Goal: Task Accomplishment & Management: Use online tool/utility

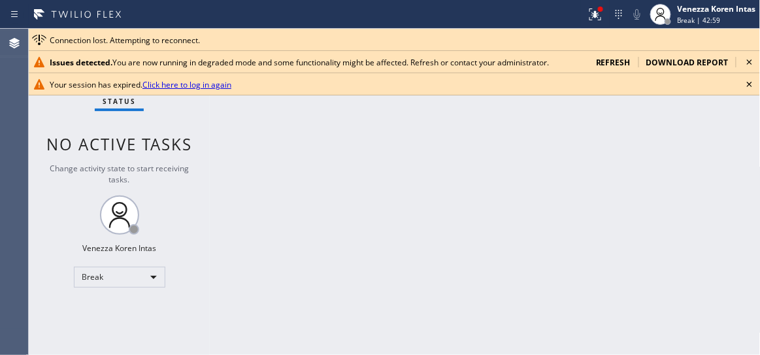
click at [752, 86] on icon at bounding box center [750, 84] width 16 height 16
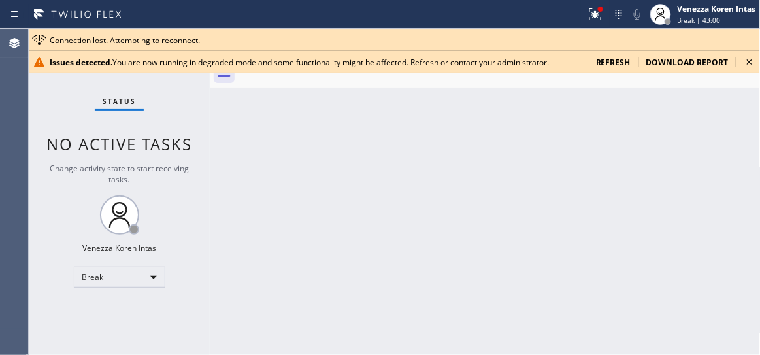
click at [751, 63] on icon at bounding box center [750, 62] width 16 height 16
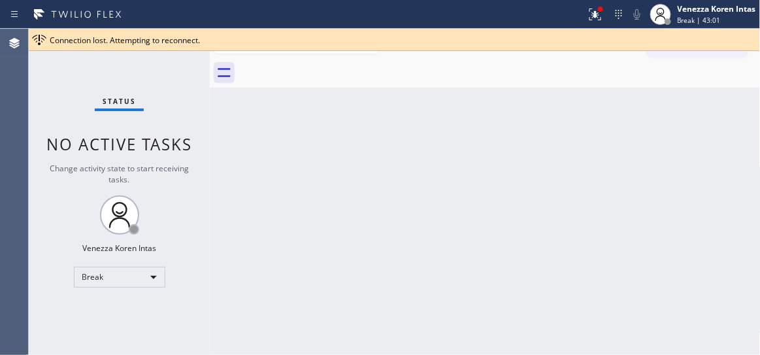
click at [540, 131] on div "Back to Dashboard Change Sender ID Customers Technicians Select a contact Outbo…" at bounding box center [485, 192] width 551 height 326
click at [594, 15] on icon at bounding box center [594, 12] width 8 height 9
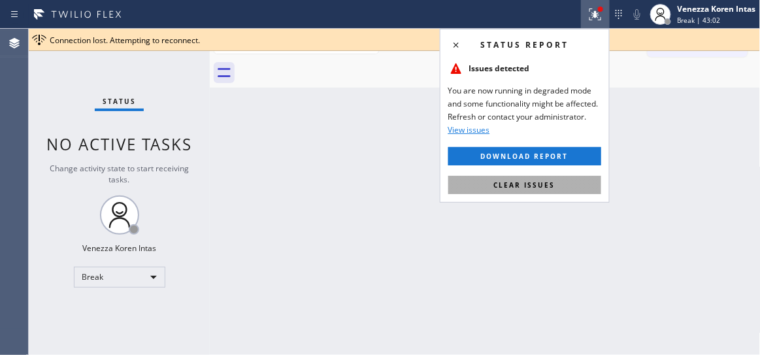
click at [554, 190] on button "Clear issues" at bounding box center [524, 185] width 153 height 18
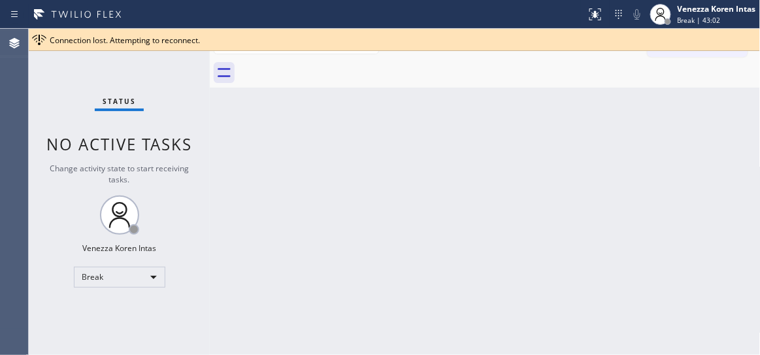
drag, startPoint x: 527, startPoint y: 233, endPoint x: 450, endPoint y: 321, distance: 116.8
click at [526, 233] on div "Back to Dashboard Change Sender ID Customers Technicians Select a contact Outbo…" at bounding box center [485, 192] width 551 height 326
drag, startPoint x: 204, startPoint y: 103, endPoint x: 268, endPoint y: 76, distance: 69.2
click at [204, 103] on div "Status No active tasks Change activity state to start receiving tasks. Venezza …" at bounding box center [119, 192] width 181 height 326
click at [354, 252] on div "Back to Dashboard Change Sender ID Customers Technicians Select a contact Outbo…" at bounding box center [485, 192] width 551 height 326
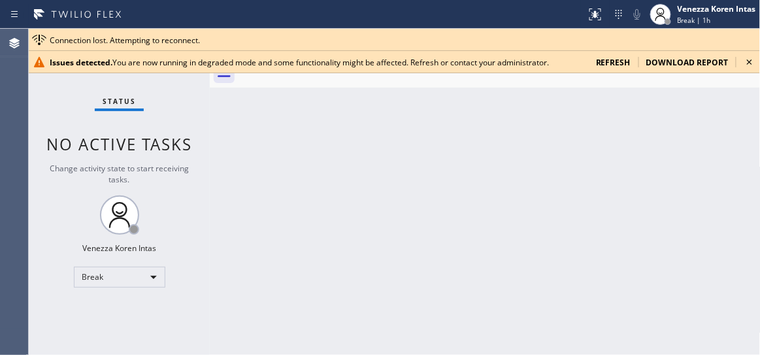
drag, startPoint x: 299, startPoint y: 164, endPoint x: 320, endPoint y: 173, distance: 22.6
click at [299, 164] on div "Back to Dashboard Change Sender ID Customers Technicians Select a contact Outbo…" at bounding box center [485, 192] width 551 height 326
drag, startPoint x: 750, startPoint y: 65, endPoint x: 734, endPoint y: 54, distance: 18.9
click at [749, 65] on icon at bounding box center [750, 62] width 16 height 16
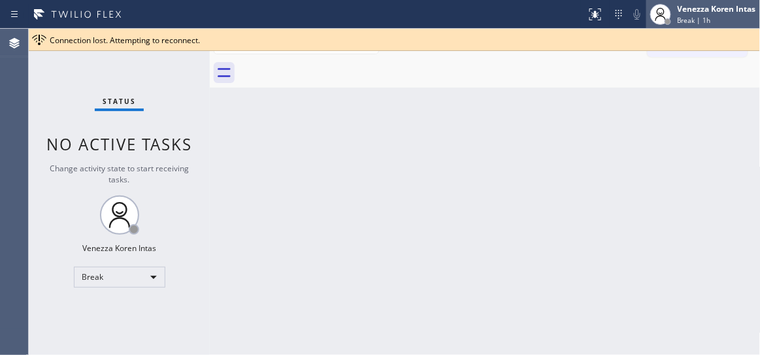
click at [684, 10] on div "Venezza Koren Intas" at bounding box center [717, 8] width 78 height 11
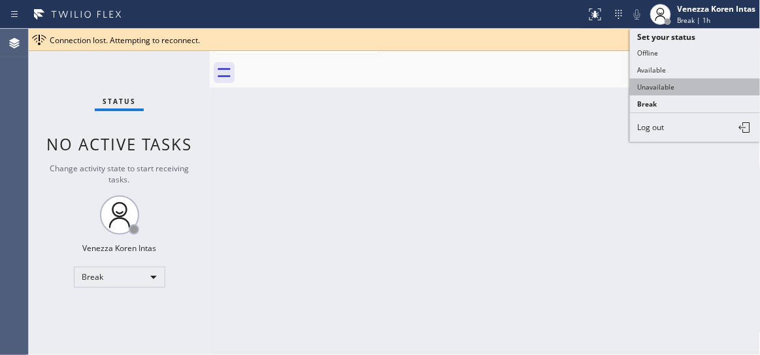
click at [665, 83] on button "Unavailable" at bounding box center [695, 86] width 131 height 17
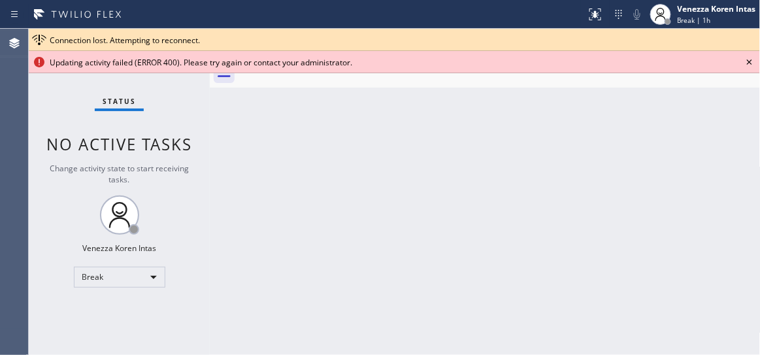
click at [750, 62] on icon at bounding box center [749, 61] width 5 height 5
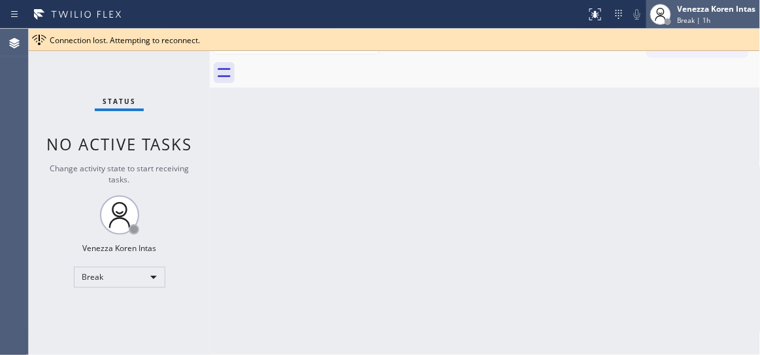
click at [693, 19] on span "Break | 1h" at bounding box center [694, 20] width 33 height 9
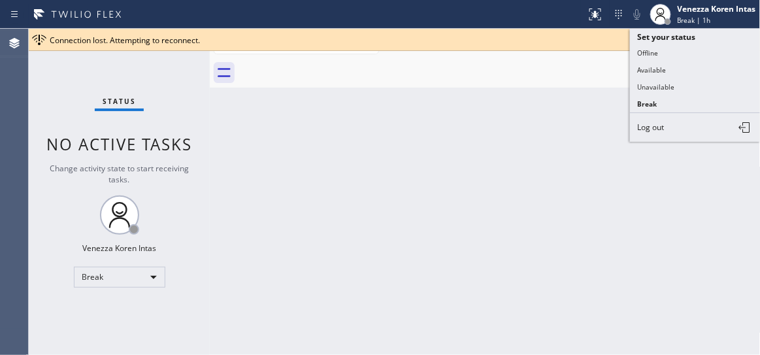
drag, startPoint x: 350, startPoint y: 215, endPoint x: 147, endPoint y: 181, distance: 206.1
click at [348, 214] on div "Back to Dashboard Change Sender ID Customers Technicians Select a contact Outbo…" at bounding box center [485, 192] width 551 height 326
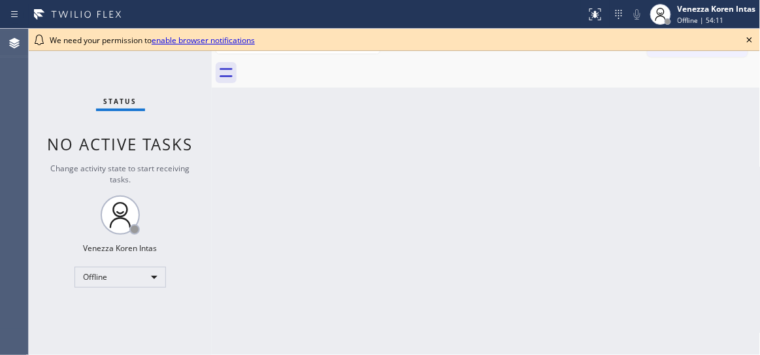
click at [750, 40] on icon at bounding box center [749, 39] width 5 height 5
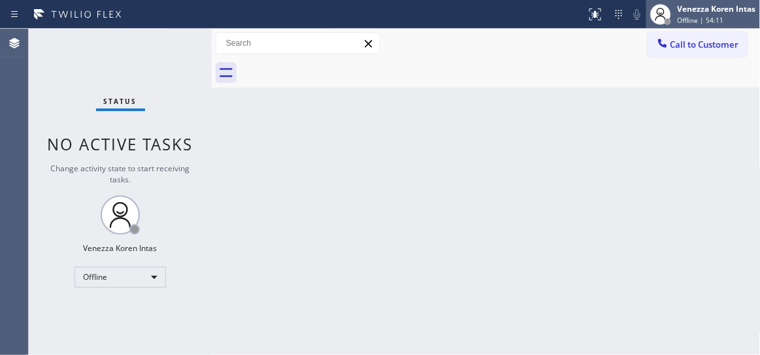
click at [732, 14] on div "Venezza Koren Intas Offline | 54:11" at bounding box center [717, 14] width 85 height 23
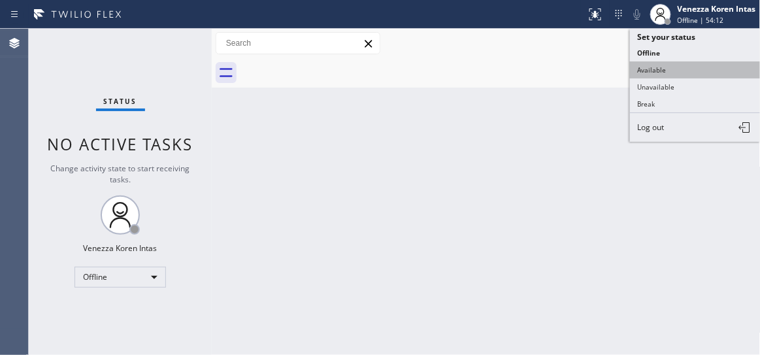
click at [673, 63] on button "Available" at bounding box center [695, 69] width 131 height 17
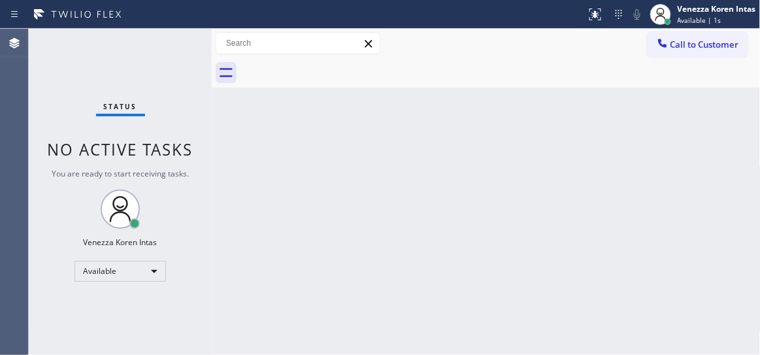
click at [314, 154] on div "Back to Dashboard Change Sender ID Customers Technicians Select a contact Outbo…" at bounding box center [486, 192] width 549 height 326
click at [141, 61] on div "Status No active tasks You are ready to start receiving tasks. Venezza Koren In…" at bounding box center [120, 192] width 183 height 326
click at [303, 113] on div "Back to Dashboard Change Sender ID Customers Technicians Select a contact Outbo…" at bounding box center [486, 192] width 549 height 326
drag, startPoint x: 109, startPoint y: 84, endPoint x: 107, endPoint y: 103, distance: 19.1
click at [110, 84] on div "Status No active tasks You are ready to start receiving tasks. Venezza Koren In…" at bounding box center [120, 192] width 183 height 326
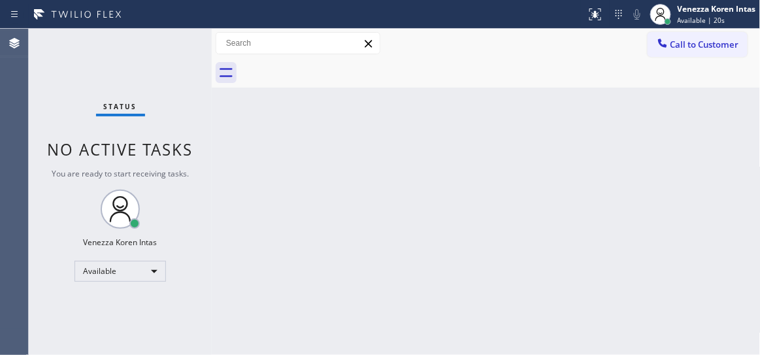
click at [212, 228] on div at bounding box center [212, 192] width 0 height 326
drag, startPoint x: 103, startPoint y: 112, endPoint x: 258, endPoint y: 344, distance: 278.6
click at [103, 112] on div "Status" at bounding box center [120, 109] width 49 height 14
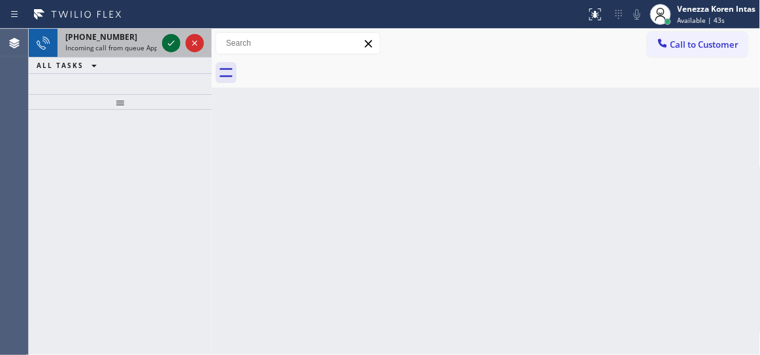
click at [167, 44] on icon at bounding box center [171, 43] width 16 height 16
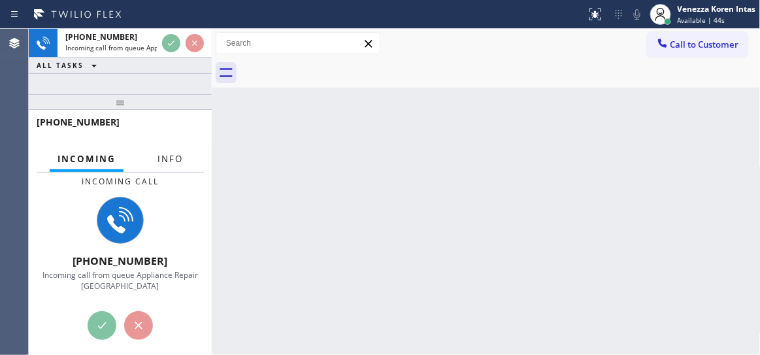
drag, startPoint x: 176, startPoint y: 163, endPoint x: 171, endPoint y: 175, distance: 12.6
click at [176, 163] on span "Info" at bounding box center [170, 159] width 25 height 12
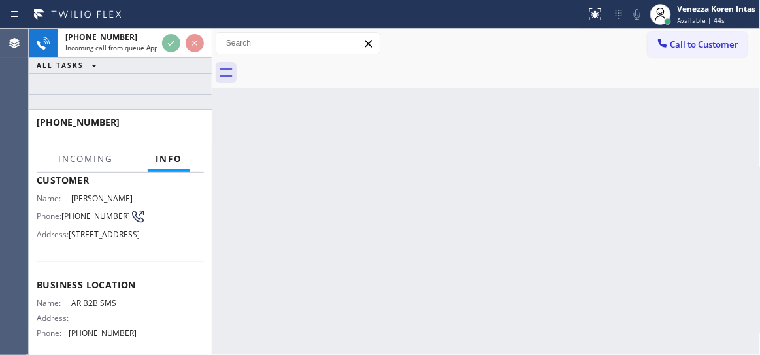
scroll to position [178, 0]
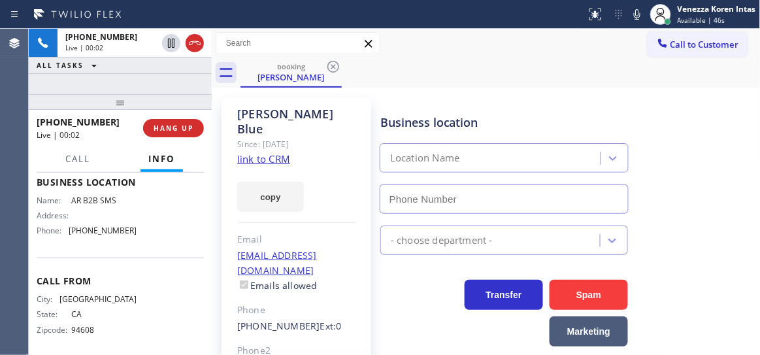
type input "(833) 692-2271"
click at [277, 152] on link "link to CRM" at bounding box center [263, 158] width 53 height 13
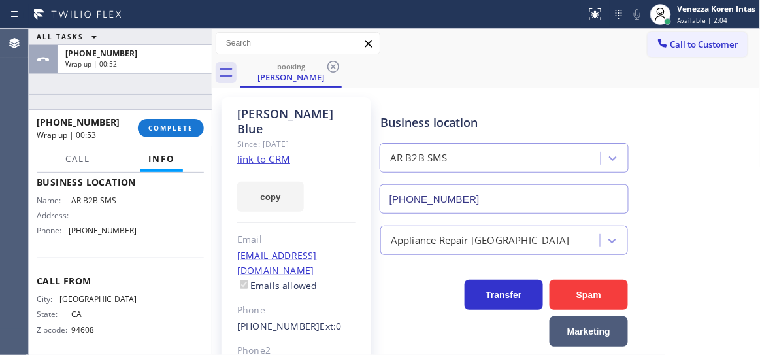
drag, startPoint x: 113, startPoint y: 97, endPoint x: 121, endPoint y: 218, distance: 121.2
click at [121, 110] on div at bounding box center [120, 102] width 183 height 16
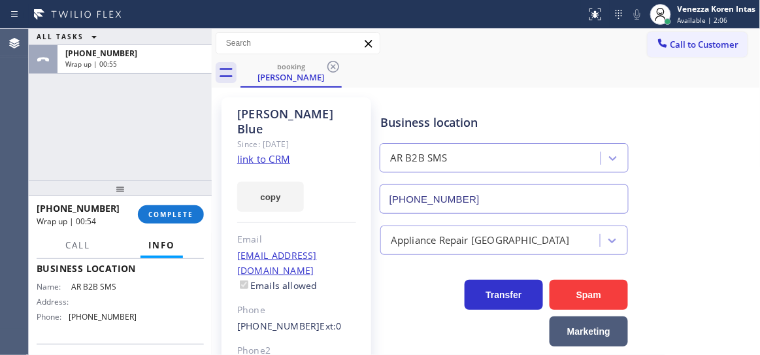
drag, startPoint x: 144, startPoint y: 227, endPoint x: 150, endPoint y: 193, distance: 35.1
click at [150, 193] on div at bounding box center [120, 188] width 183 height 16
click at [175, 215] on span "COMPLETE" at bounding box center [170, 214] width 45 height 9
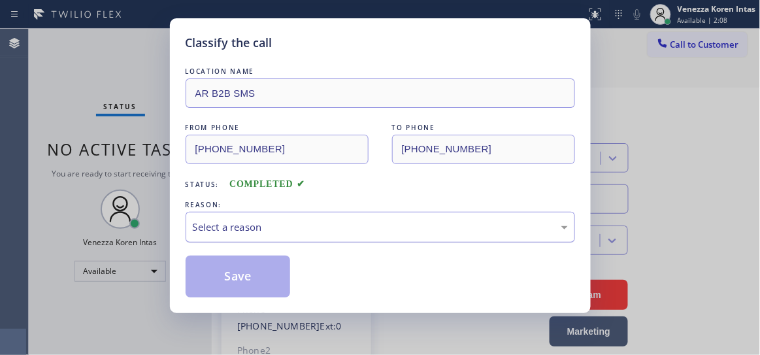
click at [316, 220] on div "Select a reason" at bounding box center [380, 227] width 375 height 15
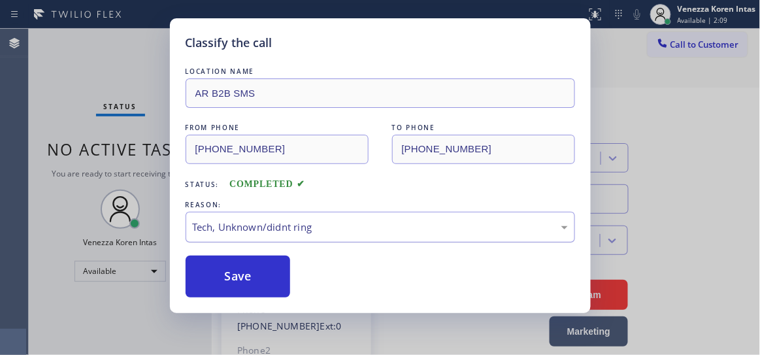
click at [297, 225] on div "Tech, Unknown/didnt ring" at bounding box center [380, 227] width 375 height 15
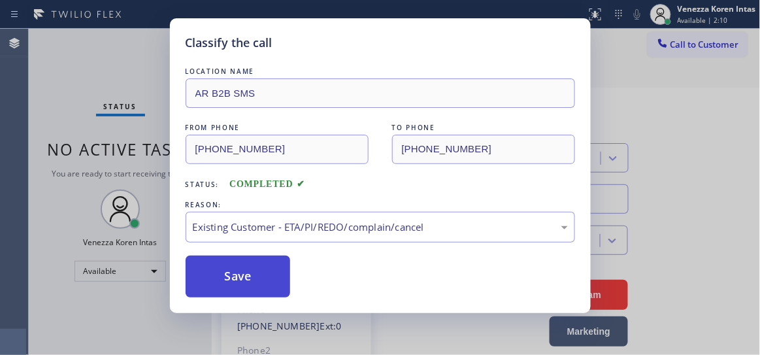
click at [273, 278] on button "Save" at bounding box center [238, 277] width 105 height 42
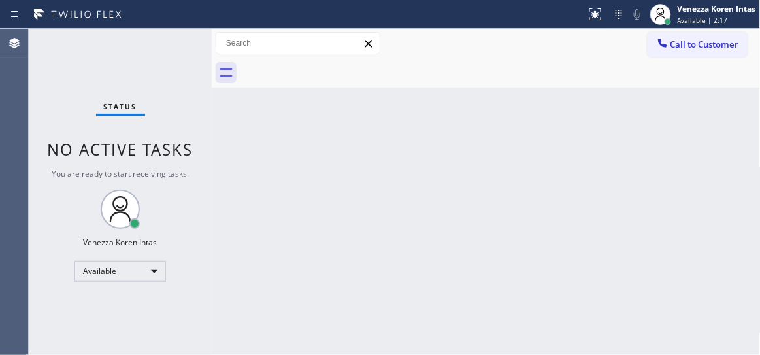
click at [324, 280] on div "Back to Dashboard Change Sender ID Customers Technicians Select a contact Outbo…" at bounding box center [486, 192] width 549 height 326
drag, startPoint x: 264, startPoint y: 185, endPoint x: 294, endPoint y: 229, distance: 53.1
click at [264, 185] on div "Back to Dashboard Change Sender ID Customers Technicians Select a contact Outbo…" at bounding box center [486, 192] width 549 height 326
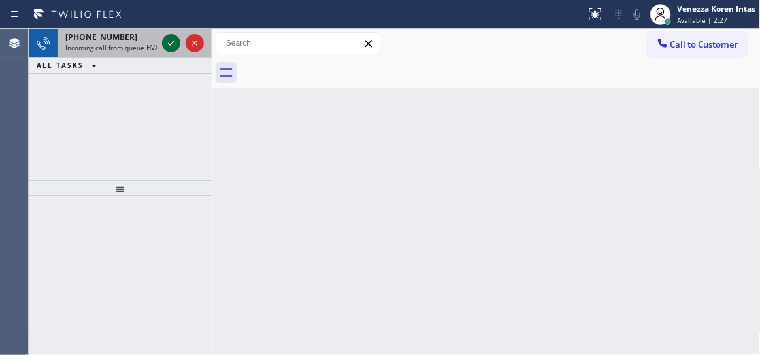
click at [165, 42] on icon at bounding box center [171, 43] width 16 height 16
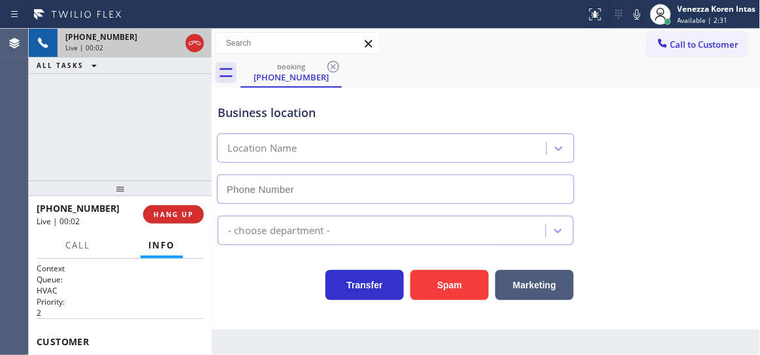
type input "(650) 620-7040"
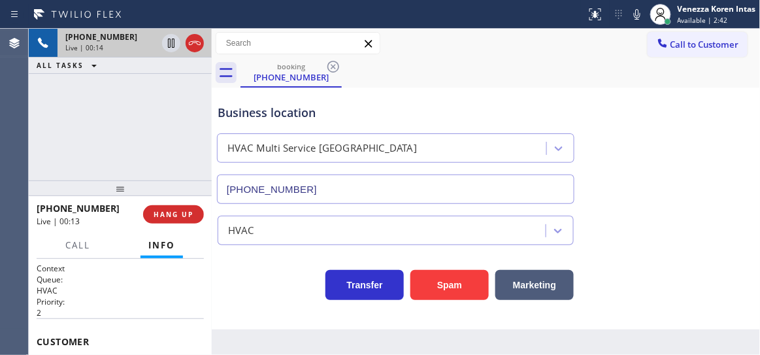
click at [85, 96] on div "+16502005057 Live | 00:14 ALL TASKS ALL TASKS ACTIVE TASKS TASKS IN WRAP UP" at bounding box center [120, 105] width 183 height 152
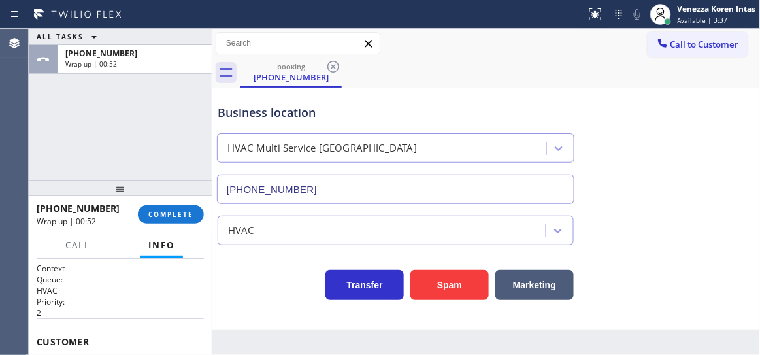
drag, startPoint x: 180, startPoint y: 217, endPoint x: 265, endPoint y: 224, distance: 85.9
click at [180, 217] on span "COMPLETE" at bounding box center [170, 214] width 45 height 9
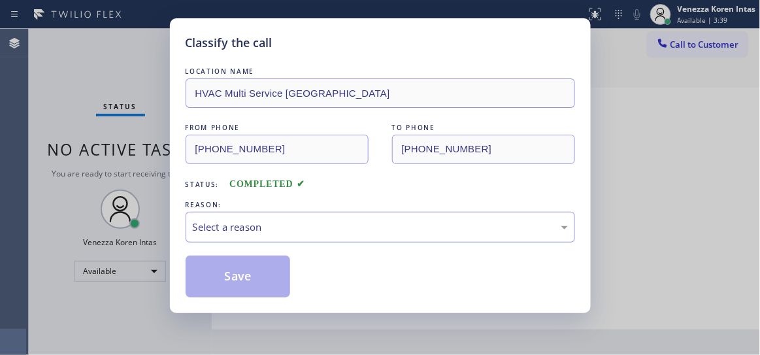
click at [309, 235] on div "Select a reason" at bounding box center [381, 227] width 390 height 31
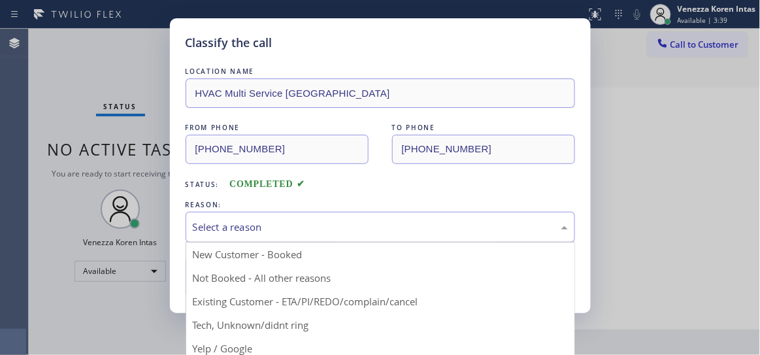
drag, startPoint x: 303, startPoint y: 329, endPoint x: 302, endPoint y: 317, distance: 11.8
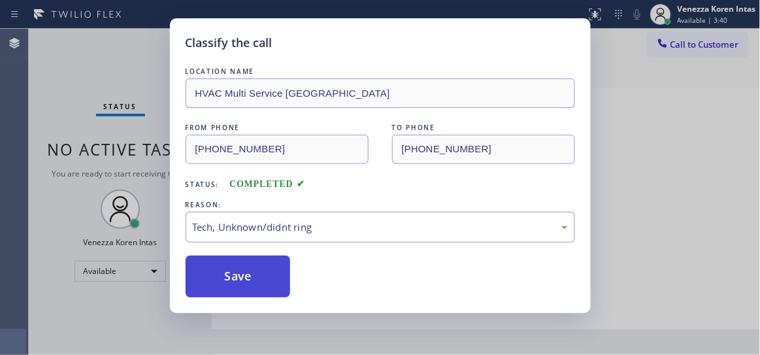
click at [281, 280] on button "Save" at bounding box center [238, 277] width 105 height 42
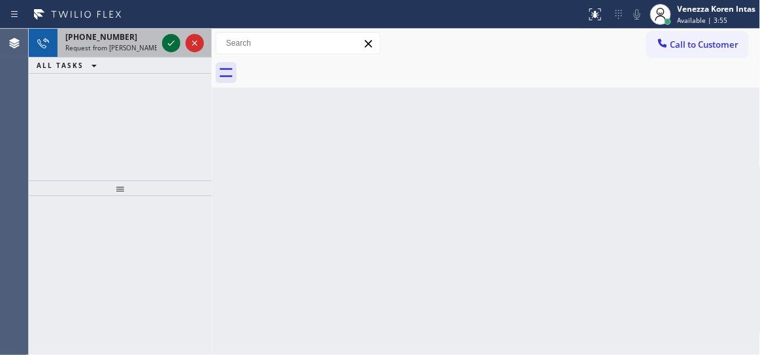
click at [171, 44] on icon at bounding box center [171, 43] width 16 height 16
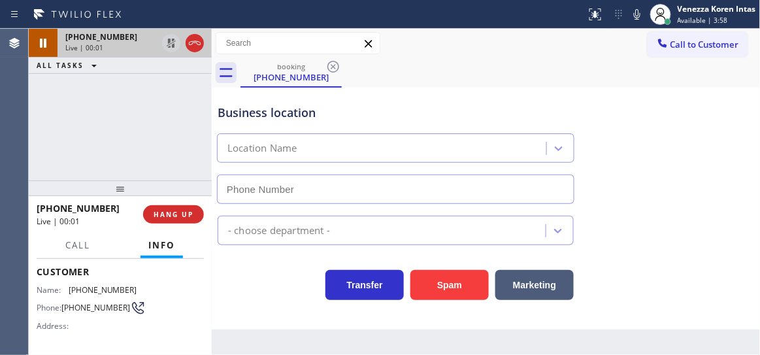
type input "(561) 303-2327"
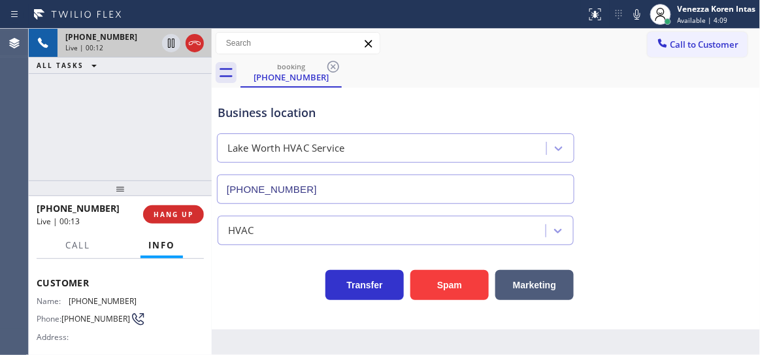
drag, startPoint x: 172, startPoint y: 139, endPoint x: 176, endPoint y: 265, distance: 125.6
click at [172, 139] on div "+14138853672 Live | 00:12 ALL TASKS ALL TASKS ACTIVE TASKS TASKS IN WRAP UP" at bounding box center [120, 105] width 183 height 152
drag, startPoint x: 132, startPoint y: 298, endPoint x: 67, endPoint y: 300, distance: 64.7
click at [67, 300] on div "Name: (413) 885-3672 Phone: (413) 885-3672 Address:" at bounding box center [120, 322] width 167 height 52
copy div "(413) 885-3672"
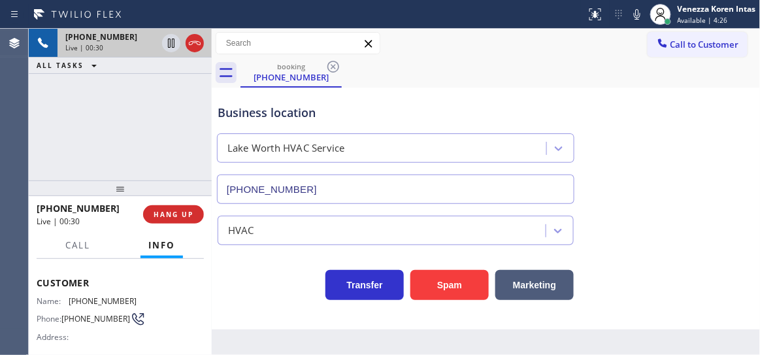
click at [396, 71] on div "booking (413) 885-3672" at bounding box center [501, 72] width 520 height 29
click at [110, 112] on div "+14138853672 Live | 00:30 ALL TASKS ALL TASKS ACTIVE TASKS TASKS IN WRAP UP" at bounding box center [120, 105] width 183 height 152
drag, startPoint x: 108, startPoint y: 87, endPoint x: 240, endPoint y: 209, distance: 179.4
click at [108, 87] on div "+14138853672 Live | 00:31 ALL TASKS ALL TASKS ACTIVE TASKS TASKS IN WRAP UP" at bounding box center [120, 105] width 183 height 152
click at [199, 122] on div "+14138853672 Live | 01:37 ALL TASKS ALL TASKS ACTIVE TASKS TASKS IN WRAP UP" at bounding box center [120, 105] width 183 height 152
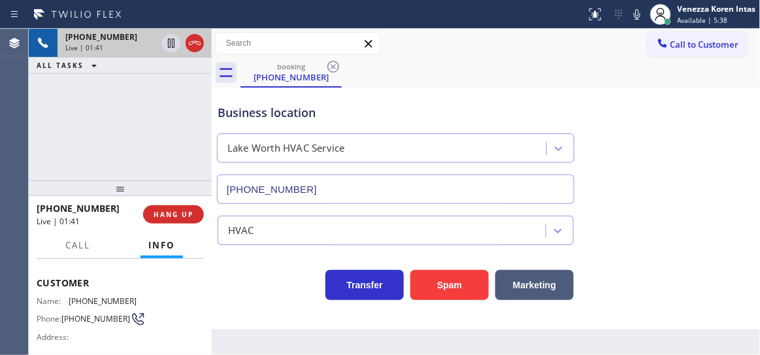
click at [727, 104] on div "Business location Lake Worth HVAC Service (561) 303-2327" at bounding box center [486, 145] width 542 height 118
click at [225, 116] on div "Business location" at bounding box center [396, 113] width 356 height 18
click at [646, 162] on div "Business location Lake Worth HVAC Service (561) 303-2327" at bounding box center [486, 145] width 542 height 118
click at [650, 175] on div "Business location Lake Worth HVAC Service (561) 303-2327" at bounding box center [486, 145] width 542 height 118
drag, startPoint x: 120, startPoint y: 157, endPoint x: 497, endPoint y: 82, distance: 385.1
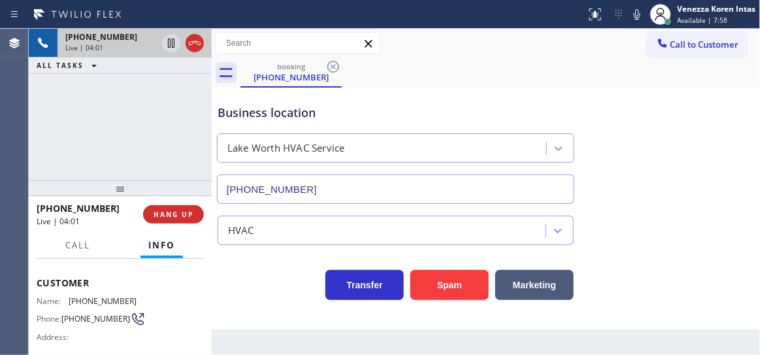
click at [120, 156] on div "+14138853672 Live | 04:01 ALL TASKS ALL TASKS ACTIVE TASKS TASKS IN WRAP UP" at bounding box center [120, 105] width 183 height 152
click at [495, 95] on div "Business location Lake Worth HVAC Service (561) 303-2327" at bounding box center [395, 147] width 361 height 113
click at [632, 14] on icon at bounding box center [637, 15] width 16 height 16
click at [170, 42] on icon at bounding box center [171, 43] width 7 height 9
drag, startPoint x: 196, startPoint y: 124, endPoint x: 322, endPoint y: 118, distance: 126.3
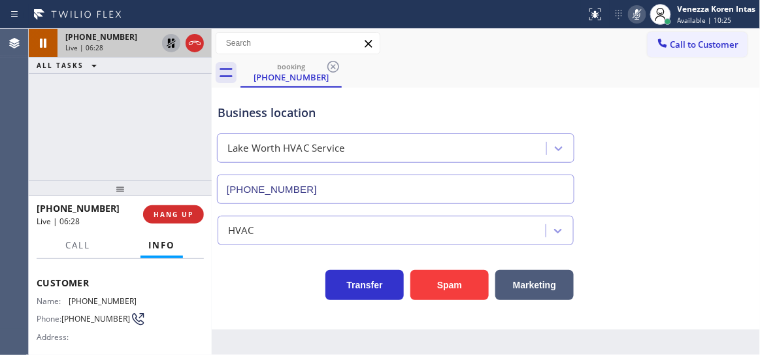
click at [195, 124] on div "+14138853672 Live | 06:28 ALL TASKS ALL TASKS ACTIVE TASKS TASKS IN WRAP UP" at bounding box center [120, 105] width 183 height 152
click at [178, 138] on div "+14138853672 Live | 06:51 ALL TASKS ALL TASKS ACTIVE TASKS TASKS IN WRAP UP" at bounding box center [120, 105] width 183 height 152
drag, startPoint x: 220, startPoint y: 116, endPoint x: 267, endPoint y: 88, distance: 55.4
click at [220, 116] on div "Business location" at bounding box center [396, 113] width 356 height 18
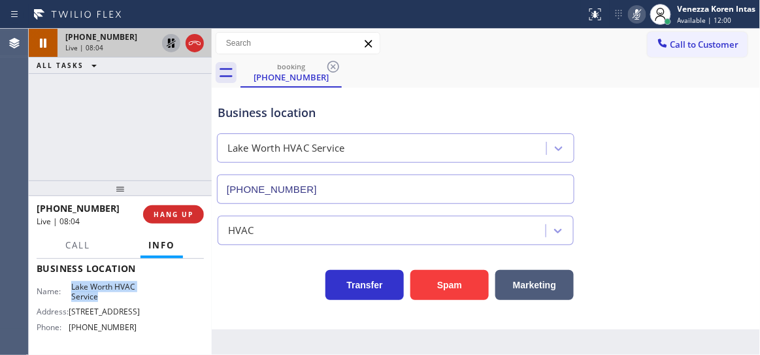
drag, startPoint x: 66, startPoint y: 284, endPoint x: 120, endPoint y: 297, distance: 55.3
click at [120, 297] on div "Name: Lake Worth HVAC Service" at bounding box center [87, 292] width 101 height 20
copy span "Lake Worth HVAC Service"
click at [176, 93] on div "+14138853672 Live | 09:01 ALL TASKS ALL TASKS ACTIVE TASKS TASKS IN WRAP UP" at bounding box center [120, 105] width 183 height 152
click at [172, 44] on icon at bounding box center [171, 43] width 9 height 9
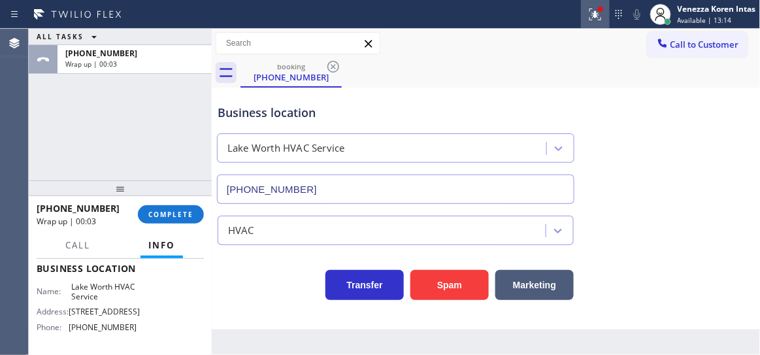
click at [608, 8] on div at bounding box center [595, 15] width 29 height 16
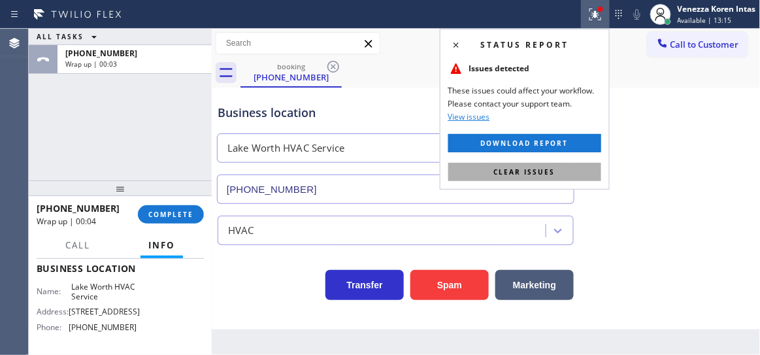
click at [578, 180] on button "Clear issues" at bounding box center [524, 172] width 153 height 18
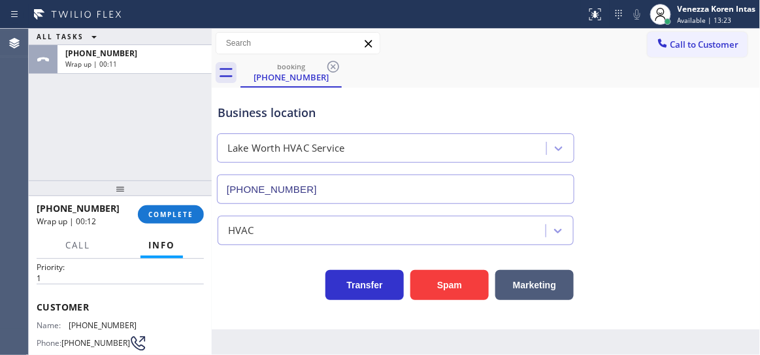
scroll to position [59, 0]
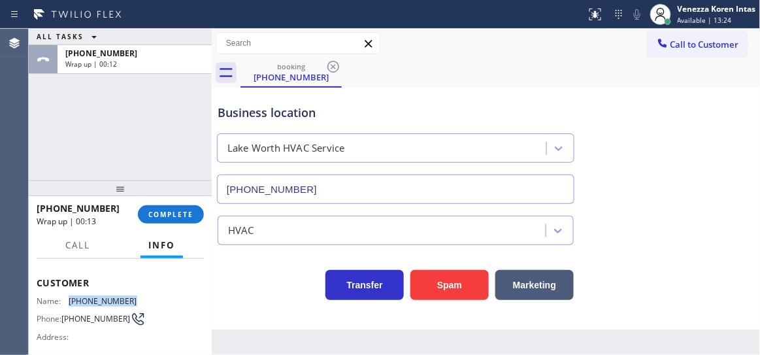
drag, startPoint x: 133, startPoint y: 299, endPoint x: 69, endPoint y: 305, distance: 64.3
click at [69, 305] on div "Name: (413) 885-3672 Phone: (413) 885-3672 Address:" at bounding box center [120, 322] width 167 height 52
copy div "(413) 885-3672"
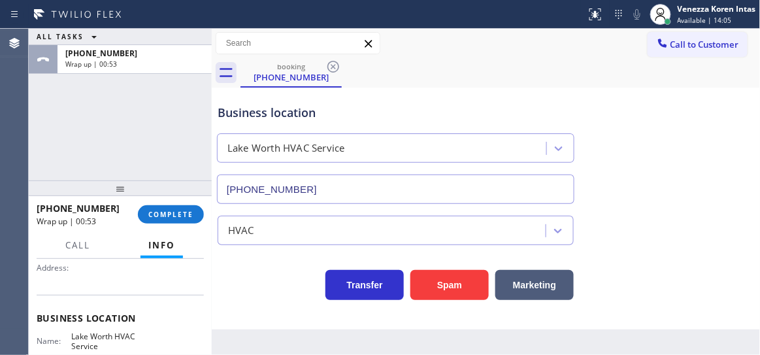
scroll to position [178, 0]
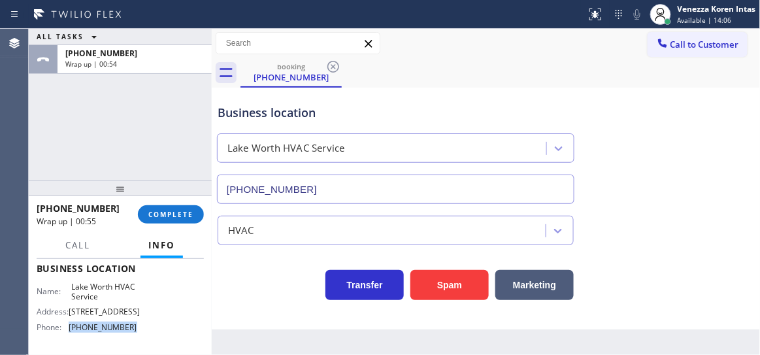
drag, startPoint x: 131, startPoint y: 335, endPoint x: 67, endPoint y: 331, distance: 64.8
click at [67, 331] on div "Name: Lake Worth HVAC Service Address: 5454 NE 4th Ave Phone: (561) 303-2327" at bounding box center [87, 310] width 101 height 56
copy div "(561) 303-2327"
drag, startPoint x: 189, startPoint y: 220, endPoint x: 253, endPoint y: 223, distance: 64.1
click at [189, 220] on button "COMPLETE" at bounding box center [171, 214] width 66 height 18
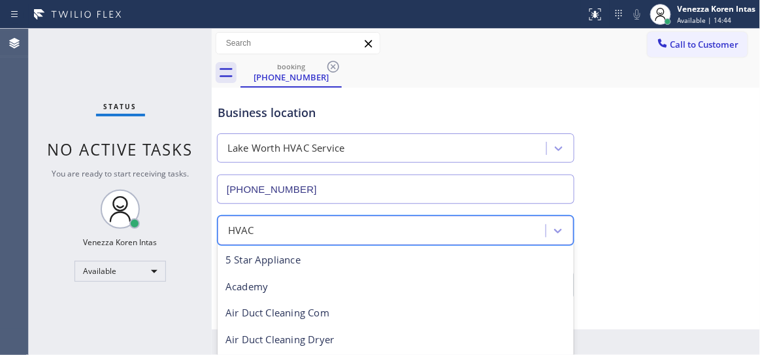
click at [295, 229] on div "HVAC" at bounding box center [384, 230] width 324 height 23
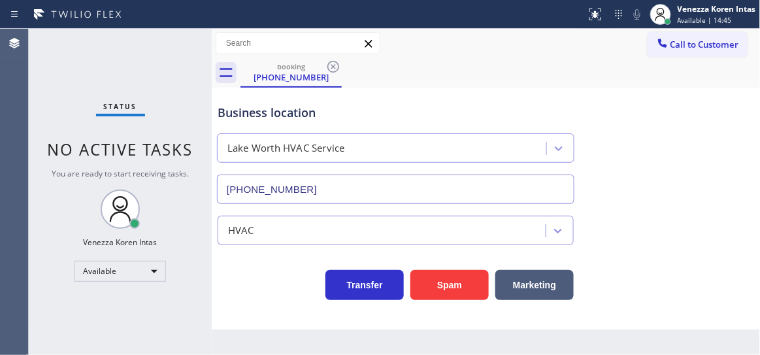
drag, startPoint x: 278, startPoint y: 75, endPoint x: 351, endPoint y: 88, distance: 74.5
click at [279, 74] on div "(413) 885-3672" at bounding box center [291, 77] width 99 height 12
click at [337, 73] on icon at bounding box center [333, 67] width 16 height 16
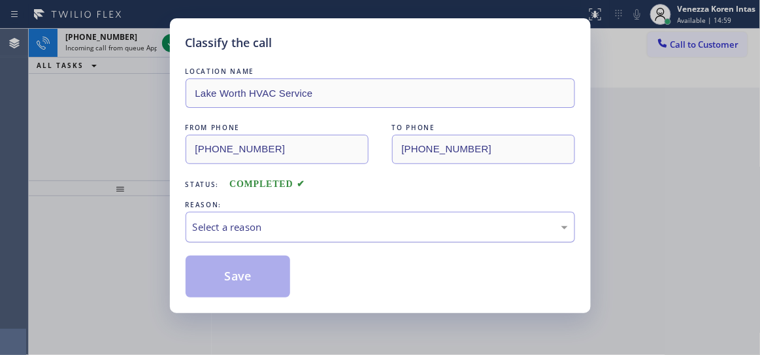
click at [250, 226] on div "Select a reason" at bounding box center [380, 227] width 375 height 15
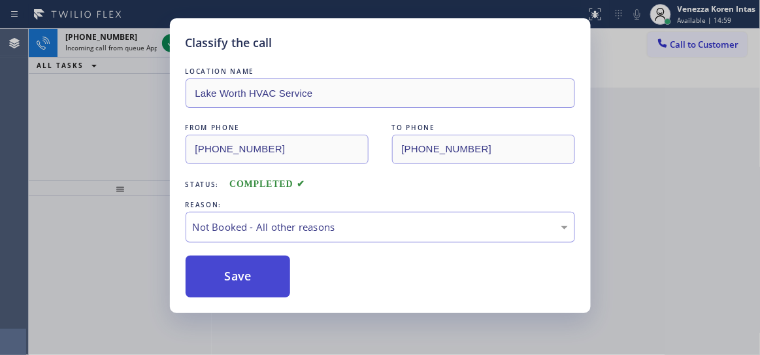
click at [249, 270] on button "Save" at bounding box center [238, 277] width 105 height 42
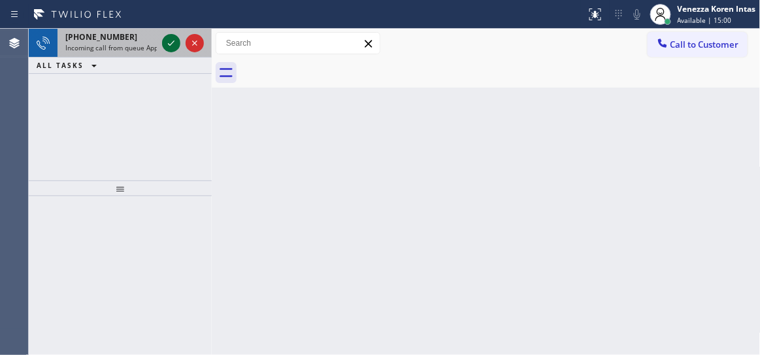
click at [171, 44] on icon at bounding box center [171, 43] width 16 height 16
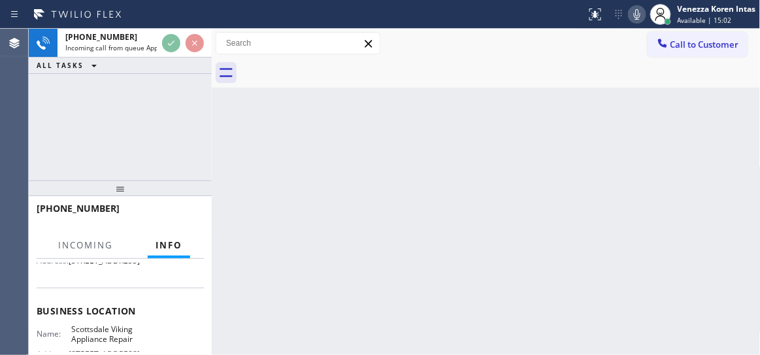
scroll to position [178, 0]
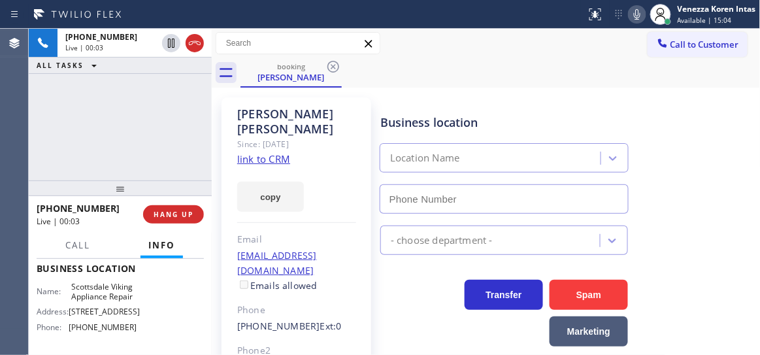
type input "(480) 787-0279"
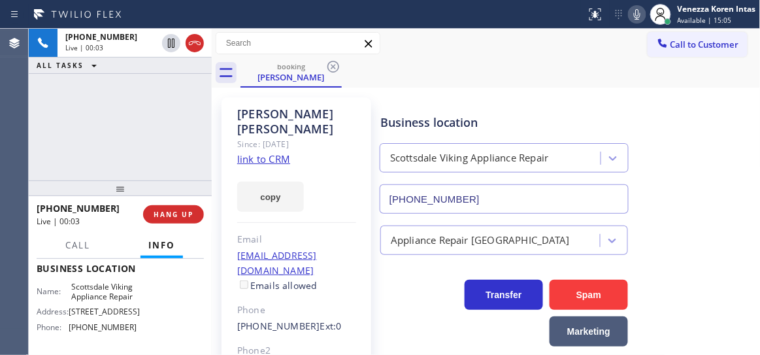
click at [277, 152] on link "link to CRM" at bounding box center [263, 158] width 53 height 13
drag, startPoint x: 72, startPoint y: 314, endPoint x: 139, endPoint y: 328, distance: 68.2
click at [139, 328] on div "Name: Scottsdale Viking Appliance Repair Address: 5402 E Lincoln Dr Phone: (480…" at bounding box center [120, 310] width 167 height 56
copy span "Scottsdale Viking Appliance Repair"
click at [641, 18] on icon at bounding box center [637, 15] width 16 height 16
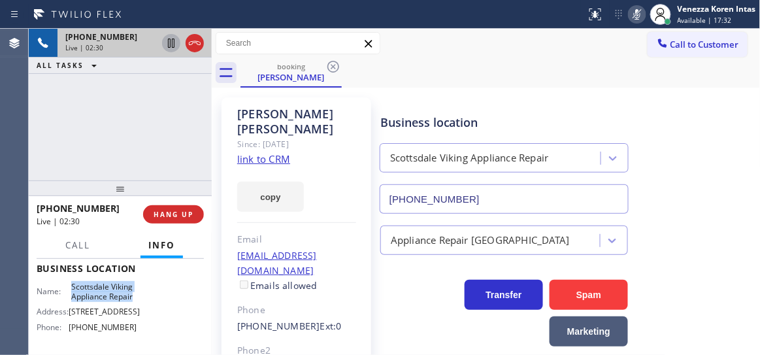
click at [174, 45] on icon at bounding box center [171, 43] width 7 height 9
drag, startPoint x: 154, startPoint y: 145, endPoint x: 32, endPoint y: 128, distance: 122.8
click at [153, 145] on div "+13123056258 Live | 04:38 ALL TASKS ALL TASKS ACTIVE TASKS TASKS IN WRAP UP" at bounding box center [120, 105] width 183 height 152
drag, startPoint x: 125, startPoint y: 129, endPoint x: 342, endPoint y: 256, distance: 251.1
click at [125, 129] on div "+13123056258 Live | 04:39 ALL TASKS ALL TASKS ACTIVE TASKS TASKS IN WRAP UP" at bounding box center [120, 105] width 183 height 152
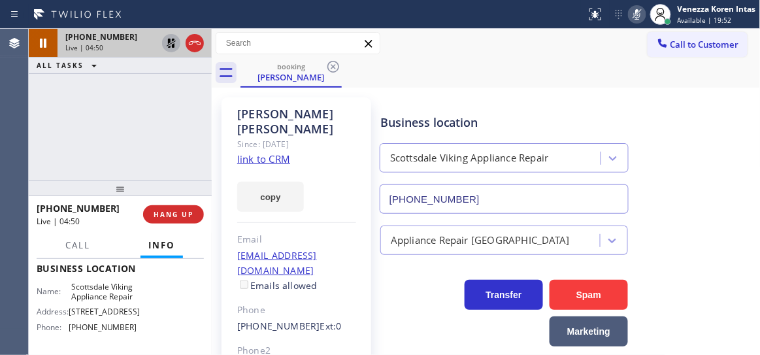
click at [173, 126] on div "+13123056258 Live | 04:50 ALL TASKS ALL TASKS ACTIVE TASKS TASKS IN WRAP UP" at bounding box center [120, 105] width 183 height 152
click at [169, 44] on icon at bounding box center [171, 43] width 9 height 9
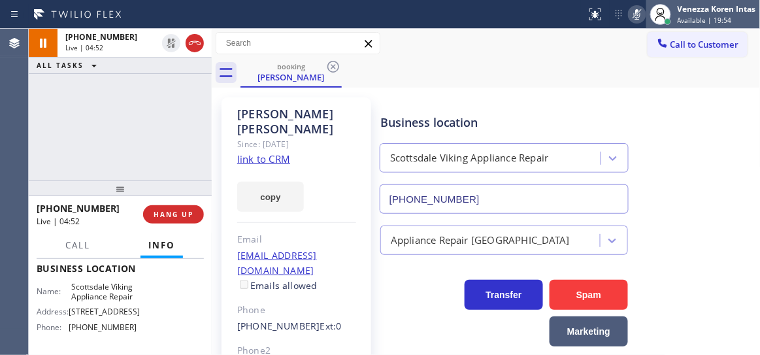
click at [646, 19] on div at bounding box center [660, 14] width 29 height 29
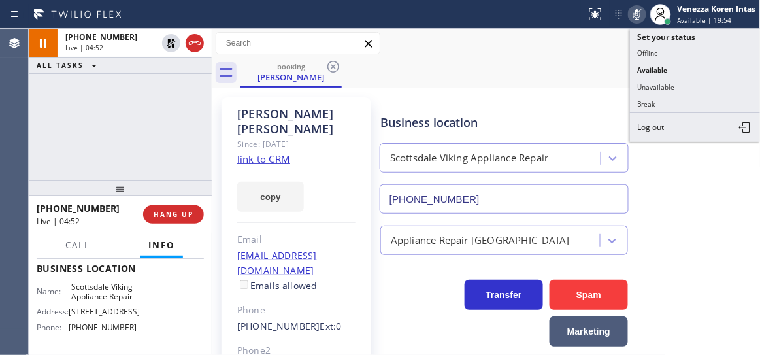
click at [640, 17] on icon at bounding box center [637, 15] width 16 height 16
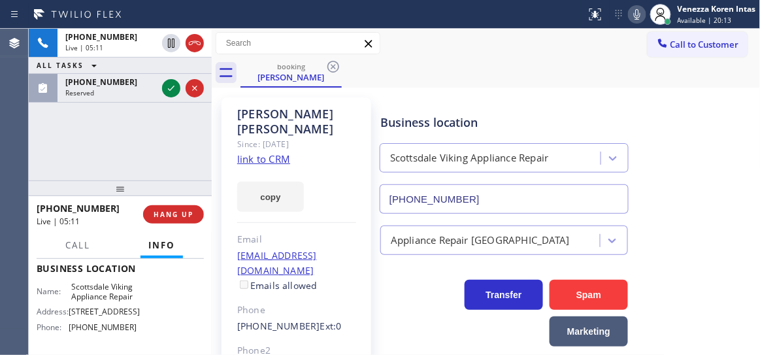
drag, startPoint x: 154, startPoint y: 137, endPoint x: 596, endPoint y: 70, distance: 446.8
click at [154, 137] on div "+13123056258 Live | 05:11 ALL TASKS ALL TASKS ACTIVE TASKS TASKS IN WRAP UP (51…" at bounding box center [120, 105] width 183 height 152
click at [636, 18] on icon at bounding box center [637, 15] width 16 height 16
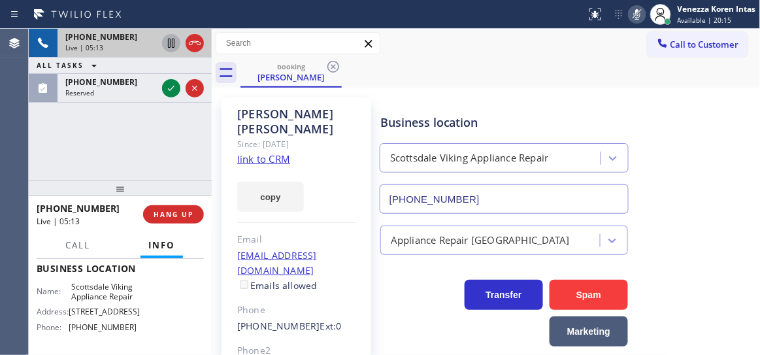
click at [167, 45] on icon at bounding box center [171, 43] width 16 height 16
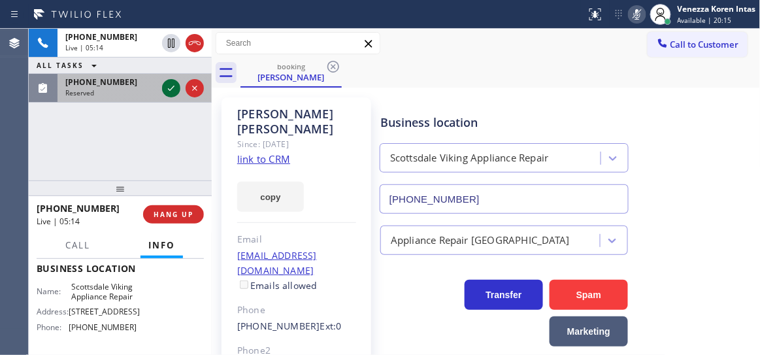
click at [176, 82] on icon at bounding box center [171, 88] width 16 height 16
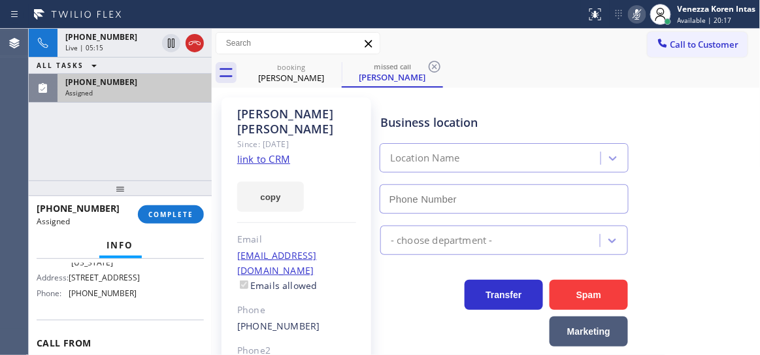
scroll to position [248, 0]
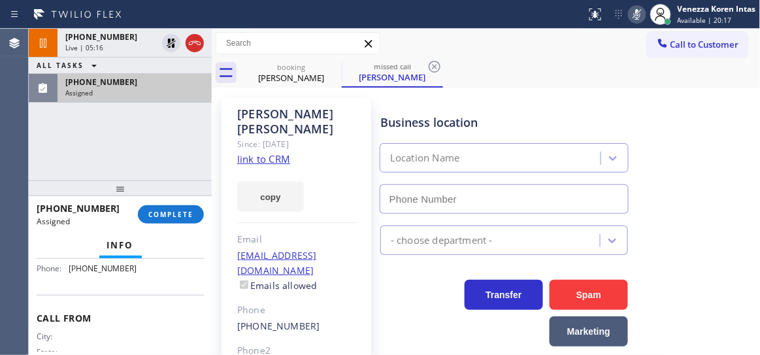
type input "(347) 284-6179"
click at [176, 203] on div "(516) 359-3186 Assigned COMPLETE" at bounding box center [120, 214] width 167 height 34
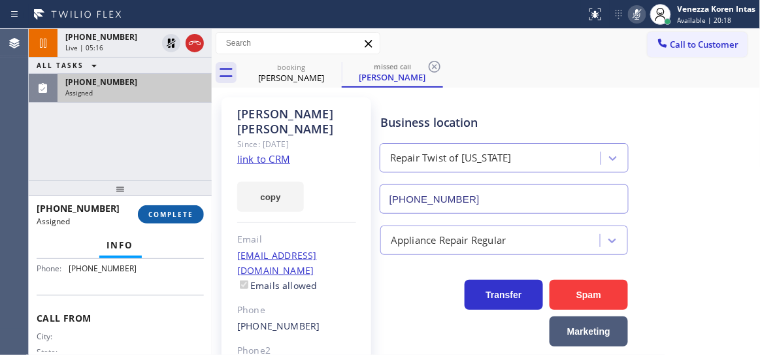
click at [182, 214] on span "COMPLETE" at bounding box center [170, 214] width 45 height 9
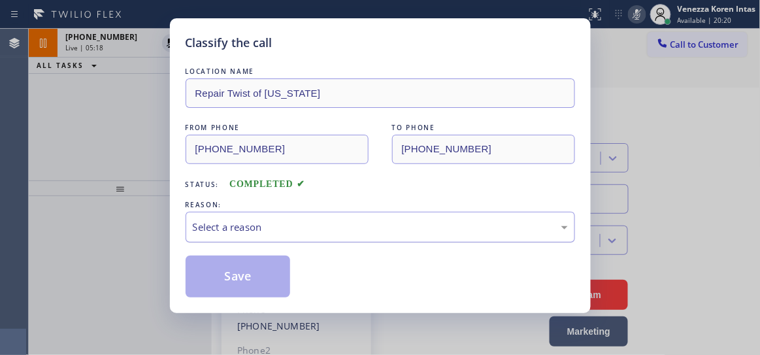
click at [373, 228] on div "Select a reason" at bounding box center [380, 227] width 375 height 15
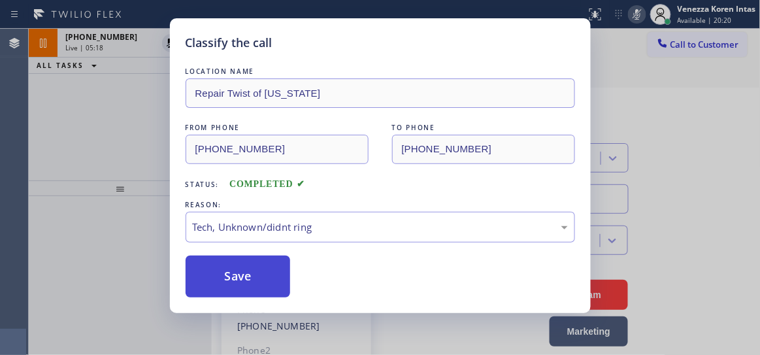
drag, startPoint x: 353, startPoint y: 324, endPoint x: 267, endPoint y: 290, distance: 92.7
click at [249, 282] on button "Save" at bounding box center [238, 277] width 105 height 42
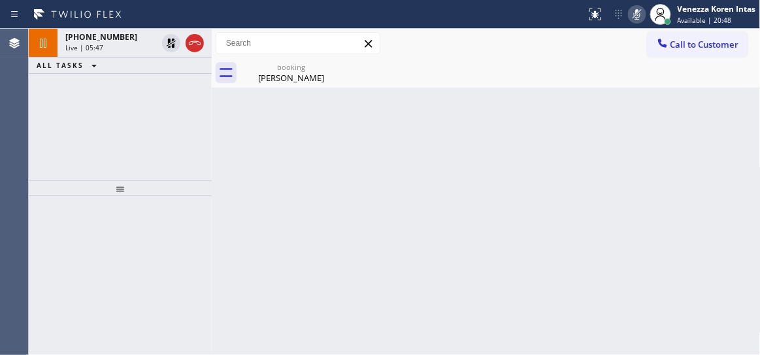
click at [205, 190] on div at bounding box center [120, 188] width 183 height 16
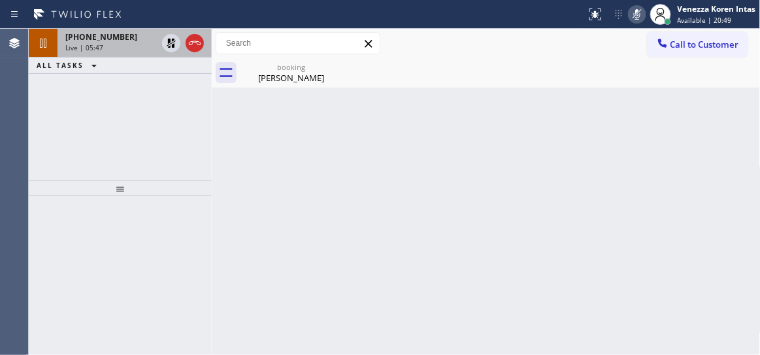
click at [120, 48] on div "Live | 05:47" at bounding box center [111, 47] width 92 height 9
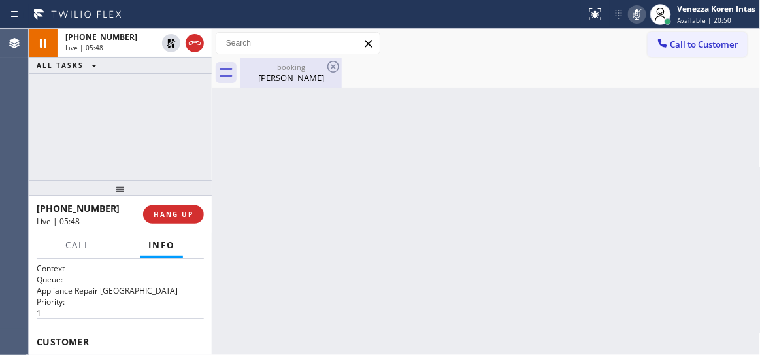
click at [301, 68] on div "booking" at bounding box center [291, 67] width 99 height 10
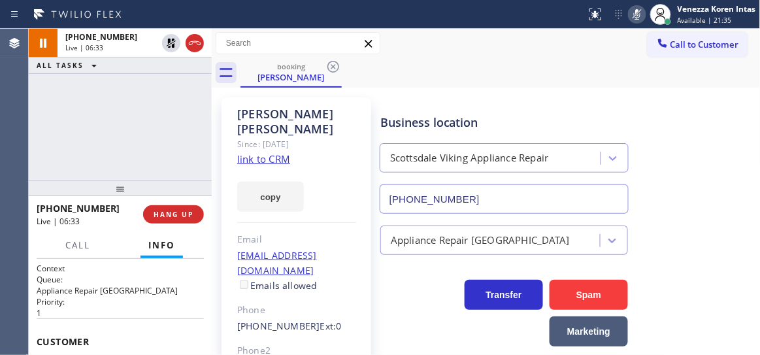
click at [124, 105] on div "+13123056258 Live | 06:33 ALL TASKS ALL TASKS ACTIVE TASKS TASKS IN WRAP UP" at bounding box center [120, 105] width 183 height 152
drag, startPoint x: 169, startPoint y: 41, endPoint x: 234, endPoint y: 45, distance: 64.9
click at [169, 41] on icon at bounding box center [171, 43] width 9 height 9
click at [640, 9] on rect at bounding box center [637, 12] width 9 height 9
click at [192, 140] on div "+13123056258 Live | 07:44 ALL TASKS ALL TASKS ACTIVE TASKS TASKS IN WRAP UP" at bounding box center [120, 105] width 183 height 152
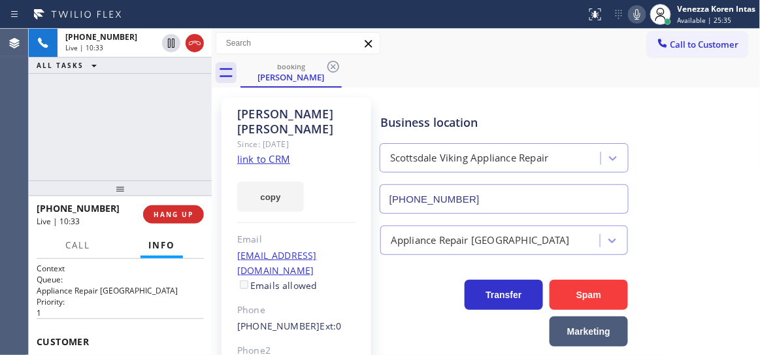
click at [407, 5] on div at bounding box center [293, 14] width 576 height 21
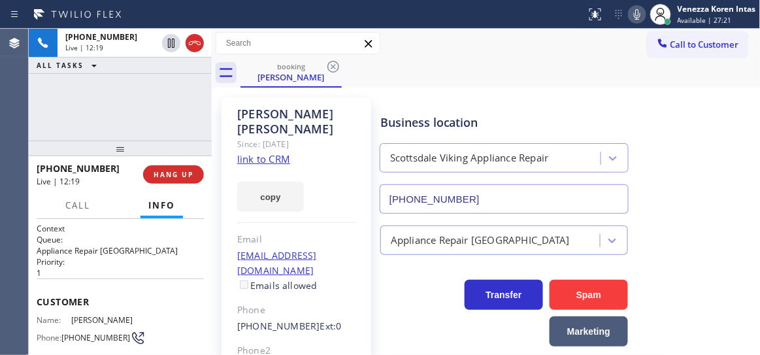
drag, startPoint x: 114, startPoint y: 194, endPoint x: 133, endPoint y: 154, distance: 44.1
click at [133, 154] on div at bounding box center [120, 149] width 183 height 16
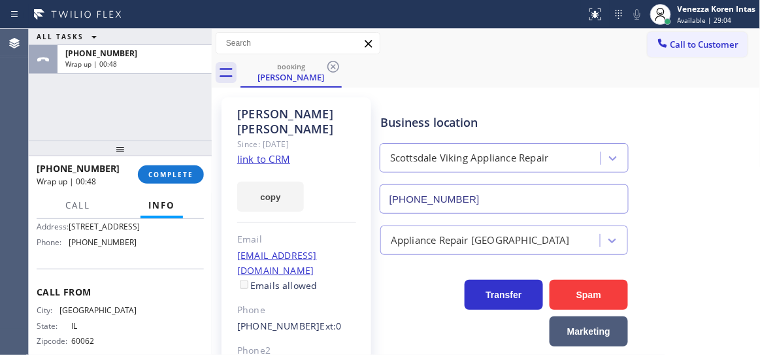
scroll to position [237, 0]
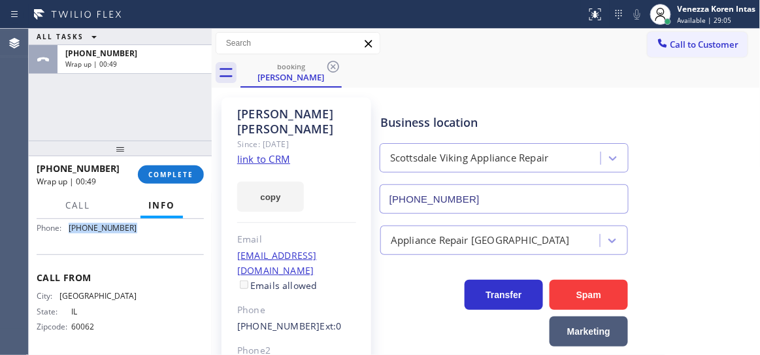
drag, startPoint x: 132, startPoint y: 276, endPoint x: 65, endPoint y: 273, distance: 67.4
click at [65, 239] on div "Name: Scottsdale Viking Appliance Repair Address: 5402 E Lincoln Dr Phone: (480…" at bounding box center [120, 210] width 167 height 56
copy div "(480) 787-0279"
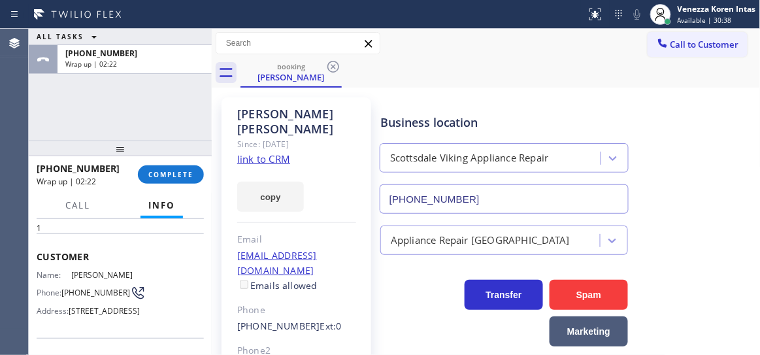
scroll to position [59, 0]
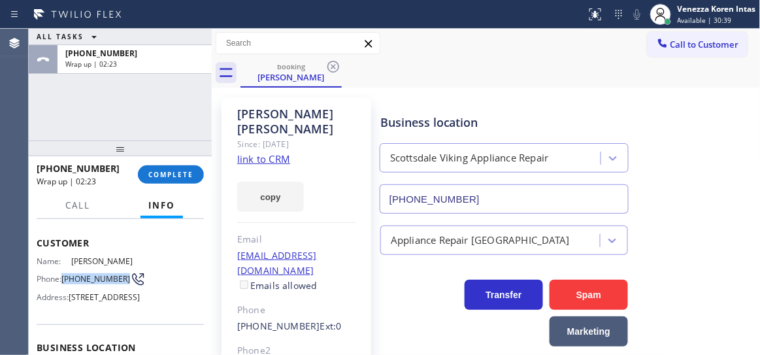
drag, startPoint x: 91, startPoint y: 286, endPoint x: 64, endPoint y: 278, distance: 27.9
click at [64, 278] on span "(312) 305-6258" at bounding box center [95, 279] width 69 height 10
copy span "(312) 305-6258"
drag, startPoint x: 193, startPoint y: 160, endPoint x: 187, endPoint y: 166, distance: 8.3
click at [192, 160] on div "+13123056258 Wrap up | 02:24 COMPLETE" at bounding box center [120, 175] width 167 height 34
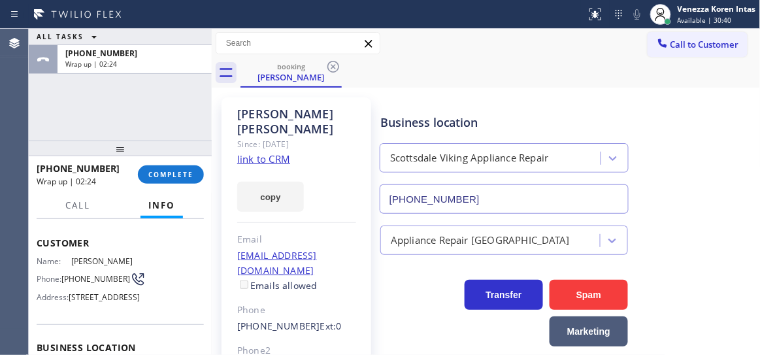
click at [185, 169] on button "COMPLETE" at bounding box center [171, 174] width 66 height 18
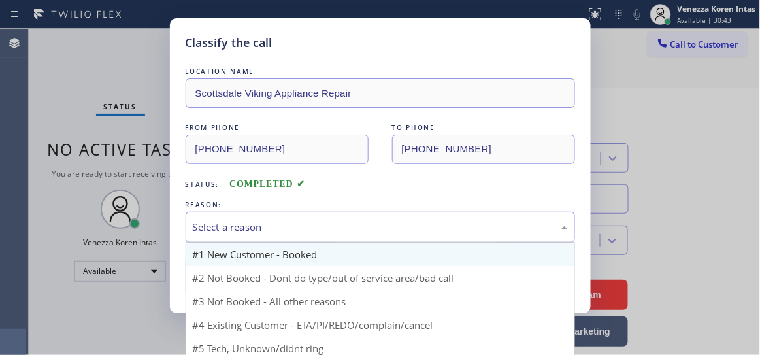
drag, startPoint x: 293, startPoint y: 224, endPoint x: 282, endPoint y: 246, distance: 24.8
click at [291, 224] on div "Select a reason" at bounding box center [380, 227] width 375 height 15
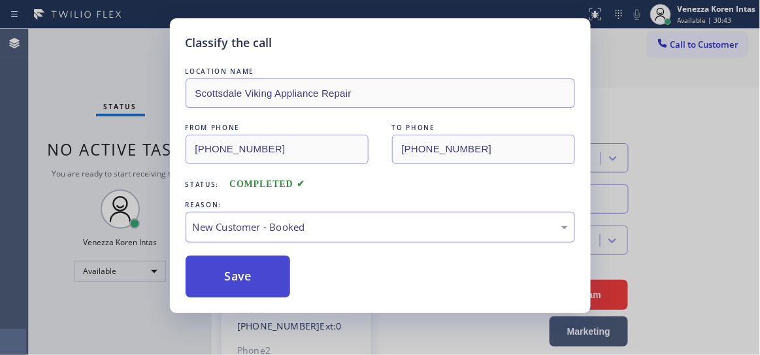
click at [265, 292] on button "Save" at bounding box center [238, 277] width 105 height 42
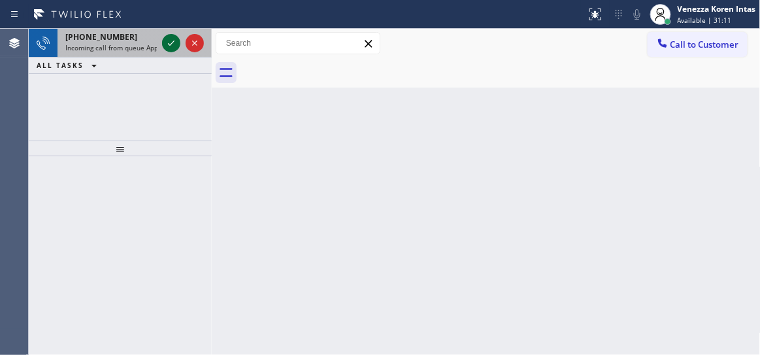
click at [170, 50] on icon at bounding box center [171, 43] width 16 height 16
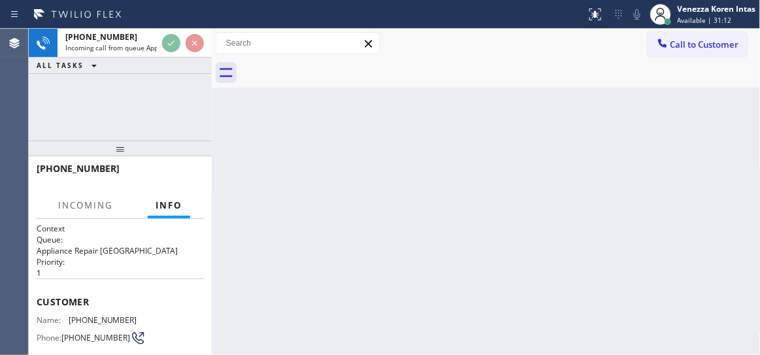
scroll to position [118, 0]
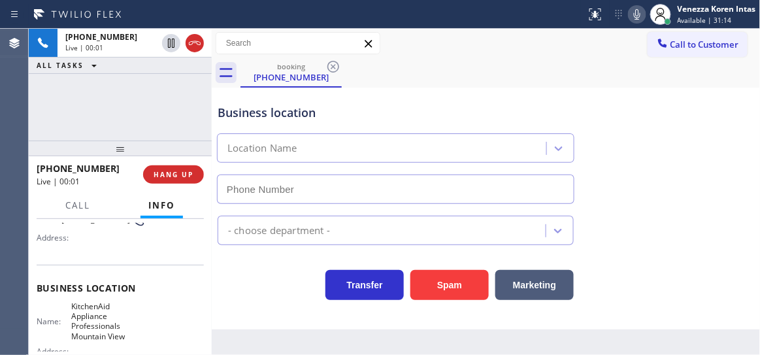
type input "(650) 200-2355"
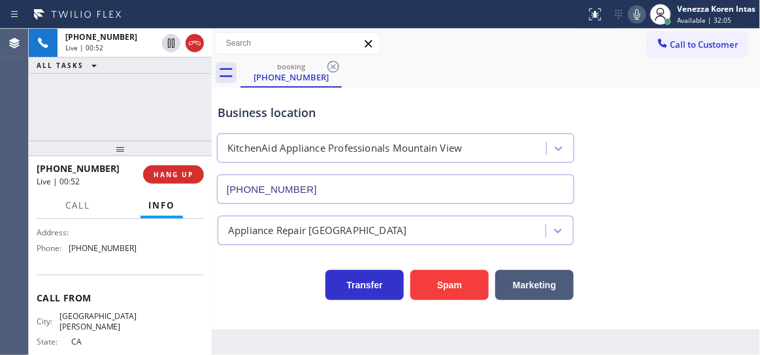
scroll to position [178, 0]
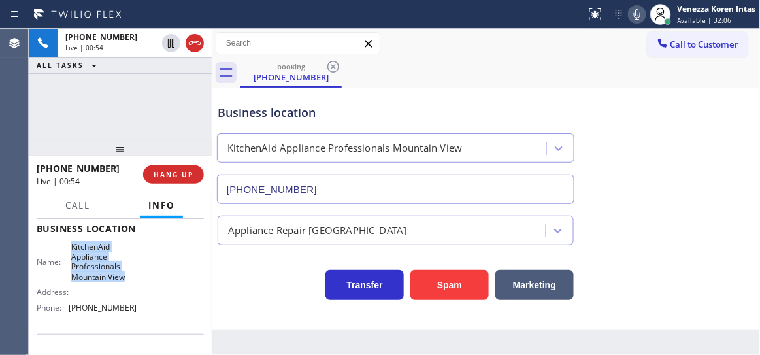
drag, startPoint x: 68, startPoint y: 242, endPoint x: 132, endPoint y: 283, distance: 76.1
click at [132, 283] on div "Business location Name: KitchenAid Appliance Professionals Mountain View Addres…" at bounding box center [120, 269] width 167 height 129
click at [192, 125] on div "+14086052101 Live | 01:03 ALL TASKS ALL TASKS ACTIVE TASKS TASKS IN WRAP UP" at bounding box center [120, 85] width 183 height 112
click at [644, 17] on icon at bounding box center [637, 15] width 16 height 16
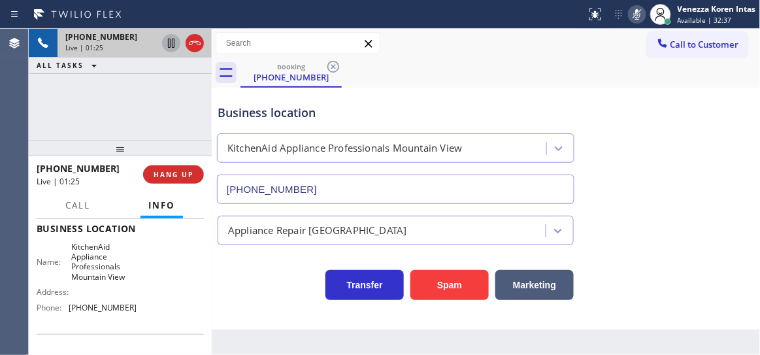
click at [171, 43] on icon at bounding box center [171, 43] width 16 height 16
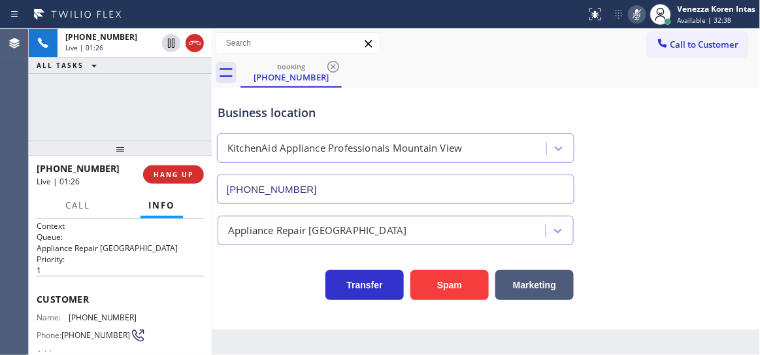
scroll to position [0, 0]
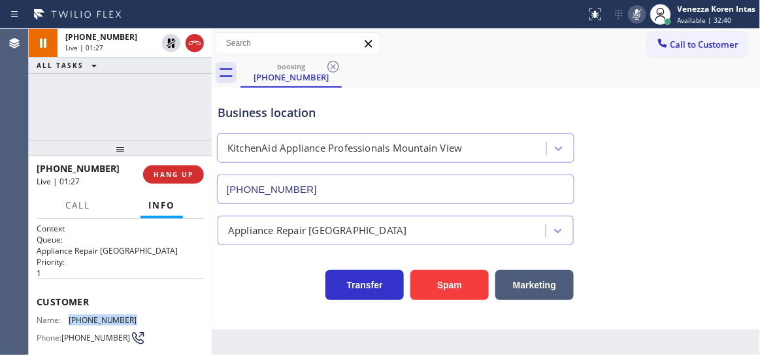
drag, startPoint x: 128, startPoint y: 324, endPoint x: 89, endPoint y: 320, distance: 39.5
click at [69, 317] on div "Name: (408) 605-2101 Phone: (408) 605-2101 Address:" at bounding box center [87, 341] width 101 height 52
copy span "(408) 605-2101"
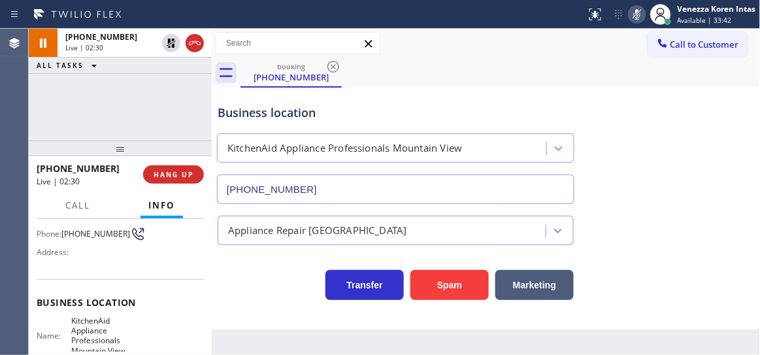
scroll to position [178, 0]
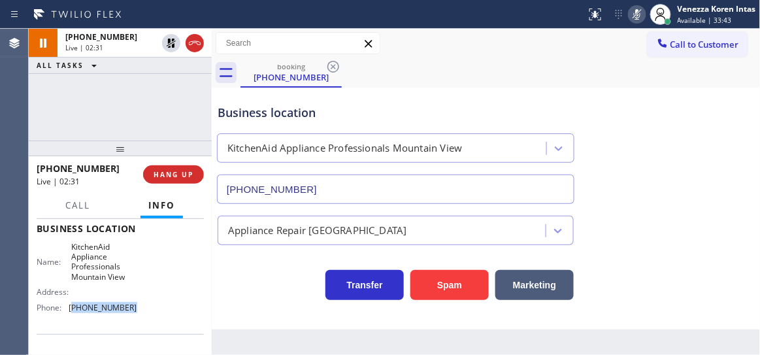
drag, startPoint x: 111, startPoint y: 312, endPoint x: 72, endPoint y: 312, distance: 39.2
click at [72, 312] on div "Name: KitchenAid Appliance Professionals Mountain View Address: Phone: (650) 20…" at bounding box center [120, 280] width 167 height 76
copy span "650) 200-2355"
click at [645, 16] on div at bounding box center [637, 15] width 18 height 16
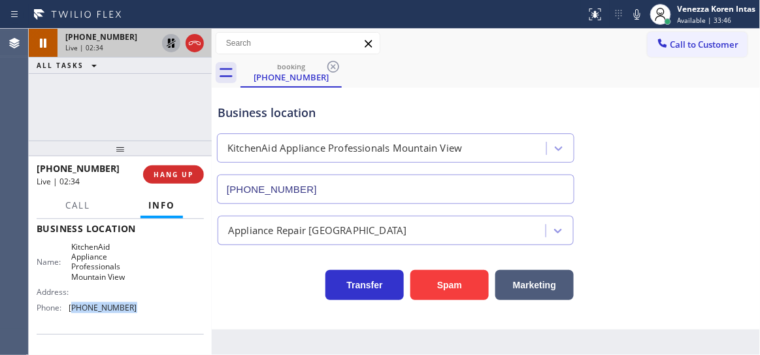
click at [169, 48] on icon at bounding box center [171, 43] width 16 height 16
click at [438, 61] on div "booking (408) 605-2101" at bounding box center [501, 72] width 520 height 29
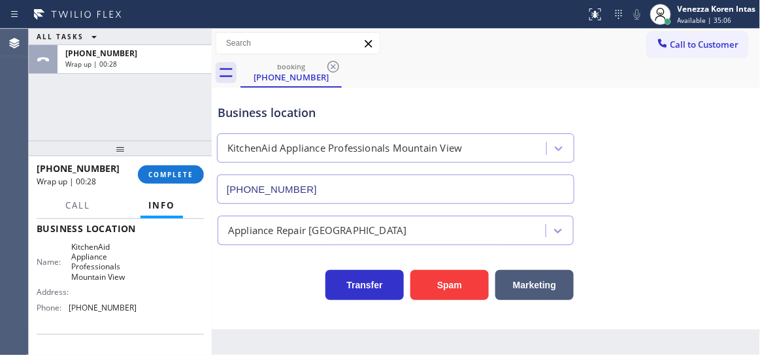
drag, startPoint x: 188, startPoint y: 178, endPoint x: 282, endPoint y: 201, distance: 96.7
click at [188, 178] on span "COMPLETE" at bounding box center [170, 174] width 45 height 9
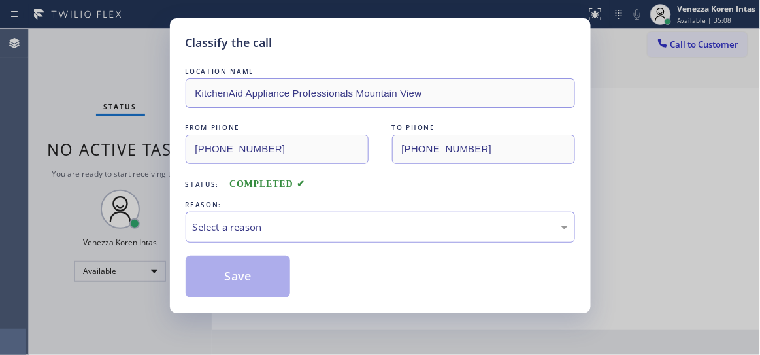
click at [293, 209] on div "REASON:" at bounding box center [381, 205] width 390 height 14
drag, startPoint x: 293, startPoint y: 234, endPoint x: 291, endPoint y: 241, distance: 7.0
click at [293, 235] on div "Select a reason" at bounding box center [380, 227] width 375 height 15
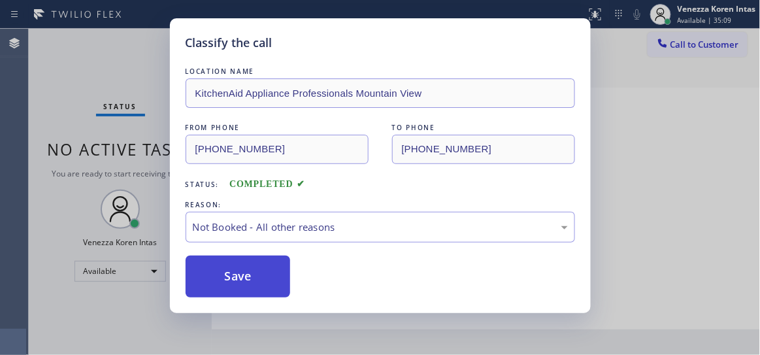
click at [279, 269] on button "Save" at bounding box center [238, 277] width 105 height 42
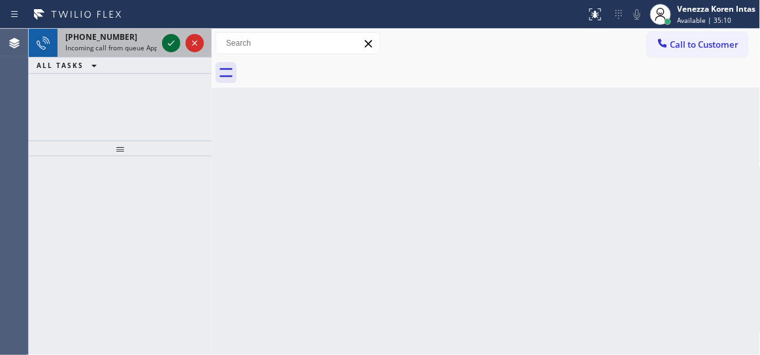
click at [171, 37] on icon at bounding box center [171, 43] width 16 height 16
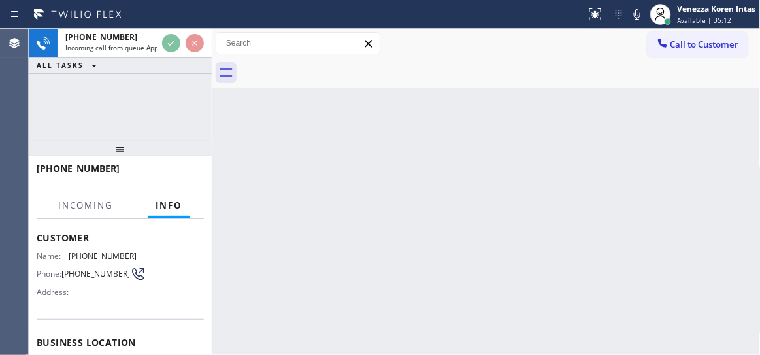
scroll to position [118, 0]
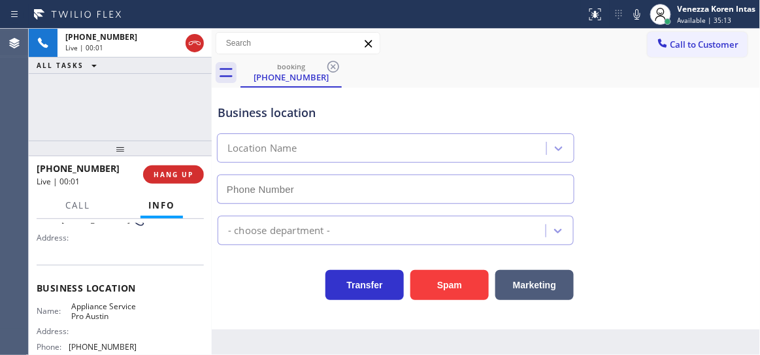
type input "(512) 943-7443"
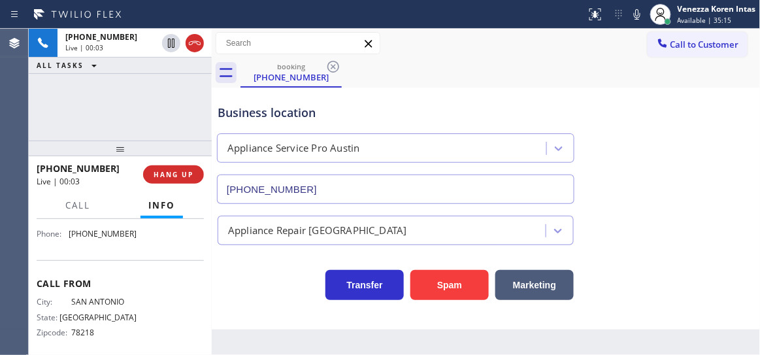
scroll to position [237, 0]
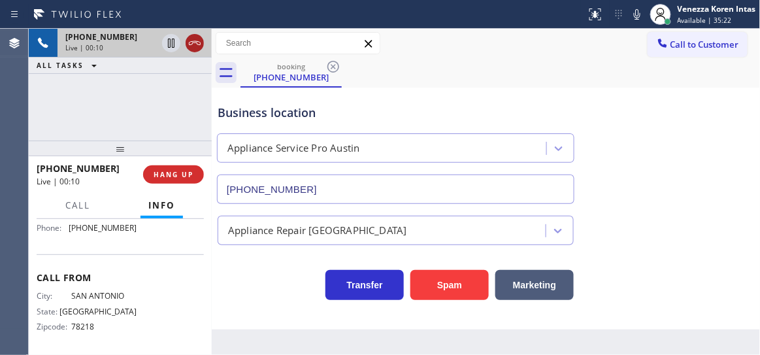
click at [195, 41] on icon at bounding box center [195, 43] width 16 height 16
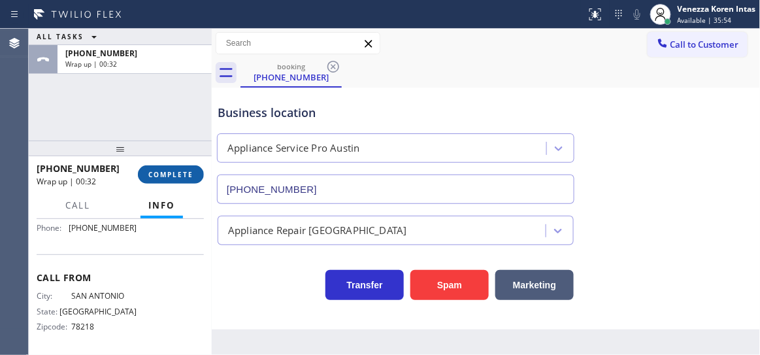
click at [177, 174] on span "COMPLETE" at bounding box center [170, 174] width 45 height 9
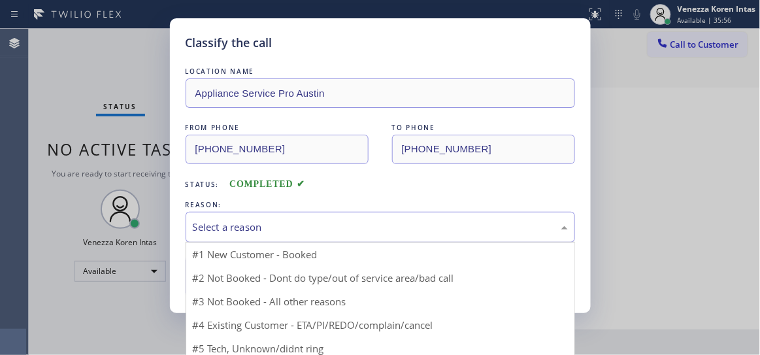
click at [329, 241] on div "Select a reason" at bounding box center [381, 227] width 390 height 31
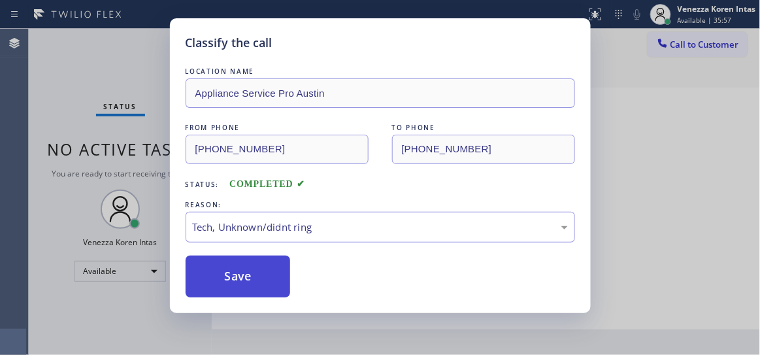
click at [259, 282] on button "Save" at bounding box center [238, 277] width 105 height 42
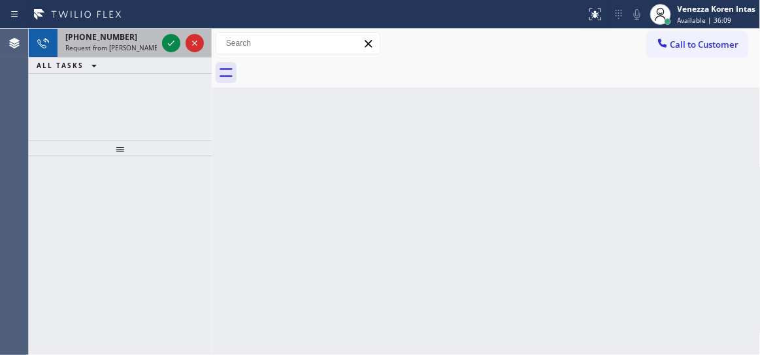
click at [127, 39] on div "+18888098940" at bounding box center [111, 36] width 92 height 11
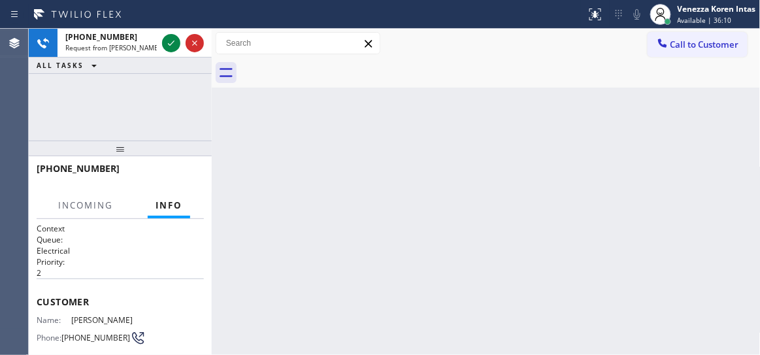
scroll to position [178, 0]
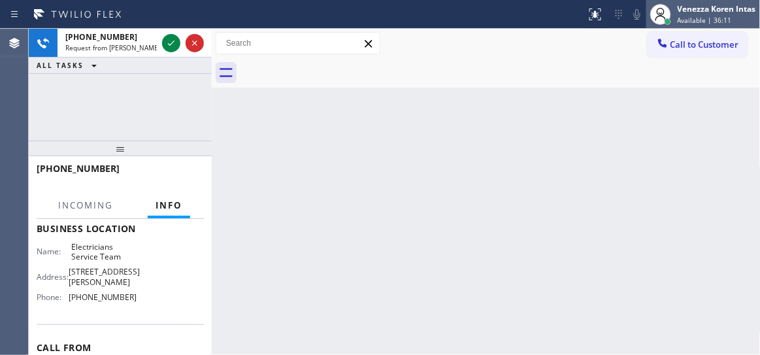
click at [706, 14] on div "Venezza Koren Intas" at bounding box center [717, 8] width 78 height 11
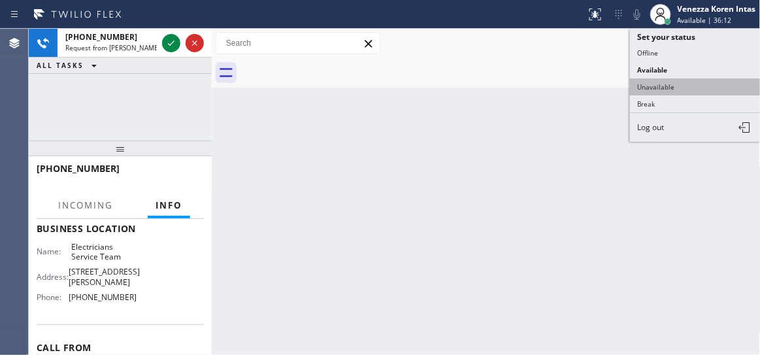
click at [689, 82] on button "Unavailable" at bounding box center [695, 86] width 131 height 17
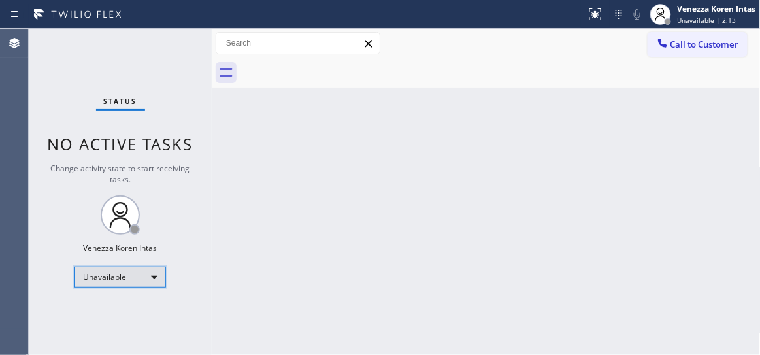
click at [148, 267] on div "Unavailable" at bounding box center [121, 277] width 92 height 21
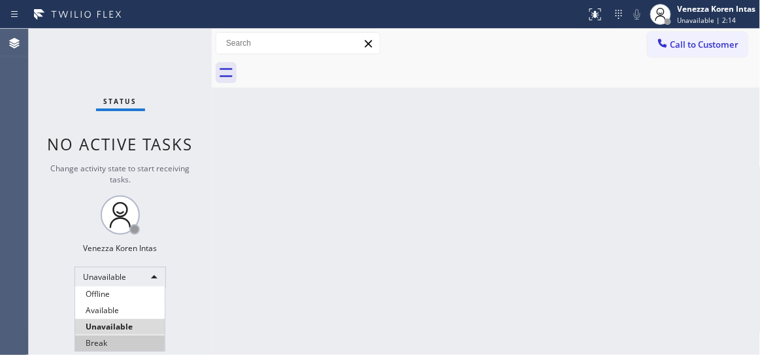
click at [123, 319] on li "Unavailable" at bounding box center [120, 327] width 90 height 16
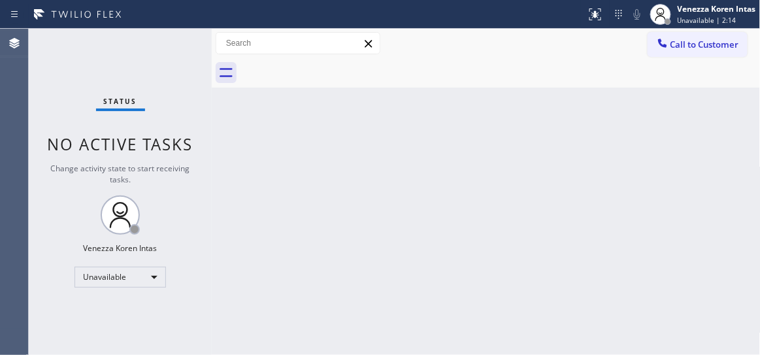
drag, startPoint x: 144, startPoint y: 256, endPoint x: 139, endPoint y: 271, distance: 15.9
click at [143, 257] on div "Status No active tasks Change activity state to start receiving tasks. Venezza …" at bounding box center [120, 192] width 183 height 326
click at [139, 276] on div "Unavailable" at bounding box center [121, 277] width 92 height 21
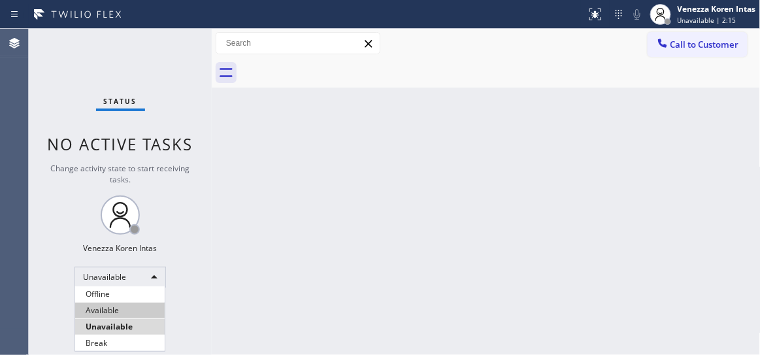
click at [131, 310] on li "Available" at bounding box center [120, 311] width 90 height 16
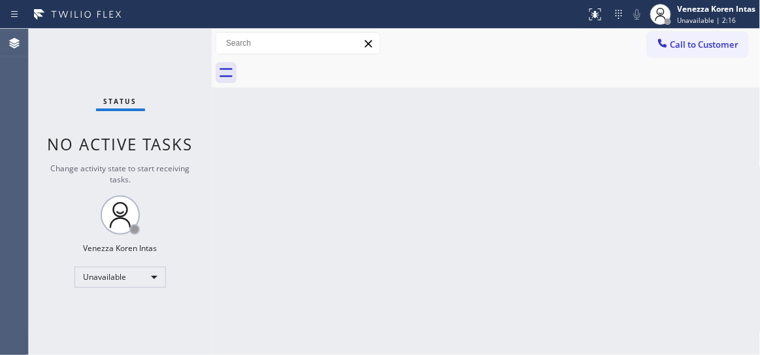
drag, startPoint x: 166, startPoint y: 93, endPoint x: 292, endPoint y: 200, distance: 164.6
click at [166, 93] on div "Status No active tasks Change activity state to start receiving tasks. Venezza …" at bounding box center [120, 192] width 183 height 326
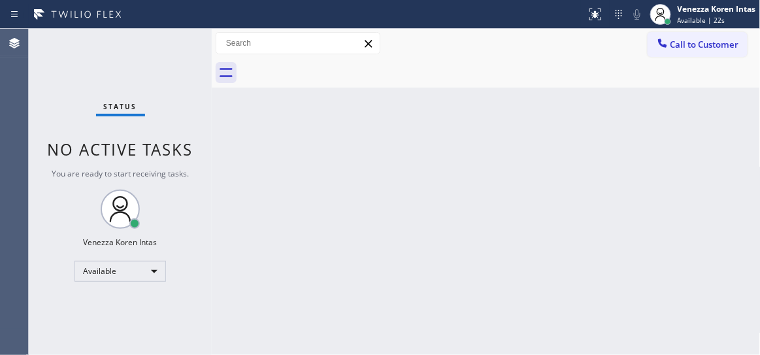
drag, startPoint x: 206, startPoint y: 116, endPoint x: 218, endPoint y: 112, distance: 12.2
click at [205, 116] on div "Status No active tasks You are ready to start receiving tasks. Venezza Koren In…" at bounding box center [120, 192] width 183 height 326
drag, startPoint x: 284, startPoint y: 197, endPoint x: 48, endPoint y: 141, distance: 242.7
click at [283, 198] on div "Back to Dashboard Change Sender ID Customers Technicians Select a contact Outbo…" at bounding box center [486, 192] width 549 height 326
click at [201, 58] on div "Status No active tasks You are ready to start receiving tasks. Venezza Koren In…" at bounding box center [120, 192] width 183 height 326
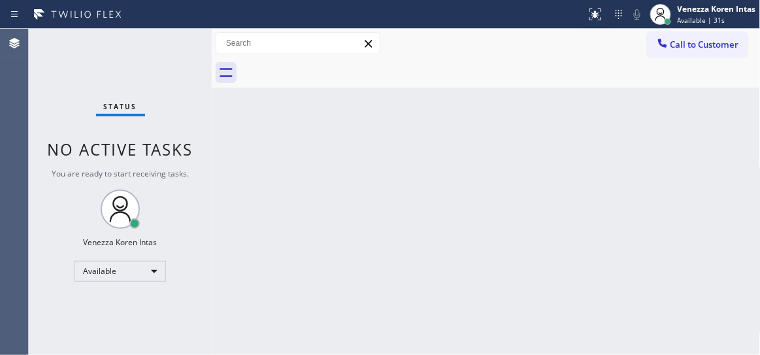
click at [169, 56] on div "Status No active tasks You are ready to start receiving tasks. Venezza Koren In…" at bounding box center [120, 192] width 183 height 326
drag, startPoint x: 192, startPoint y: 41, endPoint x: 199, endPoint y: 58, distance: 17.9
click at [192, 41] on div "Status No active tasks You are ready to start receiving tasks. Venezza Koren In…" at bounding box center [120, 192] width 183 height 326
drag, startPoint x: 116, startPoint y: 86, endPoint x: 101, endPoint y: 82, distance: 15.5
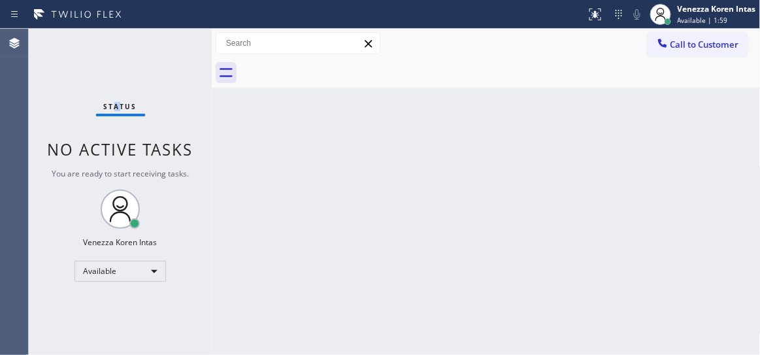
click at [120, 86] on div "Status No active tasks You are ready to start receiving tasks. Venezza Koren In…" at bounding box center [120, 192] width 183 height 326
drag, startPoint x: 142, startPoint y: 52, endPoint x: 148, endPoint y: 63, distance: 11.7
click at [142, 52] on div "Status No active tasks You are ready to start receiving tasks. Venezza Koren In…" at bounding box center [120, 192] width 183 height 326
click at [573, 197] on div "Back to Dashboard Change Sender ID Customers Technicians Select a contact Outbo…" at bounding box center [486, 192] width 549 height 326
click at [422, 165] on div "Back to Dashboard Change Sender ID Customers Technicians Select a contact Outbo…" at bounding box center [486, 192] width 549 height 326
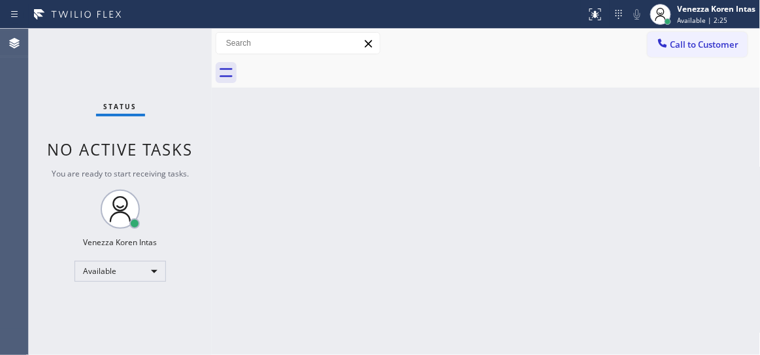
click at [395, 190] on div "Back to Dashboard Change Sender ID Customers Technicians Select a contact Outbo…" at bounding box center [486, 192] width 549 height 326
click at [316, 131] on div "Back to Dashboard Change Sender ID Customers Technicians Select a contact Outbo…" at bounding box center [486, 192] width 549 height 326
click at [262, 214] on div "Back to Dashboard Change Sender ID Customers Technicians Select a contact Outbo…" at bounding box center [486, 192] width 549 height 326
drag, startPoint x: 204, startPoint y: 161, endPoint x: 422, endPoint y: 5, distance: 268.3
click at [204, 161] on div "Status No active tasks You are ready to start receiving tasks. Venezza Koren In…" at bounding box center [120, 192] width 183 height 326
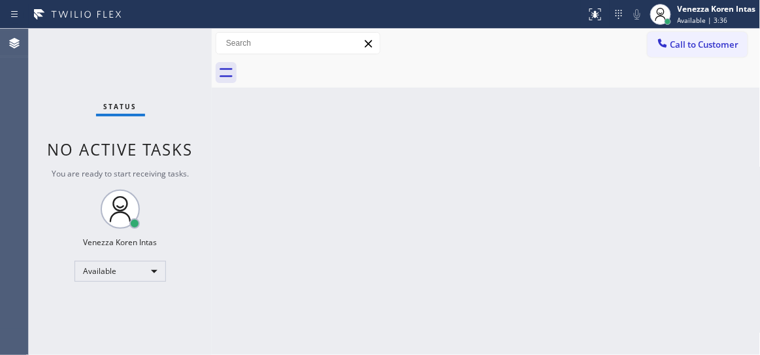
click at [368, 113] on div "Back to Dashboard Change Sender ID Customers Technicians Select a contact Outbo…" at bounding box center [486, 192] width 549 height 326
drag, startPoint x: 283, startPoint y: 178, endPoint x: 301, endPoint y: 192, distance: 22.5
click at [283, 178] on div "Back to Dashboard Change Sender ID Customers Technicians Select a contact Outbo…" at bounding box center [486, 192] width 549 height 326
click at [178, 125] on div "Status No active tasks You are ready to start receiving tasks. Venezza Koren In…" at bounding box center [120, 192] width 183 height 326
click at [167, 59] on div "Status No active tasks You are ready to start receiving tasks. Venezza Koren In…" at bounding box center [120, 192] width 183 height 326
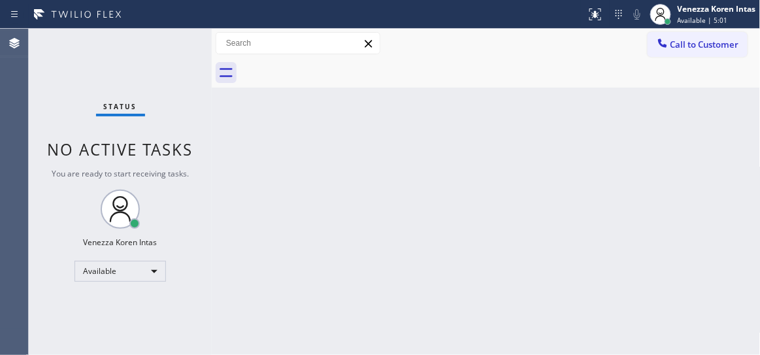
drag, startPoint x: 150, startPoint y: 56, endPoint x: 156, endPoint y: 59, distance: 6.7
click at [151, 56] on div "Status No active tasks You are ready to start receiving tasks. Venezza Koren In…" at bounding box center [120, 192] width 183 height 326
click at [174, 36] on div "Status No active tasks You are ready to start receiving tasks. Venezza Koren In…" at bounding box center [120, 192] width 183 height 326
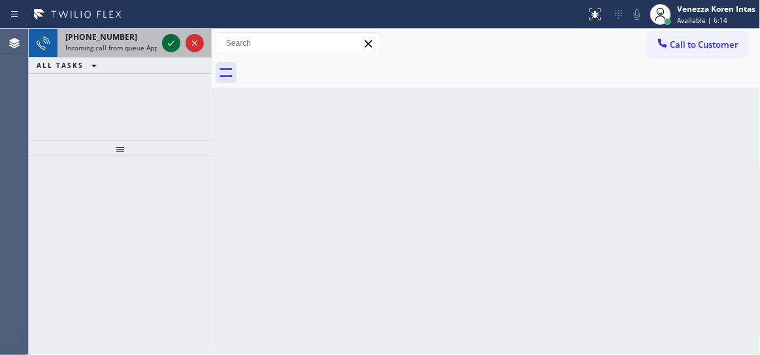
click at [166, 44] on icon at bounding box center [171, 43] width 16 height 16
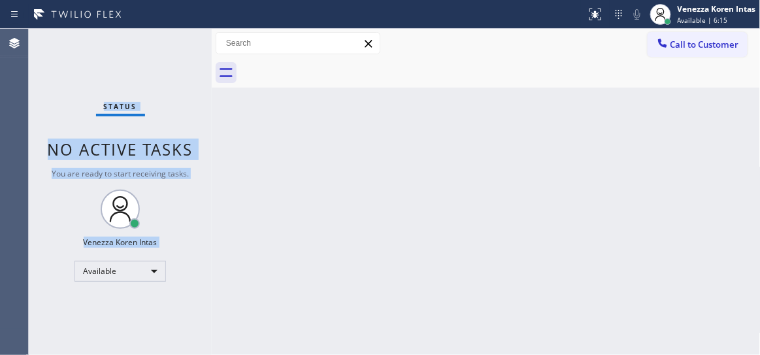
click at [166, 44] on div "Status No active tasks You are ready to start receiving tasks. Venezza Koren In…" at bounding box center [120, 192] width 183 height 326
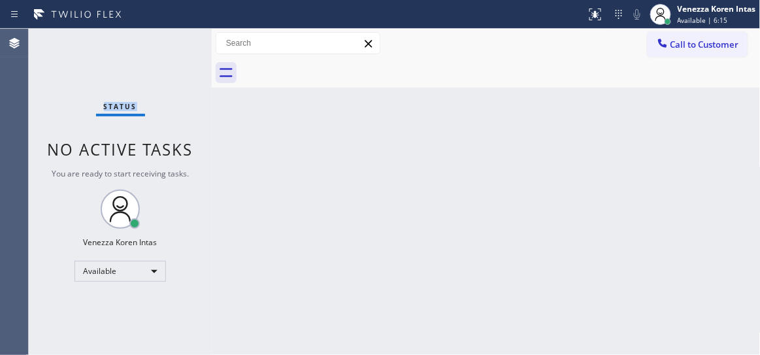
click at [166, 44] on div "Status No active tasks You are ready to start receiving tasks. Venezza Koren In…" at bounding box center [120, 192] width 183 height 326
drag, startPoint x: 431, startPoint y: 134, endPoint x: 588, endPoint y: 32, distance: 187.6
click at [434, 133] on div "Back to Dashboard Change Sender ID Customers Technicians Select a contact Outbo…" at bounding box center [486, 192] width 549 height 326
click at [589, 14] on icon at bounding box center [596, 15] width 16 height 16
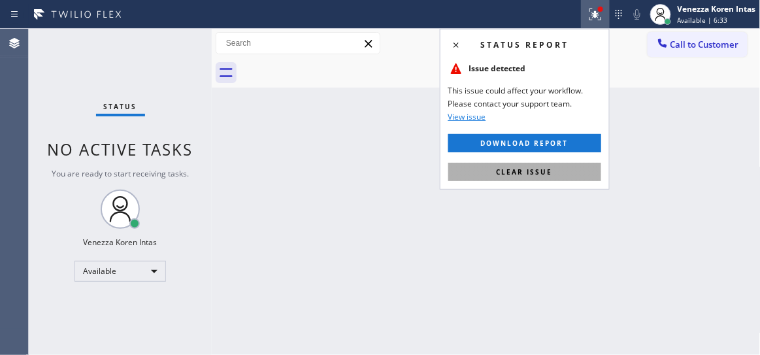
click at [518, 170] on span "Clear issue" at bounding box center [525, 171] width 56 height 9
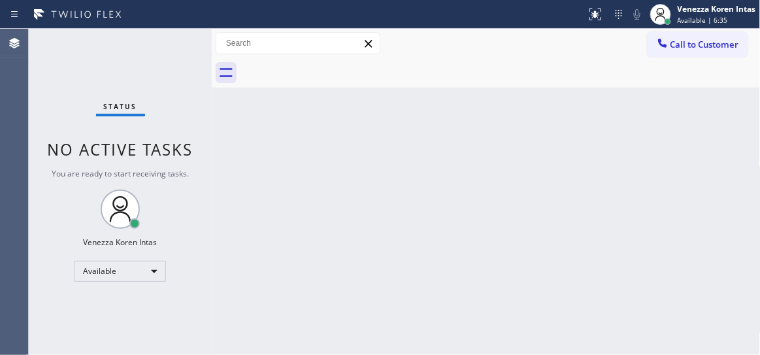
click at [755, 131] on div "Back to Dashboard Change Sender ID Customers Technicians Select a contact Outbo…" at bounding box center [486, 192] width 549 height 326
click at [426, 152] on div "Back to Dashboard Change Sender ID Customers Technicians Select a contact Outbo…" at bounding box center [486, 192] width 549 height 326
click at [165, 50] on div "Status No active tasks You are ready to start receiving tasks. Venezza Koren In…" at bounding box center [120, 192] width 183 height 326
drag, startPoint x: 210, startPoint y: 184, endPoint x: 369, endPoint y: 352, distance: 232.1
click at [212, 185] on div at bounding box center [212, 192] width 0 height 326
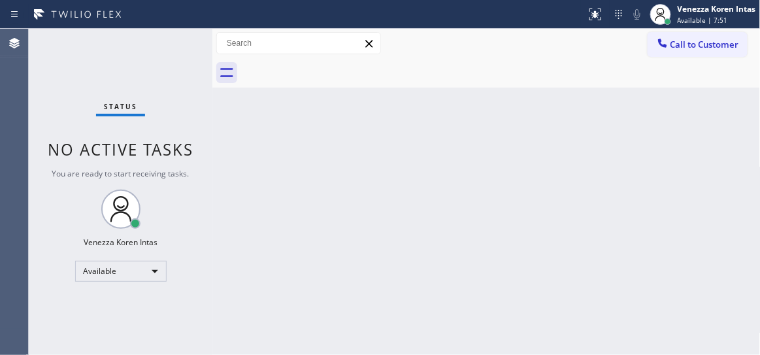
click at [93, 65] on div "Status No active tasks You are ready to start receiving tasks. Venezza Koren In…" at bounding box center [121, 192] width 184 height 326
click at [191, 54] on div "Status No active tasks You are ready to start receiving tasks. Venezza Koren In…" at bounding box center [121, 192] width 184 height 326
click at [444, 255] on div "Back to Dashboard Change Sender ID Customers Technicians Select a contact Outbo…" at bounding box center [486, 192] width 548 height 326
click at [437, 308] on div "Back to Dashboard Change Sender ID Customers Technicians Select a contact Outbo…" at bounding box center [486, 192] width 548 height 326
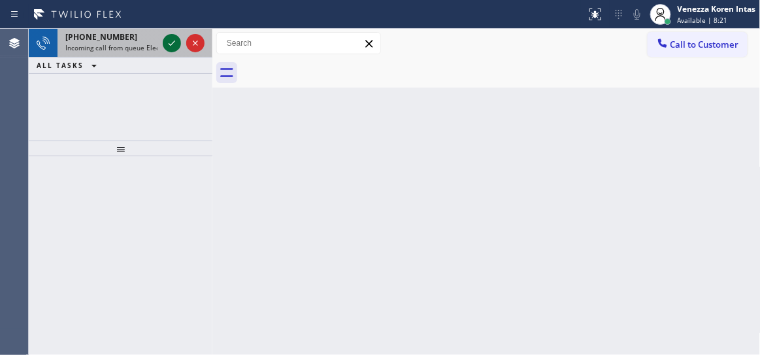
click at [170, 39] on icon at bounding box center [172, 43] width 16 height 16
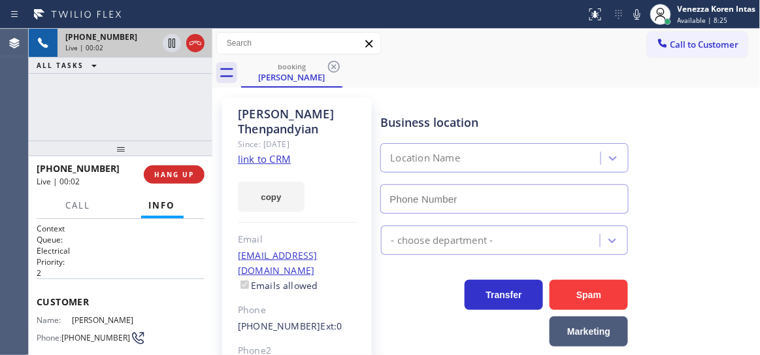
type input "(800) 568-8664"
click at [261, 156] on link "link to CRM" at bounding box center [264, 158] width 53 height 13
click at [643, 11] on icon at bounding box center [637, 15] width 16 height 16
click at [169, 43] on icon at bounding box center [172, 43] width 7 height 9
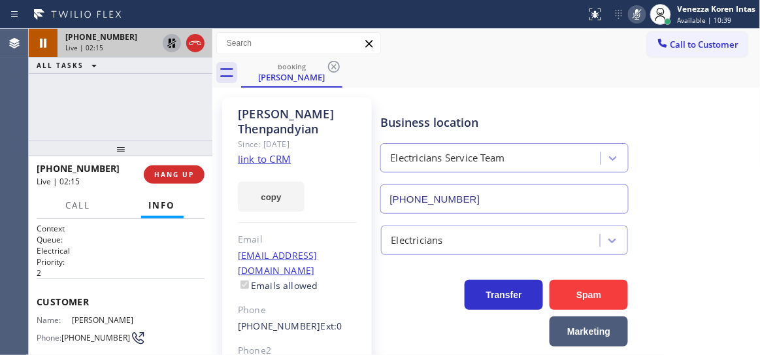
click at [480, 115] on div "Business location" at bounding box center [505, 123] width 248 height 18
drag, startPoint x: 151, startPoint y: 131, endPoint x: 165, endPoint y: 75, distance: 57.4
click at [151, 131] on div "+18888098940 Live | 03:29 ALL TASKS ALL TASKS ACTIVE TASKS TASKS IN WRAP UP" at bounding box center [121, 85] width 184 height 112
click at [171, 44] on icon at bounding box center [171, 43] width 9 height 9
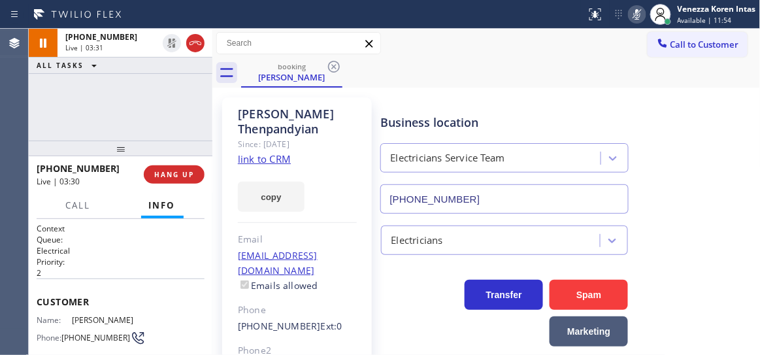
click at [640, 16] on icon at bounding box center [637, 15] width 16 height 16
drag, startPoint x: 182, startPoint y: 120, endPoint x: 181, endPoint y: 112, distance: 7.9
click at [182, 120] on div "+18888098940 Live | 04:43 ALL TASKS ALL TASKS ACTIVE TASKS TASKS IN WRAP UP" at bounding box center [121, 85] width 184 height 112
click at [635, 12] on icon at bounding box center [637, 14] width 7 height 10
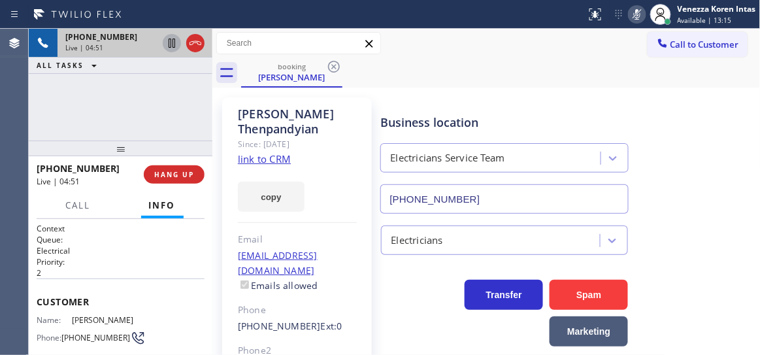
click at [169, 46] on icon at bounding box center [172, 43] width 16 height 16
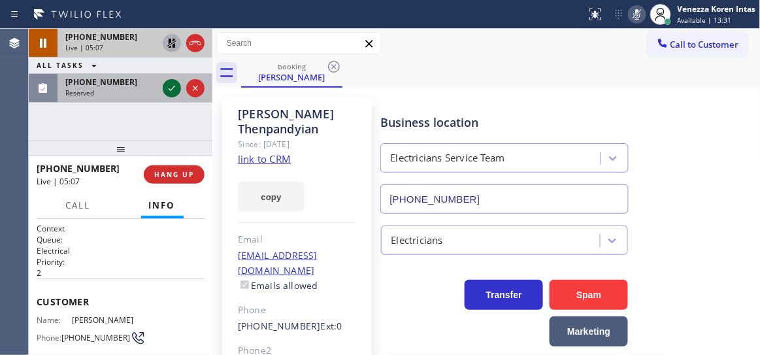
click at [167, 90] on icon at bounding box center [172, 88] width 16 height 16
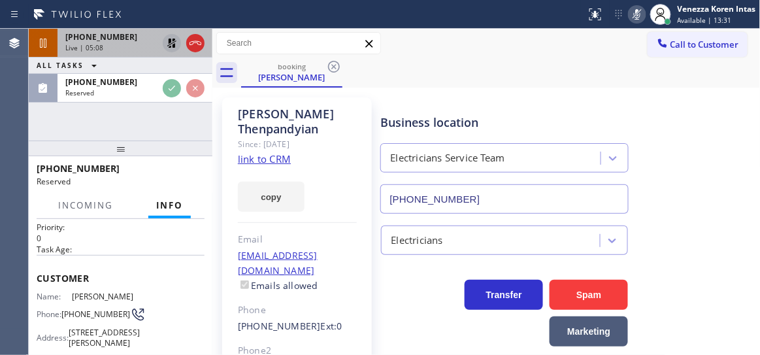
scroll to position [59, 0]
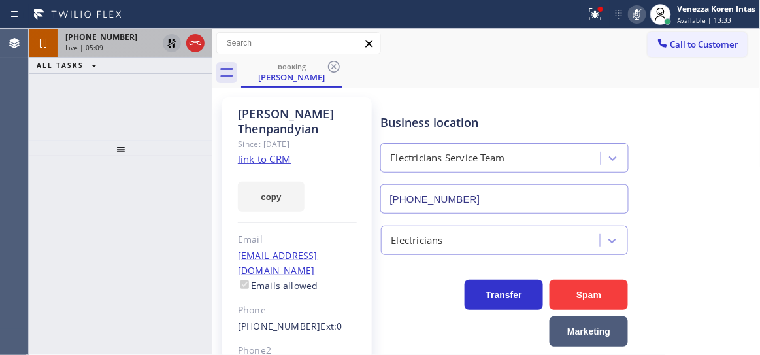
click at [145, 39] on div "+18888098940" at bounding box center [111, 36] width 92 height 11
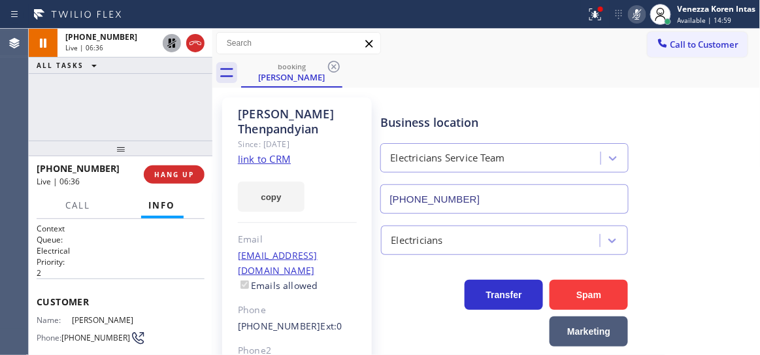
drag, startPoint x: 144, startPoint y: 134, endPoint x: 158, endPoint y: 82, distance: 53.3
click at [144, 133] on div "+18888098940 Live | 06:36 ALL TASKS ALL TASKS ACTIVE TASKS TASKS IN WRAP UP" at bounding box center [121, 85] width 184 height 112
click at [164, 44] on icon at bounding box center [172, 43] width 16 height 16
drag, startPoint x: 598, startPoint y: 10, endPoint x: 594, endPoint y: 85, distance: 75.3
click at [598, 10] on div at bounding box center [600, 9] width 5 height 5
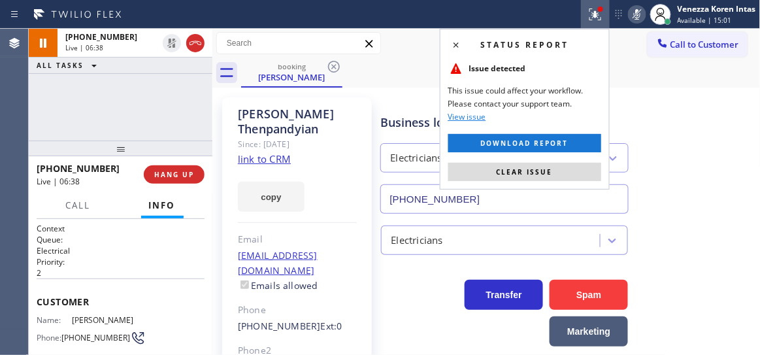
click at [567, 176] on button "Clear issue" at bounding box center [524, 172] width 153 height 18
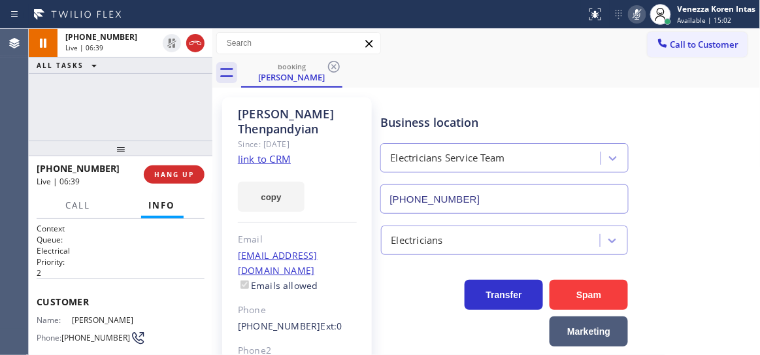
click at [635, 10] on icon at bounding box center [637, 15] width 16 height 16
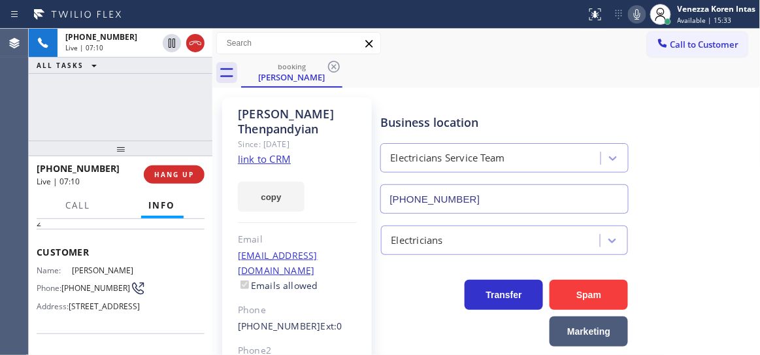
scroll to position [59, 0]
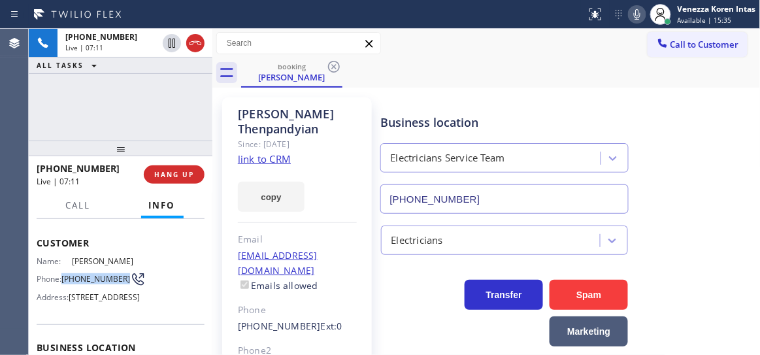
drag, startPoint x: 64, startPoint y: 282, endPoint x: 94, endPoint y: 297, distance: 33.3
click at [94, 284] on span "(888) 809-8940" at bounding box center [95, 279] width 69 height 10
copy span "(888) 809-8940"
click at [172, 177] on span "HANG UP" at bounding box center [174, 174] width 40 height 9
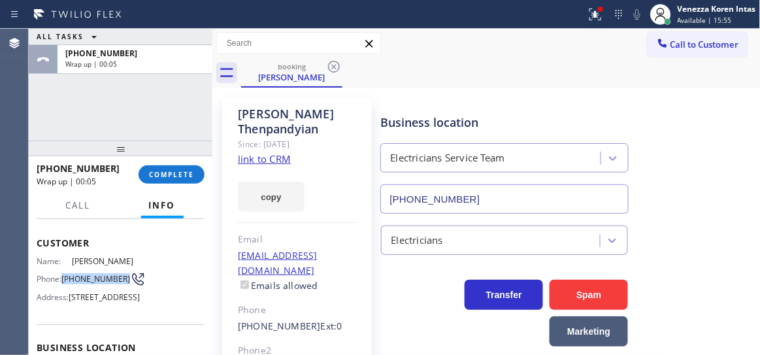
drag, startPoint x: 608, startPoint y: 18, endPoint x: 608, endPoint y: 69, distance: 50.3
click at [608, 18] on div at bounding box center [595, 15] width 29 height 16
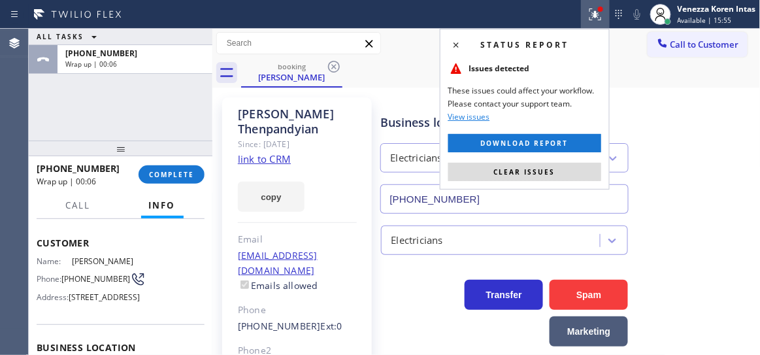
click at [546, 180] on div "Status report Issues detected These issues could affect your workflow. Please c…" at bounding box center [525, 109] width 170 height 161
click at [529, 177] on button "Clear issues" at bounding box center [524, 172] width 153 height 18
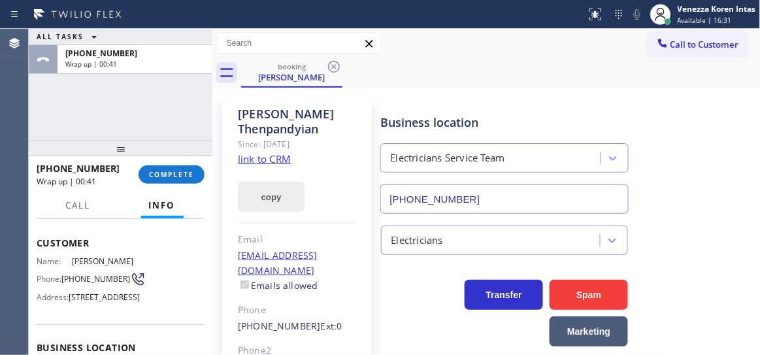
drag, startPoint x: 171, startPoint y: 182, endPoint x: 239, endPoint y: 190, distance: 69.1
click at [171, 182] on button "COMPLETE" at bounding box center [172, 174] width 66 height 18
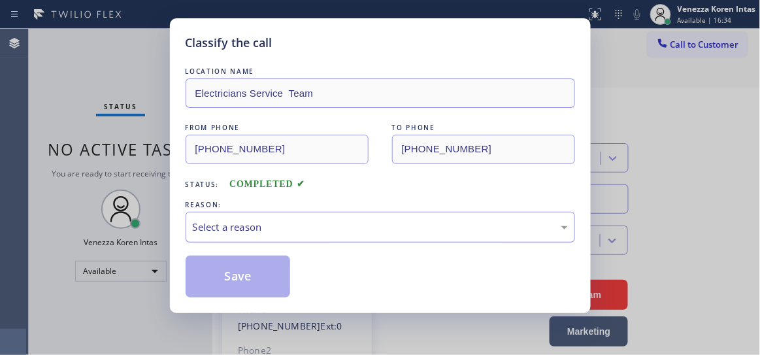
click at [297, 212] on div "Select a reason" at bounding box center [381, 227] width 390 height 31
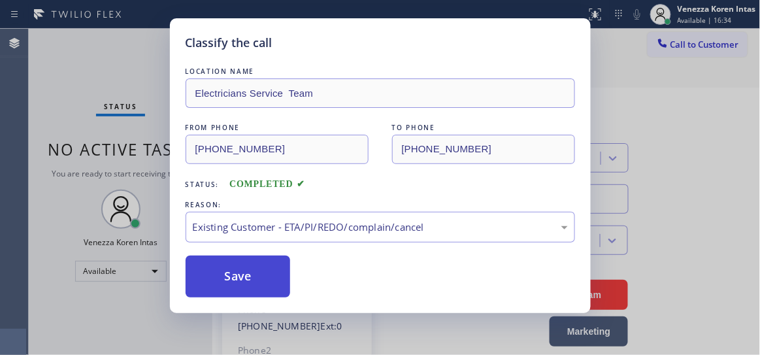
click at [282, 278] on button "Save" at bounding box center [238, 277] width 105 height 42
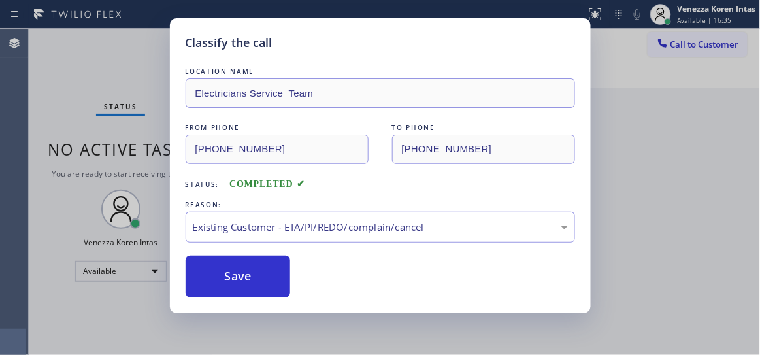
drag, startPoint x: 158, startPoint y: 64, endPoint x: 188, endPoint y: 69, distance: 29.8
click at [158, 64] on div "Classify the call LOCATION NAME AR B2B SMS FROM PHONE (510) 919-8009 TO PHONE (…" at bounding box center [394, 192] width 731 height 326
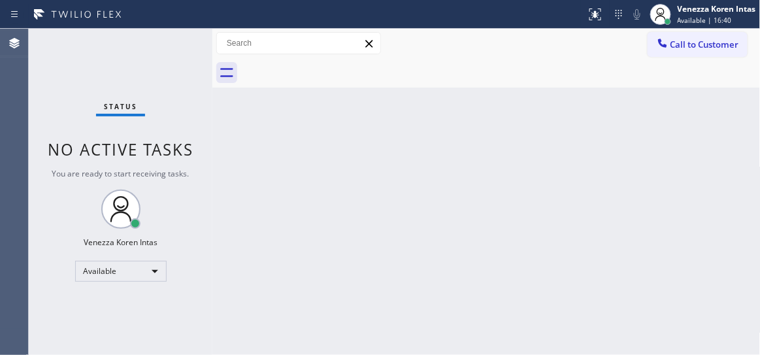
drag, startPoint x: 390, startPoint y: 112, endPoint x: 112, endPoint y: 82, distance: 279.4
click at [386, 113] on div "Back to Dashboard Change Sender ID Customers Technicians Select a contact Outbo…" at bounding box center [486, 192] width 548 height 326
drag, startPoint x: 133, startPoint y: 63, endPoint x: 441, endPoint y: 349, distance: 420.4
click at [133, 63] on div "Status No active tasks You are ready to start receiving tasks. Venezza Koren In…" at bounding box center [121, 192] width 184 height 326
click at [227, 103] on div "Back to Dashboard Change Sender ID Customers Technicians Select a contact Outbo…" at bounding box center [486, 192] width 548 height 326
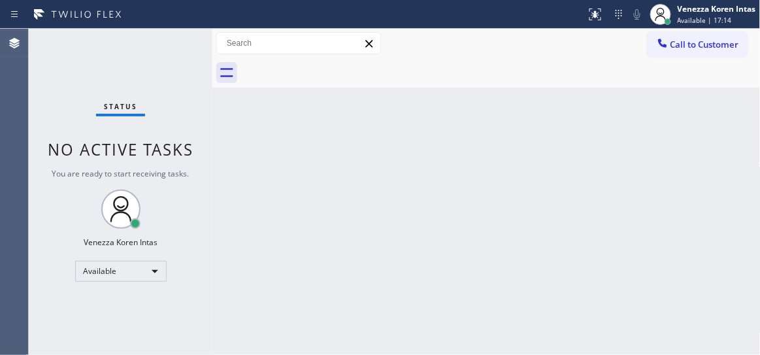
click at [197, 61] on div "Status No active tasks You are ready to start receiving tasks. Venezza Koren In…" at bounding box center [121, 192] width 184 height 326
drag, startPoint x: 158, startPoint y: 73, endPoint x: 21, endPoint y: 76, distance: 137.3
click at [158, 73] on div "Status No active tasks You are ready to start receiving tasks. Venezza Koren In…" at bounding box center [121, 192] width 184 height 326
click at [190, 52] on div "Status No active tasks You are ready to start receiving tasks. Venezza Koren In…" at bounding box center [121, 192] width 184 height 326
click at [456, 186] on div "Back to Dashboard Change Sender ID Customers Technicians Select a contact Outbo…" at bounding box center [486, 192] width 548 height 326
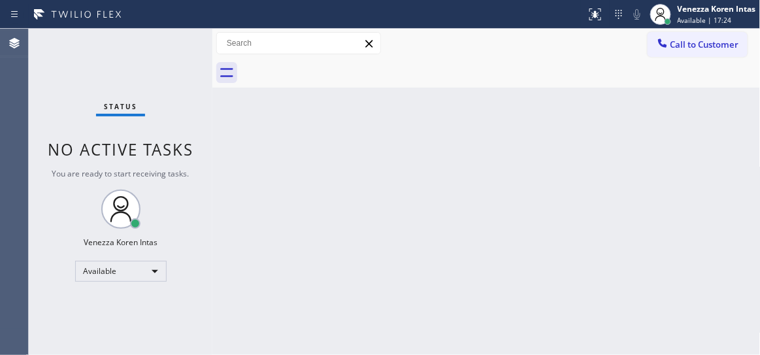
click at [189, 56] on div "Status No active tasks You are ready to start receiving tasks. Venezza Koren In…" at bounding box center [121, 192] width 184 height 326
drag, startPoint x: 159, startPoint y: 76, endPoint x: 139, endPoint y: 80, distance: 21.2
click at [159, 76] on div "Status No active tasks You are ready to start receiving tasks. Venezza Koren In…" at bounding box center [121, 192] width 184 height 326
drag, startPoint x: 161, startPoint y: 48, endPoint x: 347, endPoint y: 148, distance: 210.5
click at [161, 48] on div "Status No active tasks You are ready to start receiving tasks. Venezza Koren In…" at bounding box center [121, 192] width 184 height 326
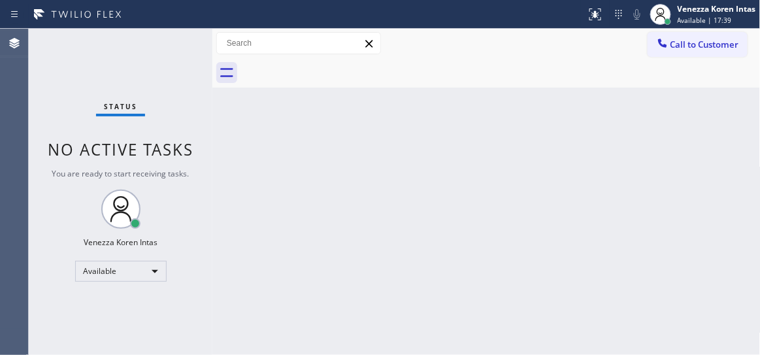
click at [422, 229] on div "Back to Dashboard Change Sender ID Customers Technicians Select a contact Outbo…" at bounding box center [486, 192] width 548 height 326
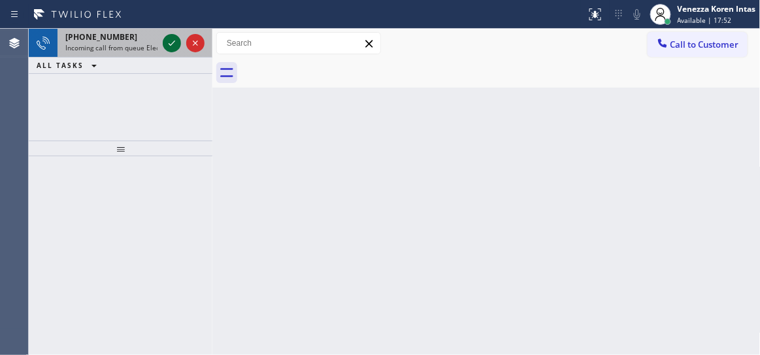
click at [172, 46] on icon at bounding box center [172, 43] width 16 height 16
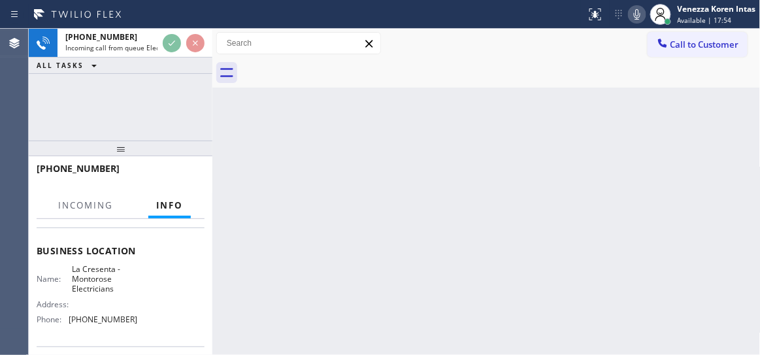
scroll to position [178, 0]
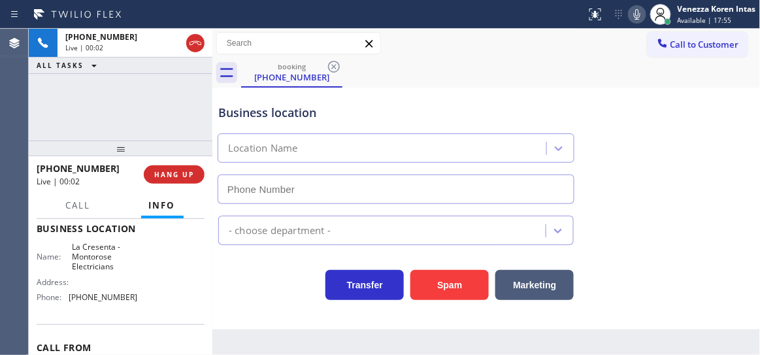
type input "(323) 703-5579"
drag, startPoint x: 197, startPoint y: 39, endPoint x: 234, endPoint y: 129, distance: 97.0
click at [197, 39] on icon at bounding box center [196, 43] width 16 height 16
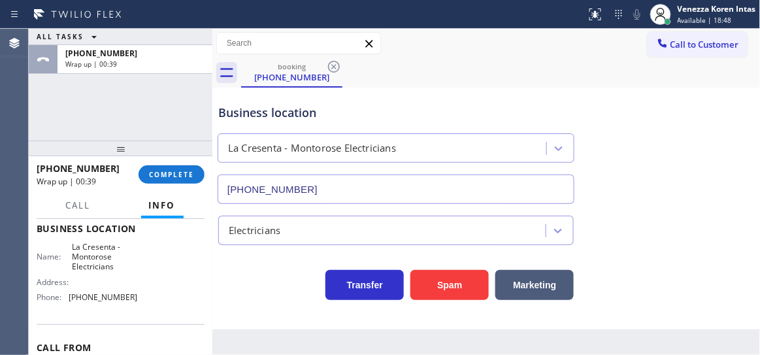
click at [152, 130] on div "ALL TASKS ALL TASKS ACTIVE TASKS TASKS IN WRAP UP +17788006984 Wrap up | 00:39" at bounding box center [121, 85] width 184 height 112
click at [182, 172] on span "COMPLETE" at bounding box center [171, 174] width 45 height 9
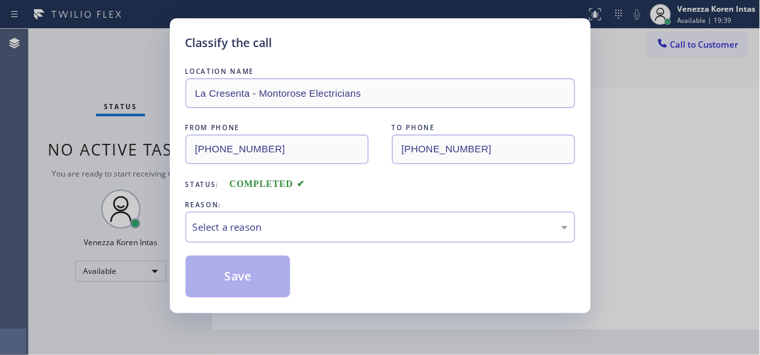
click at [363, 216] on div "Select a reason" at bounding box center [381, 227] width 390 height 31
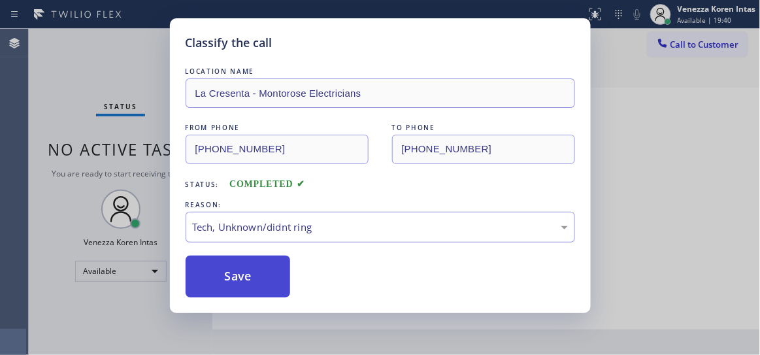
click at [260, 290] on button "Save" at bounding box center [238, 277] width 105 height 42
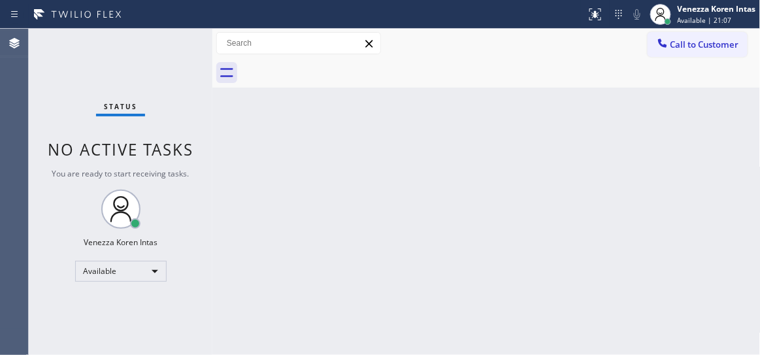
click at [172, 42] on div "Status No active tasks You are ready to start receiving tasks. Venezza Koren In…" at bounding box center [121, 192] width 184 height 326
click at [199, 112] on div "Status No active tasks You are ready to start receiving tasks. Venezza Koren In…" at bounding box center [121, 192] width 184 height 326
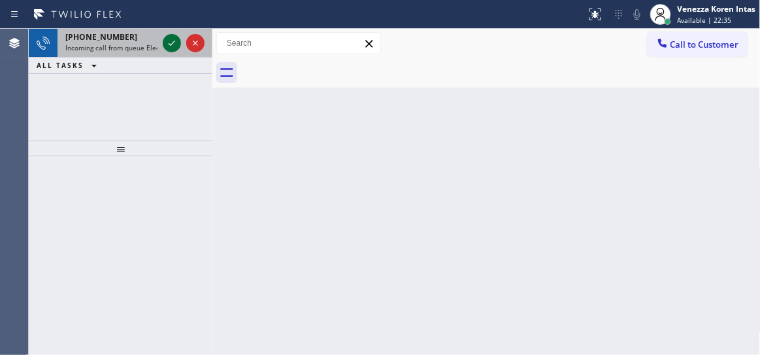
click at [176, 50] on icon at bounding box center [172, 43] width 16 height 16
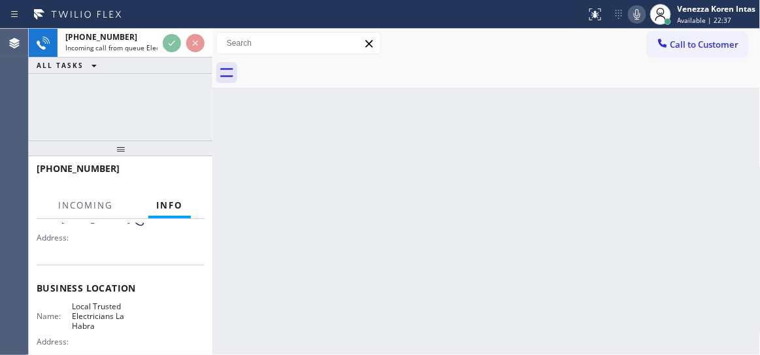
scroll to position [237, 0]
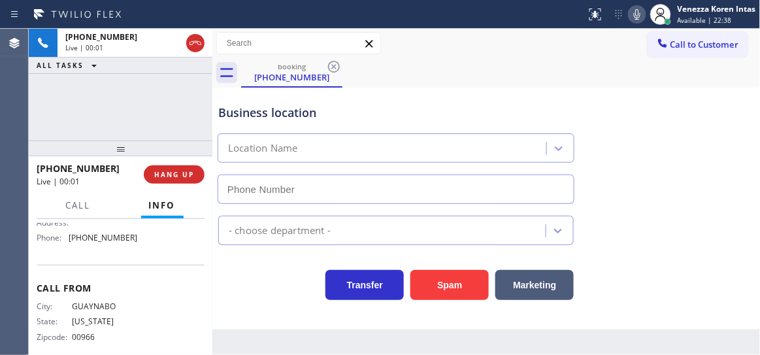
type input "(562) 456-3053"
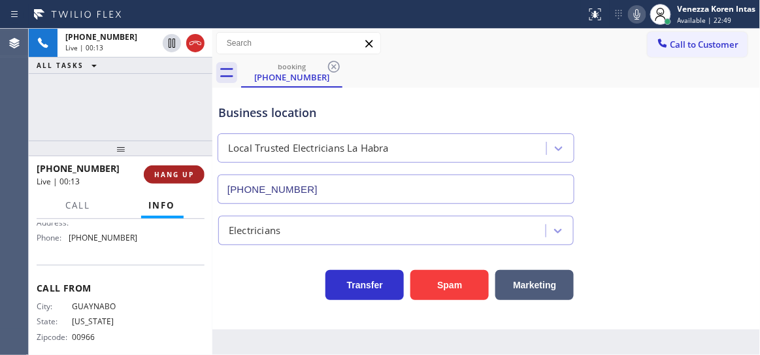
click at [161, 174] on span "HANG UP" at bounding box center [174, 174] width 40 height 9
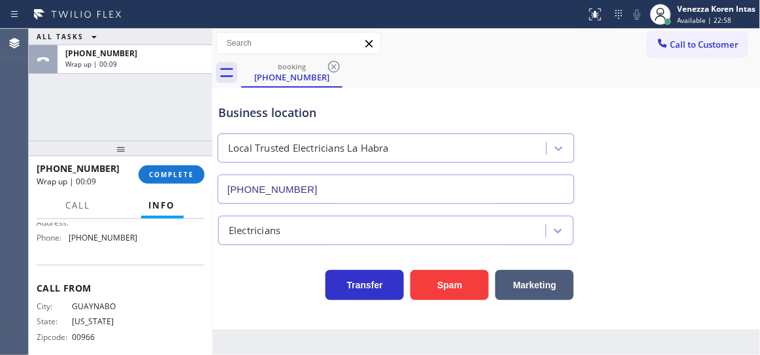
drag, startPoint x: 184, startPoint y: 179, endPoint x: 281, endPoint y: 182, distance: 97.4
click at [184, 179] on button "COMPLETE" at bounding box center [172, 174] width 66 height 18
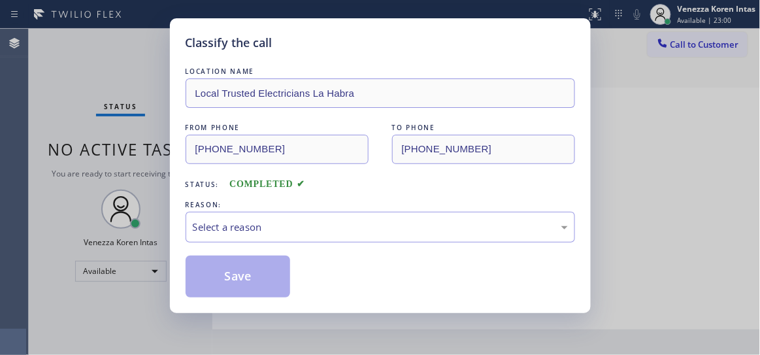
drag, startPoint x: 310, startPoint y: 210, endPoint x: 312, endPoint y: 253, distance: 42.5
click at [310, 211] on div "REASON:" at bounding box center [381, 205] width 390 height 14
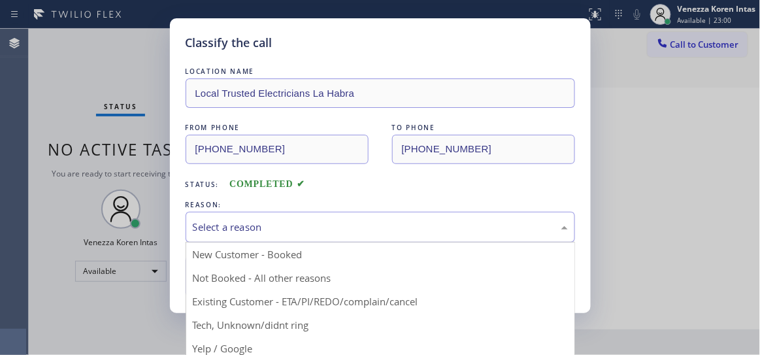
drag, startPoint x: 312, startPoint y: 233, endPoint x: 309, endPoint y: 241, distance: 9.1
click at [312, 232] on div "Select a reason" at bounding box center [380, 227] width 375 height 15
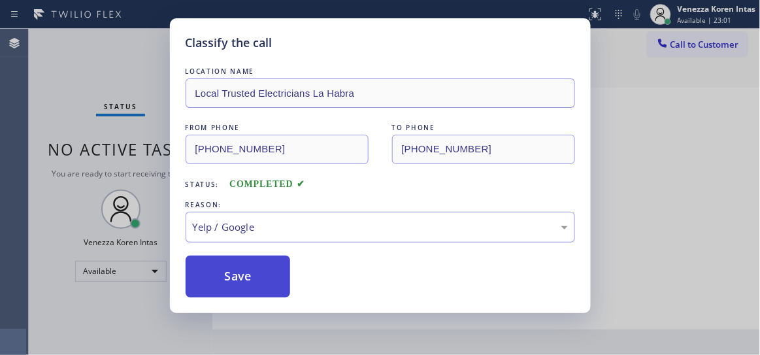
click at [248, 271] on button "Save" at bounding box center [238, 277] width 105 height 42
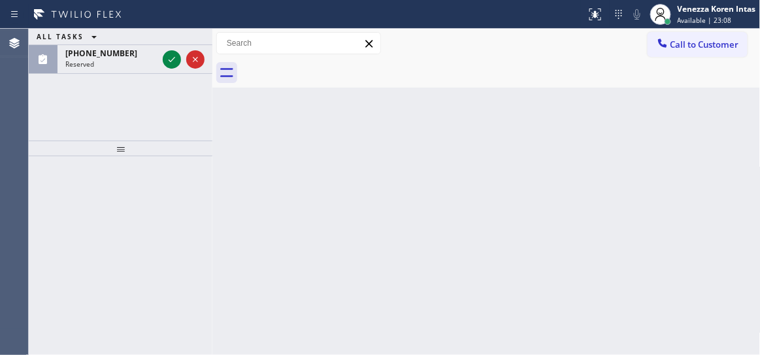
drag, startPoint x: 171, startPoint y: 64, endPoint x: 171, endPoint y: 150, distance: 85.6
click at [171, 64] on icon at bounding box center [172, 60] width 16 height 16
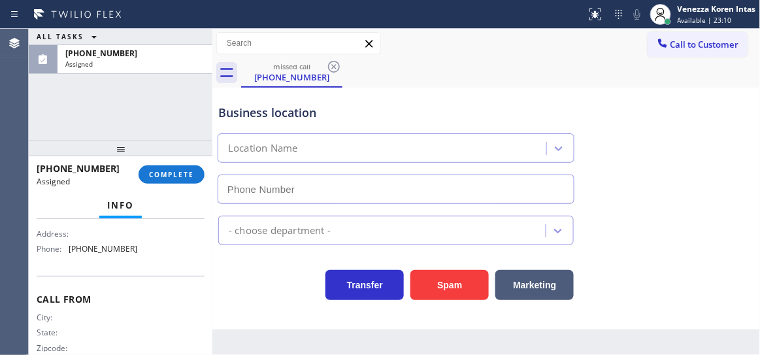
scroll to position [227, 0]
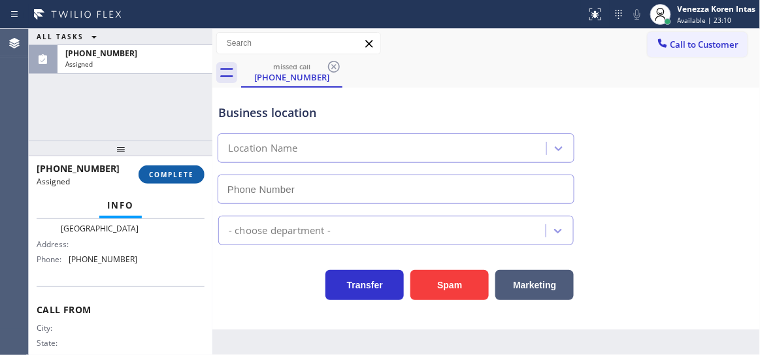
type input "(805) 892-6848"
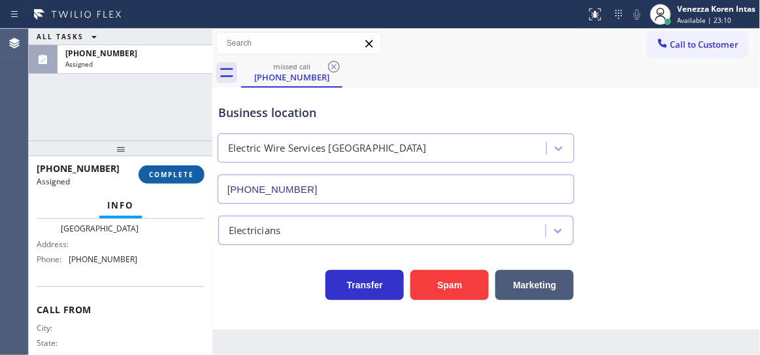
click at [175, 177] on span "COMPLETE" at bounding box center [171, 174] width 45 height 9
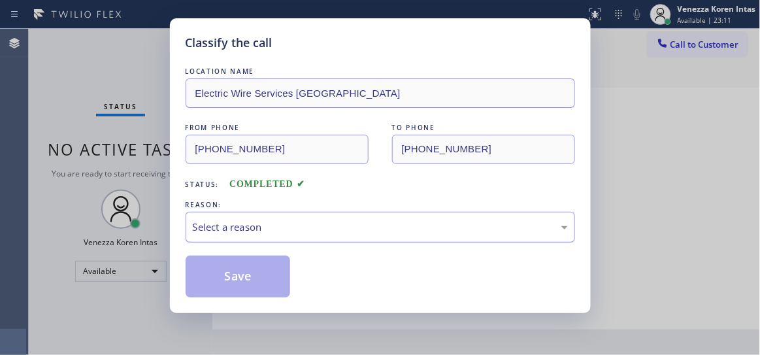
click at [347, 235] on div "Select a reason" at bounding box center [380, 227] width 375 height 15
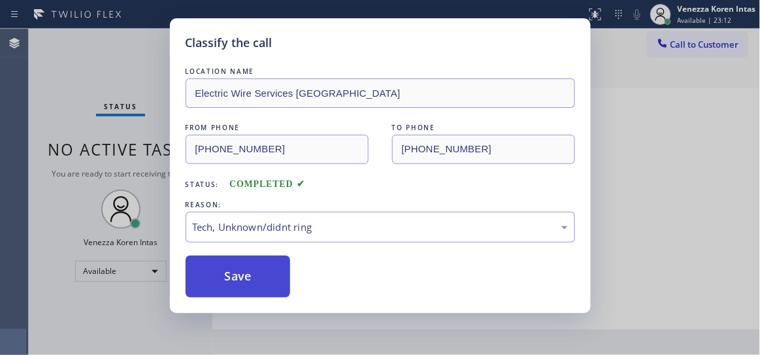
click at [263, 285] on button "Save" at bounding box center [238, 277] width 105 height 42
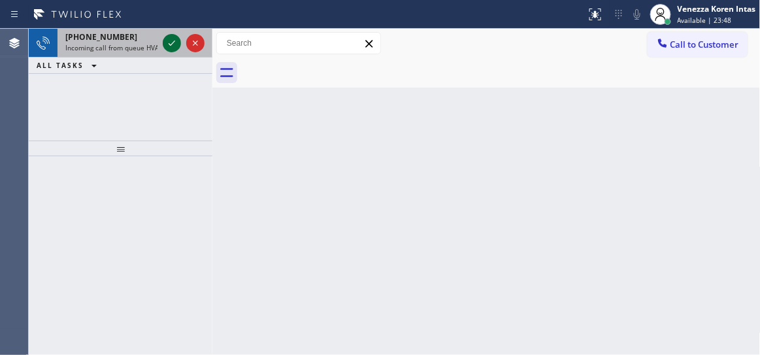
click at [168, 42] on icon at bounding box center [172, 43] width 16 height 16
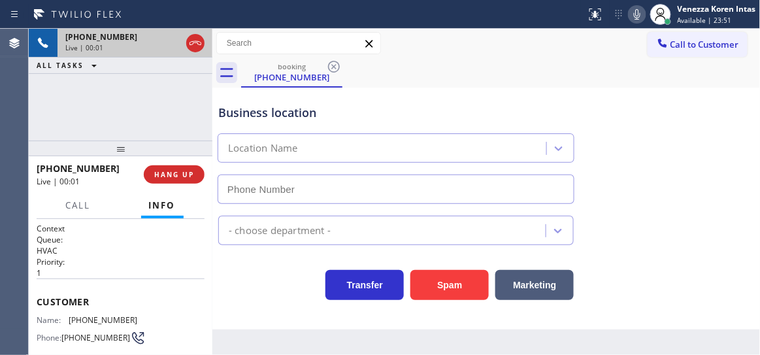
type input "(813) 412-6970"
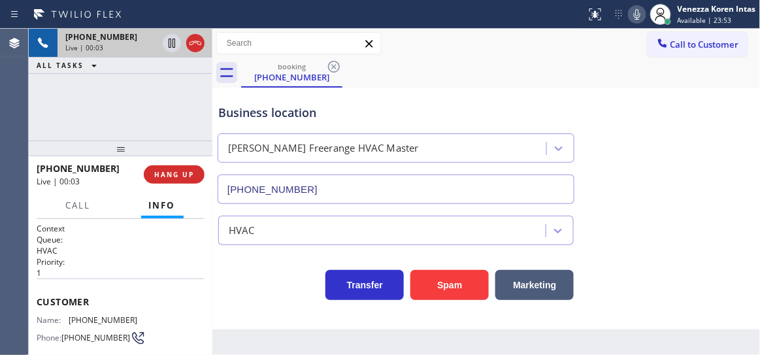
click at [439, 94] on div "Business location Earl Freerange HVAC Master (813) 412-6970" at bounding box center [396, 147] width 361 height 113
click at [345, 123] on div "Business location Earl Freerange HVAC Master (813) 412-6970" at bounding box center [396, 147] width 361 height 113
drag, startPoint x: 130, startPoint y: 100, endPoint x: 238, endPoint y: 118, distance: 109.4
click at [130, 100] on div "+13057716197 Live | 00:09 ALL TASKS ALL TASKS ACTIVE TASKS TASKS IN WRAP UP" at bounding box center [121, 85] width 184 height 112
click at [196, 45] on icon at bounding box center [196, 43] width 16 height 16
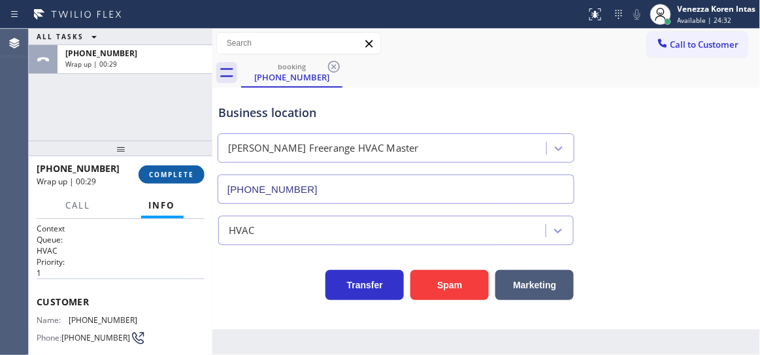
click at [196, 171] on button "COMPLETE" at bounding box center [172, 174] width 66 height 18
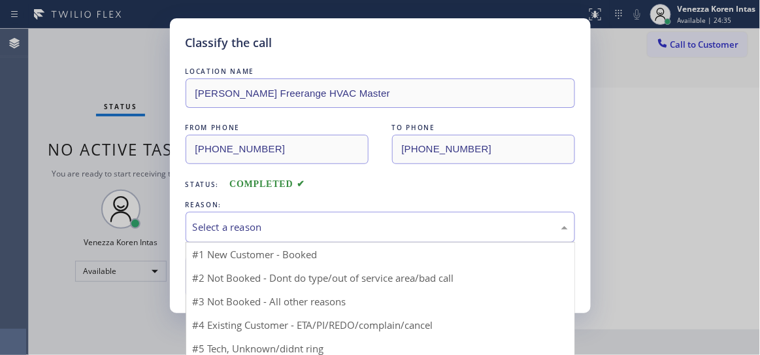
click at [295, 218] on div "Select a reason" at bounding box center [381, 227] width 390 height 31
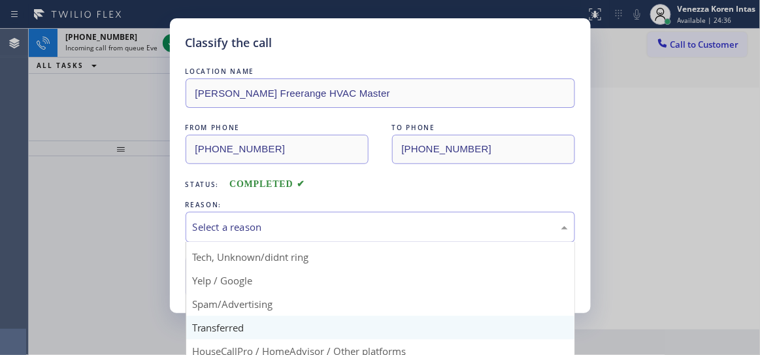
scroll to position [70, 0]
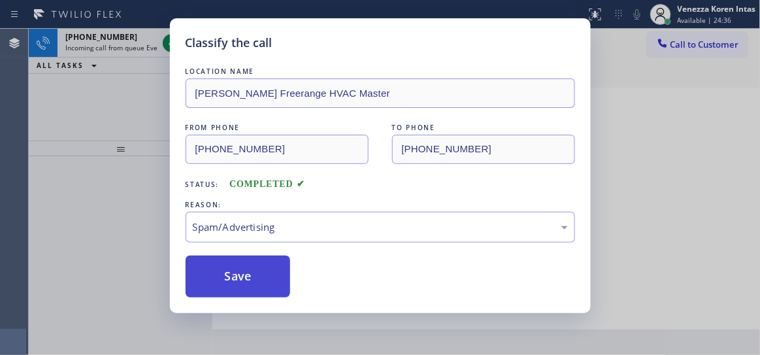
drag, startPoint x: 262, startPoint y: 303, endPoint x: 255, endPoint y: 278, distance: 25.9
click at [251, 269] on button "Save" at bounding box center [238, 277] width 105 height 42
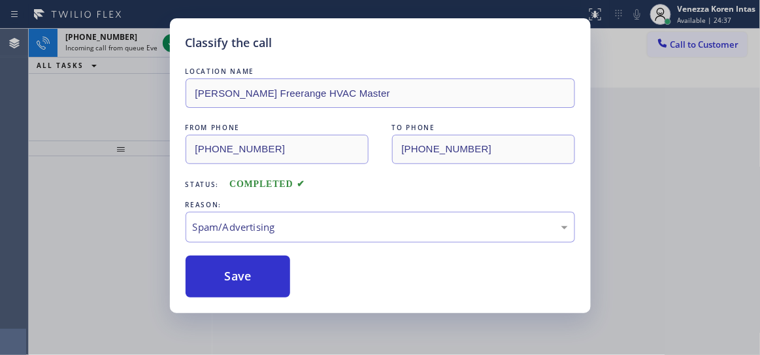
click at [166, 46] on div "Classify the call LOCATION NAME Earl Freerange HVAC Master FROM PHONE (305) 771…" at bounding box center [380, 177] width 760 height 355
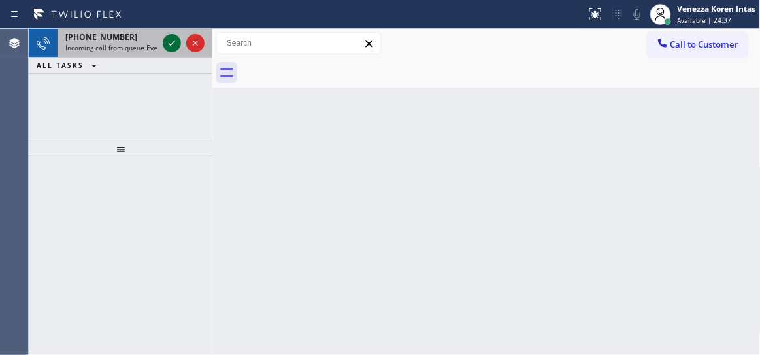
click at [167, 45] on icon at bounding box center [172, 43] width 16 height 16
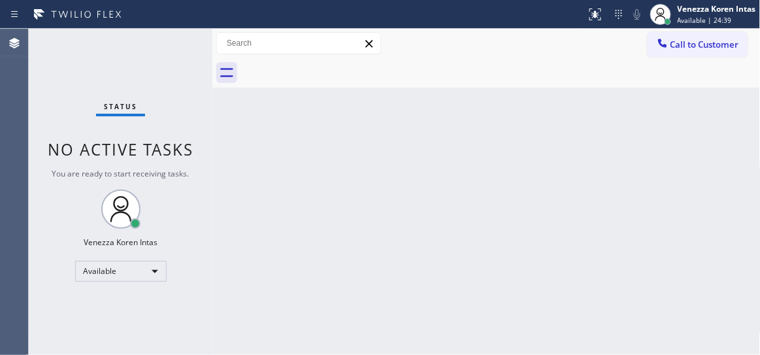
click at [167, 44] on div "Status No active tasks You are ready to start receiving tasks. Venezza Koren In…" at bounding box center [121, 192] width 184 height 326
drag, startPoint x: 580, startPoint y: 17, endPoint x: 579, endPoint y: 48, distance: 31.4
click at [579, 18] on div at bounding box center [293, 14] width 576 height 21
click at [592, 2] on button at bounding box center [595, 14] width 29 height 29
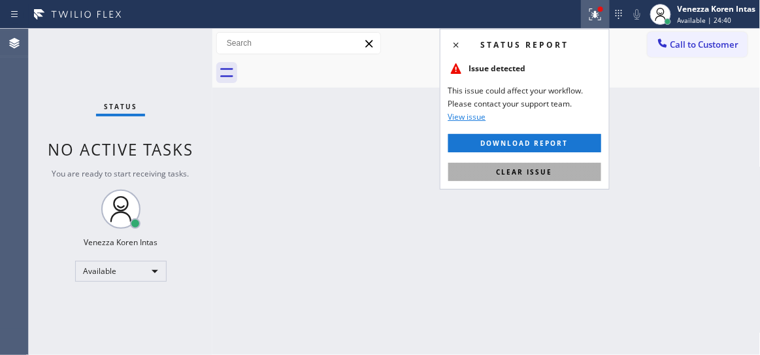
click at [561, 171] on button "Clear issue" at bounding box center [524, 172] width 153 height 18
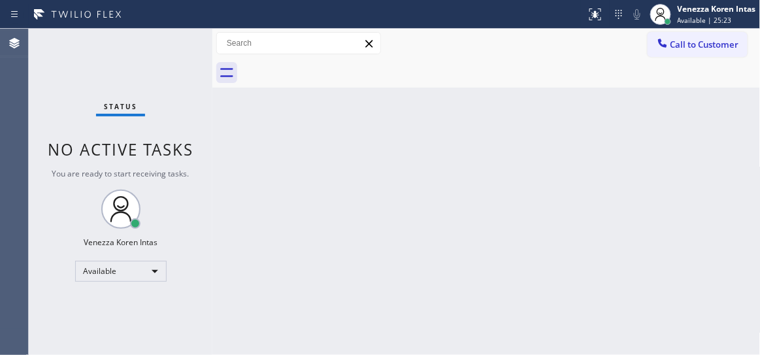
drag, startPoint x: 357, startPoint y: 122, endPoint x: 149, endPoint y: 112, distance: 208.1
click at [355, 123] on div "Back to Dashboard Change Sender ID Customers Technicians Select a contact Outbo…" at bounding box center [486, 192] width 548 height 326
drag, startPoint x: 84, startPoint y: 39, endPoint x: 29, endPoint y: 50, distance: 56.7
click at [83, 39] on div "Status No active tasks You are ready to start receiving tasks. Venezza Koren In…" at bounding box center [121, 192] width 184 height 326
click at [212, 182] on div at bounding box center [212, 192] width 0 height 326
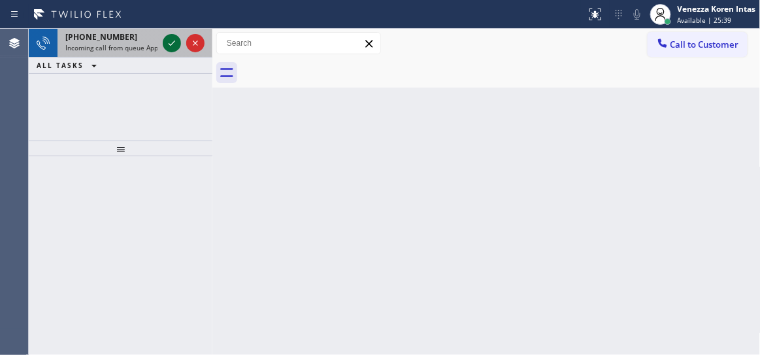
click at [167, 42] on icon at bounding box center [172, 43] width 16 height 16
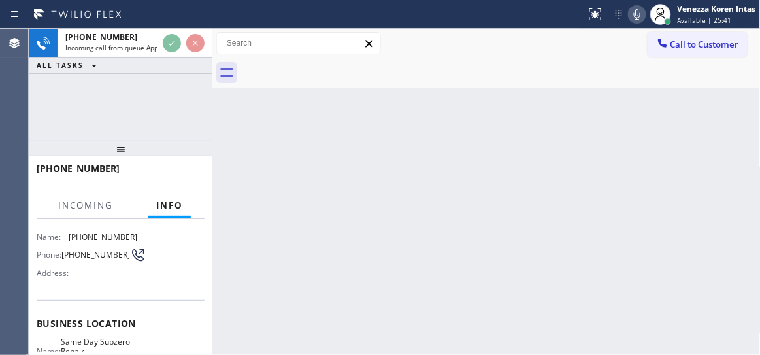
scroll to position [118, 0]
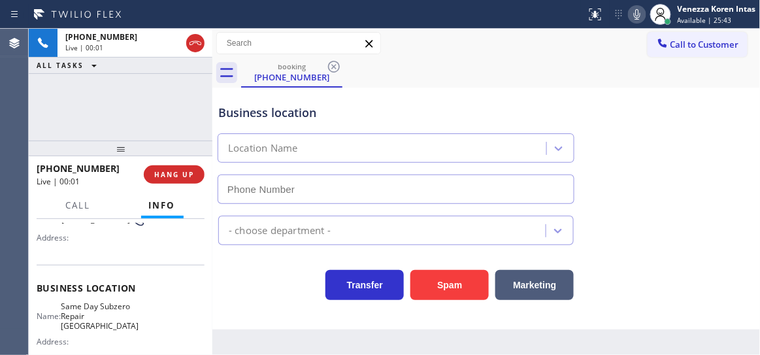
type input "(725) 234-4808"
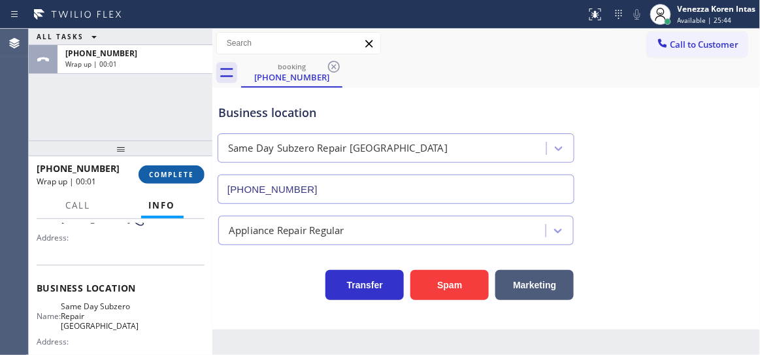
drag, startPoint x: 190, startPoint y: 172, endPoint x: 208, endPoint y: 178, distance: 19.4
click at [190, 173] on span "COMPLETE" at bounding box center [171, 174] width 45 height 9
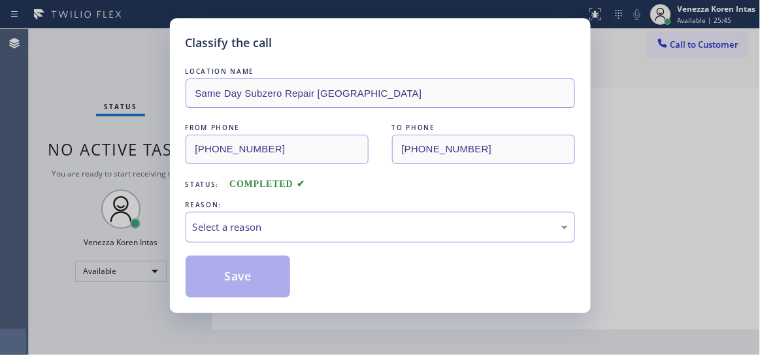
click at [312, 211] on div "REASON:" at bounding box center [381, 205] width 390 height 14
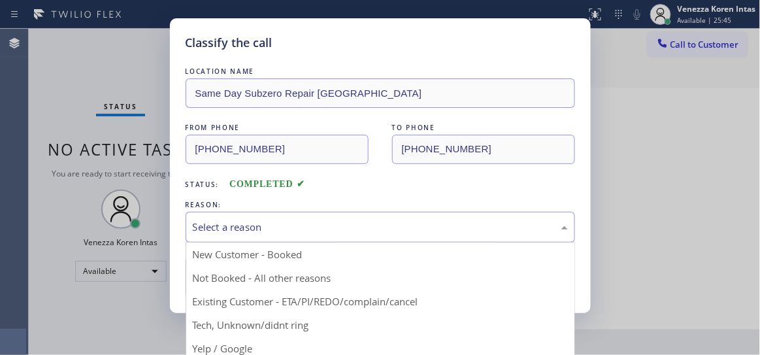
click at [316, 229] on div "Select a reason" at bounding box center [380, 227] width 375 height 15
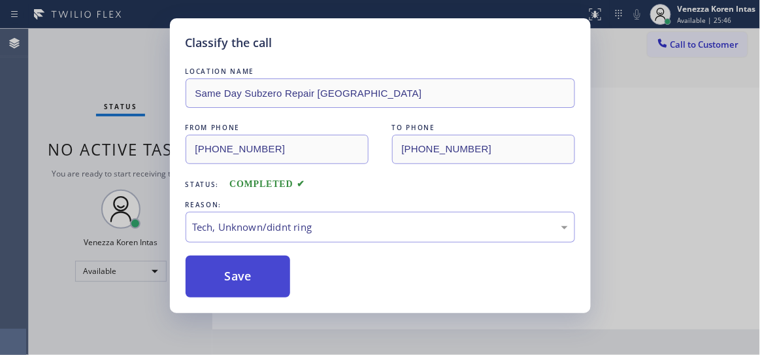
click at [266, 293] on button "Save" at bounding box center [238, 277] width 105 height 42
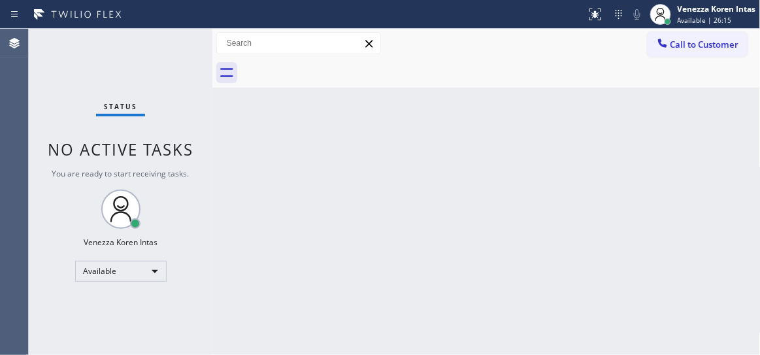
drag, startPoint x: 242, startPoint y: 199, endPoint x: 185, endPoint y: 106, distance: 109.7
click at [242, 199] on div "Back to Dashboard Change Sender ID Customers Technicians Select a contact Outbo…" at bounding box center [486, 192] width 548 height 326
click at [184, 105] on div "Status No active tasks You are ready to start receiving tasks. Venezza Koren In…" at bounding box center [121, 192] width 184 height 326
click at [173, 75] on div "Status No active tasks You are ready to start receiving tasks. Venezza Koren In…" at bounding box center [121, 192] width 184 height 326
click at [165, 26] on div "Status report No issues detected If you experience an issue, please download th…" at bounding box center [380, 14] width 760 height 29
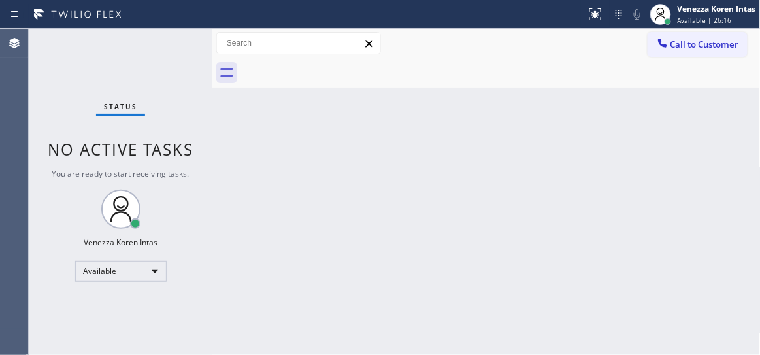
click at [169, 47] on div "Status No active tasks You are ready to start receiving tasks. Venezza Koren In…" at bounding box center [121, 192] width 184 height 326
click at [157, 61] on div "Status No active tasks You are ready to start receiving tasks. Venezza Koren In…" at bounding box center [121, 192] width 184 height 326
click at [139, 71] on div "Status No active tasks You are ready to start receiving tasks. Venezza Koren In…" at bounding box center [121, 192] width 184 height 326
click at [398, 78] on div at bounding box center [501, 72] width 520 height 29
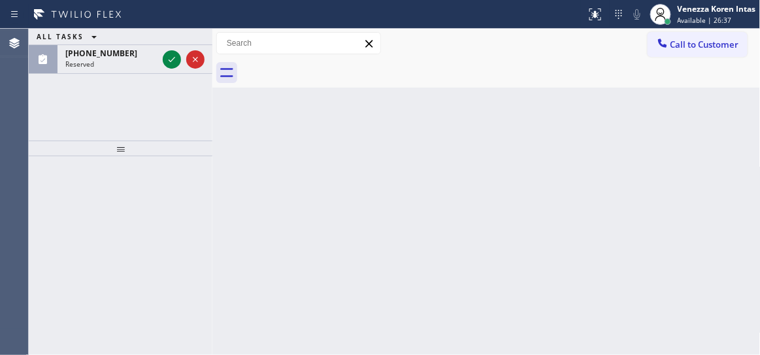
click at [436, 94] on div "Back to Dashboard Change Sender ID Customers Technicians Select a contact Outbo…" at bounding box center [486, 192] width 548 height 326
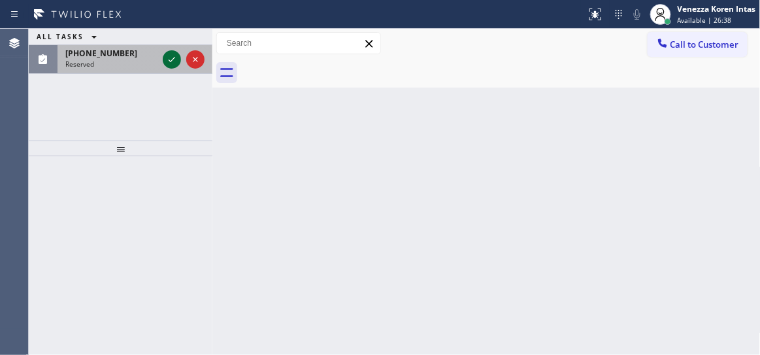
click at [176, 52] on icon at bounding box center [172, 60] width 16 height 16
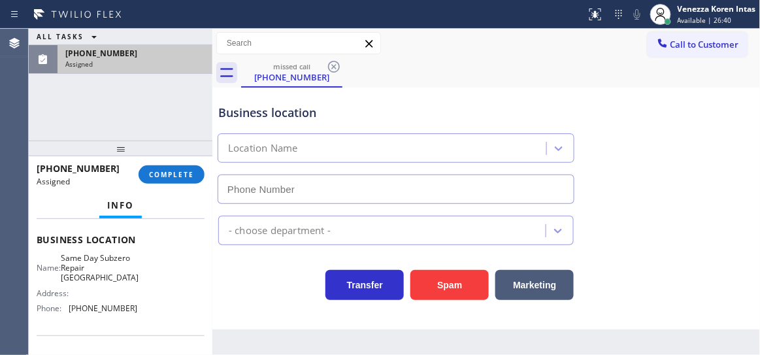
scroll to position [167, 0]
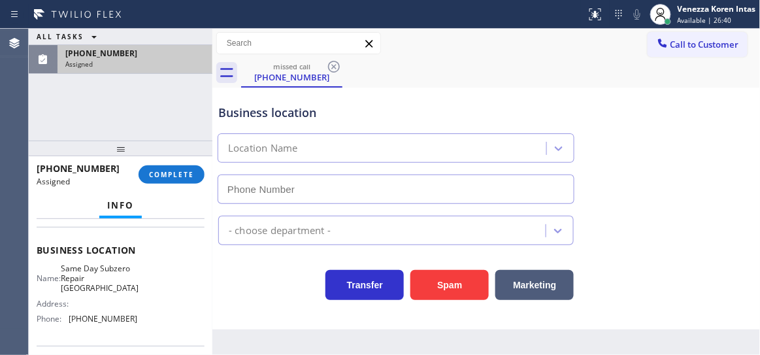
type input "(541) 320-7500"
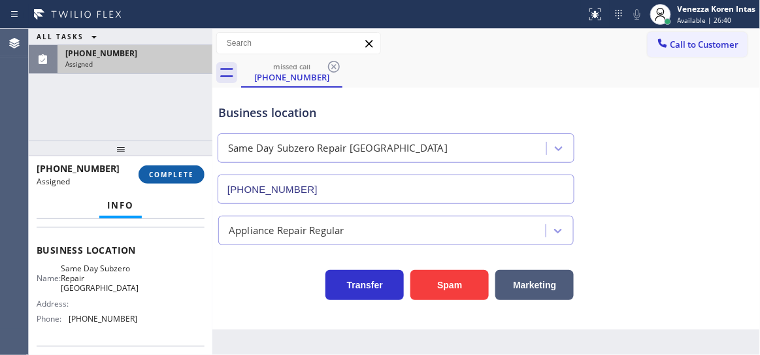
click at [180, 177] on span "COMPLETE" at bounding box center [171, 174] width 45 height 9
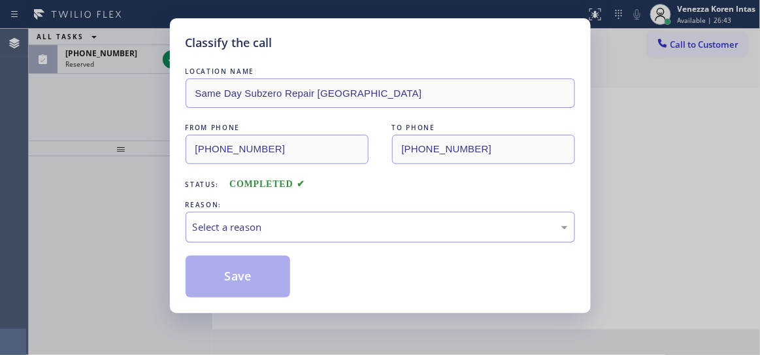
click at [348, 227] on div "Select a reason" at bounding box center [380, 227] width 375 height 15
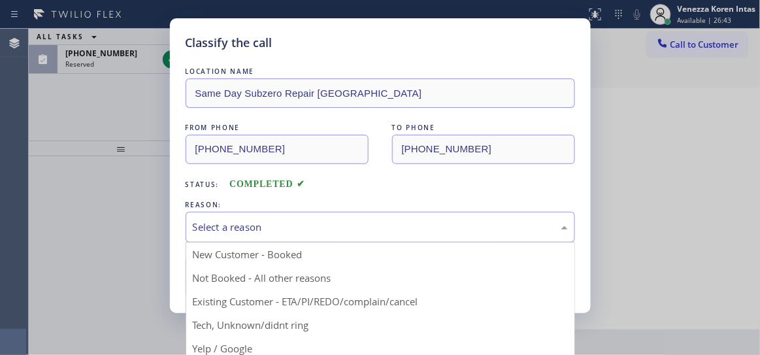
drag, startPoint x: 313, startPoint y: 330, endPoint x: 296, endPoint y: 319, distance: 20.3
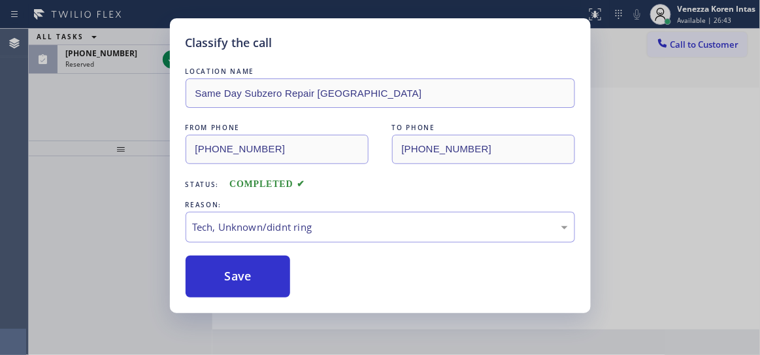
click at [273, 301] on div "Classify the call LOCATION NAME Same Day Subzero Repair Albany FROM PHONE (541)…" at bounding box center [380, 165] width 421 height 295
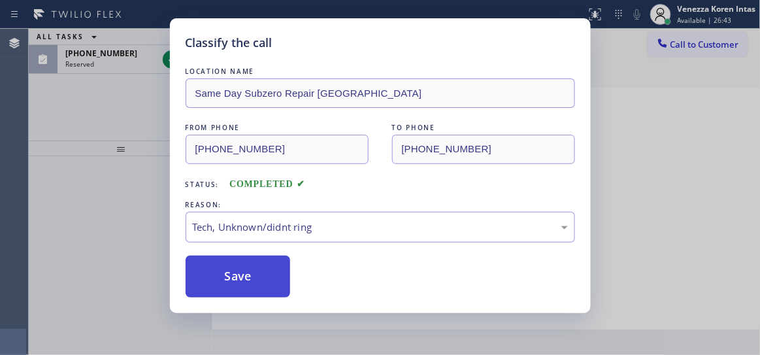
click at [270, 280] on button "Save" at bounding box center [238, 277] width 105 height 42
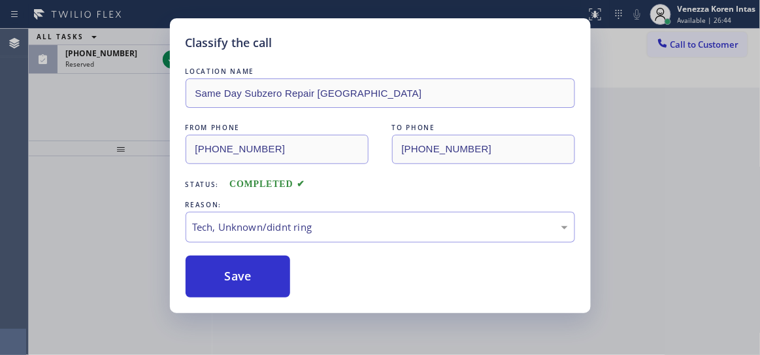
click at [170, 60] on div "Classify the call LOCATION NAME Same Day Subzero Repair Albany FROM PHONE (541)…" at bounding box center [380, 165] width 421 height 295
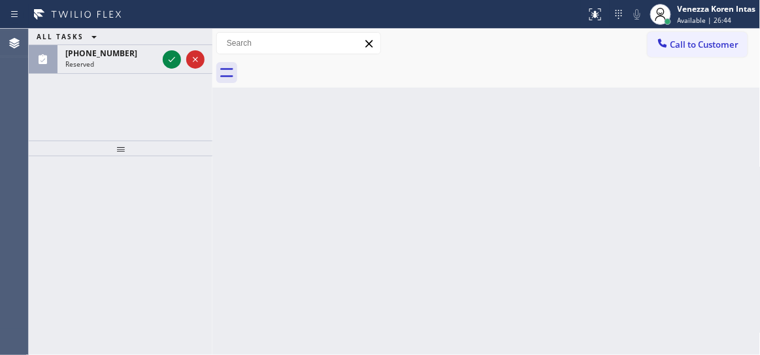
click at [169, 60] on icon at bounding box center [172, 59] width 7 height 5
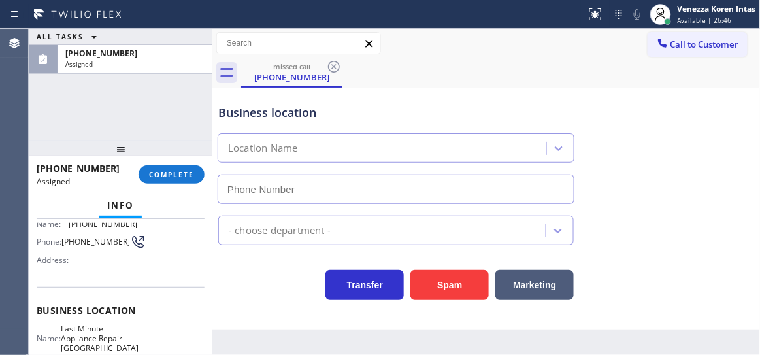
type input "(626) 240-1700"
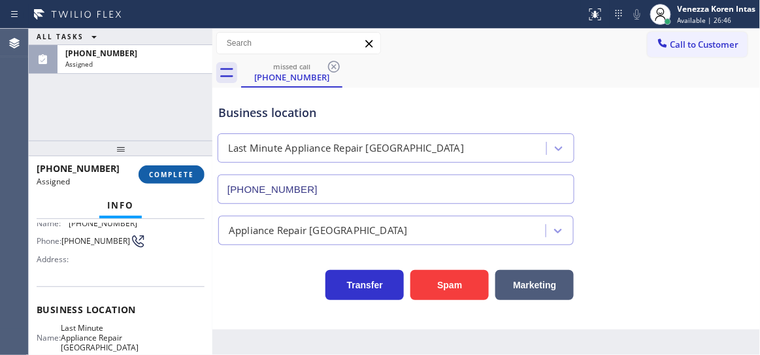
click at [167, 171] on span "COMPLETE" at bounding box center [171, 174] width 45 height 9
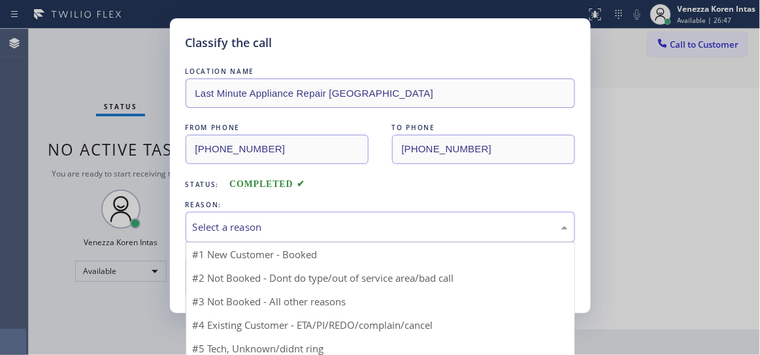
click at [286, 239] on div "Select a reason" at bounding box center [381, 227] width 390 height 31
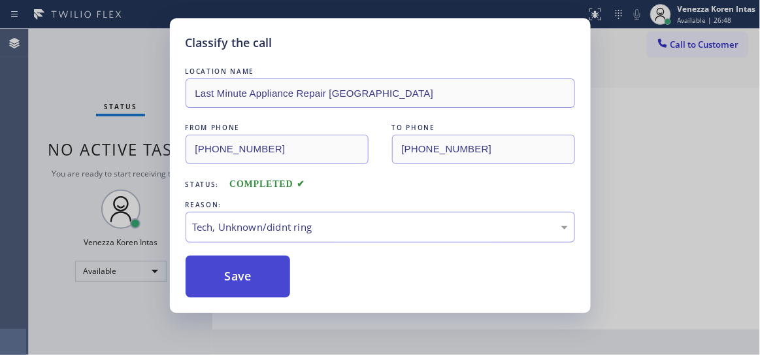
drag, startPoint x: 281, startPoint y: 322, endPoint x: 263, endPoint y: 280, distance: 45.4
click at [263, 280] on button "Save" at bounding box center [238, 277] width 105 height 42
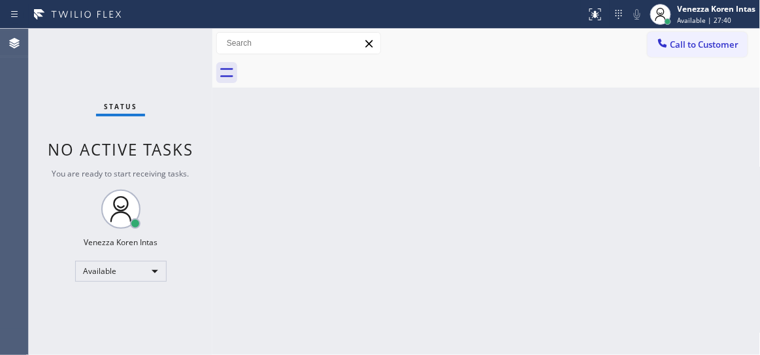
click at [171, 108] on div "Status No active tasks You are ready to start receiving tasks. Venezza Koren In…" at bounding box center [121, 192] width 184 height 326
drag, startPoint x: 300, startPoint y: 157, endPoint x: 660, endPoint y: 157, distance: 360.1
click at [301, 157] on div "Back to Dashboard Change Sender ID Customers Technicians Select a contact Outbo…" at bounding box center [486, 192] width 548 height 326
click at [735, 22] on div "Available | 27:49" at bounding box center [717, 20] width 78 height 9
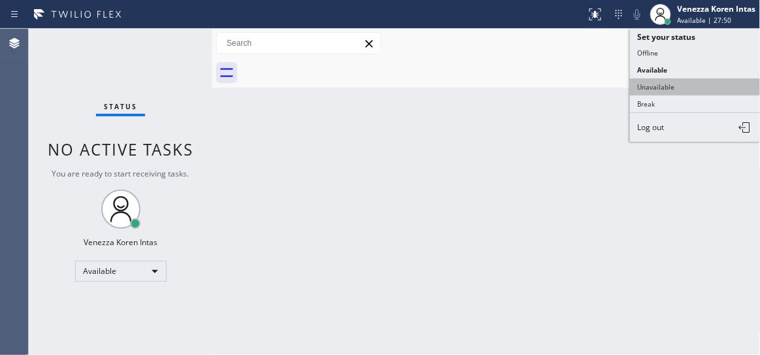
click at [689, 90] on button "Unavailable" at bounding box center [695, 86] width 131 height 17
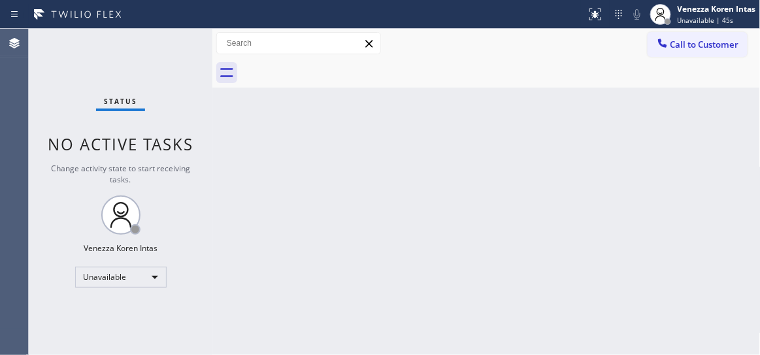
drag, startPoint x: 736, startPoint y: 161, endPoint x: 760, endPoint y: 39, distance: 124.6
click at [684, 16] on span "Unavailable | 46s" at bounding box center [706, 20] width 56 height 9
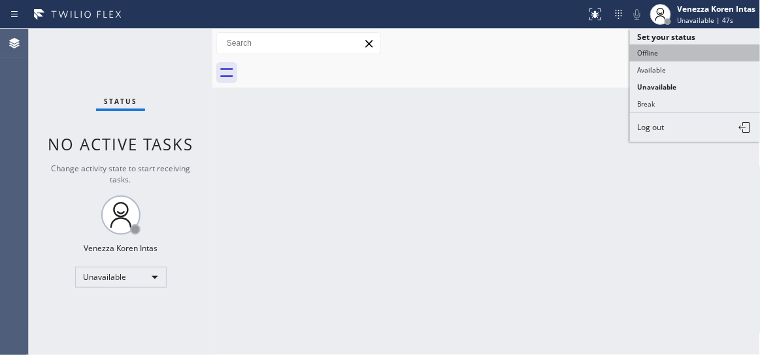
click at [646, 52] on button "Offline" at bounding box center [695, 52] width 131 height 17
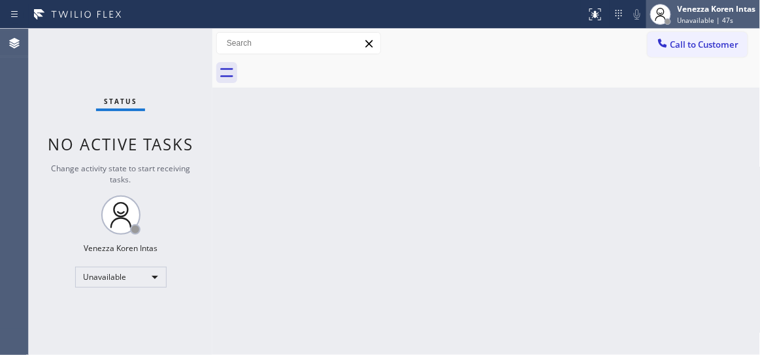
click at [668, 22] on div at bounding box center [668, 21] width 7 height 7
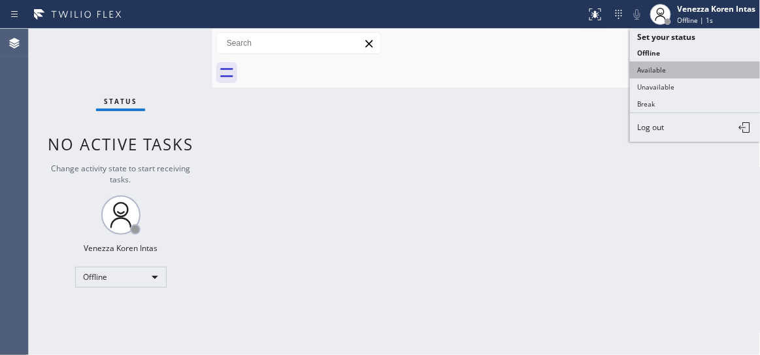
click at [661, 59] on button "Offline" at bounding box center [695, 52] width 131 height 17
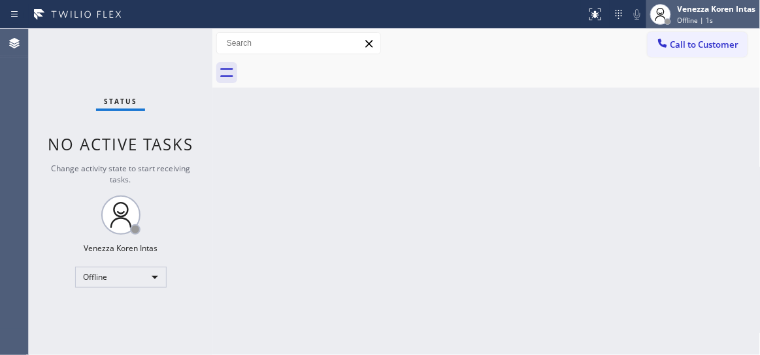
click at [678, 24] on span "Offline | 1s" at bounding box center [696, 20] width 36 height 9
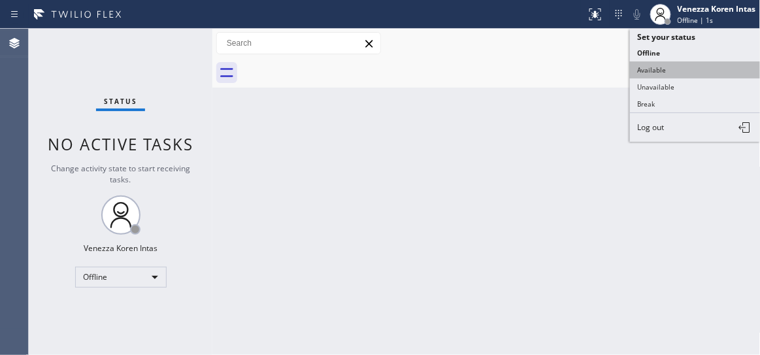
click at [665, 70] on button "Available" at bounding box center [695, 69] width 131 height 17
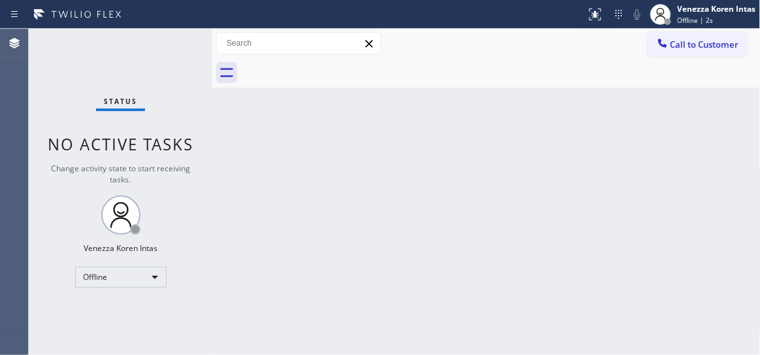
click at [418, 123] on div "Back to Dashboard Change Sender ID Customers Technicians Select a contact Outbo…" at bounding box center [486, 192] width 548 height 326
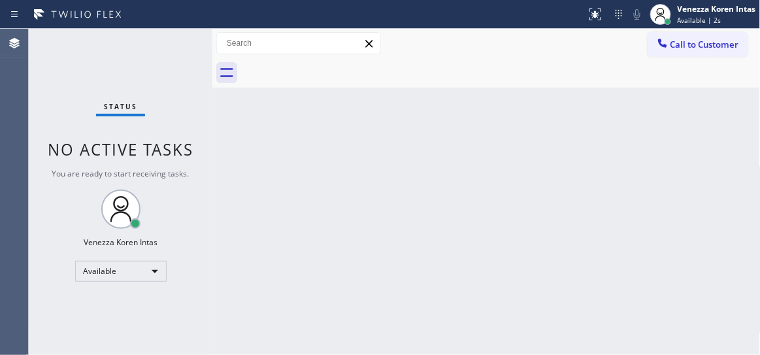
click at [154, 55] on div "Status No active tasks You are ready to start receiving tasks. Venezza Koren In…" at bounding box center [121, 192] width 184 height 326
click at [268, 170] on div "Back to Dashboard Change Sender ID Customers Technicians Select a contact Outbo…" at bounding box center [486, 192] width 548 height 326
drag, startPoint x: 228, startPoint y: 153, endPoint x: 192, endPoint y: 145, distance: 37.4
click at [228, 153] on div "Back to Dashboard Change Sender ID Customers Technicians Select a contact Outbo…" at bounding box center [486, 192] width 548 height 326
click at [172, 59] on div "Status No active tasks You are ready to start receiving tasks. Venezza Koren In…" at bounding box center [121, 192] width 184 height 326
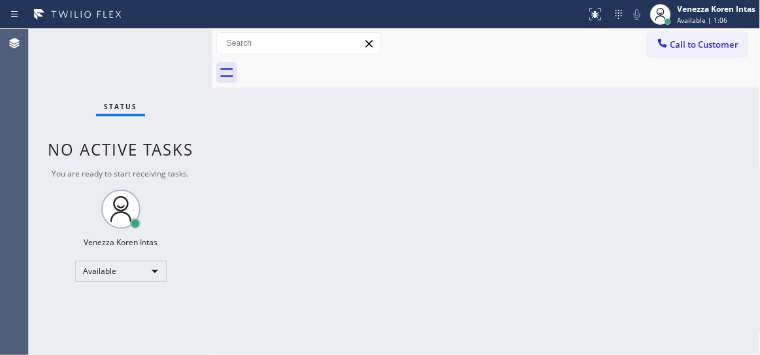
click at [173, 65] on div "Status No active tasks You are ready to start receiving tasks. Venezza Koren In…" at bounding box center [121, 192] width 184 height 326
click at [191, 59] on div "Status No active tasks You are ready to start receiving tasks. Venezza Koren In…" at bounding box center [121, 192] width 184 height 326
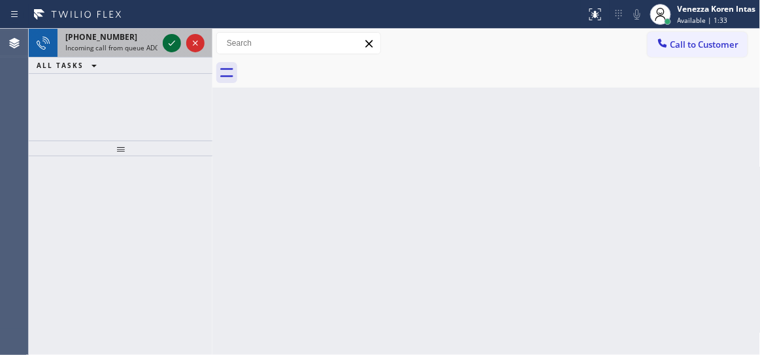
click at [165, 44] on icon at bounding box center [172, 43] width 16 height 16
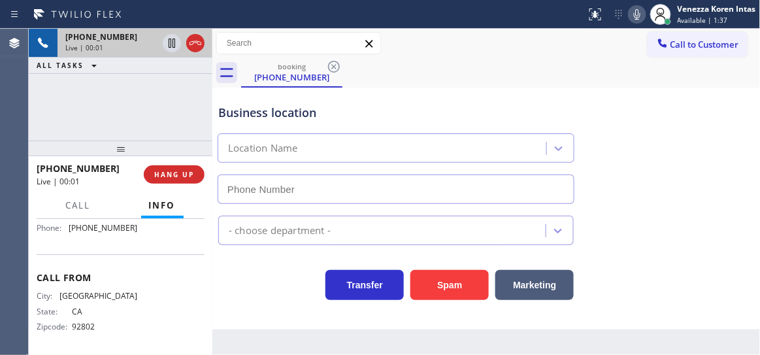
scroll to position [118, 0]
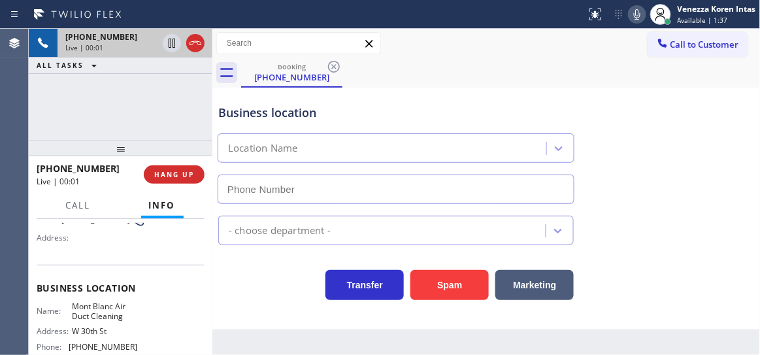
type input "(833) 542-0303"
click at [176, 90] on div "+17142626663 Live | 00:41 ALL TASKS ALL TASKS ACTIVE TASKS TASKS IN WRAP UP" at bounding box center [121, 85] width 184 height 112
click at [639, 20] on icon at bounding box center [637, 15] width 16 height 16
click at [636, 20] on icon at bounding box center [637, 15] width 16 height 16
drag, startPoint x: 200, startPoint y: 88, endPoint x: 394, endPoint y: 105, distance: 194.9
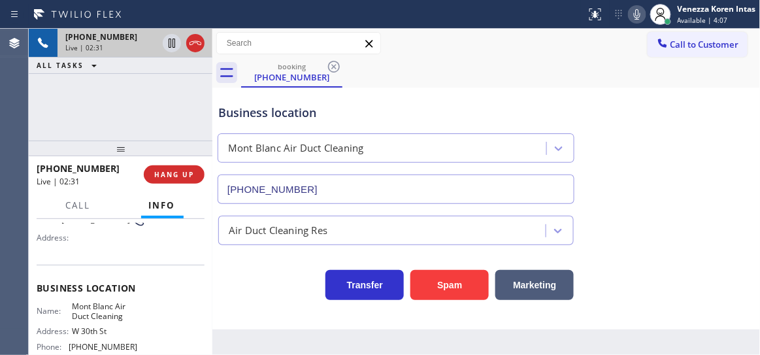
click at [200, 88] on div "+17142626663 Live | 02:31 ALL TASKS ALL TASKS ACTIVE TASKS TASKS IN WRAP UP" at bounding box center [121, 85] width 184 height 112
drag, startPoint x: 638, startPoint y: 14, endPoint x: 358, endPoint y: 103, distance: 293.3
click at [637, 15] on icon at bounding box center [637, 15] width 16 height 16
click at [172, 42] on icon at bounding box center [172, 43] width 16 height 16
click at [182, 116] on div "+17142626663 Live | 03:20 ALL TASKS ALL TASKS ACTIVE TASKS TASKS IN WRAP UP" at bounding box center [121, 85] width 184 height 112
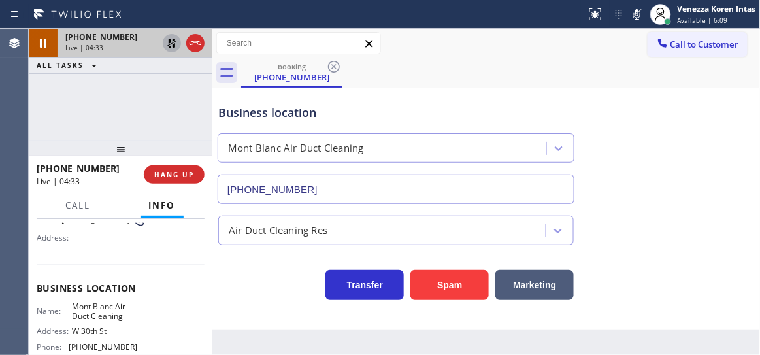
click at [182, 122] on div "+17142626663 Live | 04:33 ALL TASKS ALL TASKS ACTIVE TASKS TASKS IN WRAP UP" at bounding box center [121, 85] width 184 height 112
click at [170, 48] on icon at bounding box center [172, 43] width 16 height 16
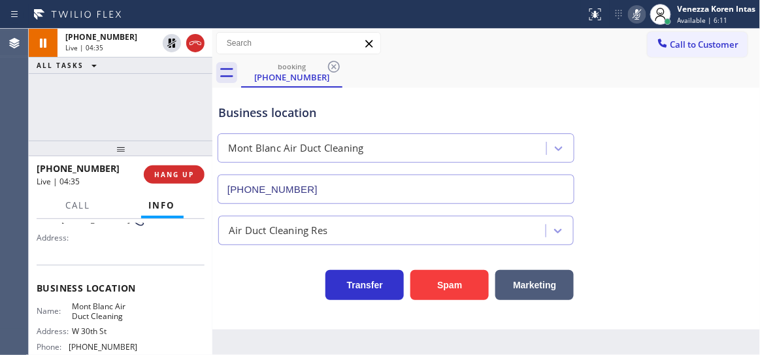
click at [634, 18] on icon at bounding box center [637, 15] width 16 height 16
click at [199, 112] on div "+17142626663 Live | 05:54 ALL TASKS ALL TASKS ACTIVE TASKS TASKS IN WRAP UP" at bounding box center [121, 85] width 184 height 112
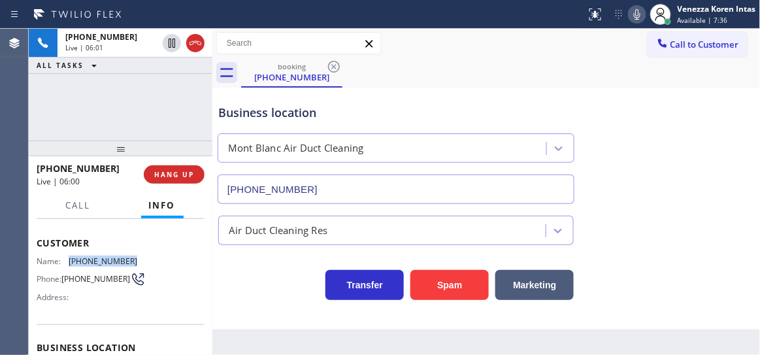
drag, startPoint x: 128, startPoint y: 257, endPoint x: 69, endPoint y: 258, distance: 59.5
click at [69, 258] on div "Name: (714) 262-6663" at bounding box center [87, 261] width 101 height 10
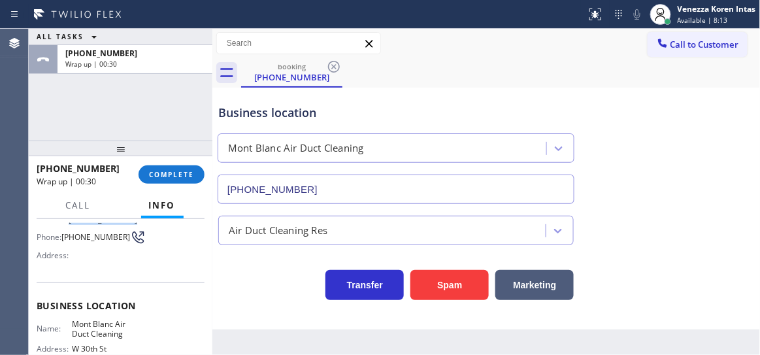
scroll to position [118, 0]
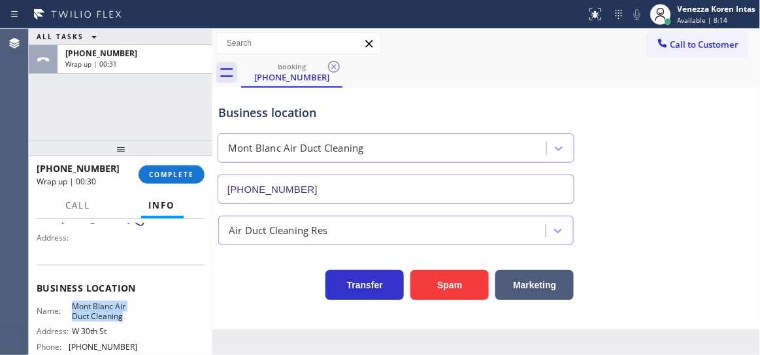
drag, startPoint x: 65, startPoint y: 301, endPoint x: 126, endPoint y: 313, distance: 62.7
click at [126, 313] on div "Business location Name: Mont Blanc Air Duct Cleaning Address: W 30th St Phone: …" at bounding box center [121, 319] width 168 height 109
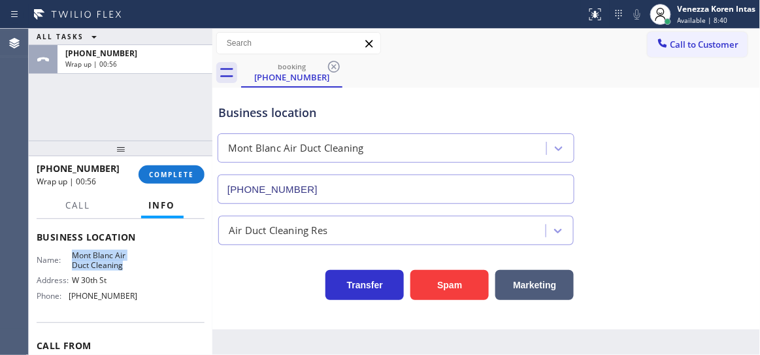
scroll to position [237, 0]
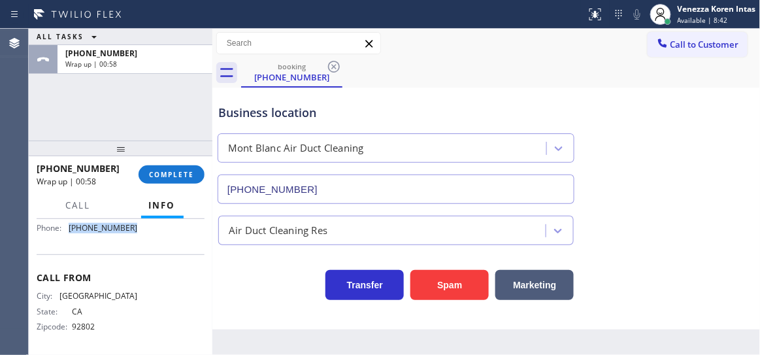
drag, startPoint x: 129, startPoint y: 232, endPoint x: 68, endPoint y: 237, distance: 61.7
click at [68, 237] on div "Name: Mont Blanc Air Duct Cleaning Address: W 30th St Phone: (833) 542-0303" at bounding box center [87, 210] width 101 height 56
click at [156, 170] on span "COMPLETE" at bounding box center [171, 174] width 45 height 9
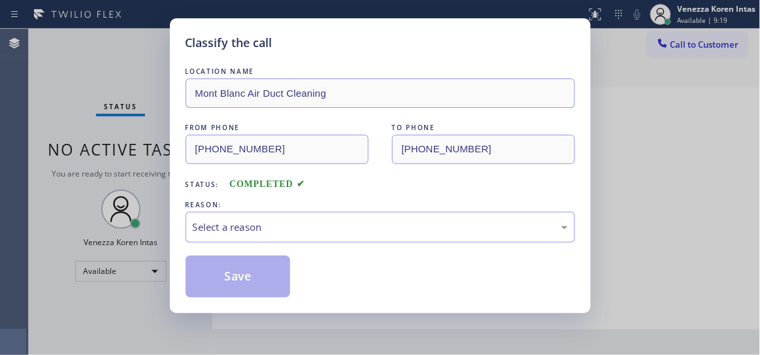
click at [261, 196] on div "LOCATION NAME Mont Blanc Air Duct Cleaning FROM PHONE (714) 262-6663 TO PHONE (…" at bounding box center [381, 181] width 390 height 233
click at [263, 218] on div "Select a reason" at bounding box center [381, 227] width 390 height 31
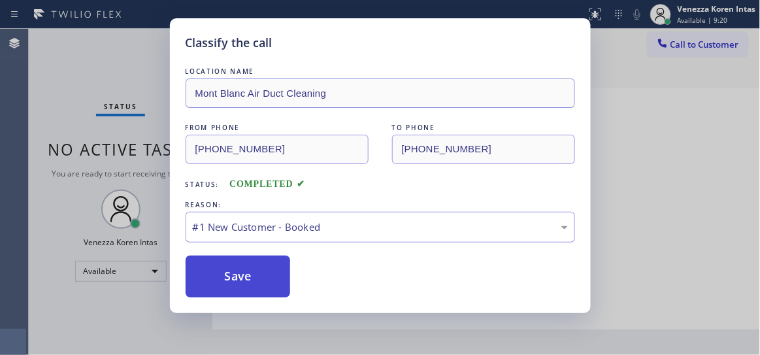
click at [261, 274] on button "Save" at bounding box center [238, 277] width 105 height 42
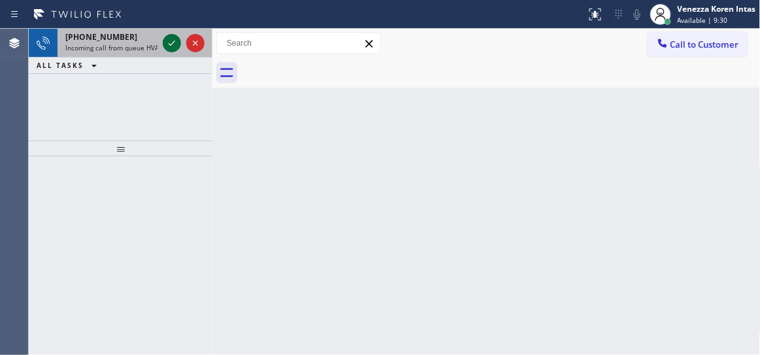
drag, startPoint x: 182, startPoint y: 46, endPoint x: 170, endPoint y: 45, distance: 11.8
click at [173, 46] on div at bounding box center [183, 43] width 47 height 29
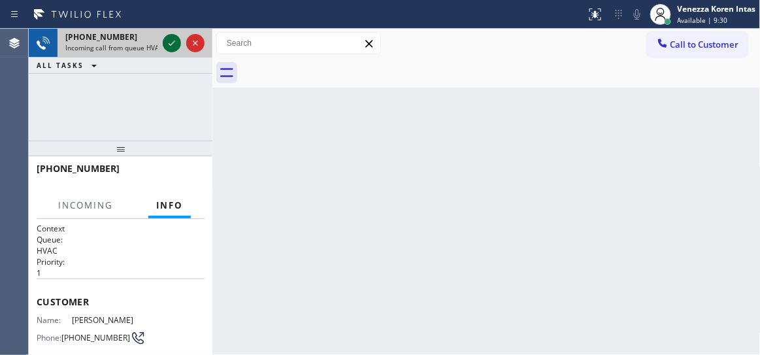
click at [170, 45] on icon at bounding box center [172, 43] width 7 height 5
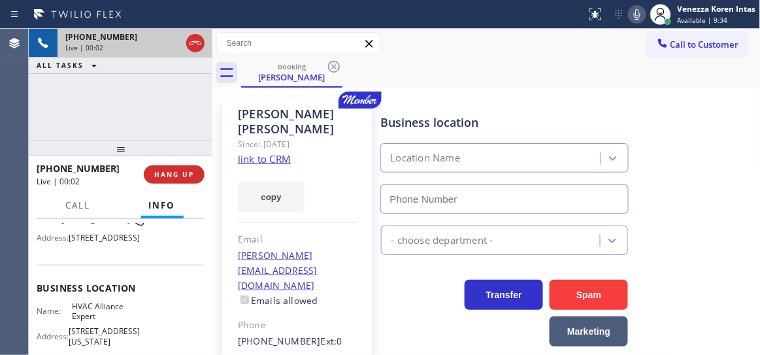
scroll to position [178, 0]
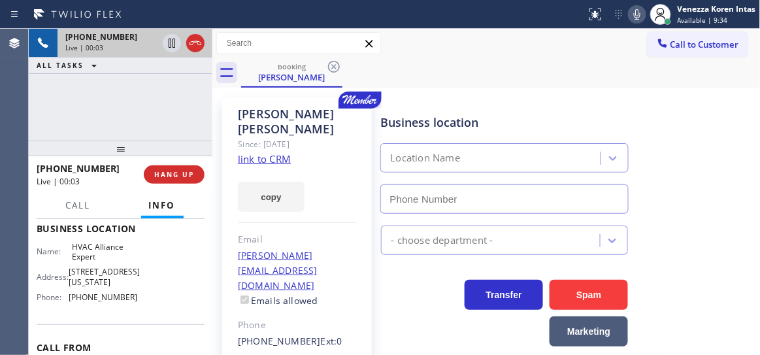
type input "(855) 999-4417"
drag, startPoint x: 167, startPoint y: 110, endPoint x: 253, endPoint y: 120, distance: 86.2
click at [167, 109] on div "+18182096501 Live | 00:38 ALL TASKS ALL TASKS ACTIVE TASKS TASKS IN WRAP UP" at bounding box center [121, 85] width 184 height 112
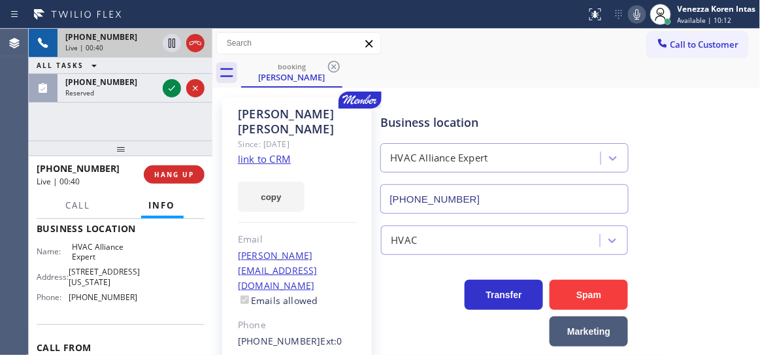
click at [634, 20] on icon at bounding box center [637, 15] width 16 height 16
click at [174, 42] on icon at bounding box center [172, 43] width 16 height 16
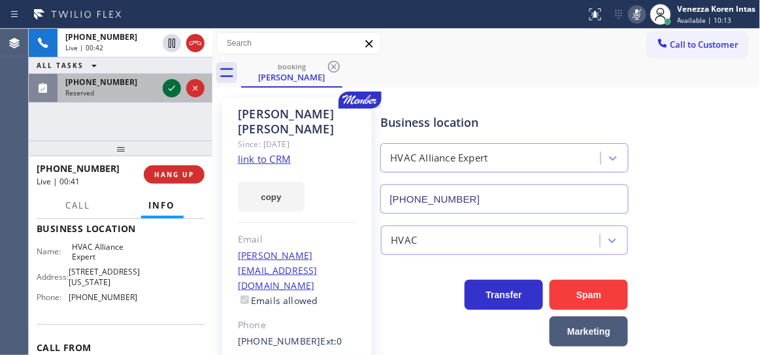
click at [169, 92] on icon at bounding box center [172, 88] width 16 height 16
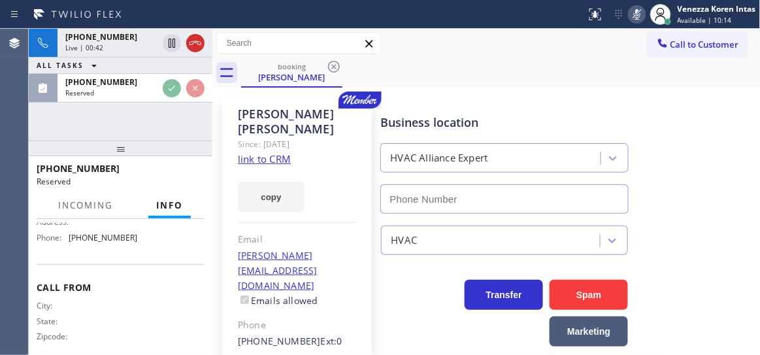
scroll to position [262, 0]
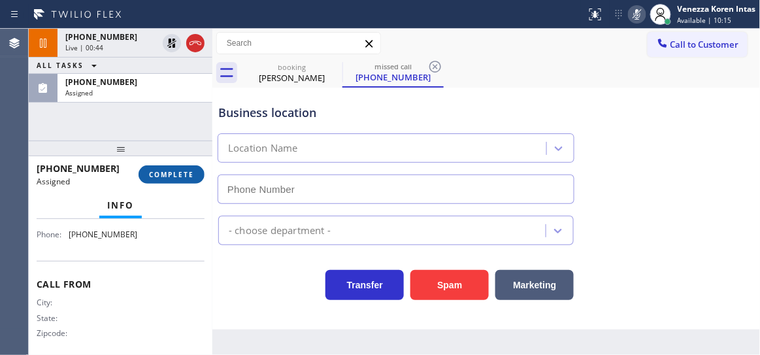
click at [182, 180] on button "COMPLETE" at bounding box center [172, 174] width 66 height 18
type input "(408) 684-7401"
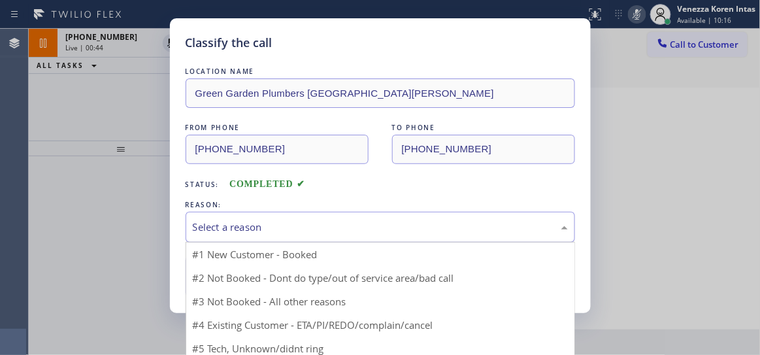
click at [312, 224] on div "Select a reason" at bounding box center [380, 227] width 375 height 15
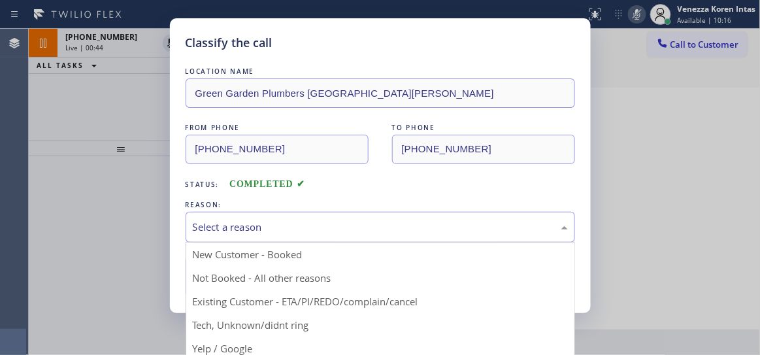
drag, startPoint x: 307, startPoint y: 324, endPoint x: 300, endPoint y: 317, distance: 9.2
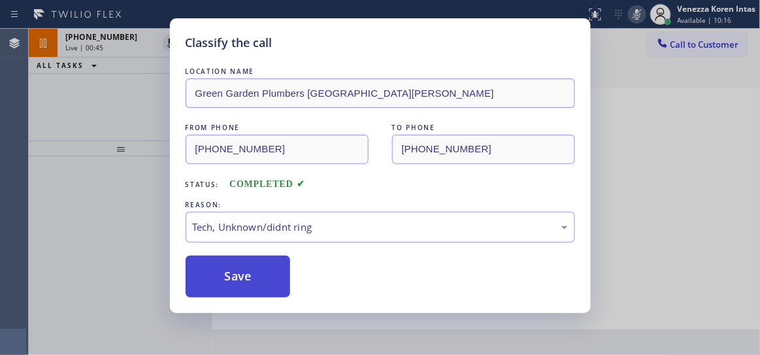
click at [258, 262] on button "Save" at bounding box center [238, 277] width 105 height 42
type input "(855) 999-4417"
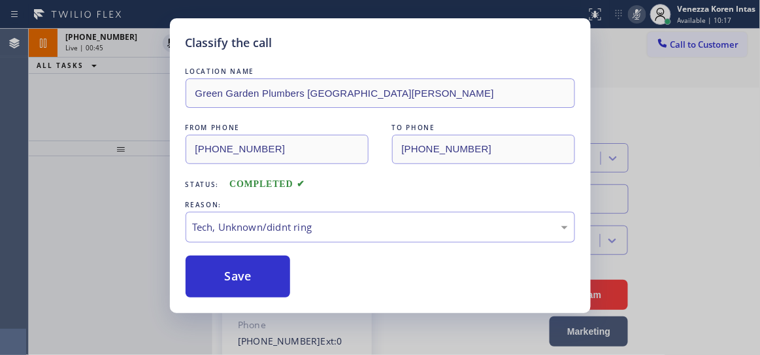
click at [98, 121] on div "Classify the call LOCATION NAME Green Garden Plumbers San Jose FROM PHONE (346)…" at bounding box center [380, 177] width 760 height 355
click at [112, 39] on div "Classify the call LOCATION NAME Green Garden Plumbers San Jose FROM PHONE (346)…" at bounding box center [380, 177] width 760 height 355
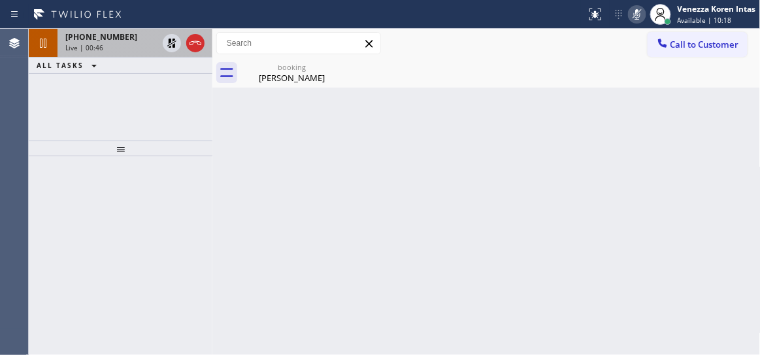
click at [117, 40] on span "+18182096501" at bounding box center [101, 36] width 72 height 11
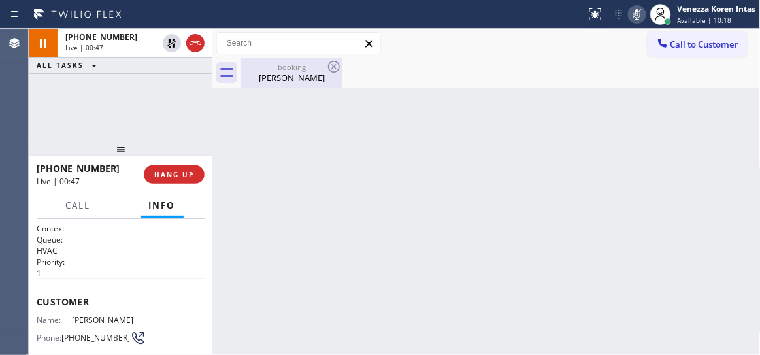
click at [266, 61] on div "booking Daniel Rood" at bounding box center [291, 72] width 99 height 29
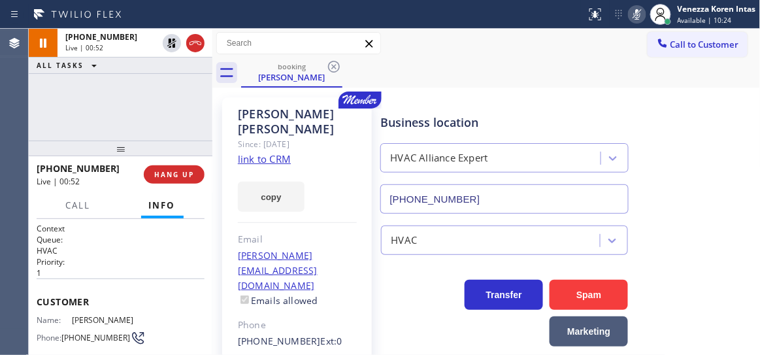
click at [267, 152] on link "link to CRM" at bounding box center [264, 158] width 53 height 13
click at [628, 11] on div at bounding box center [637, 15] width 18 height 16
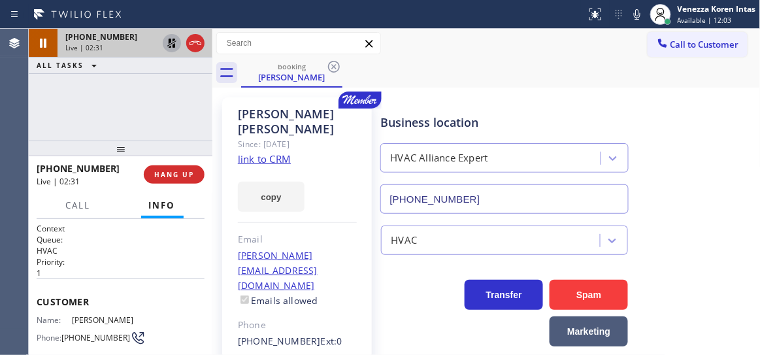
click at [173, 43] on icon at bounding box center [172, 43] width 16 height 16
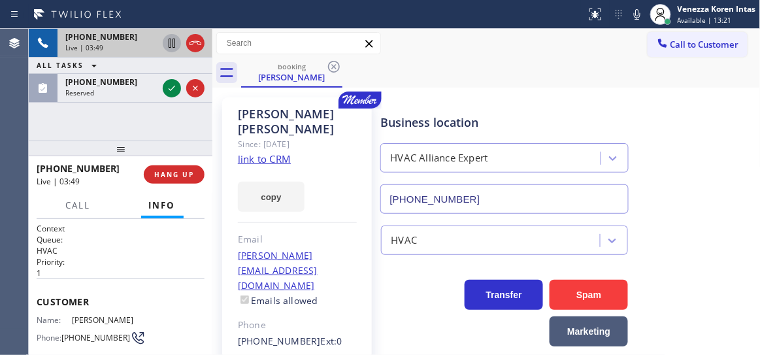
drag, startPoint x: 174, startPoint y: 93, endPoint x: 173, endPoint y: 220, distance: 126.1
click at [173, 93] on icon at bounding box center [172, 88] width 16 height 16
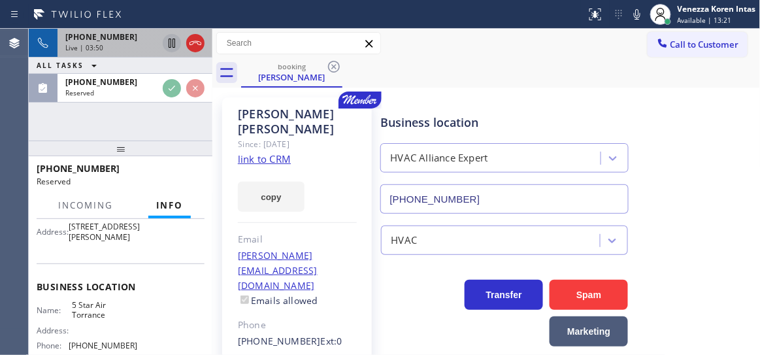
scroll to position [178, 0]
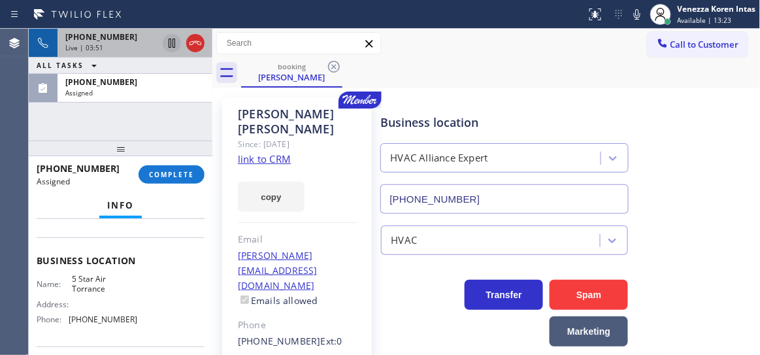
click at [193, 178] on span "COMPLETE" at bounding box center [171, 174] width 45 height 9
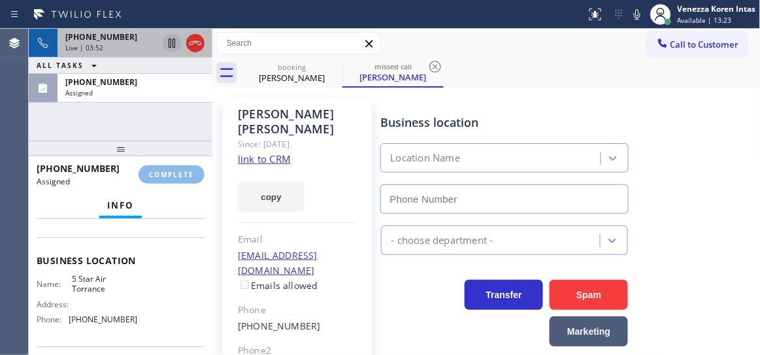
type input "(424) 349-7947"
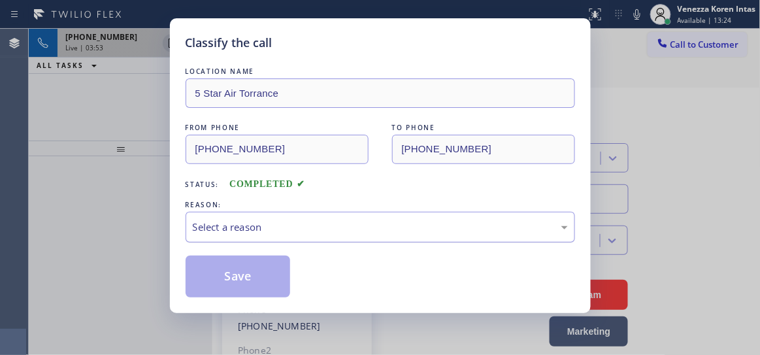
click at [293, 225] on div "Select a reason" at bounding box center [380, 227] width 375 height 15
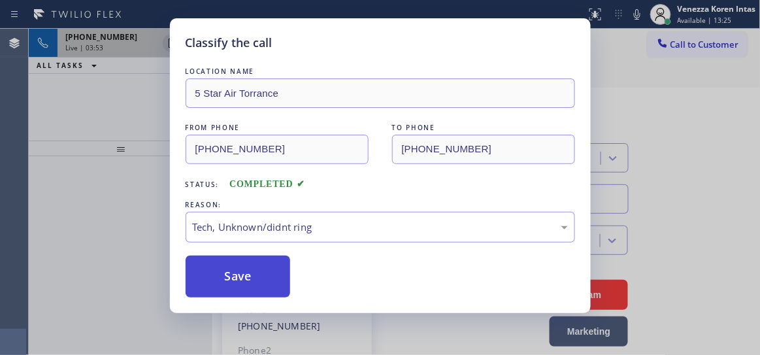
click at [271, 274] on button "Save" at bounding box center [238, 277] width 105 height 42
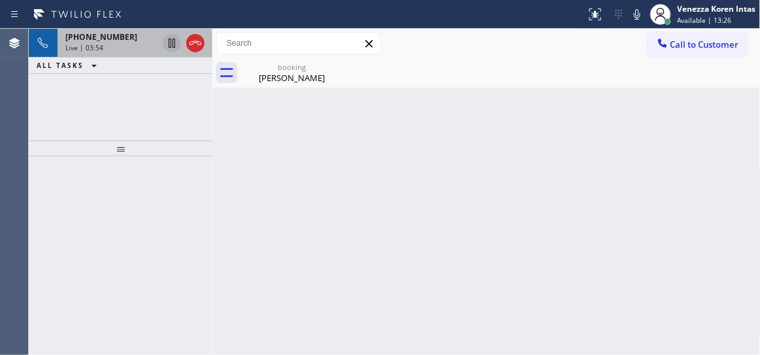
click at [104, 52] on div "+18182096501 Live | 03:54" at bounding box center [109, 43] width 103 height 29
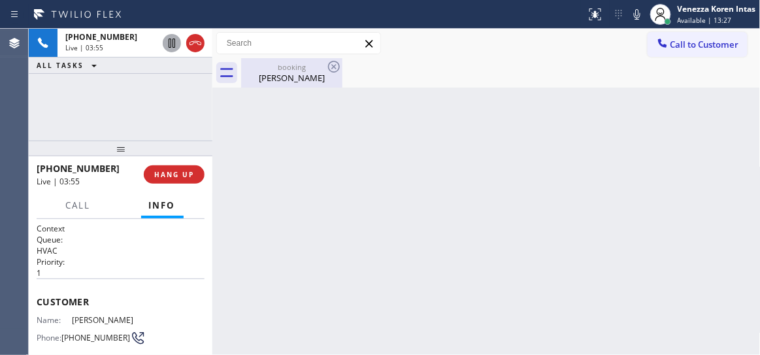
click at [259, 70] on div "booking" at bounding box center [291, 67] width 99 height 10
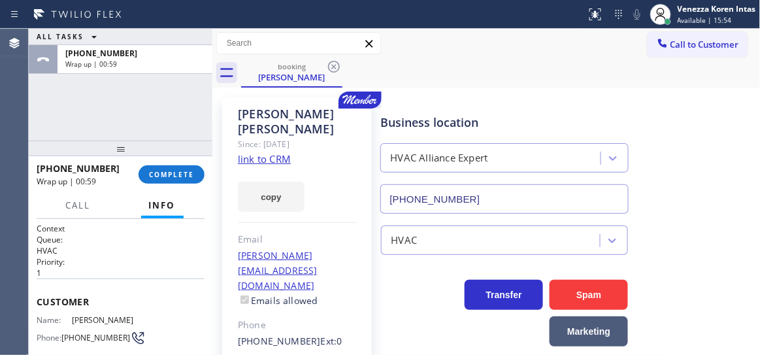
drag, startPoint x: 152, startPoint y: 174, endPoint x: 201, endPoint y: 188, distance: 50.9
click at [152, 174] on span "COMPLETE" at bounding box center [171, 174] width 45 height 9
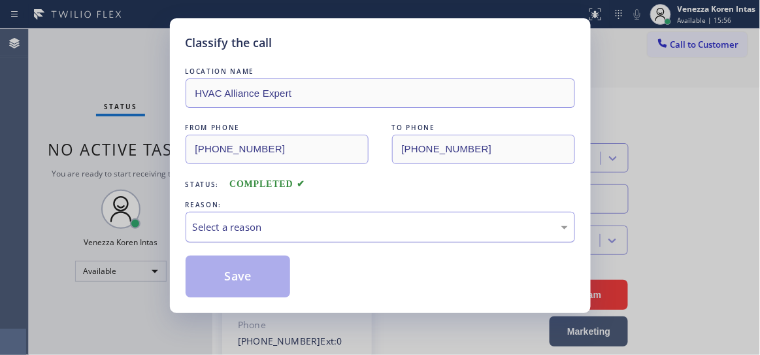
click at [435, 231] on div "Select a reason" at bounding box center [380, 227] width 375 height 15
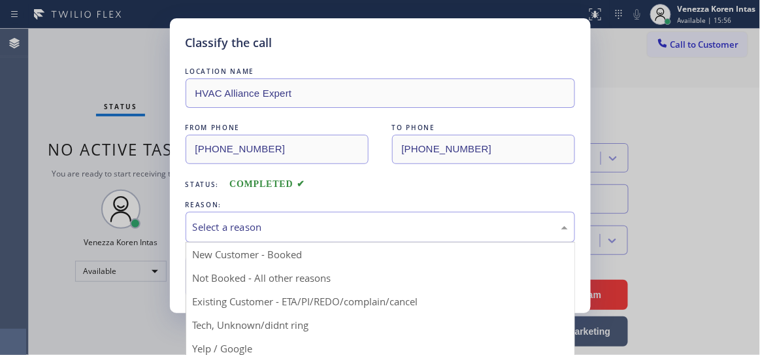
drag, startPoint x: 390, startPoint y: 305, endPoint x: 279, endPoint y: 265, distance: 117.4
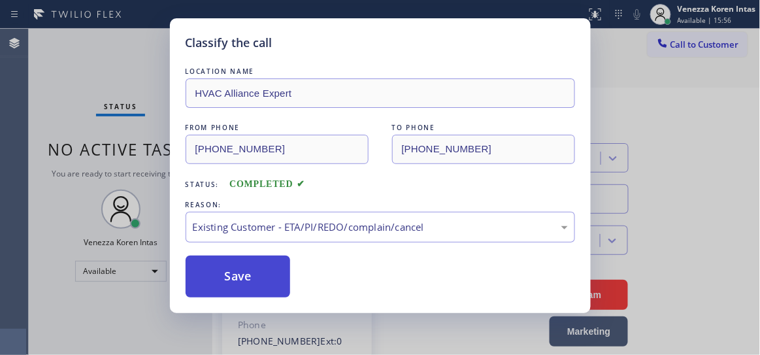
click at [267, 260] on button "Save" at bounding box center [238, 277] width 105 height 42
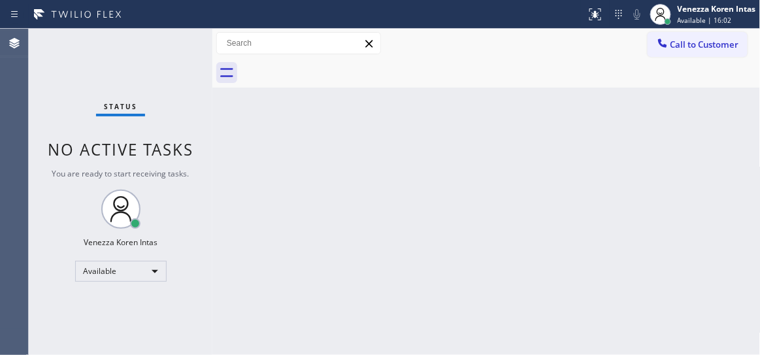
drag, startPoint x: 267, startPoint y: 164, endPoint x: 427, endPoint y: 275, distance: 194.5
click at [267, 164] on div "Back to Dashboard Change Sender ID Customers Technicians Select a contact Outbo…" at bounding box center [486, 192] width 548 height 326
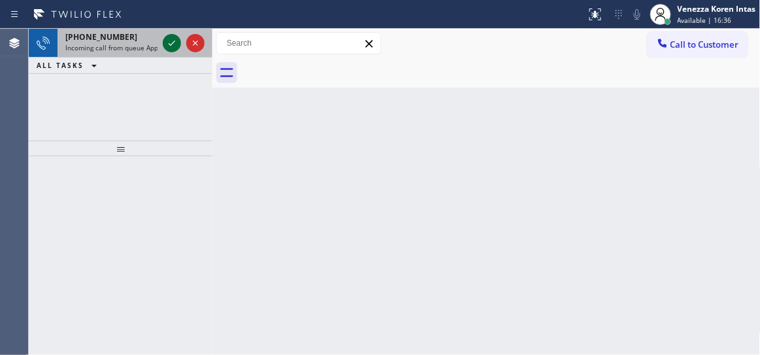
click at [169, 42] on icon at bounding box center [172, 43] width 16 height 16
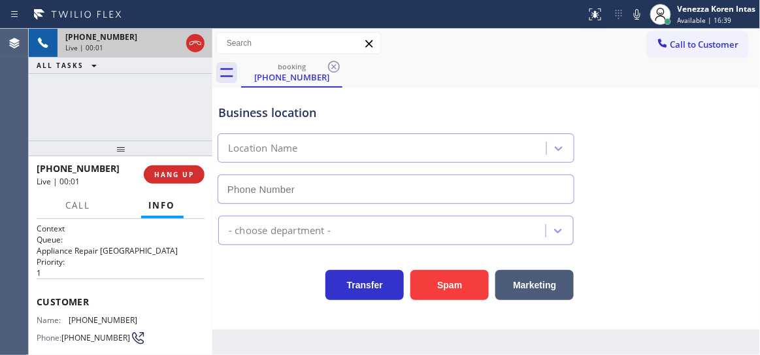
type input "(630) 538-8685"
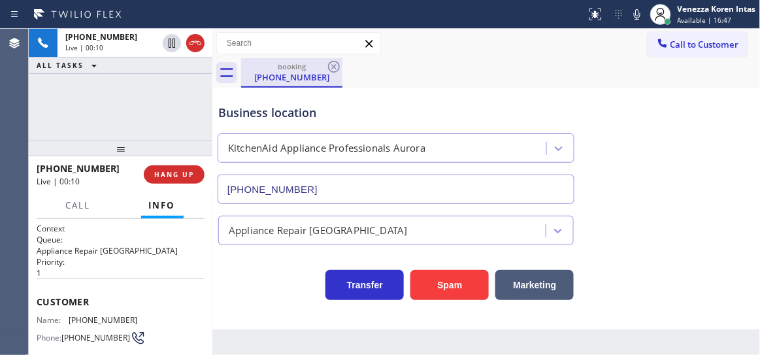
drag, startPoint x: 198, startPoint y: 42, endPoint x: 247, endPoint y: 78, distance: 60.8
click at [197, 42] on icon at bounding box center [196, 43] width 16 height 16
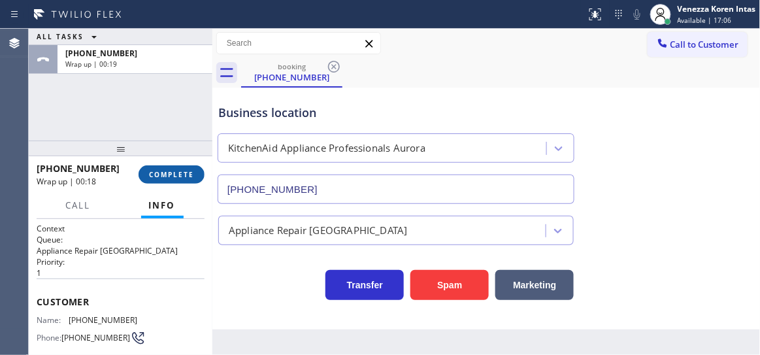
click at [152, 167] on button "COMPLETE" at bounding box center [172, 174] width 66 height 18
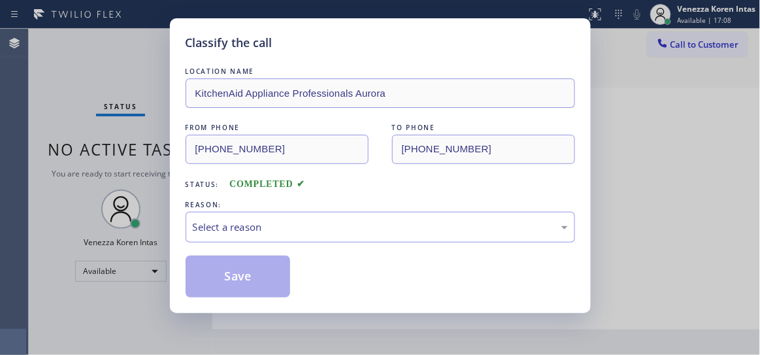
click at [327, 220] on div "Select a reason" at bounding box center [381, 227] width 390 height 31
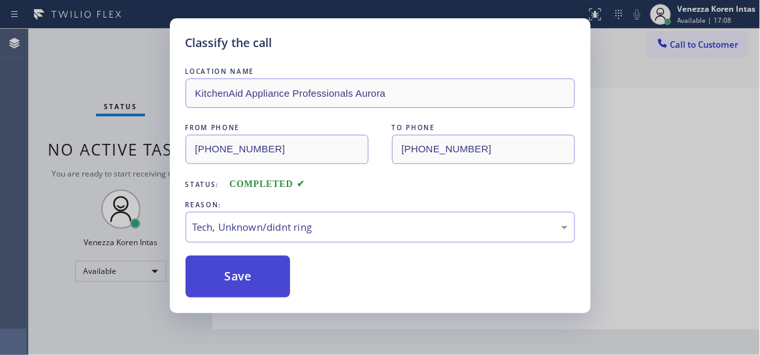
click at [261, 287] on button "Save" at bounding box center [238, 277] width 105 height 42
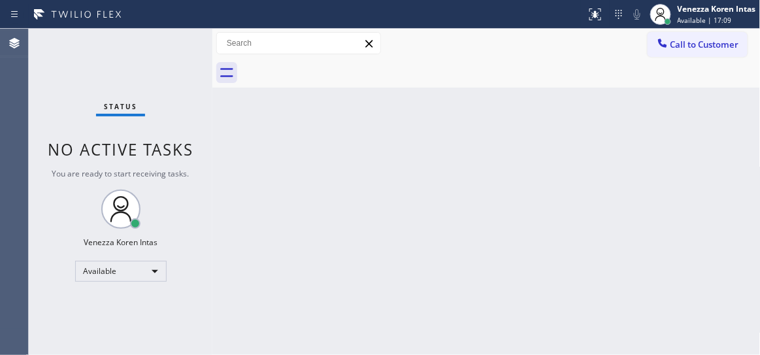
drag, startPoint x: 93, startPoint y: 147, endPoint x: 150, endPoint y: 151, distance: 57.6
click at [93, 147] on span "No active tasks" at bounding box center [121, 150] width 146 height 22
click at [175, 117] on div "Status No active tasks You are ready to start receiving tasks. Venezza Koren In…" at bounding box center [121, 192] width 184 height 326
click at [181, 92] on div "Status No active tasks You are ready to start receiving tasks. Venezza Koren In…" at bounding box center [121, 192] width 184 height 326
drag, startPoint x: 116, startPoint y: 104, endPoint x: 275, endPoint y: 135, distance: 161.9
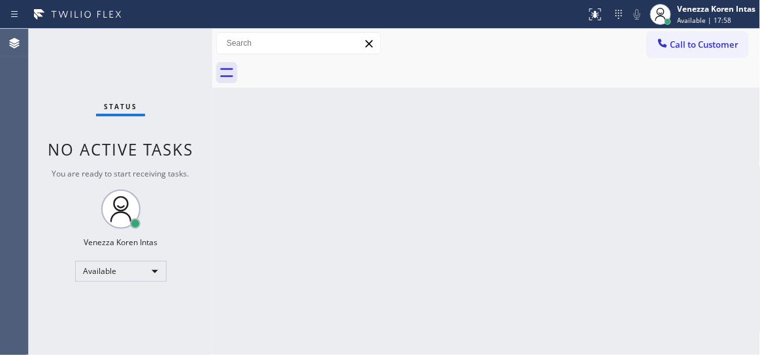
click at [117, 104] on span "Status" at bounding box center [120, 106] width 33 height 9
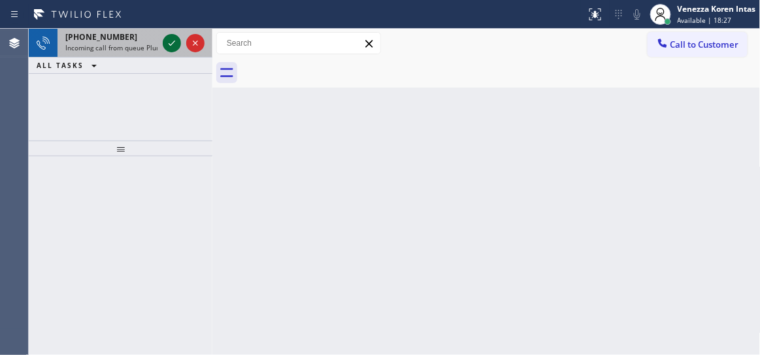
click at [168, 42] on icon at bounding box center [172, 43] width 16 height 16
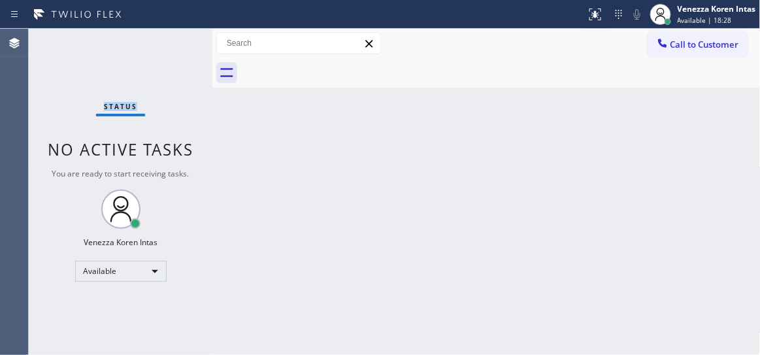
click at [169, 42] on div "Status No active tasks You are ready to start receiving tasks. Venezza Koren In…" at bounding box center [121, 192] width 184 height 326
click at [150, 73] on div "Status No active tasks You are ready to start receiving tasks. Venezza Koren In…" at bounding box center [121, 192] width 184 height 326
click at [606, 7] on div at bounding box center [595, 15] width 29 height 16
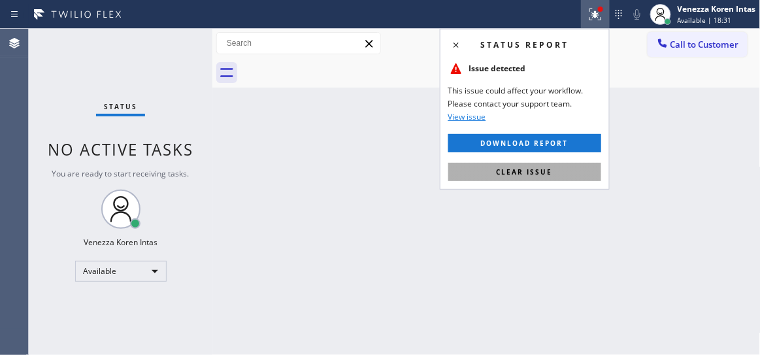
click at [555, 167] on button "Clear issue" at bounding box center [524, 172] width 153 height 18
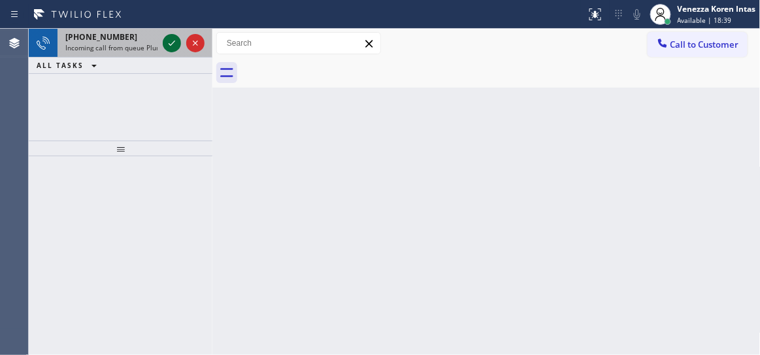
click at [172, 42] on icon at bounding box center [172, 43] width 16 height 16
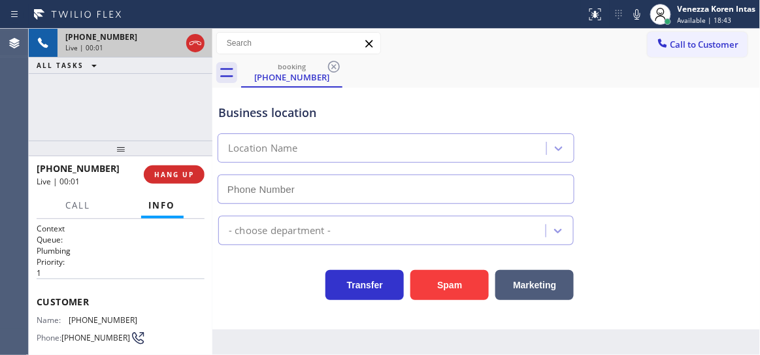
type input "[PHONE_NUMBER]"
click at [639, 20] on icon at bounding box center [637, 15] width 16 height 16
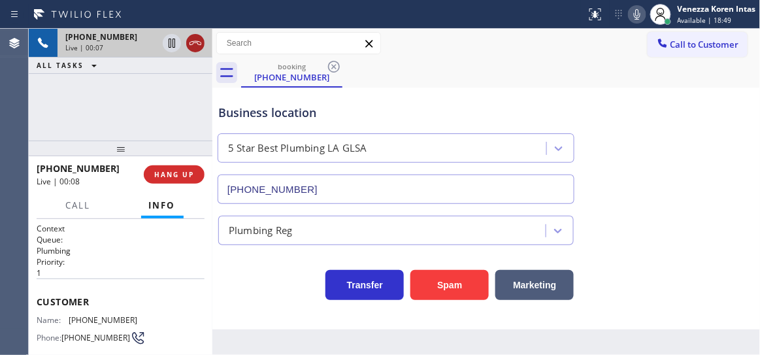
click at [192, 39] on icon at bounding box center [196, 43] width 16 height 16
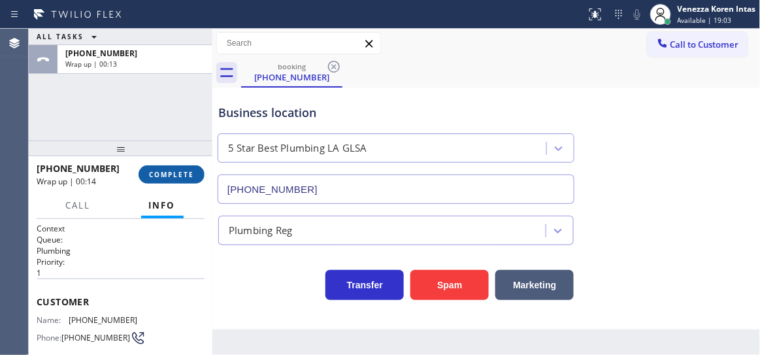
click at [180, 179] on button "COMPLETE" at bounding box center [172, 174] width 66 height 18
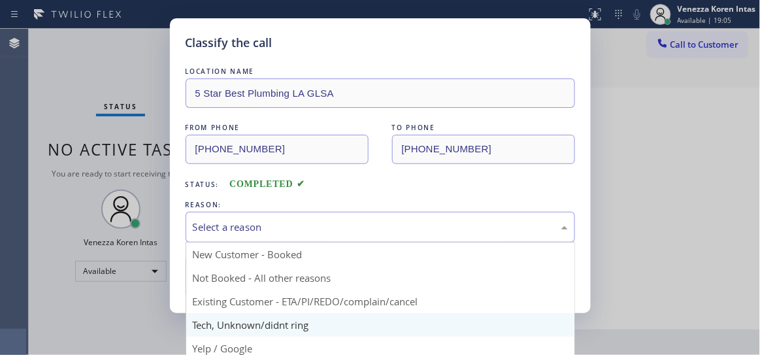
drag, startPoint x: 316, startPoint y: 228, endPoint x: 296, endPoint y: 321, distance: 94.9
click at [316, 229] on div "Select a reason" at bounding box center [380, 227] width 375 height 15
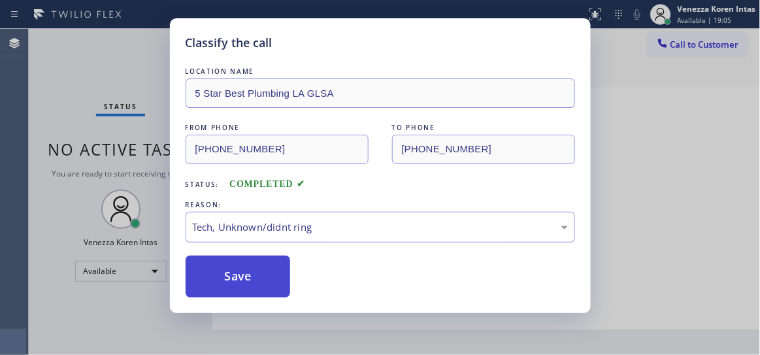
click at [263, 288] on button "Save" at bounding box center [238, 277] width 105 height 42
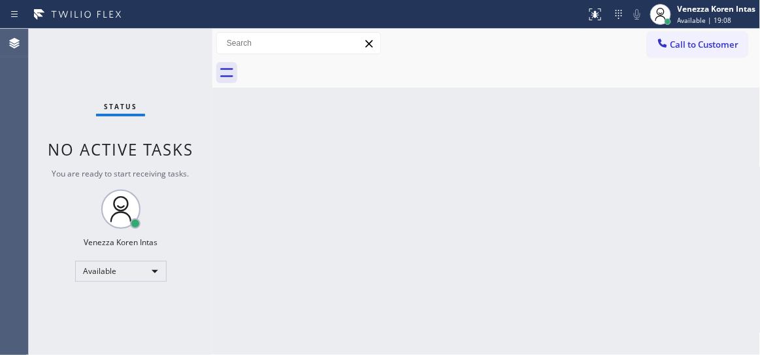
click at [286, 124] on div "Back to Dashboard Change Sender ID Customers Technicians Select a contact Outbo…" at bounding box center [486, 192] width 548 height 326
click at [716, 17] on span "Available | 19:09" at bounding box center [705, 20] width 54 height 9
click at [372, 229] on div "Back to Dashboard Change Sender ID Customers Technicians Select a contact Outbo…" at bounding box center [486, 192] width 548 height 326
click at [727, 20] on span "Available | 19:13" at bounding box center [705, 20] width 54 height 9
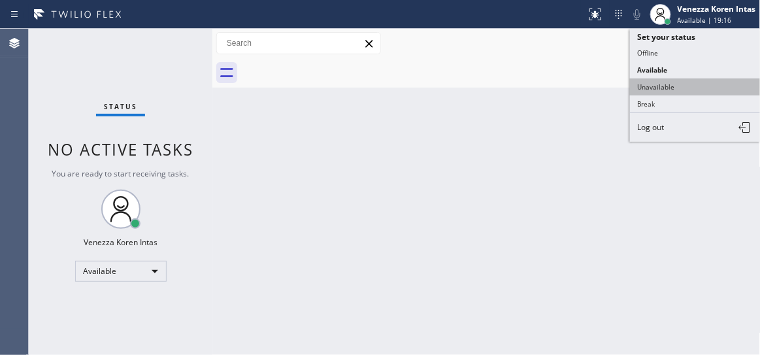
click at [708, 89] on button "Unavailable" at bounding box center [695, 86] width 131 height 17
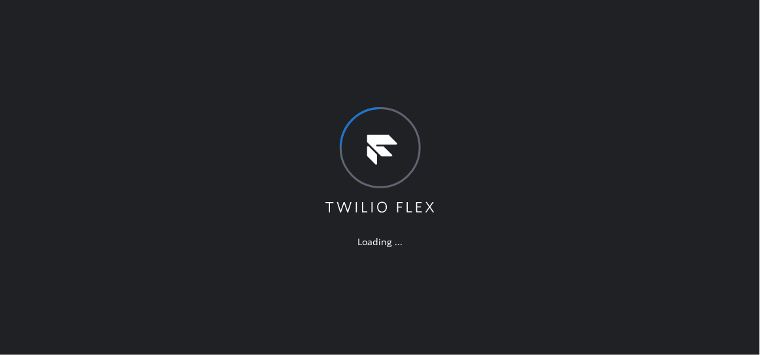
click at [460, 52] on div "Loading ..." at bounding box center [380, 177] width 760 height 355
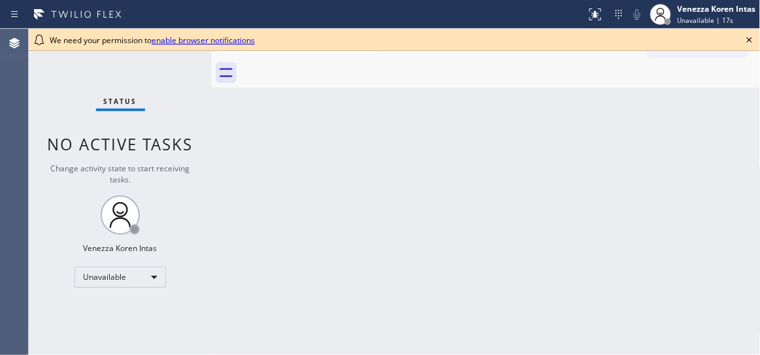
click at [746, 39] on icon at bounding box center [750, 40] width 16 height 16
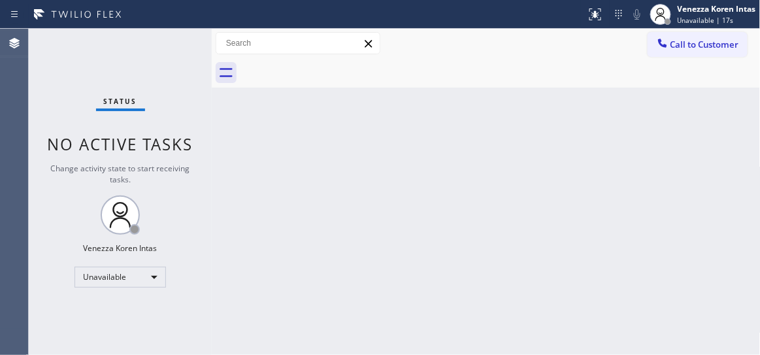
click at [598, 183] on div "Back to Dashboard Change Sender ID Customers Technicians Select a contact Outbo…" at bounding box center [486, 192] width 549 height 326
click at [684, 16] on span "Unavailable | 18s" at bounding box center [706, 20] width 56 height 9
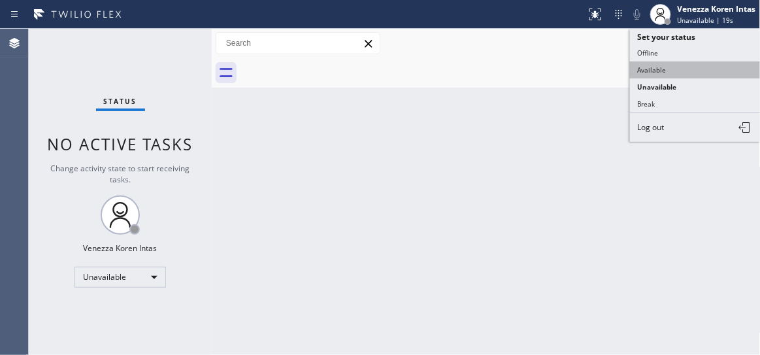
click at [692, 74] on button "Available" at bounding box center [695, 69] width 131 height 17
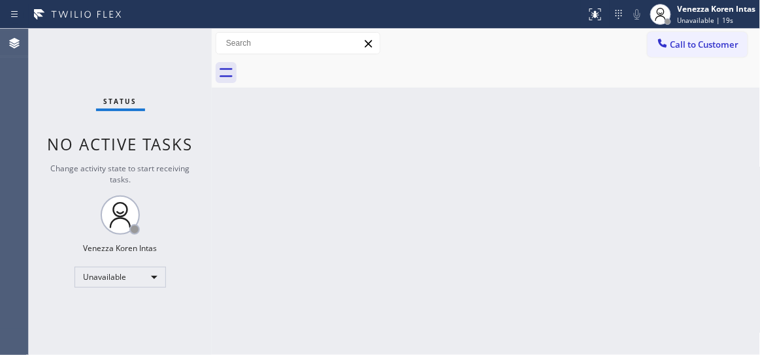
drag, startPoint x: 620, startPoint y: 172, endPoint x: 588, endPoint y: 215, distance: 53.7
click at [619, 173] on div "Back to Dashboard Change Sender ID Customers Technicians Select a contact Outbo…" at bounding box center [486, 192] width 549 height 326
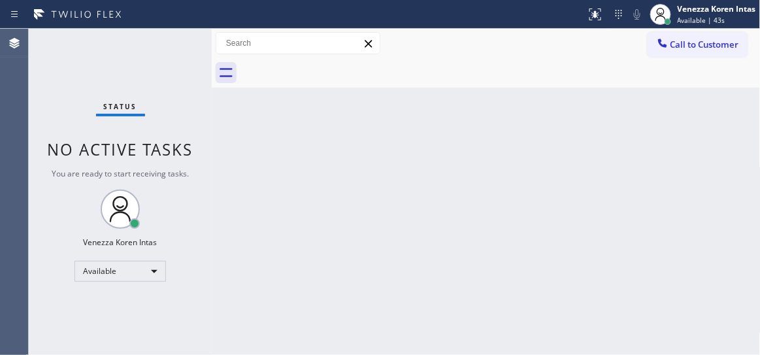
click at [167, 58] on div "Status No active tasks You are ready to start receiving tasks. Venezza Koren In…" at bounding box center [120, 192] width 183 height 326
click at [169, 52] on div "Status No active tasks You are ready to start receiving tasks. Venezza Koren In…" at bounding box center [120, 192] width 183 height 326
click at [175, 50] on div "Status No active tasks You are ready to start receiving tasks. Venezza Koren In…" at bounding box center [120, 192] width 183 height 326
click at [179, 50] on div "Status No active tasks You are ready to start receiving tasks. Venezza Koren In…" at bounding box center [120, 192] width 183 height 326
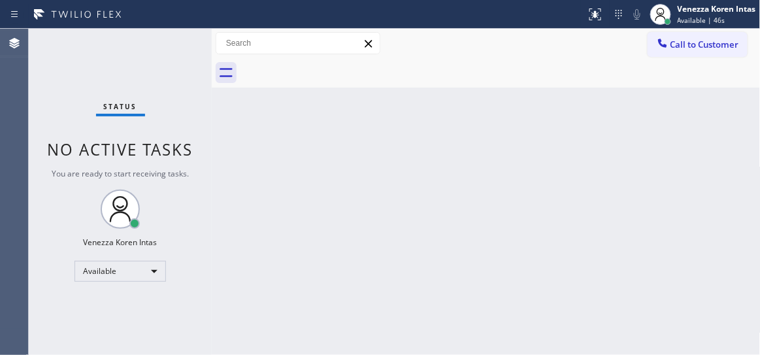
click at [186, 50] on div "Status No active tasks You are ready to start receiving tasks. Venezza Koren In…" at bounding box center [120, 192] width 183 height 326
click at [159, 50] on div "Status No active tasks You are ready to start receiving tasks. Venezza Koren In…" at bounding box center [120, 192] width 183 height 326
click at [161, 50] on div "Status No active tasks You are ready to start receiving tasks. Venezza Koren In…" at bounding box center [120, 192] width 183 height 326
click at [449, 91] on div "Back to Dashboard Change Sender ID Customers Technicians Select a contact Outbo…" at bounding box center [486, 192] width 549 height 326
drag, startPoint x: 477, startPoint y: 90, endPoint x: 36, endPoint y: 106, distance: 441.5
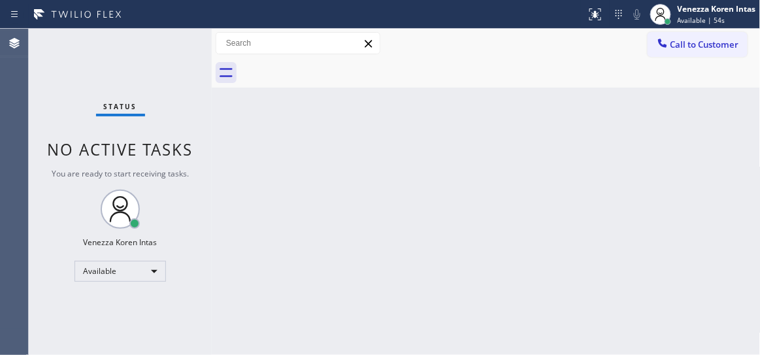
click at [477, 90] on div "Back to Dashboard Change Sender ID Customers Technicians Select a contact Outbo…" at bounding box center [486, 192] width 549 height 326
click at [170, 80] on div "Status No active tasks You are ready to start receiving tasks. Venezza Koren In…" at bounding box center [120, 192] width 183 height 326
click at [178, 67] on div "Status No active tasks You are ready to start receiving tasks. Venezza Koren In…" at bounding box center [120, 192] width 183 height 326
drag, startPoint x: 404, startPoint y: 75, endPoint x: 397, endPoint y: 80, distance: 8.4
click at [403, 76] on div at bounding box center [501, 72] width 520 height 29
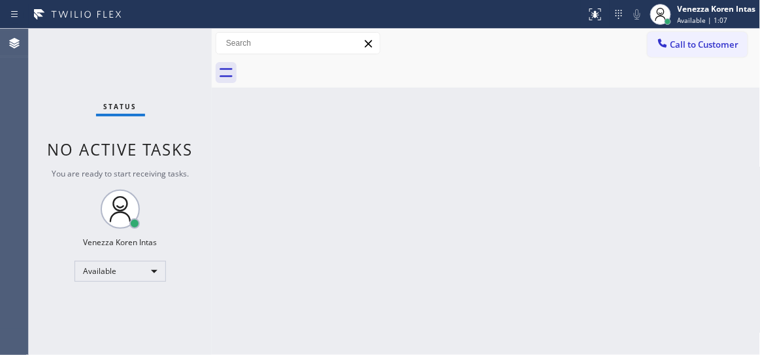
click at [143, 60] on div "Status No active tasks You are ready to start receiving tasks. Venezza Koren In…" at bounding box center [120, 192] width 183 height 326
click at [380, 146] on div "Back to Dashboard Change Sender ID Customers Technicians Select a contact Outbo…" at bounding box center [486, 192] width 549 height 326
click at [378, 99] on div "Back to Dashboard Change Sender ID Customers Technicians Select a contact Outbo…" at bounding box center [486, 192] width 549 height 326
click at [48, 58] on div "Status No active tasks You are ready to start receiving tasks. Venezza Koren In…" at bounding box center [120, 192] width 183 height 326
drag, startPoint x: 178, startPoint y: 48, endPoint x: 195, endPoint y: 58, distance: 19.6
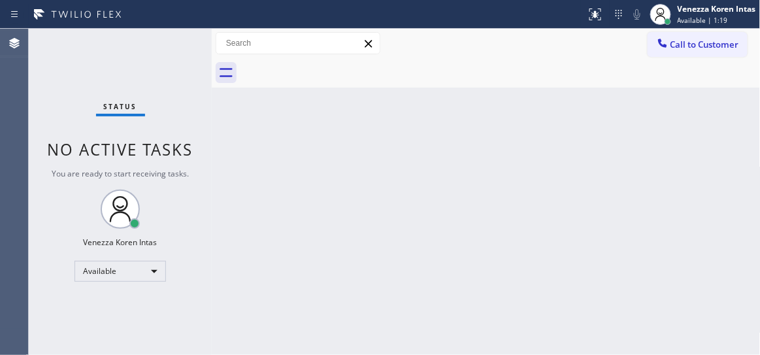
click at [178, 48] on div "Status No active tasks You are ready to start receiving tasks. Venezza Koren In…" at bounding box center [120, 192] width 183 height 326
click at [408, 148] on div "Back to Dashboard Change Sender ID Customers Technicians Select a contact Outbo…" at bounding box center [486, 192] width 549 height 326
drag, startPoint x: 82, startPoint y: 97, endPoint x: 22, endPoint y: 97, distance: 60.8
click at [82, 97] on div "Status No active tasks You are ready to start receiving tasks. Venezza Koren In…" at bounding box center [120, 192] width 183 height 326
click at [169, 50] on div "Status No active tasks You are ready to start receiving tasks. Venezza Koren In…" at bounding box center [120, 192] width 183 height 326
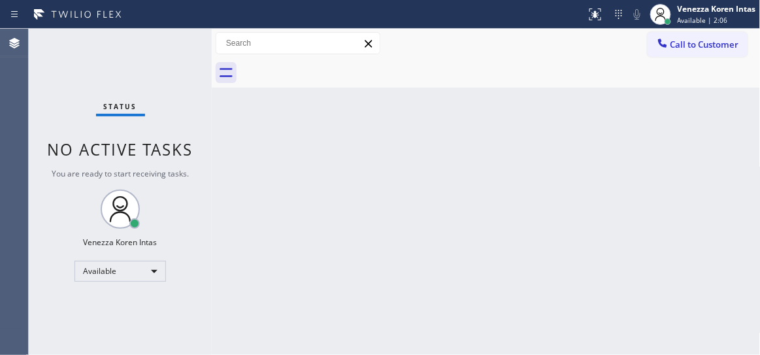
click at [169, 50] on div "Status No active tasks You are ready to start receiving tasks. Venezza Koren In…" at bounding box center [120, 192] width 183 height 326
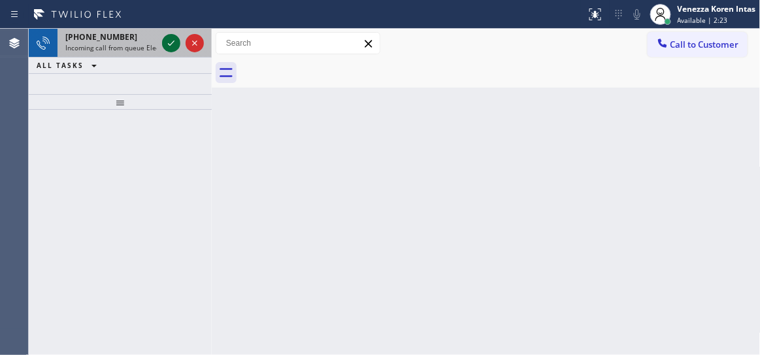
click at [164, 49] on icon at bounding box center [171, 43] width 16 height 16
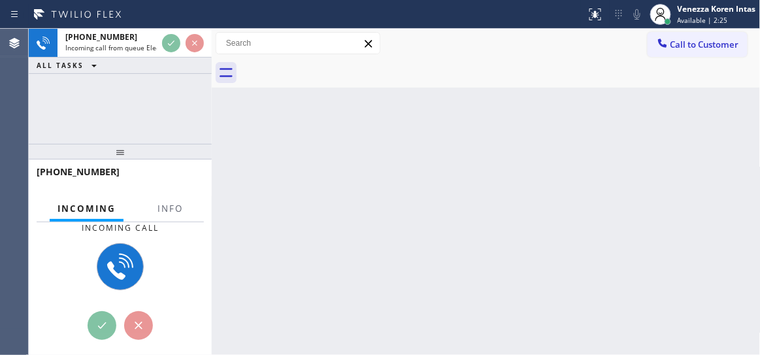
drag, startPoint x: 128, startPoint y: 114, endPoint x: 130, endPoint y: 149, distance: 34.7
click at [128, 148] on div at bounding box center [120, 152] width 183 height 16
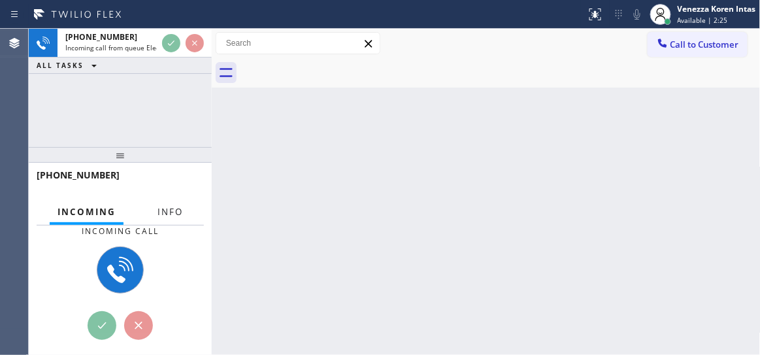
click at [178, 220] on button "Info" at bounding box center [170, 211] width 41 height 25
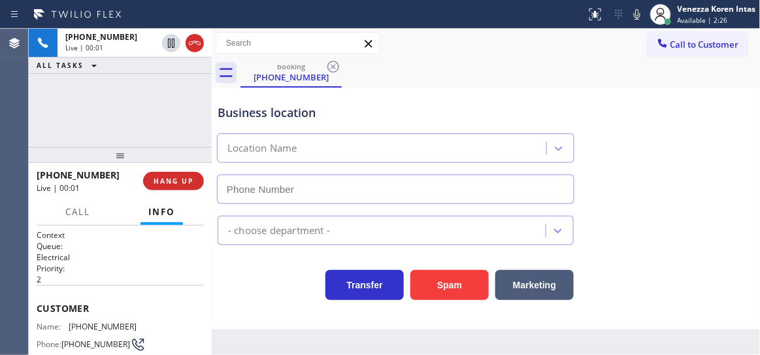
type input "(805) 360-3434"
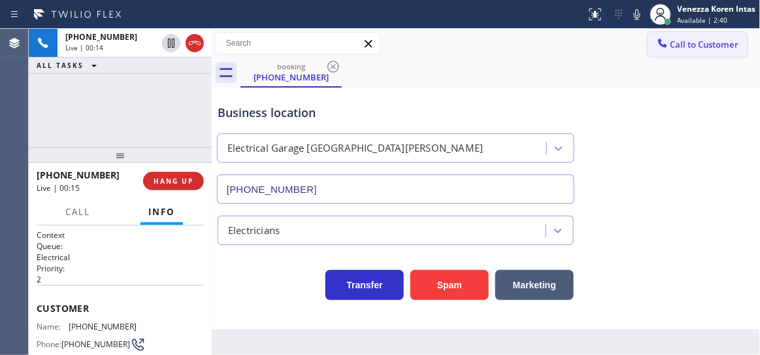
drag, startPoint x: 156, startPoint y: 120, endPoint x: 665, endPoint y: 44, distance: 514.9
click at [163, 120] on div "+18058951091 Live | 00:14 ALL TASKS ALL TASKS ACTIVE TASKS TASKS IN WRAP UP" at bounding box center [120, 88] width 183 height 118
click at [721, 109] on div "Business location Electrical Garage Santa Barbara (805) 360-3434" at bounding box center [486, 145] width 542 height 118
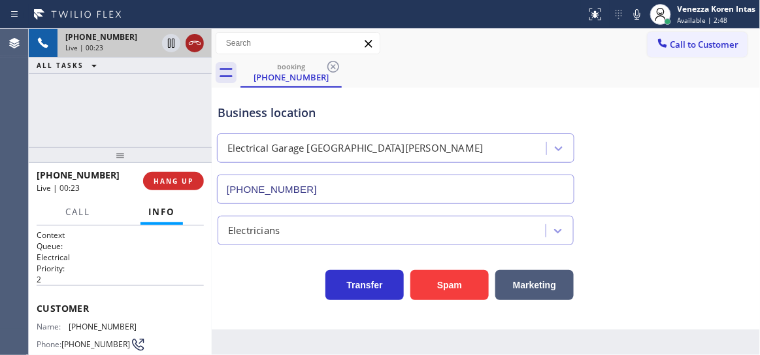
click at [197, 46] on icon at bounding box center [195, 43] width 16 height 16
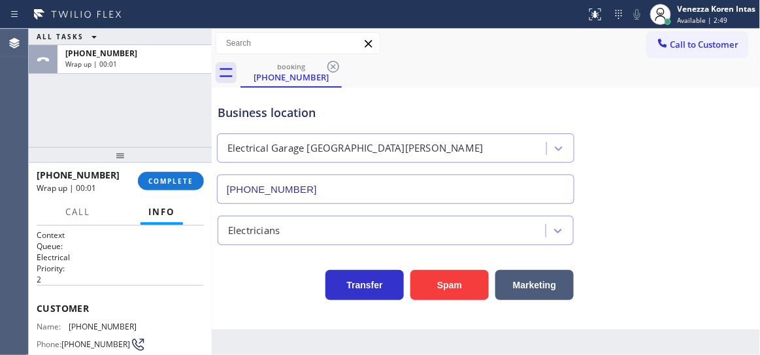
click at [167, 93] on div "ALL TASKS ALL TASKS ACTIVE TASKS TASKS IN WRAP UP +18058951091 Wrap up | 00:01" at bounding box center [120, 88] width 183 height 118
click at [82, 105] on div "ALL TASKS ALL TASKS ACTIVE TASKS TASKS IN WRAP UP +18058951091 Wrap up | 00:50" at bounding box center [120, 88] width 183 height 118
drag, startPoint x: 183, startPoint y: 195, endPoint x: 183, endPoint y: 188, distance: 7.2
click at [183, 192] on div "+18058951091 Wrap up | 00:51 COMPLETE" at bounding box center [120, 181] width 167 height 34
click at [183, 188] on button "COMPLETE" at bounding box center [171, 181] width 66 height 18
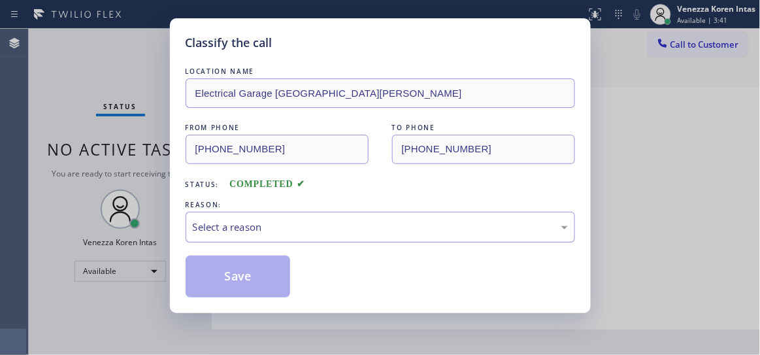
click at [317, 239] on div "Select a reason" at bounding box center [381, 227] width 390 height 31
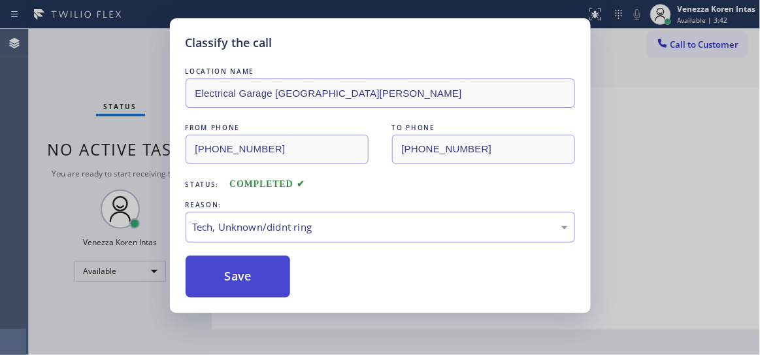
click at [266, 258] on button "Save" at bounding box center [238, 277] width 105 height 42
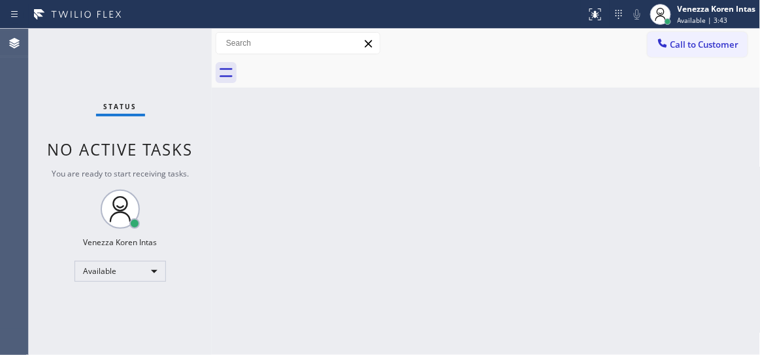
click at [152, 43] on div "Status No active tasks You are ready to start receiving tasks. Venezza Koren In…" at bounding box center [120, 192] width 183 height 326
click at [374, 110] on div "Back to Dashboard Change Sender ID Customers Technicians Select a contact Outbo…" at bounding box center [486, 192] width 549 height 326
click at [142, 56] on div "Status No active tasks You are ready to start receiving tasks. Venezza Koren In…" at bounding box center [120, 192] width 183 height 326
click at [182, 48] on div "Status No active tasks You are ready to start receiving tasks. Venezza Koren In…" at bounding box center [120, 192] width 183 height 326
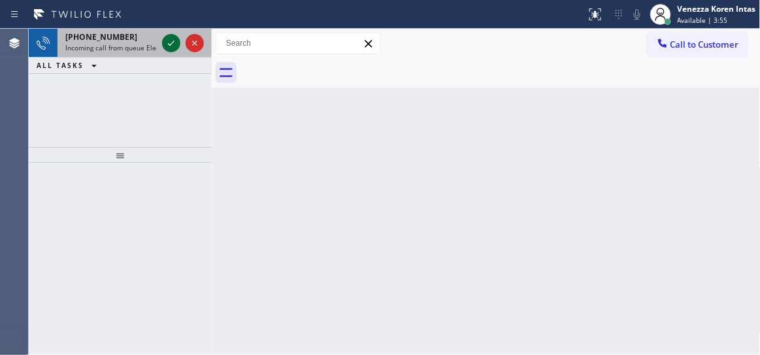
click at [167, 42] on icon at bounding box center [171, 43] width 16 height 16
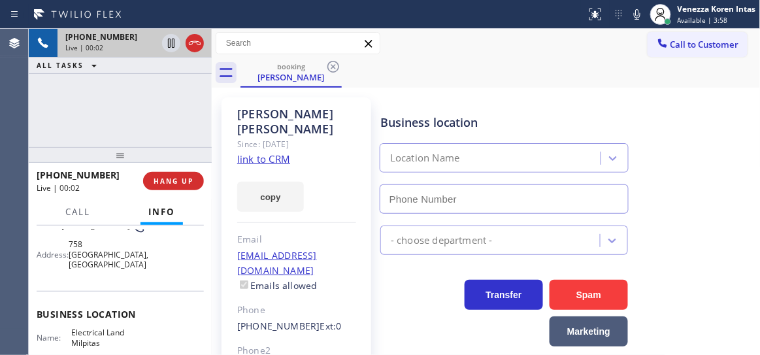
scroll to position [178, 0]
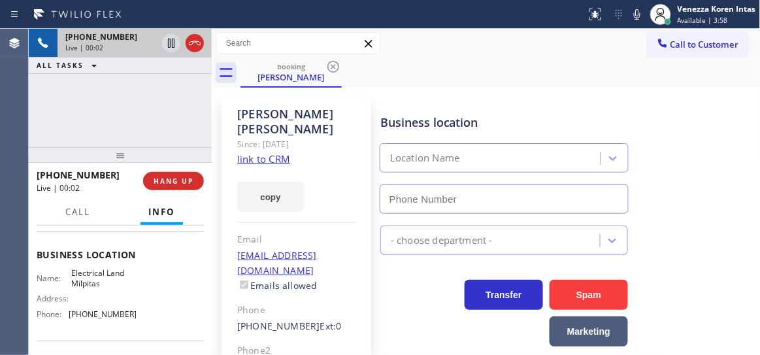
type input "[PHONE_NUMBER]"
click at [280, 158] on link "link to CRM" at bounding box center [263, 158] width 53 height 13
drag, startPoint x: 76, startPoint y: 120, endPoint x: 161, endPoint y: 65, distance: 100.8
click at [78, 119] on div "+14088269464 Live | 00:59 ALL TASKS ALL TASKS ACTIVE TASKS TASKS IN WRAP UP" at bounding box center [120, 88] width 183 height 118
click at [170, 41] on icon at bounding box center [171, 43] width 7 height 9
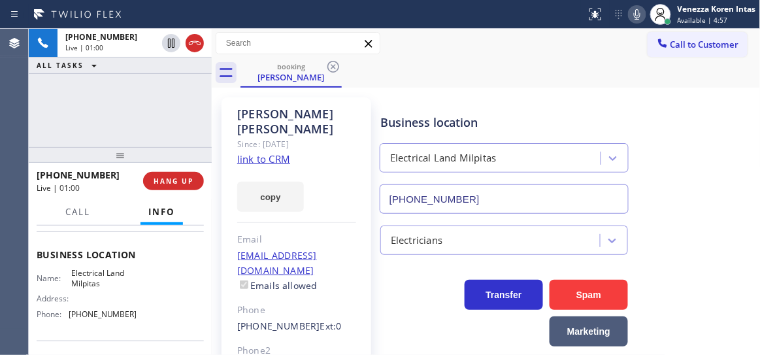
click at [633, 11] on icon at bounding box center [637, 15] width 16 height 16
click at [168, 132] on div "+14088269464 Live | 01:02 ALL TASKS ALL TASKS ACTIVE TASKS TASKS IN WRAP UP" at bounding box center [120, 88] width 183 height 118
click at [411, 108] on div "Business location Electrical Land Milpitas [PHONE_NUMBER]" at bounding box center [504, 157] width 253 height 113
click at [415, 74] on div "booking [PERSON_NAME]" at bounding box center [501, 72] width 520 height 29
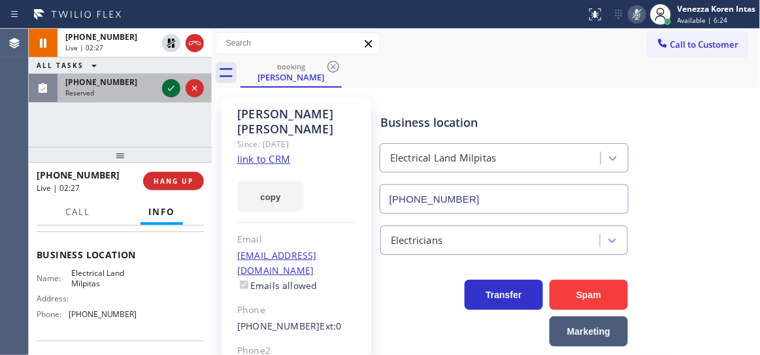
click at [173, 87] on icon at bounding box center [171, 88] width 7 height 5
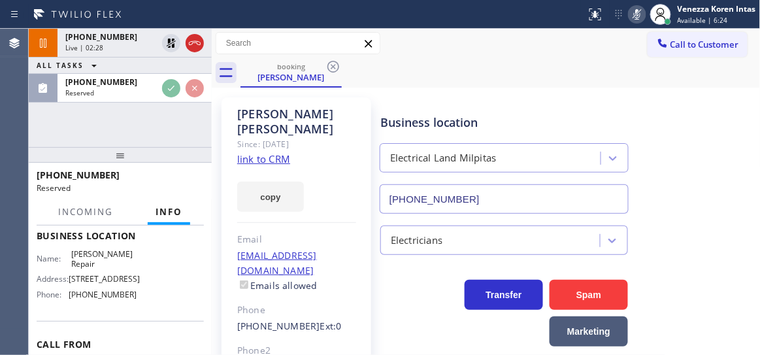
scroll to position [189, 0]
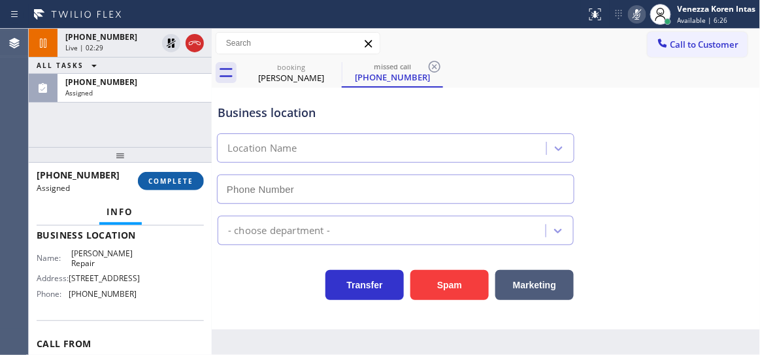
type input "(408) 665-7825"
click at [193, 179] on span "COMPLETE" at bounding box center [170, 180] width 45 height 9
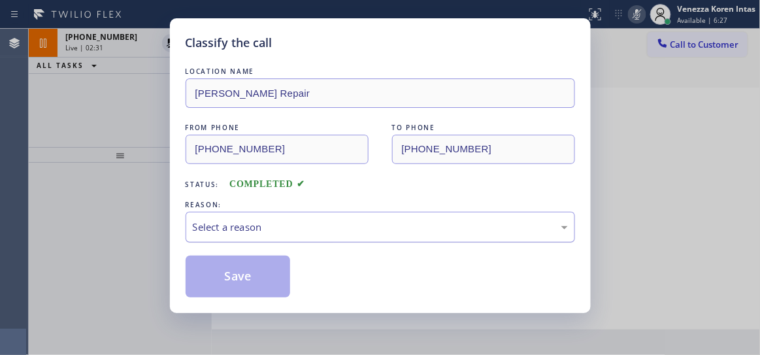
click at [337, 218] on div "Select a reason" at bounding box center [381, 227] width 390 height 31
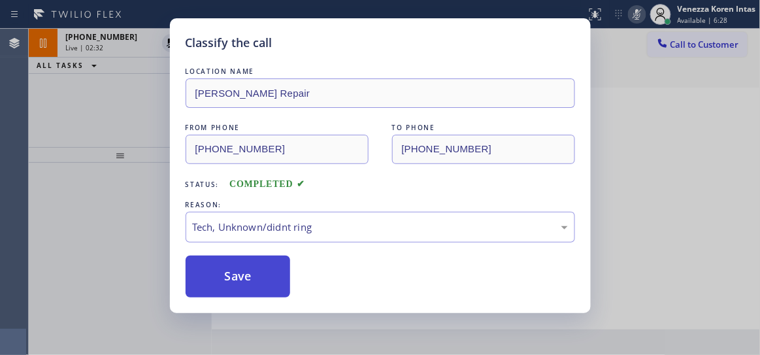
click at [277, 291] on button "Save" at bounding box center [238, 277] width 105 height 42
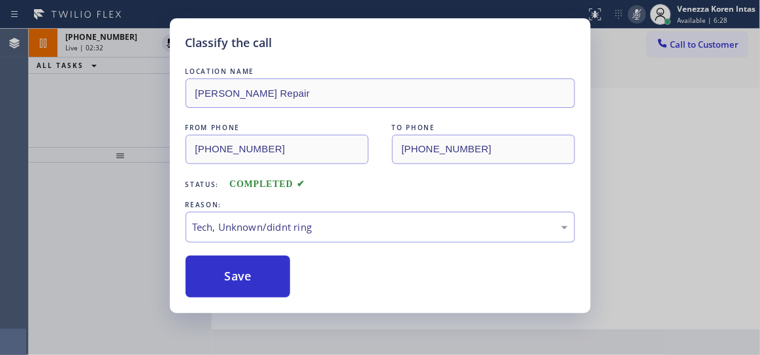
type input "[PHONE_NUMBER]"
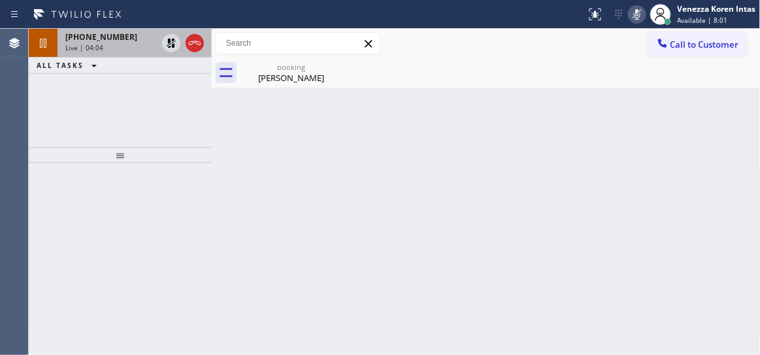
drag, startPoint x: 168, startPoint y: 44, endPoint x: 195, endPoint y: 56, distance: 29.3
click at [168, 44] on icon at bounding box center [171, 43] width 9 height 9
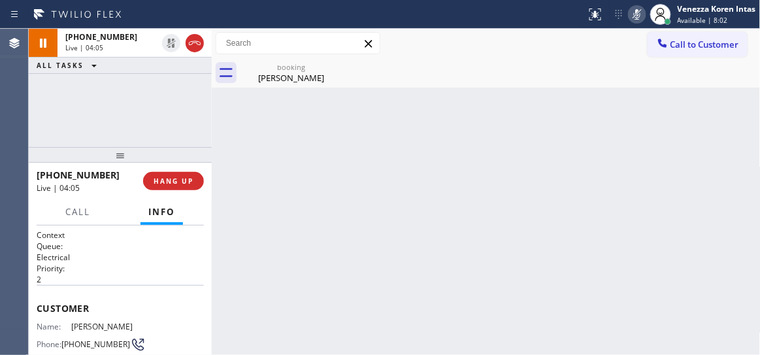
click at [639, 8] on icon at bounding box center [637, 15] width 16 height 16
drag, startPoint x: 211, startPoint y: 124, endPoint x: 180, endPoint y: 80, distance: 53.3
click at [212, 124] on div at bounding box center [212, 192] width 0 height 326
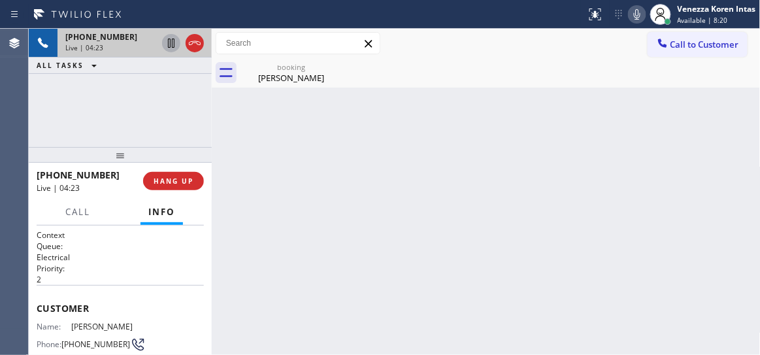
click at [172, 48] on icon at bounding box center [171, 43] width 16 height 16
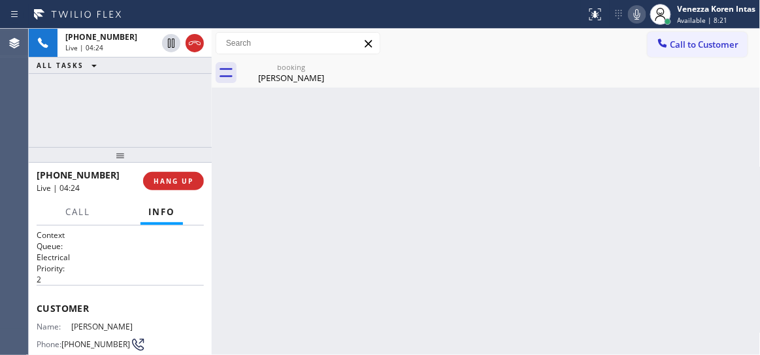
click at [643, 15] on icon at bounding box center [637, 15] width 16 height 16
click at [290, 69] on div "booking" at bounding box center [291, 67] width 99 height 10
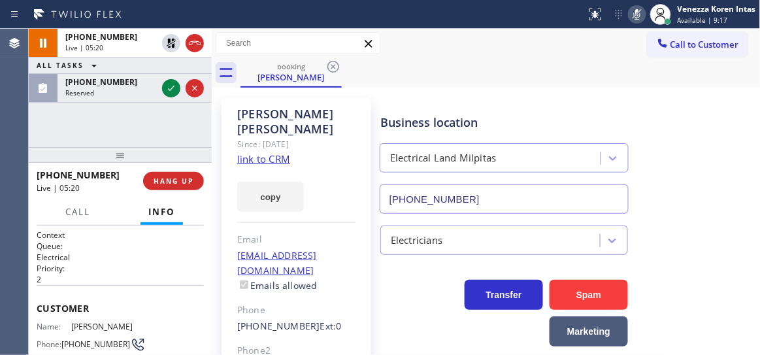
drag, startPoint x: 178, startPoint y: 91, endPoint x: 200, endPoint y: 138, distance: 51.8
click at [178, 91] on icon at bounding box center [171, 88] width 16 height 16
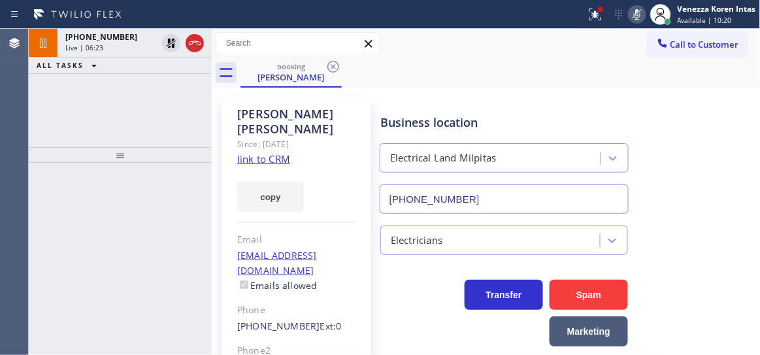
drag, startPoint x: 174, startPoint y: 183, endPoint x: 188, endPoint y: 183, distance: 13.7
click at [174, 183] on div at bounding box center [120, 259] width 183 height 193
click at [88, 171] on div at bounding box center [120, 259] width 183 height 193
click at [586, 13] on div at bounding box center [595, 15] width 29 height 16
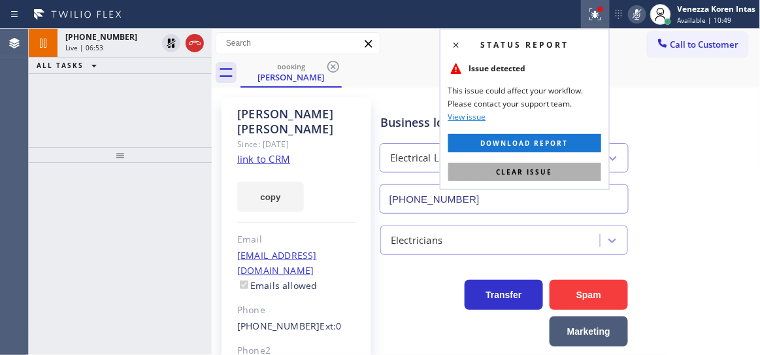
click at [549, 163] on button "Clear issue" at bounding box center [524, 172] width 153 height 18
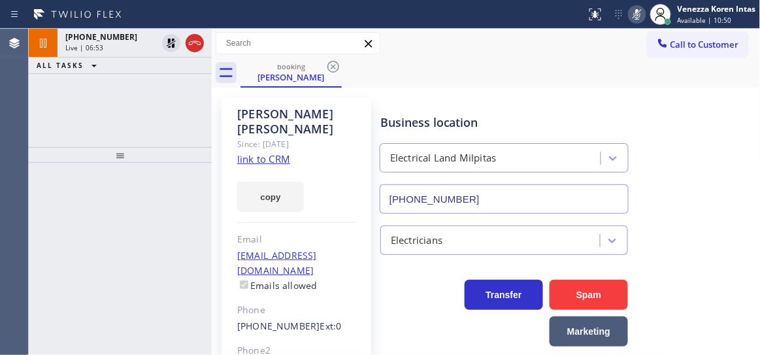
click at [701, 105] on div "Business location Electrical Land Milpitas [PHONE_NUMBER]" at bounding box center [568, 154] width 380 height 118
drag, startPoint x: 159, startPoint y: 169, endPoint x: 573, endPoint y: 1, distance: 445.9
click at [163, 167] on div at bounding box center [120, 259] width 183 height 193
click at [642, 20] on icon at bounding box center [637, 15] width 16 height 16
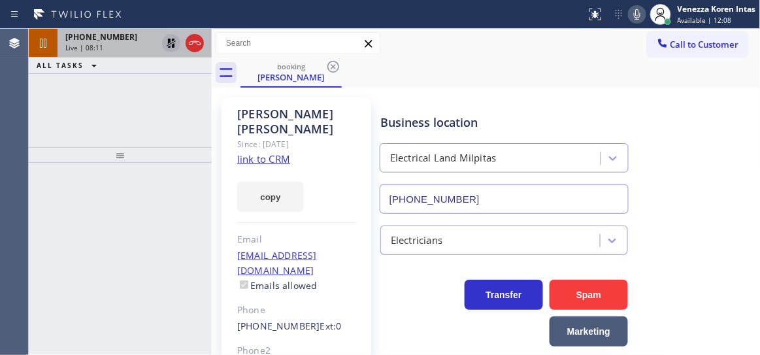
click at [176, 41] on icon at bounding box center [171, 43] width 16 height 16
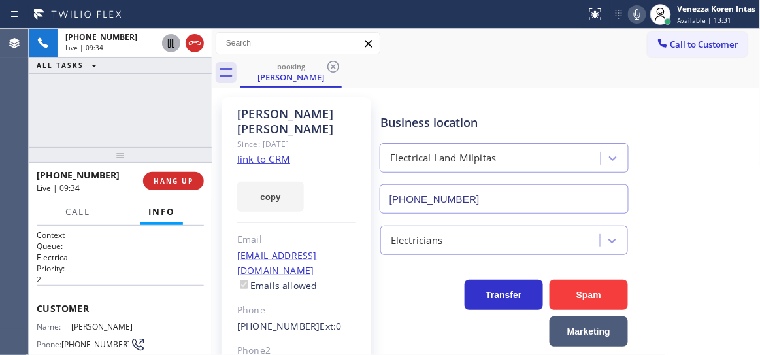
drag, startPoint x: 185, startPoint y: 39, endPoint x: 213, endPoint y: 84, distance: 53.7
click at [186, 39] on div at bounding box center [195, 43] width 18 height 16
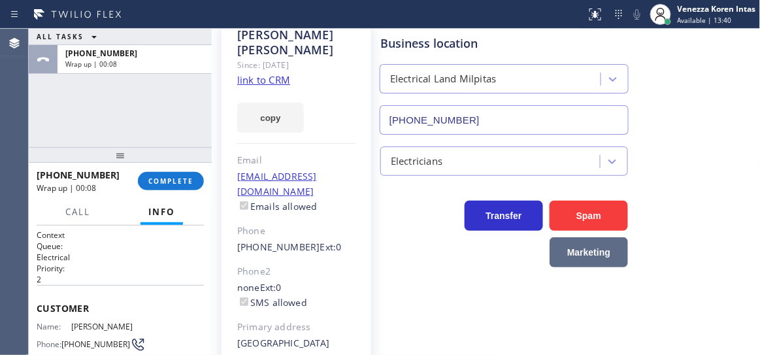
scroll to position [118, 0]
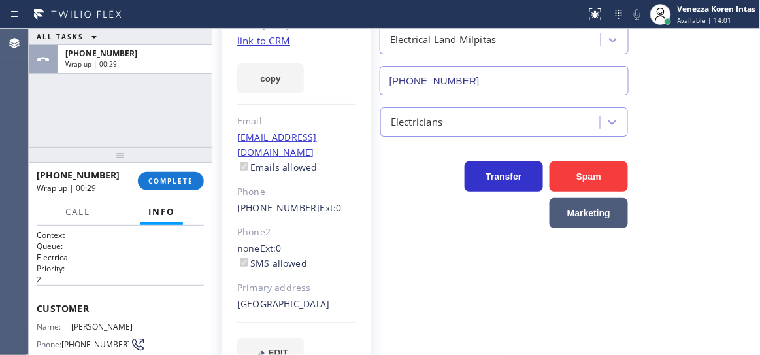
click at [190, 193] on div "+14088269464 Wrap up | 00:29 COMPLETE" at bounding box center [120, 181] width 167 height 34
click at [192, 187] on button "COMPLETE" at bounding box center [171, 181] width 66 height 18
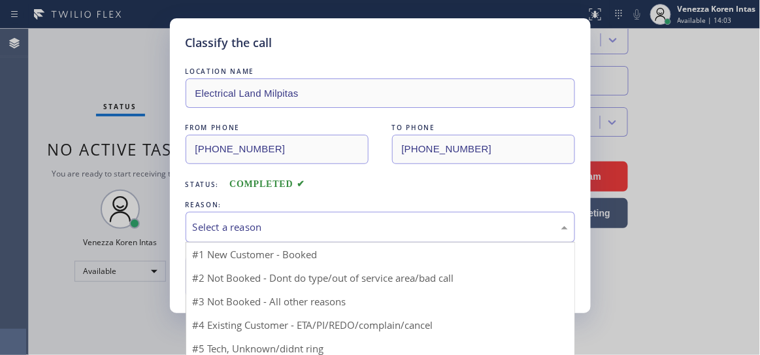
click at [359, 222] on div "Select a reason" at bounding box center [380, 227] width 375 height 15
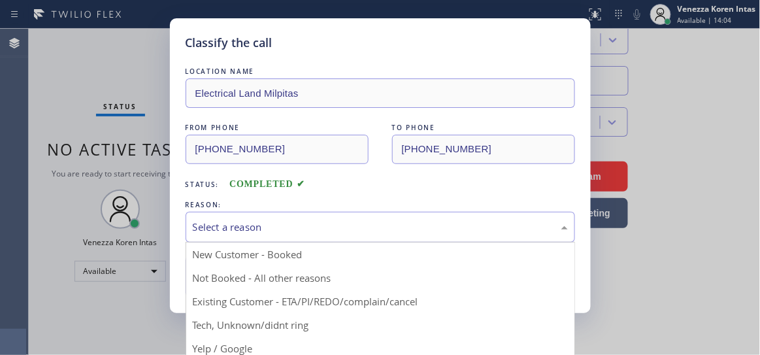
drag, startPoint x: 327, startPoint y: 304, endPoint x: 260, endPoint y: 291, distance: 68.6
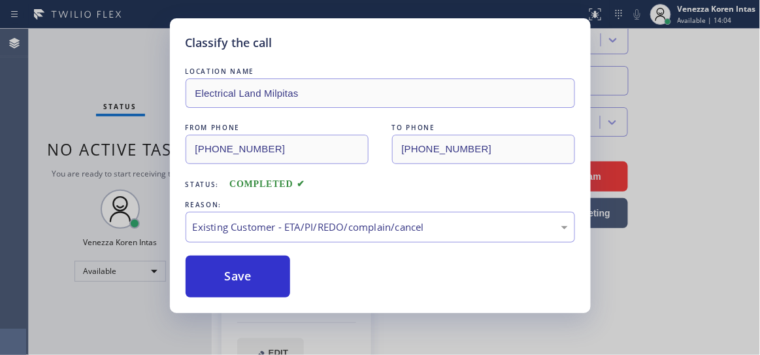
drag, startPoint x: 260, startPoint y: 291, endPoint x: 423, endPoint y: 336, distance: 168.9
click at [259, 291] on button "Save" at bounding box center [238, 277] width 105 height 42
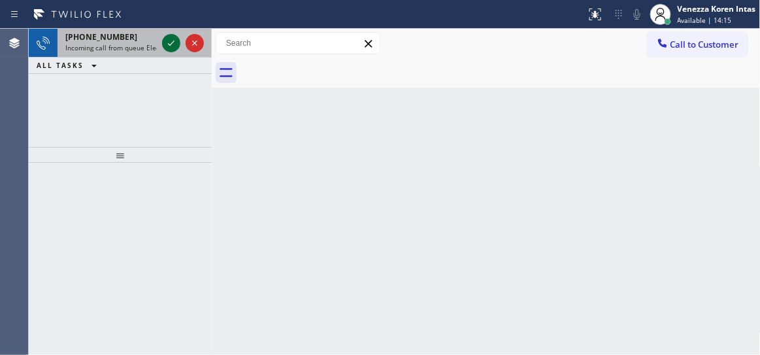
click at [172, 44] on icon at bounding box center [171, 43] width 16 height 16
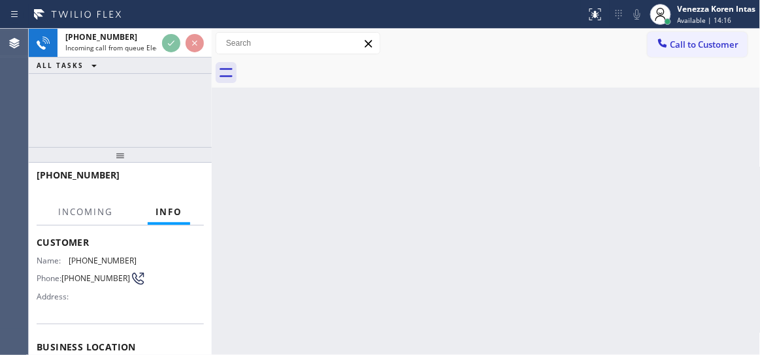
scroll to position [178, 0]
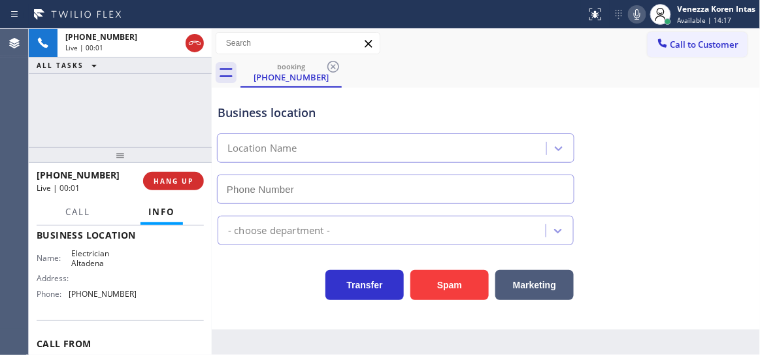
type input "(213) 297-2001"
drag, startPoint x: 280, startPoint y: 117, endPoint x: 363, endPoint y: 154, distance: 91.0
click at [280, 117] on div "Business location" at bounding box center [396, 113] width 356 height 18
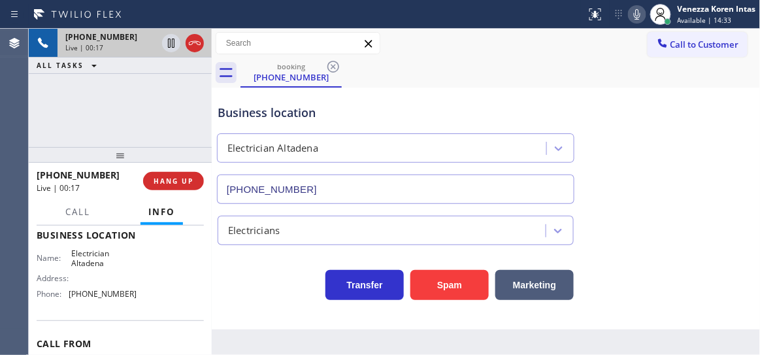
click at [196, 42] on icon at bounding box center [195, 43] width 12 height 4
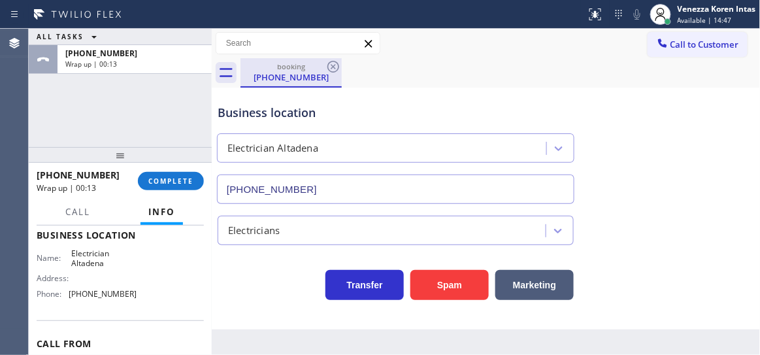
click at [267, 65] on div "booking" at bounding box center [291, 66] width 99 height 10
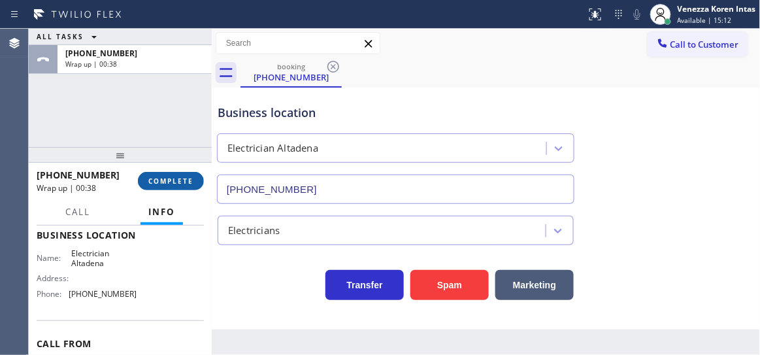
drag, startPoint x: 196, startPoint y: 178, endPoint x: 207, endPoint y: 184, distance: 11.7
click at [196, 178] on button "COMPLETE" at bounding box center [171, 181] width 66 height 18
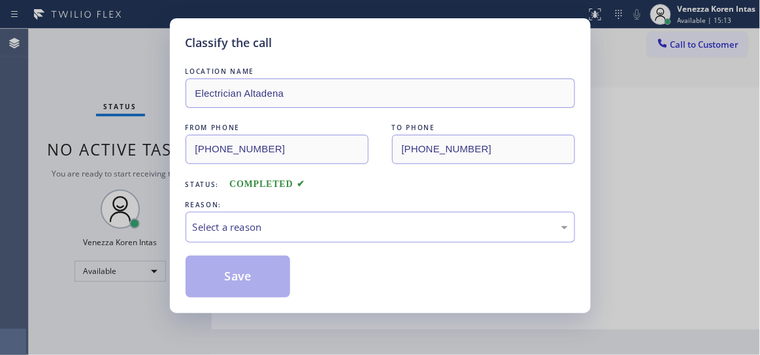
click at [339, 210] on div "REASON:" at bounding box center [381, 205] width 390 height 14
click at [333, 238] on div "Select a reason" at bounding box center [381, 227] width 390 height 31
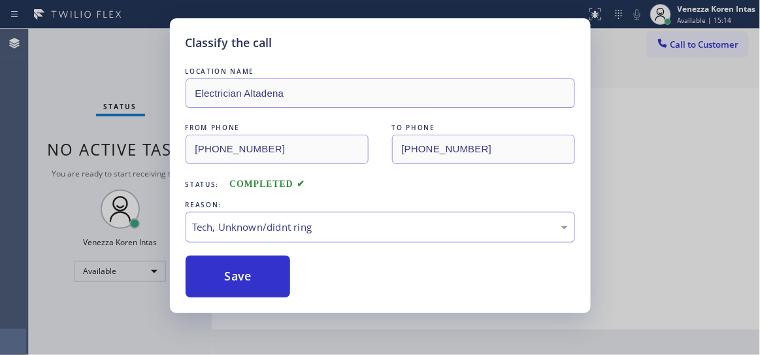
click at [269, 299] on div "Classify the call LOCATION NAME Electrician Altadena FROM PHONE (626) 940-8413 …" at bounding box center [380, 165] width 421 height 295
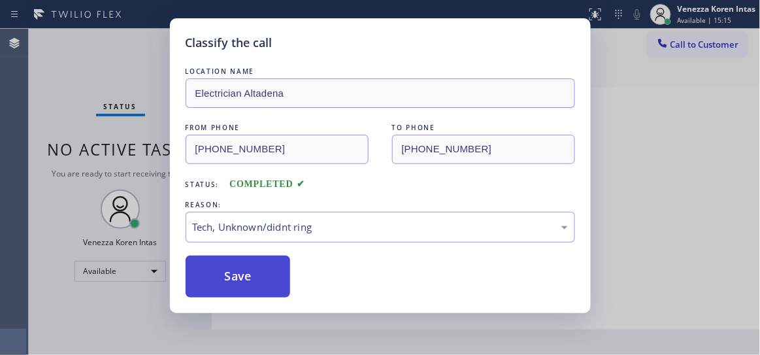
drag, startPoint x: 277, startPoint y: 272, endPoint x: 406, endPoint y: 257, distance: 129.6
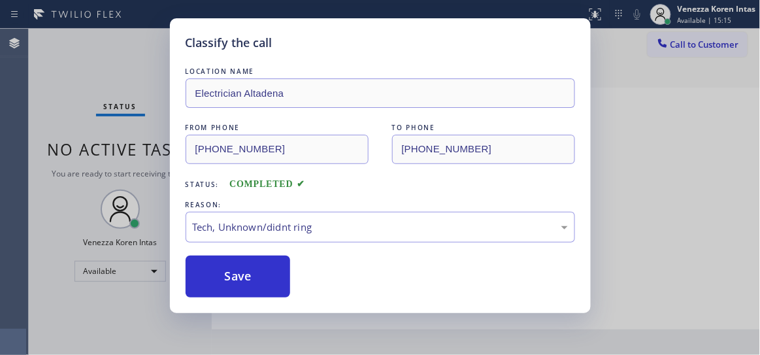
click at [279, 272] on button "Save" at bounding box center [238, 277] width 105 height 42
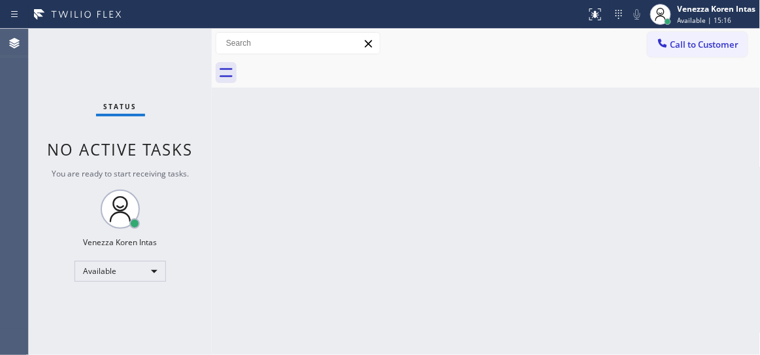
click at [701, 16] on span "Available | 15:16" at bounding box center [705, 20] width 54 height 9
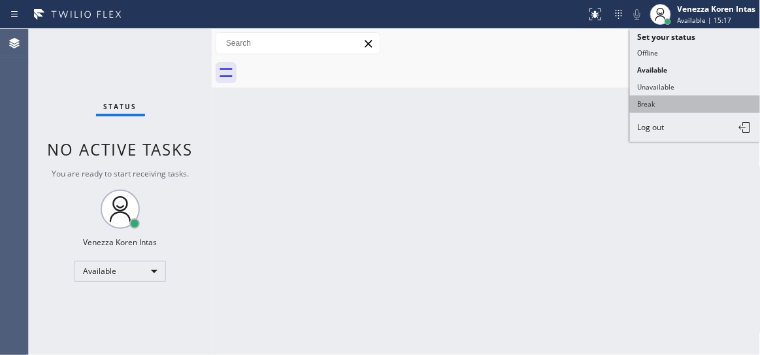
click at [660, 101] on button "Break" at bounding box center [695, 103] width 131 height 17
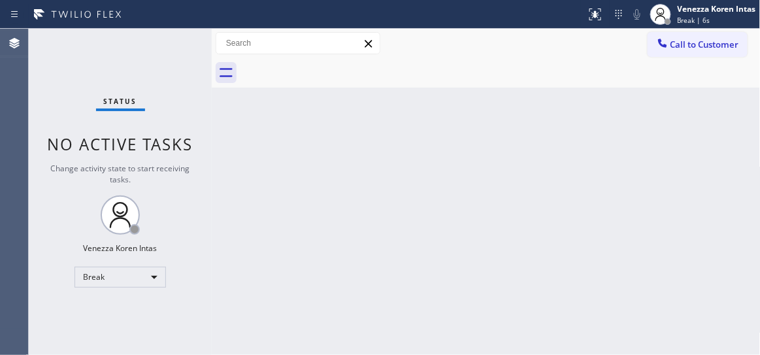
click at [92, 105] on div "Status No active tasks Change activity state to start receiving tasks. Venezza …" at bounding box center [120, 192] width 183 height 326
click at [139, 68] on div "Status No active tasks Change activity state to start receiving tasks. Venezza …" at bounding box center [120, 192] width 183 height 326
click at [342, 179] on div "Back to Dashboard Change Sender ID Customers Technicians Select a contact Outbo…" at bounding box center [486, 192] width 549 height 326
click at [308, 165] on div "Back to Dashboard Change Sender ID Customers Technicians Select a contact Outbo…" at bounding box center [486, 192] width 549 height 326
click at [710, 9] on div "Venezza Koren Intas" at bounding box center [717, 8] width 78 height 11
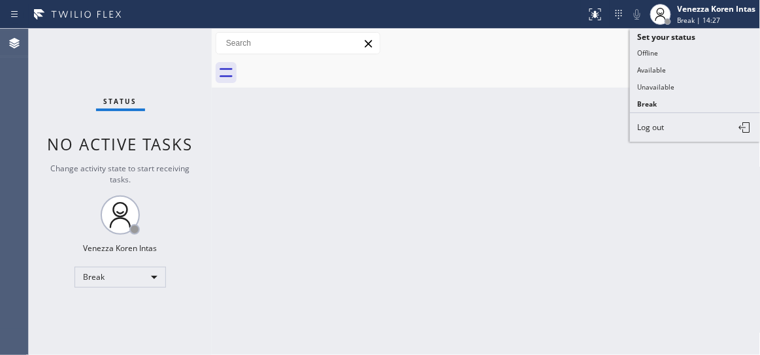
click at [431, 133] on div "Back to Dashboard Change Sender ID Customers Technicians Select a contact Outbo…" at bounding box center [486, 192] width 549 height 326
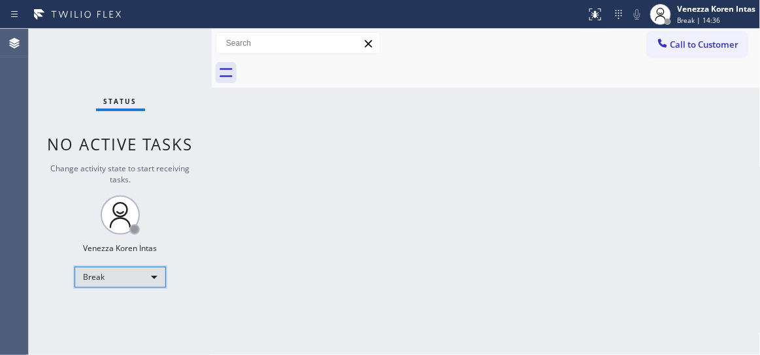
click at [146, 278] on div "Break" at bounding box center [121, 277] width 92 height 21
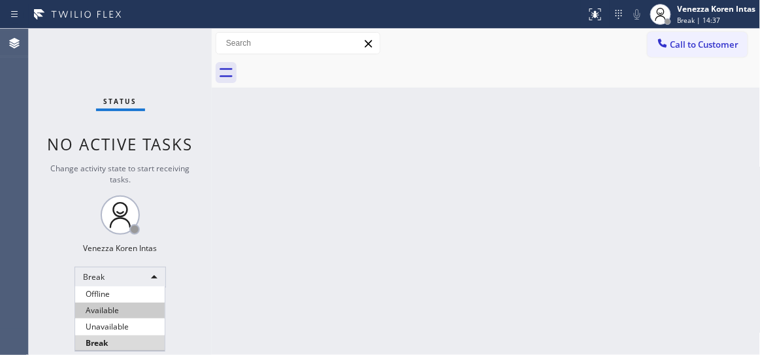
click at [128, 308] on li "Available" at bounding box center [120, 311] width 90 height 16
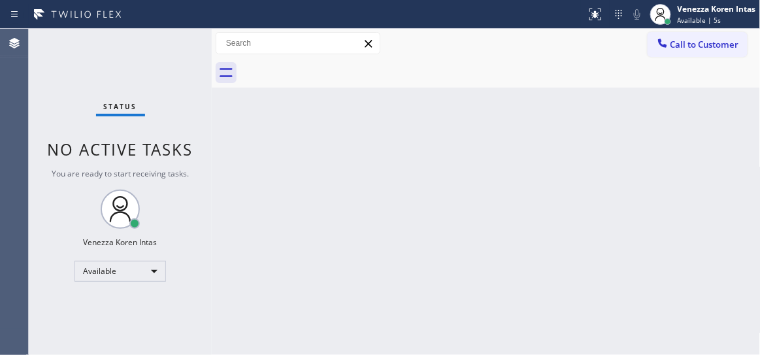
drag, startPoint x: 252, startPoint y: 184, endPoint x: 390, endPoint y: 263, distance: 158.1
click at [252, 184] on div "Back to Dashboard Change Sender ID Customers Technicians Select a contact Outbo…" at bounding box center [486, 192] width 549 height 326
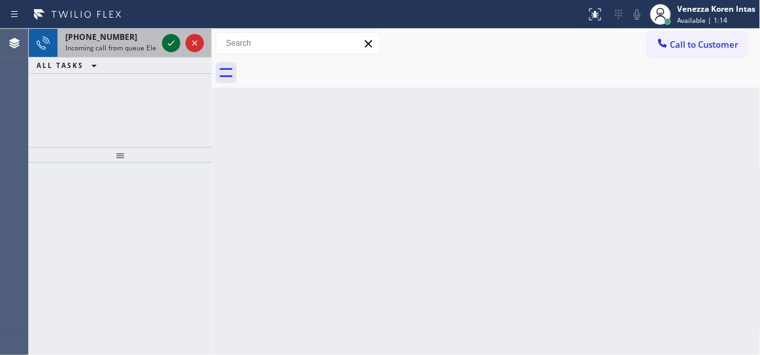
click at [173, 45] on icon at bounding box center [171, 43] width 16 height 16
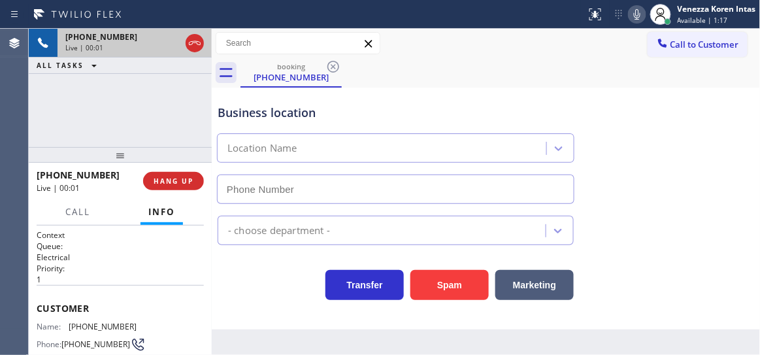
type input "(310) 553-3300"
click at [199, 39] on icon at bounding box center [195, 43] width 16 height 16
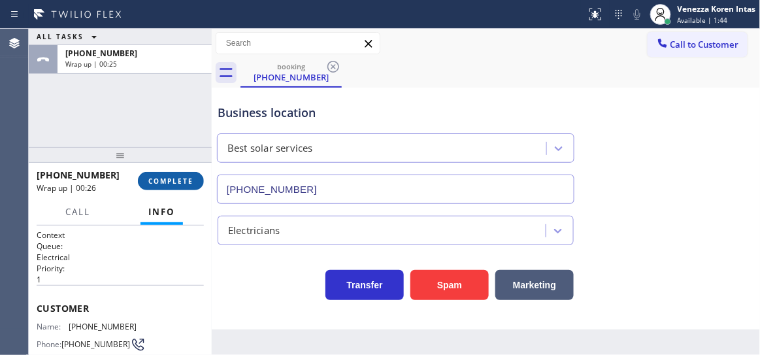
click at [175, 180] on span "COMPLETE" at bounding box center [170, 180] width 45 height 9
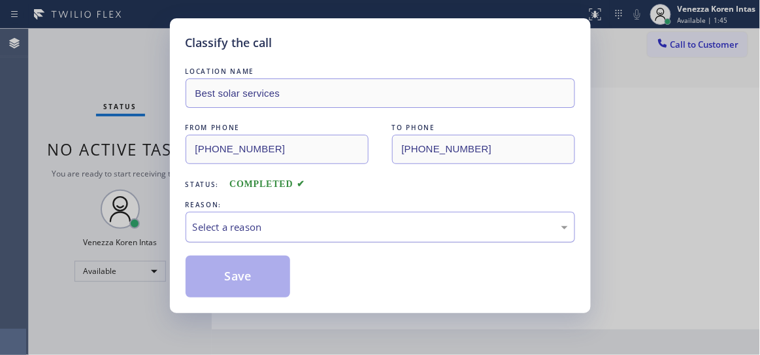
click at [335, 224] on div "Select a reason" at bounding box center [380, 227] width 375 height 15
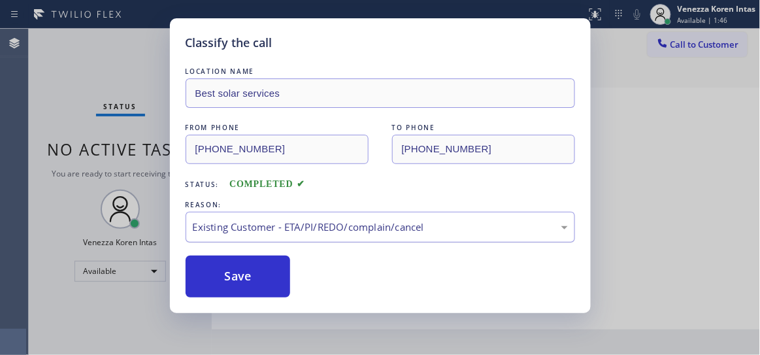
click at [308, 215] on div "Existing Customer - ETA/PI/REDO/complain/cancel" at bounding box center [381, 227] width 390 height 31
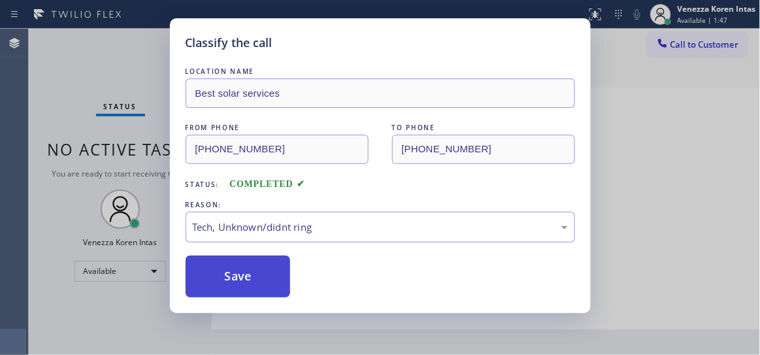
click at [271, 280] on button "Save" at bounding box center [238, 277] width 105 height 42
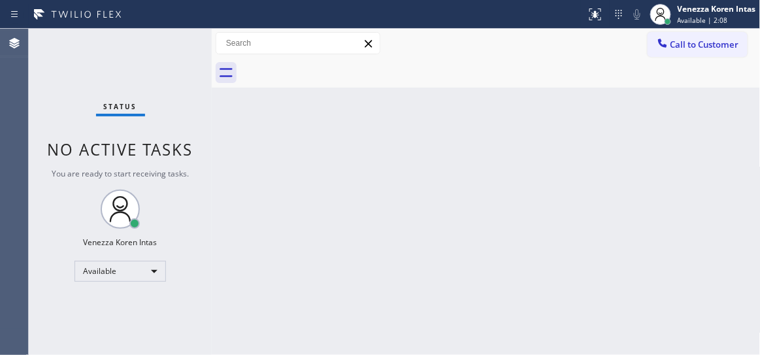
drag, startPoint x: 103, startPoint y: 155, endPoint x: 43, endPoint y: 132, distance: 64.3
click at [103, 155] on span "No active tasks" at bounding box center [121, 150] width 146 height 22
drag, startPoint x: 124, startPoint y: 73, endPoint x: 175, endPoint y: 93, distance: 54.9
click at [124, 73] on div "Status No active tasks You are ready to start receiving tasks. Venezza Koren In…" at bounding box center [120, 192] width 183 height 326
click at [420, 71] on div at bounding box center [501, 72] width 520 height 29
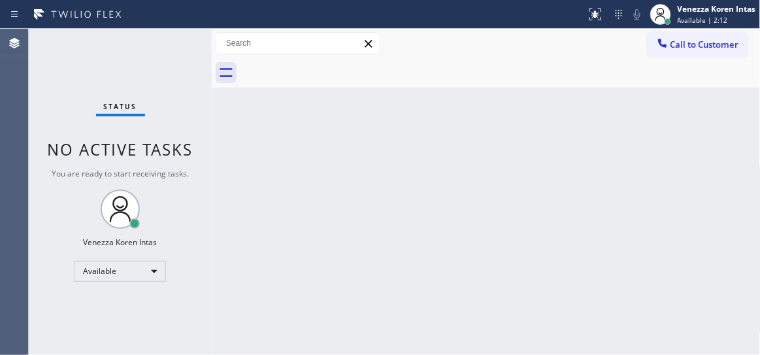
drag, startPoint x: 80, startPoint y: 58, endPoint x: 38, endPoint y: 78, distance: 46.2
click at [78, 59] on div "Status No active tasks You are ready to start receiving tasks. Venezza Koren In…" at bounding box center [120, 192] width 183 height 326
drag, startPoint x: 115, startPoint y: 67, endPoint x: 146, endPoint y: 74, distance: 31.4
click at [115, 67] on div "Status No active tasks You are ready to start receiving tasks. Venezza Koren In…" at bounding box center [120, 192] width 183 height 326
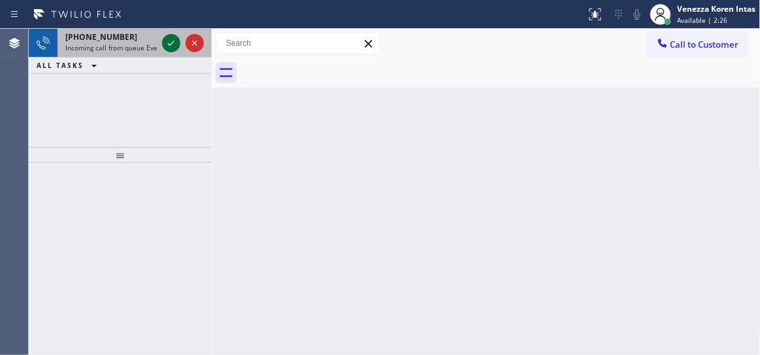
click at [169, 46] on icon at bounding box center [171, 43] width 16 height 16
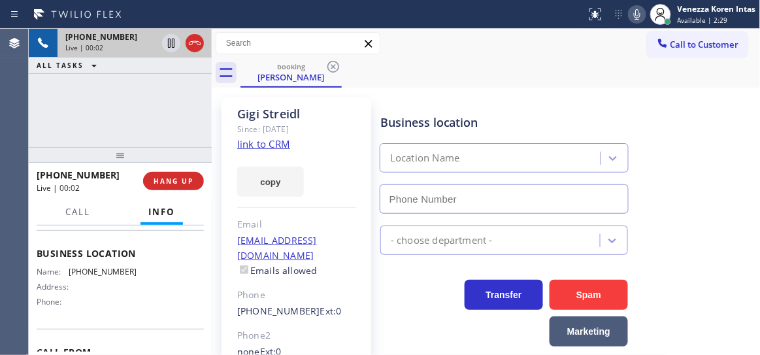
scroll to position [178, 0]
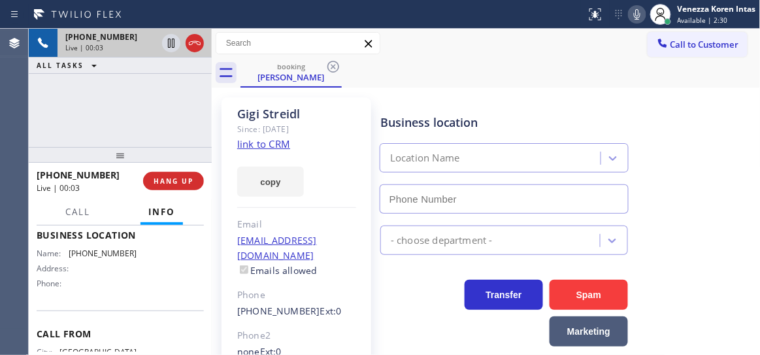
click at [278, 144] on link "link to CRM" at bounding box center [263, 143] width 53 height 13
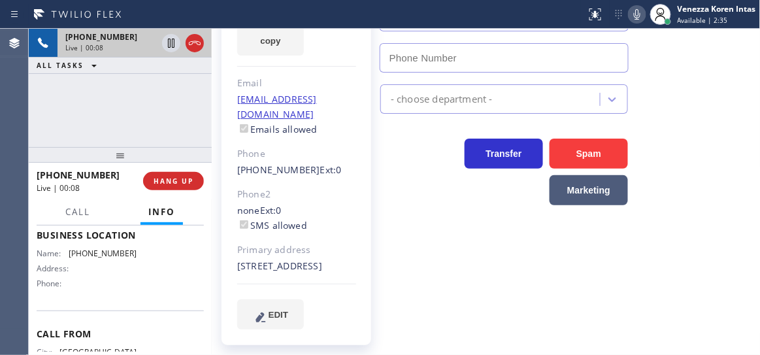
click at [639, 17] on icon at bounding box center [637, 14] width 7 height 10
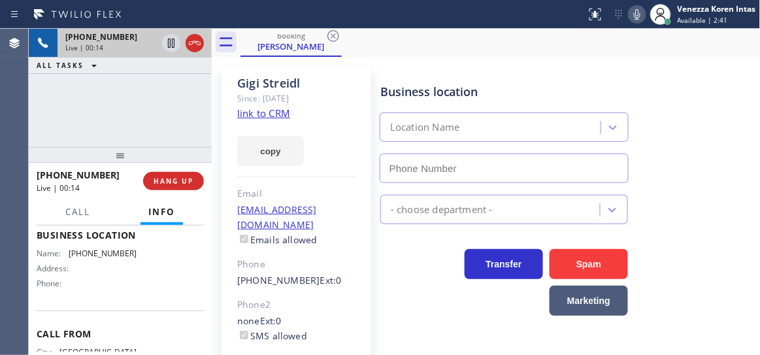
scroll to position [0, 0]
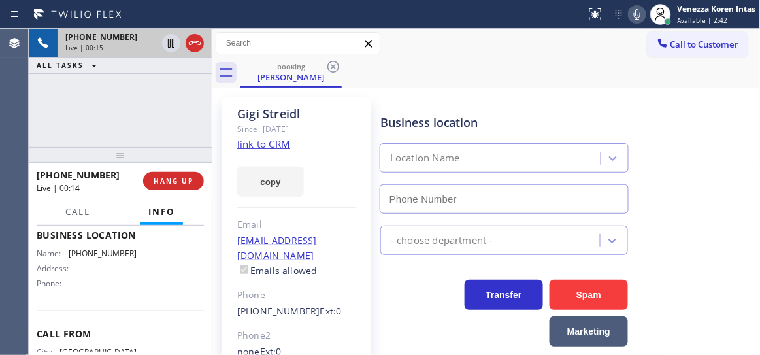
click at [283, 141] on link "link to CRM" at bounding box center [263, 143] width 53 height 13
click at [354, 116] on div "Gigi Streidl Since: 20 may 2020 link to CRM copy Email gigistreidl@gmail.com Em…" at bounding box center [297, 291] width 150 height 389
click at [483, 30] on div "Call to Customer Outbound call Location Search location Your caller id phone nu…" at bounding box center [486, 43] width 549 height 29
click at [604, 95] on div "Business location Location Name" at bounding box center [568, 154] width 380 height 118
click at [642, 12] on icon at bounding box center [637, 15] width 16 height 16
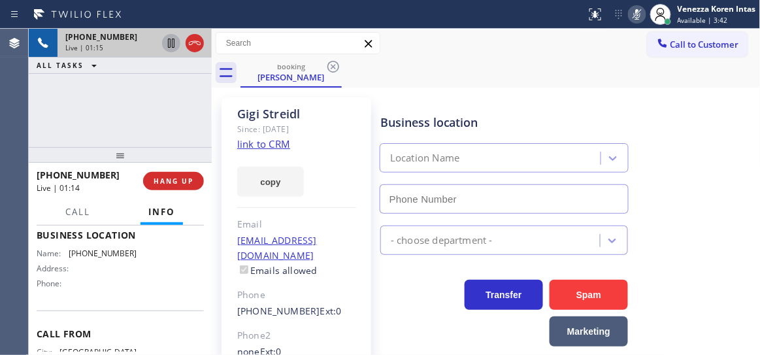
click at [171, 44] on icon at bounding box center [171, 43] width 16 height 16
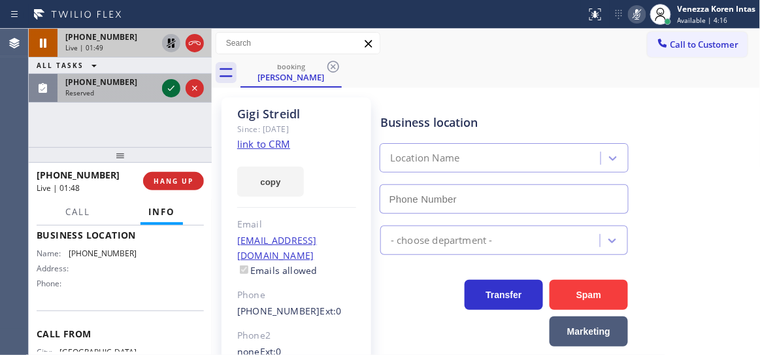
drag, startPoint x: 169, startPoint y: 88, endPoint x: 154, endPoint y: 214, distance: 127.6
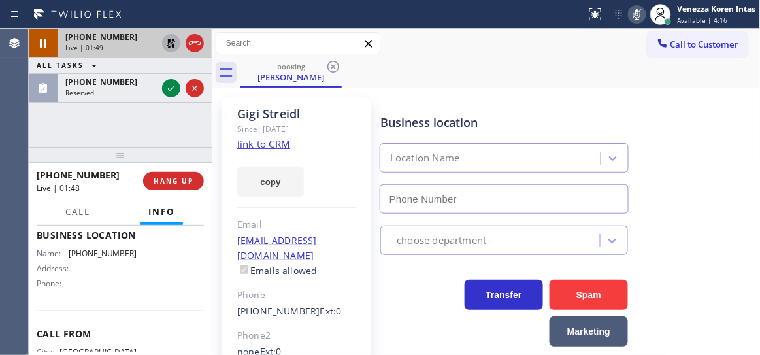
click at [169, 88] on icon at bounding box center [171, 88] width 16 height 16
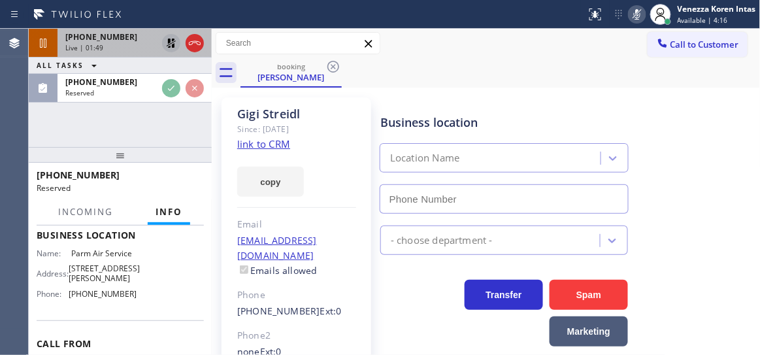
scroll to position [258, 0]
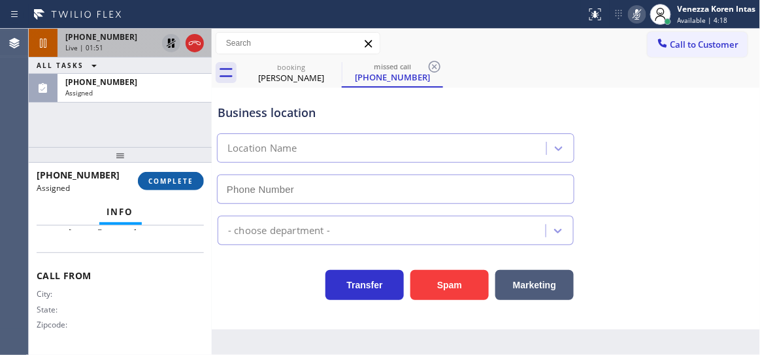
type input "(657) 315-1676"
click at [195, 182] on button "COMPLETE" at bounding box center [171, 181] width 66 height 18
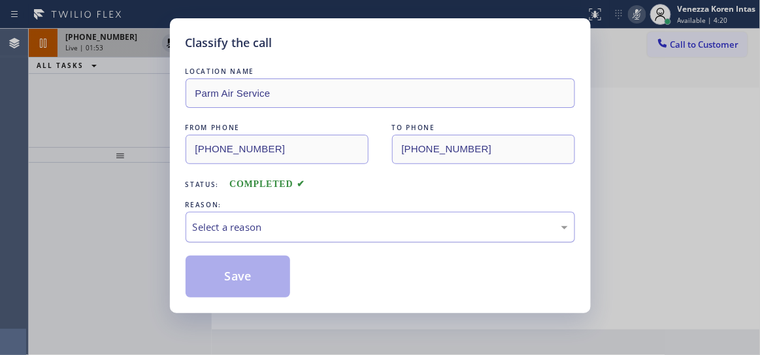
click at [366, 227] on div "Select a reason" at bounding box center [380, 227] width 375 height 15
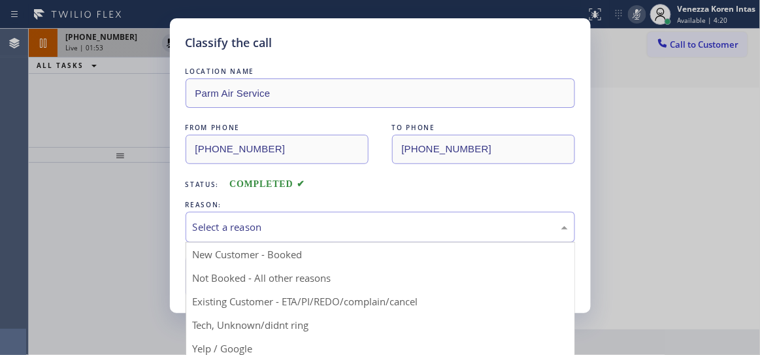
drag, startPoint x: 295, startPoint y: 320, endPoint x: 281, endPoint y: 290, distance: 33.3
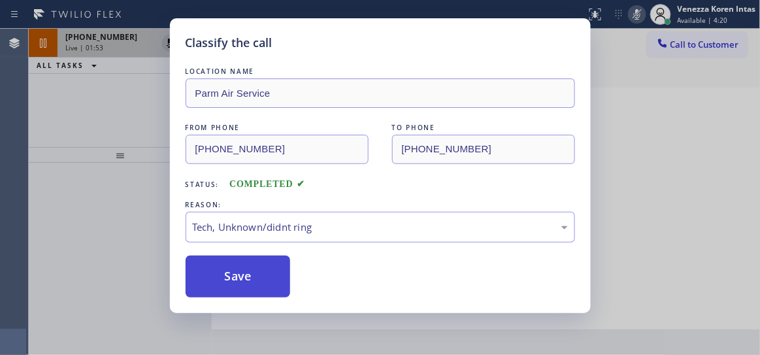
click at [277, 273] on button "Save" at bounding box center [238, 277] width 105 height 42
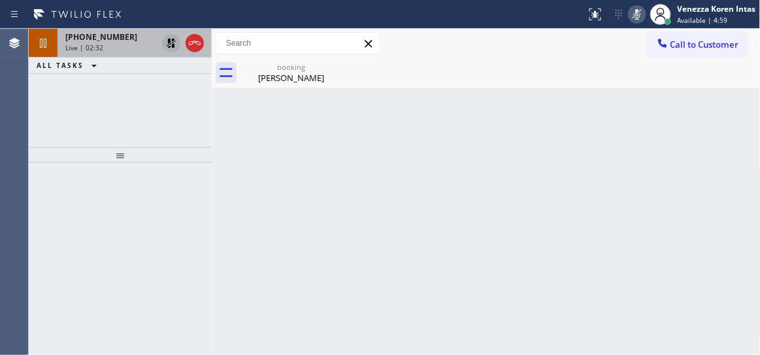
drag, startPoint x: 214, startPoint y: 210, endPoint x: 84, endPoint y: 92, distance: 175.3
click at [212, 209] on div at bounding box center [212, 192] width 0 height 326
click at [71, 44] on span "Live | 02:33" at bounding box center [84, 47] width 38 height 9
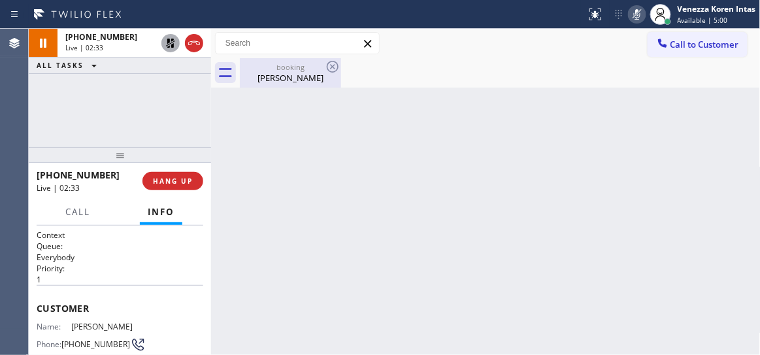
click at [286, 75] on div "Gigi Streidl" at bounding box center [290, 78] width 99 height 12
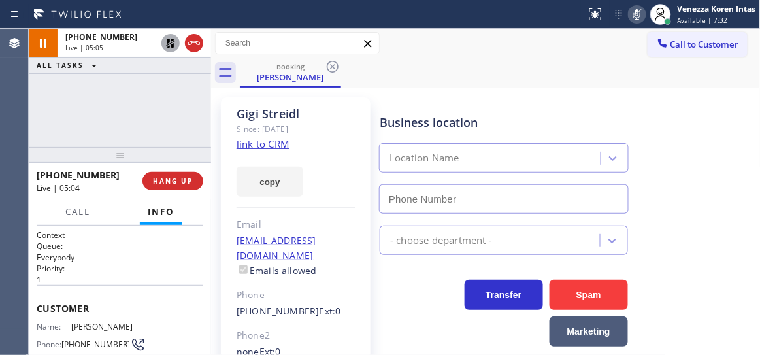
click at [130, 113] on div "+12062348946 Live | 05:05 ALL TASKS ALL TASKS ACTIVE TASKS TASKS IN WRAP UP" at bounding box center [120, 88] width 182 height 118
drag, startPoint x: 171, startPoint y: 47, endPoint x: 218, endPoint y: 46, distance: 47.1
click at [171, 46] on icon at bounding box center [171, 43] width 16 height 16
click at [637, 21] on icon at bounding box center [637, 15] width 16 height 16
drag, startPoint x: 166, startPoint y: 115, endPoint x: 363, endPoint y: 237, distance: 232.2
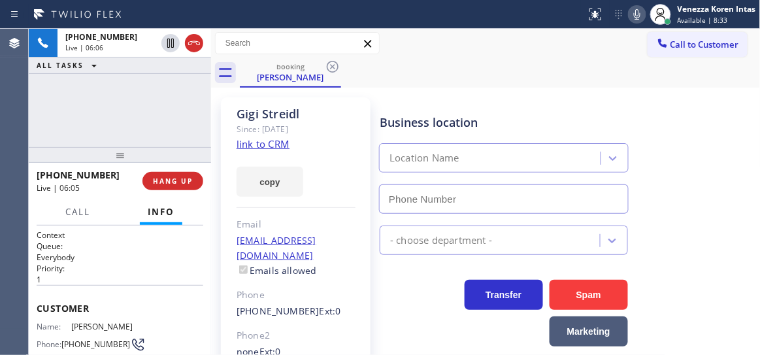
click at [166, 115] on div "+12062348946 Live | 06:06 ALL TASKS ALL TASKS ACTIVE TASKS TASKS IN WRAP UP" at bounding box center [120, 88] width 182 height 118
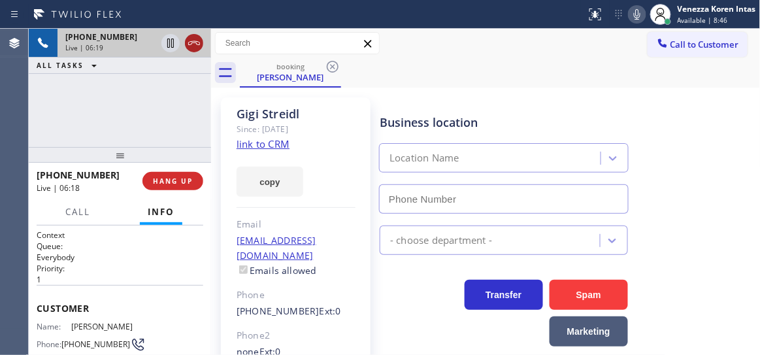
click at [192, 48] on icon at bounding box center [194, 43] width 16 height 16
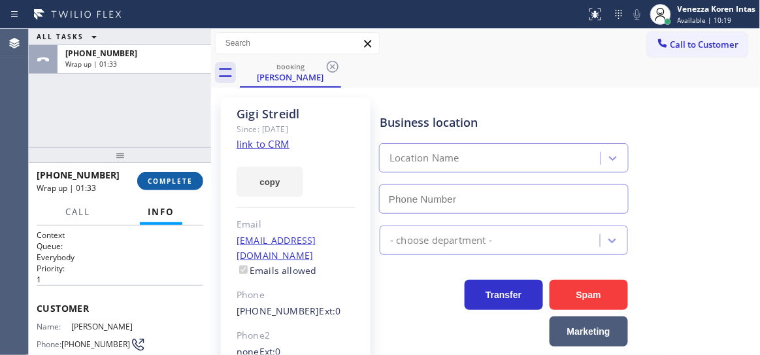
click at [178, 173] on button "COMPLETE" at bounding box center [170, 181] width 66 height 18
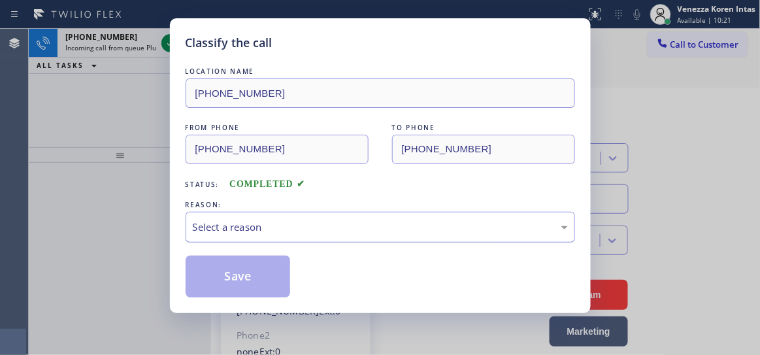
click at [321, 219] on div "Select a reason" at bounding box center [381, 227] width 390 height 31
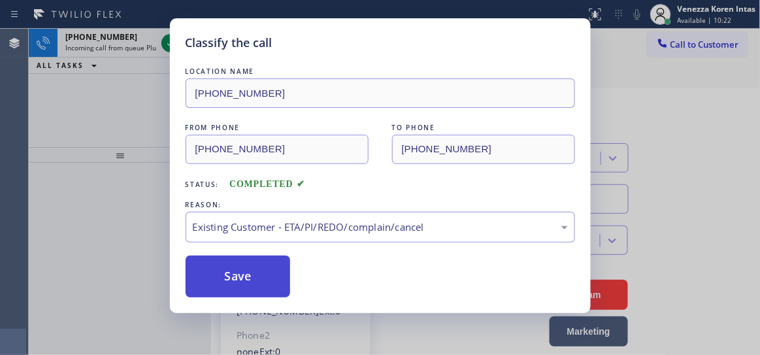
click at [262, 272] on button "Save" at bounding box center [238, 277] width 105 height 42
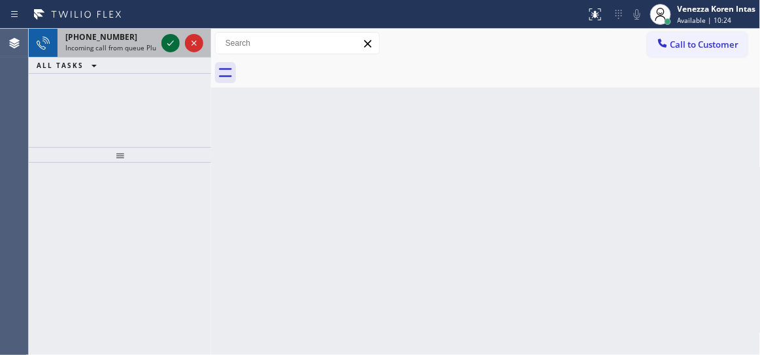
click at [170, 41] on icon at bounding box center [171, 43] width 16 height 16
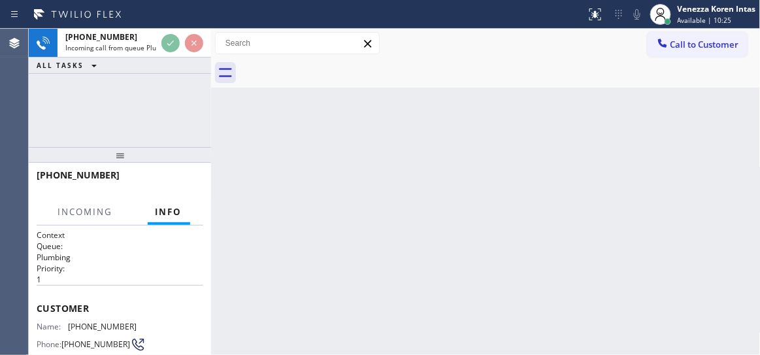
scroll to position [118, 0]
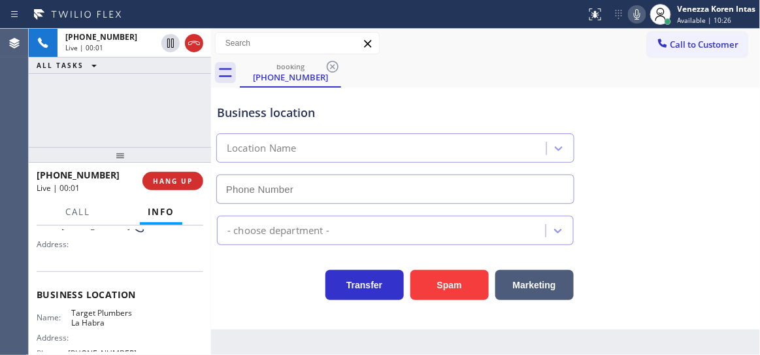
type input "(562) 414-6410"
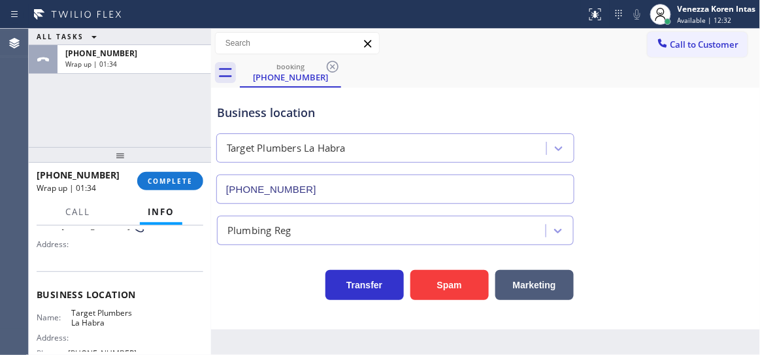
click at [171, 203] on button "Info" at bounding box center [161, 211] width 42 height 25
click at [186, 189] on button "COMPLETE" at bounding box center [170, 181] width 66 height 18
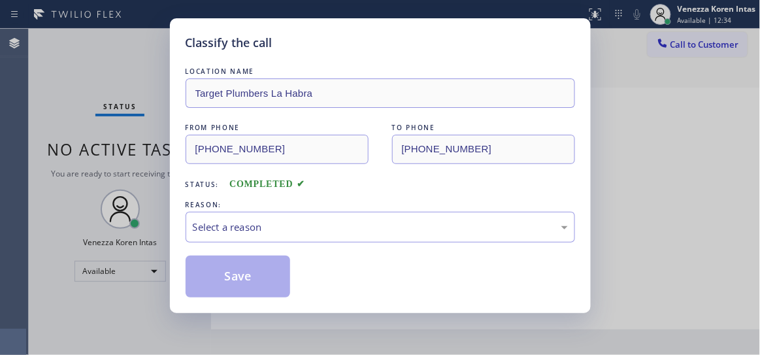
click at [391, 198] on div "REASON:" at bounding box center [381, 205] width 390 height 14
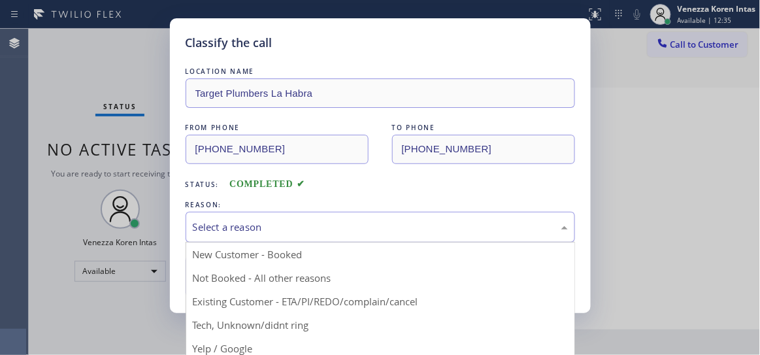
click at [395, 224] on div "Select a reason" at bounding box center [380, 227] width 375 height 15
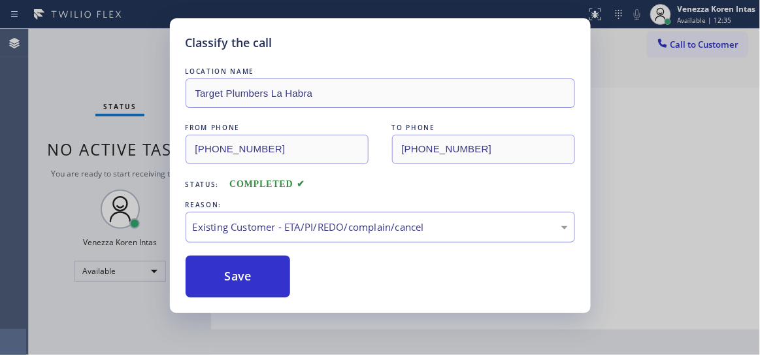
drag, startPoint x: 397, startPoint y: 293, endPoint x: 361, endPoint y: 281, distance: 37.8
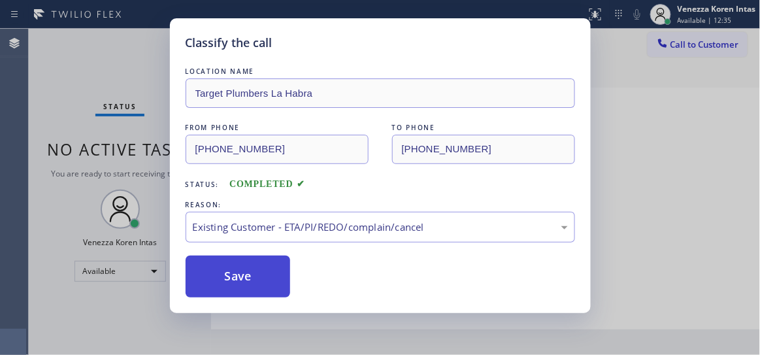
drag, startPoint x: 292, startPoint y: 263, endPoint x: 269, endPoint y: 263, distance: 22.9
click at [286, 263] on div "Save" at bounding box center [381, 277] width 390 height 42
click at [264, 263] on button "Save" at bounding box center [238, 277] width 105 height 42
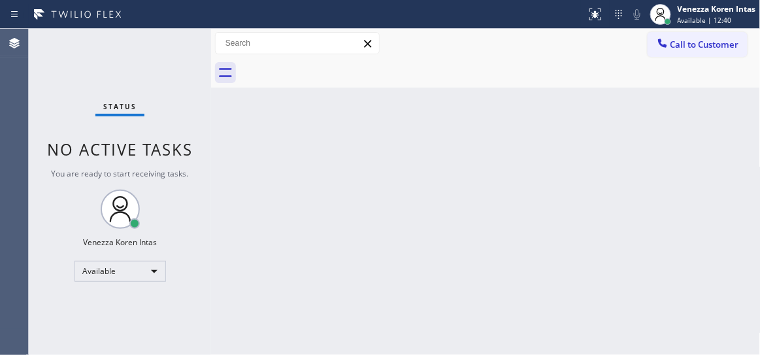
click at [124, 42] on div "Status No active tasks You are ready to start receiving tasks. Venezza Koren In…" at bounding box center [120, 192] width 182 height 326
click at [192, 54] on div "Status No active tasks You are ready to start receiving tasks. Venezza Koren In…" at bounding box center [120, 192] width 182 height 326
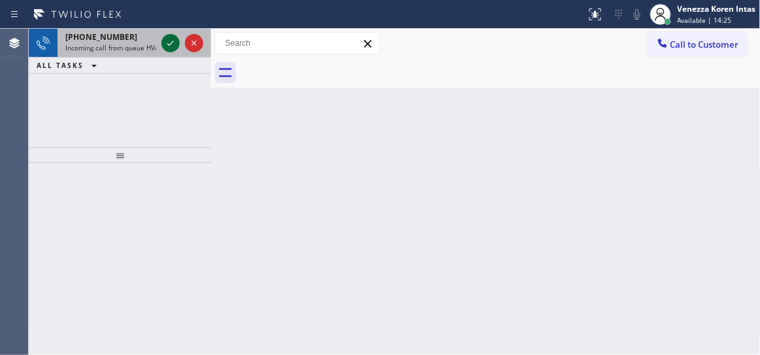
click at [169, 50] on icon at bounding box center [171, 43] width 16 height 16
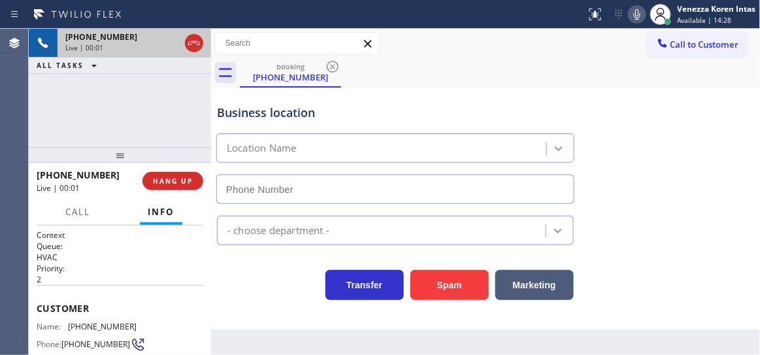
type input "(623) 263-2166"
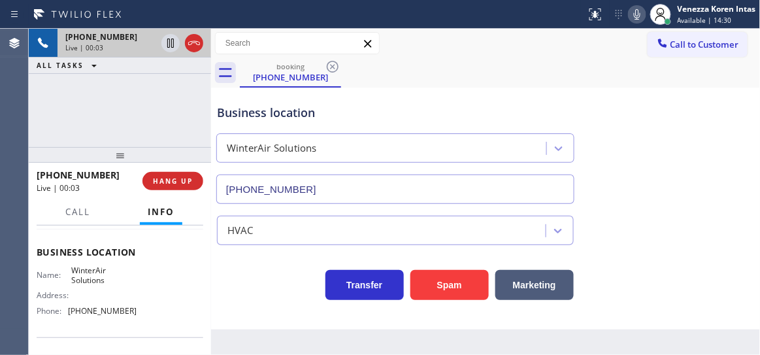
scroll to position [237, 0]
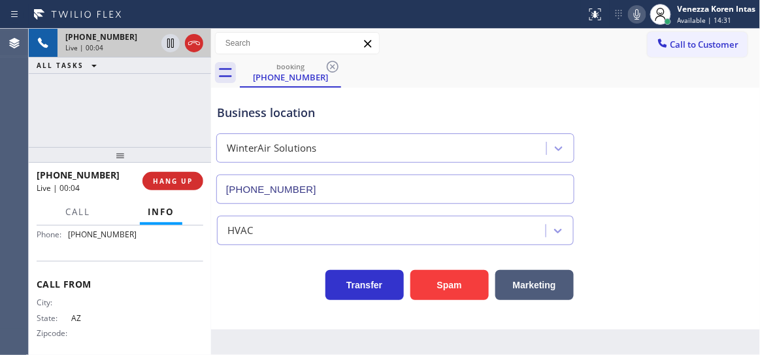
drag, startPoint x: 153, startPoint y: 95, endPoint x: 156, endPoint y: 107, distance: 12.8
click at [153, 95] on div "+19283206362 Live | 00:04 ALL TASKS ALL TASKS ACTIVE TASKS TASKS IN WRAP UP" at bounding box center [120, 88] width 182 height 118
click at [186, 188] on button "HANG UP" at bounding box center [172, 181] width 61 height 18
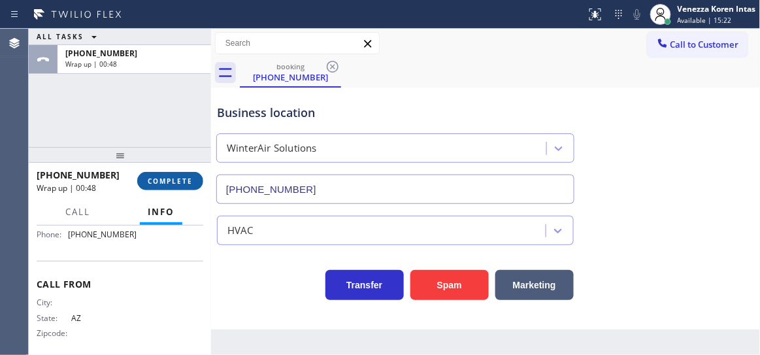
click at [150, 178] on span "COMPLETE" at bounding box center [170, 180] width 45 height 9
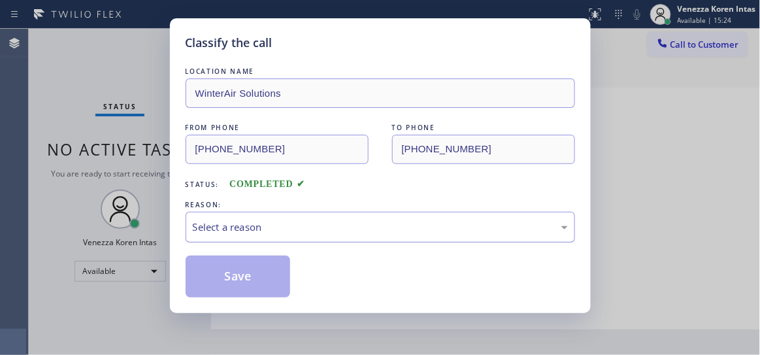
click at [271, 237] on div "Select a reason" at bounding box center [381, 227] width 390 height 31
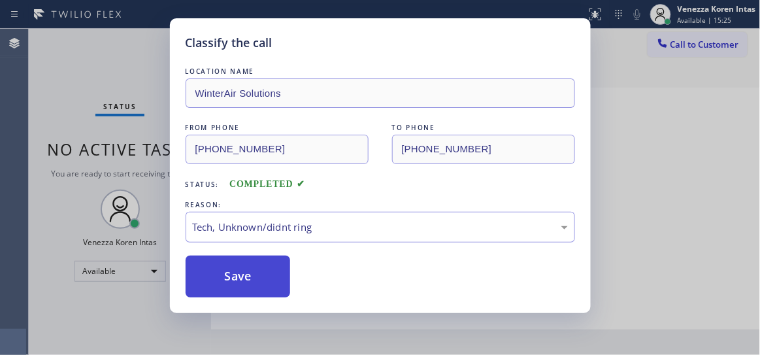
drag, startPoint x: 275, startPoint y: 325, endPoint x: 263, endPoint y: 293, distance: 34.1
click at [256, 273] on button "Save" at bounding box center [238, 277] width 105 height 42
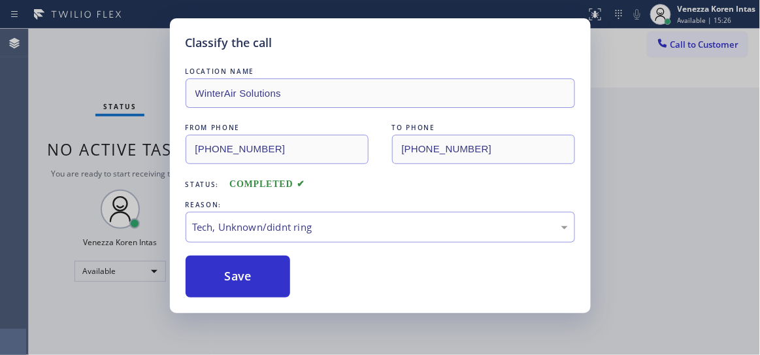
click at [176, 42] on div "Classify the call LOCATION NAME WinterAir Solutions FROM PHONE (928) 320-6362 T…" at bounding box center [380, 165] width 421 height 295
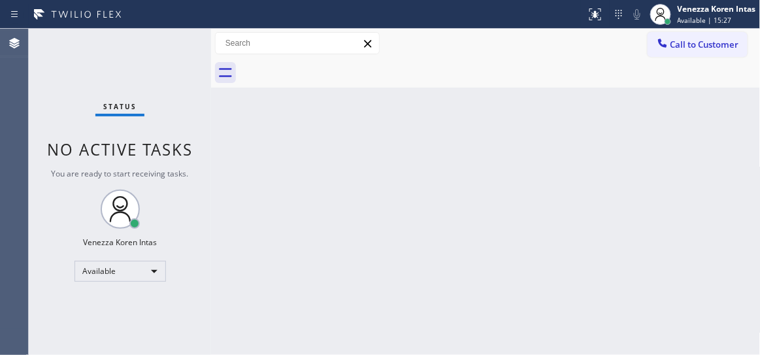
click at [177, 40] on div "Status No active tasks You are ready to start receiving tasks. Venezza Koren In…" at bounding box center [120, 192] width 182 height 326
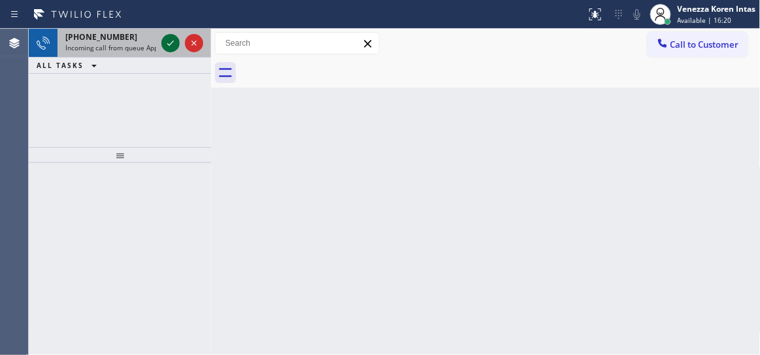
click at [171, 43] on icon at bounding box center [170, 43] width 7 height 5
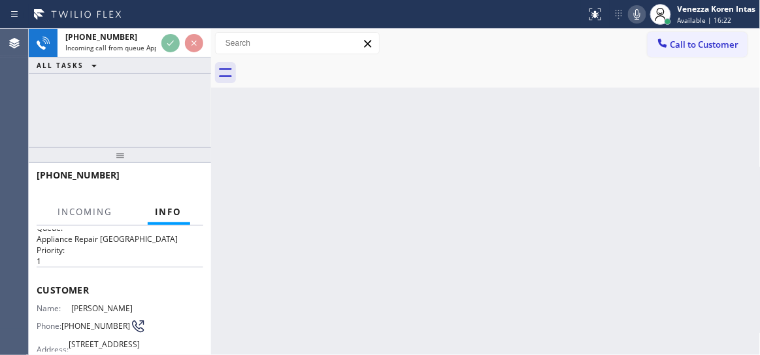
scroll to position [118, 0]
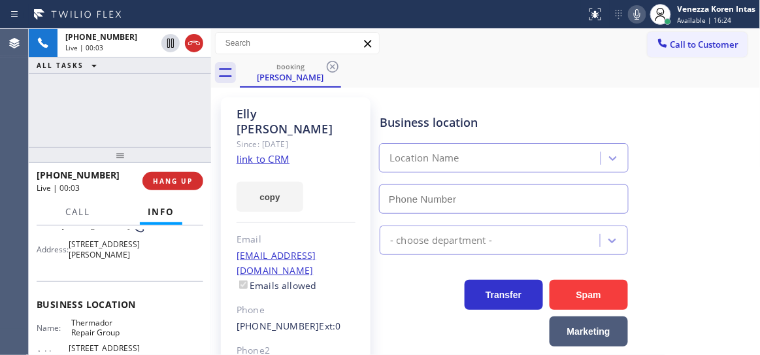
type input "(855) 920-0838"
click at [249, 152] on link "link to CRM" at bounding box center [263, 158] width 53 height 13
click at [641, 15] on icon at bounding box center [637, 15] width 16 height 16
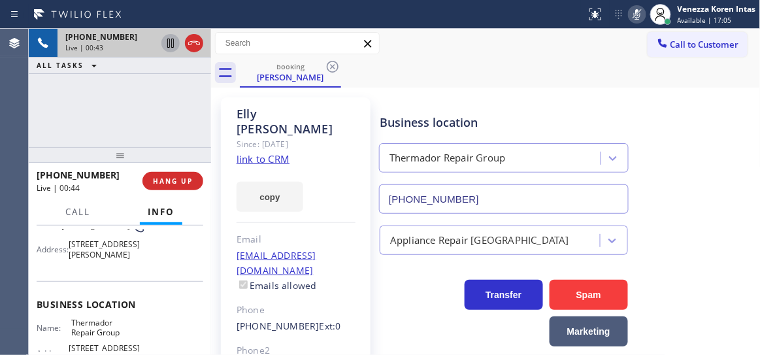
click at [171, 41] on icon at bounding box center [170, 43] width 7 height 9
click at [175, 42] on icon at bounding box center [171, 43] width 16 height 16
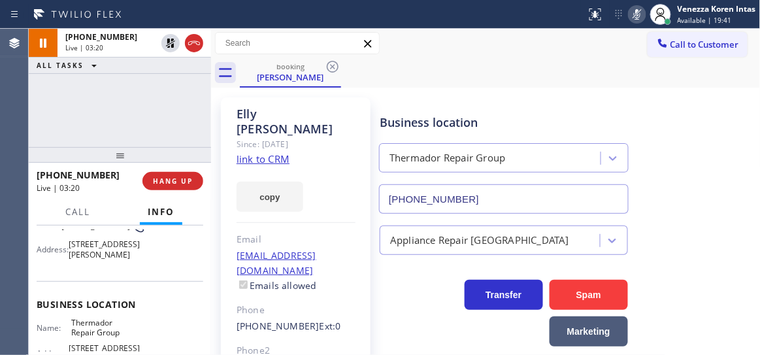
click at [642, 15] on icon at bounding box center [637, 15] width 16 height 16
click at [319, 137] on div "Since: [DATE]" at bounding box center [296, 144] width 119 height 15
click at [128, 132] on div "+16502040662 Live | 03:53 ALL TASKS ALL TASKS ACTIVE TASKS TASKS IN WRAP UP" at bounding box center [120, 88] width 182 height 118
click at [129, 97] on div "+16502040662 Live | 03:54 ALL TASKS ALL TASKS ACTIVE TASKS TASKS IN WRAP UP" at bounding box center [120, 88] width 182 height 118
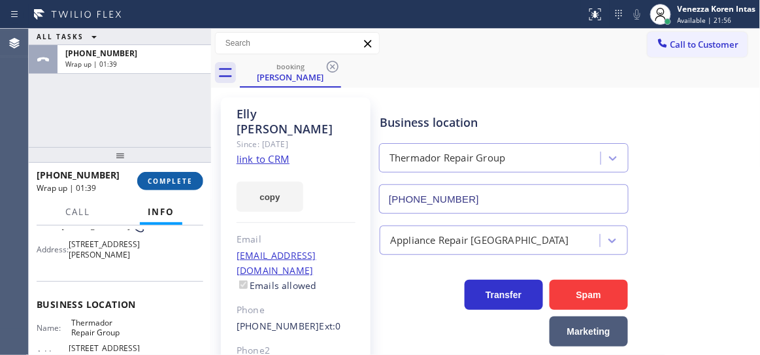
click at [169, 178] on span "COMPLETE" at bounding box center [170, 180] width 45 height 9
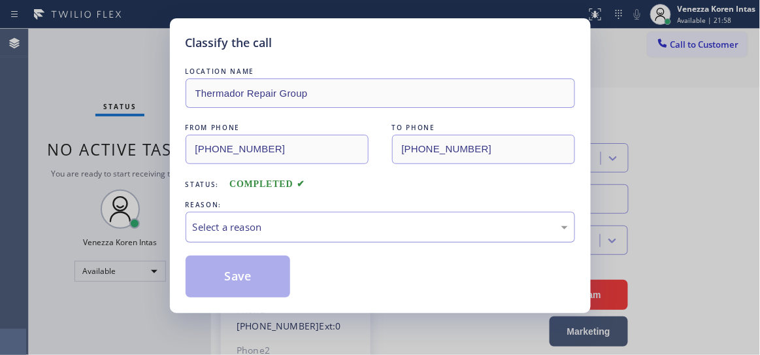
click at [399, 222] on div "Select a reason" at bounding box center [380, 227] width 375 height 15
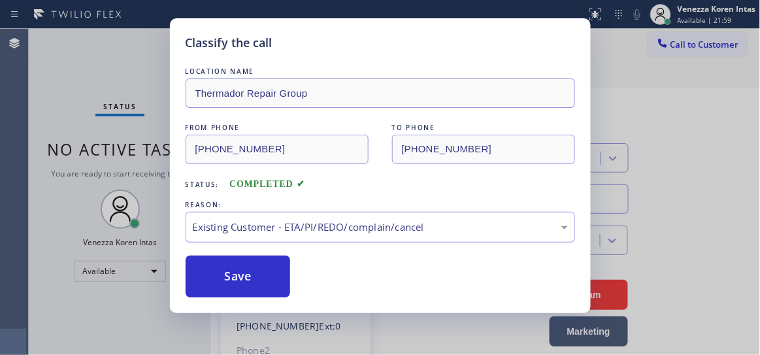
drag, startPoint x: 382, startPoint y: 297, endPoint x: 361, endPoint y: 293, distance: 21.2
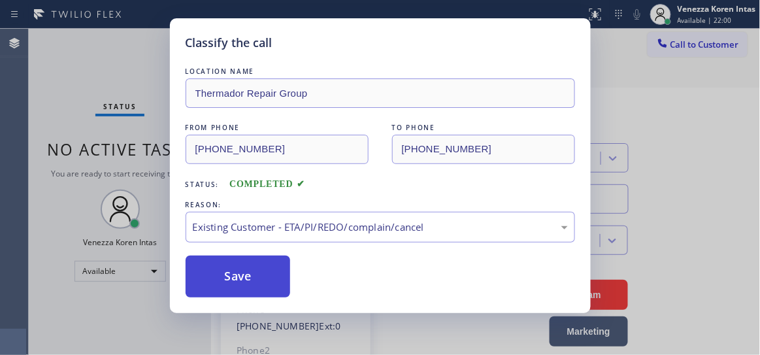
click at [271, 284] on button "Save" at bounding box center [238, 277] width 105 height 42
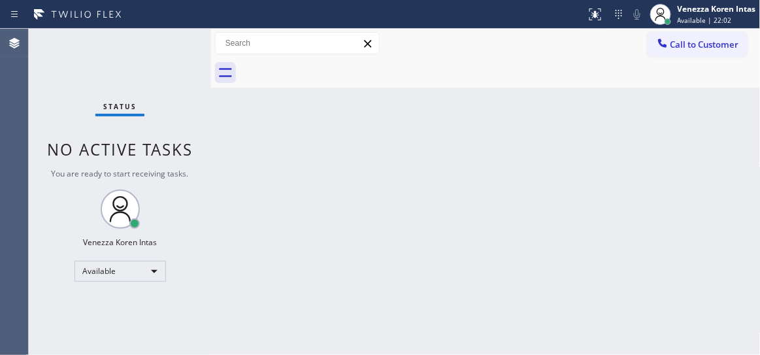
click at [152, 51] on div "Status No active tasks You are ready to start receiving tasks. Venezza Koren In…" at bounding box center [120, 192] width 182 height 326
click at [154, 52] on div "Status No active tasks You are ready to start receiving tasks. Venezza Koren In…" at bounding box center [120, 192] width 182 height 326
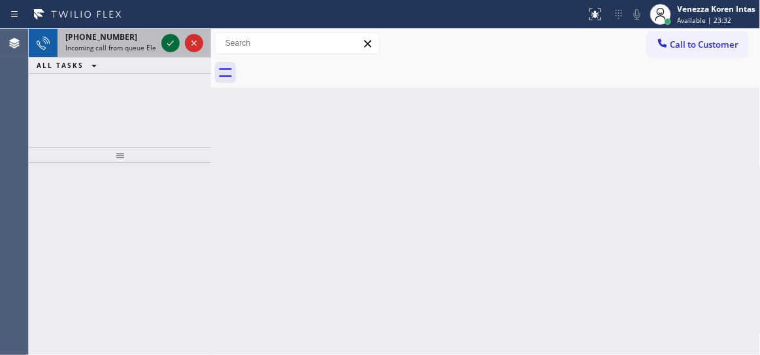
click at [169, 41] on icon at bounding box center [171, 43] width 16 height 16
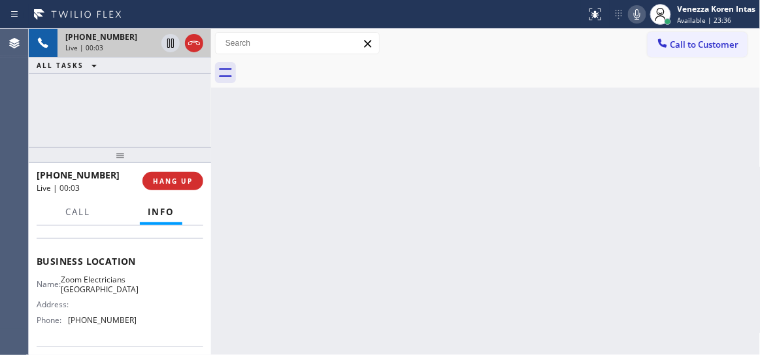
scroll to position [178, 0]
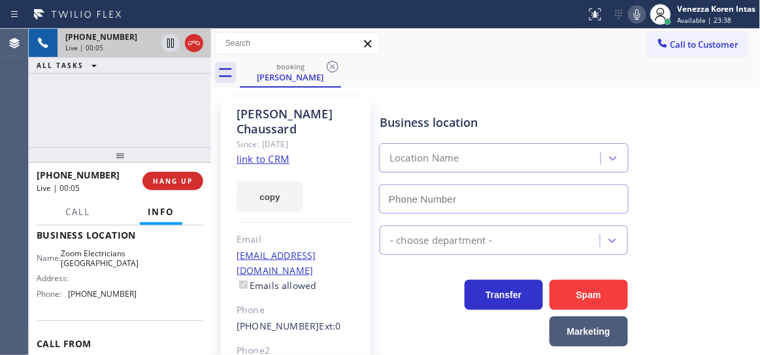
type input "(805) 323-9779"
click at [276, 152] on link "link to CRM" at bounding box center [263, 158] width 53 height 13
click at [631, 13] on icon at bounding box center [637, 15] width 16 height 16
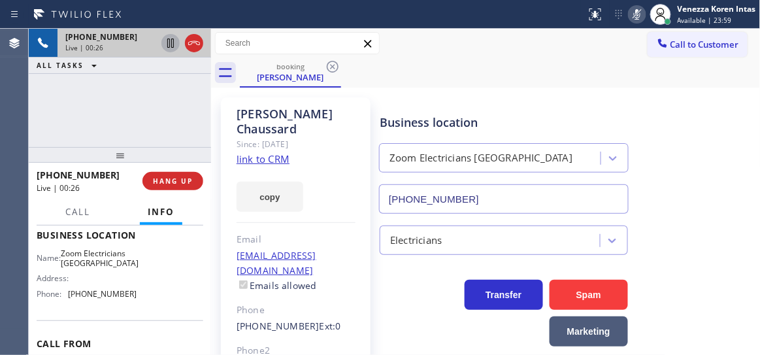
click at [167, 42] on icon at bounding box center [170, 43] width 7 height 9
drag, startPoint x: 193, startPoint y: 105, endPoint x: 370, endPoint y: 10, distance: 200.0
click at [193, 105] on div "+18058699175 Live | 02:06 ALL TASKS ALL TASKS ACTIVE TASKS TASKS IN WRAP UP" at bounding box center [120, 88] width 182 height 118
click at [491, 78] on div "booking Kristi Chaussard" at bounding box center [500, 72] width 521 height 29
click at [167, 115] on div "+18058699175 Live | 02:50 ALL TASKS ALL TASKS ACTIVE TASKS TASKS IN WRAP UP" at bounding box center [120, 88] width 182 height 118
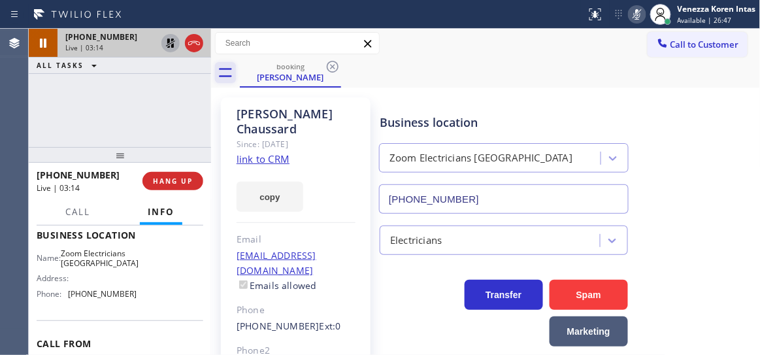
drag, startPoint x: 145, startPoint y: 96, endPoint x: 228, endPoint y: 80, distance: 84.5
click at [146, 96] on div "+18058699175 Live | 03:14 ALL TASKS ALL TASKS ACTIVE TASKS TASKS IN WRAP UP" at bounding box center [120, 88] width 182 height 118
click at [630, 8] on icon at bounding box center [637, 15] width 16 height 16
click at [165, 37] on icon at bounding box center [171, 43] width 16 height 16
drag, startPoint x: 186, startPoint y: 102, endPoint x: 365, endPoint y: 50, distance: 187.2
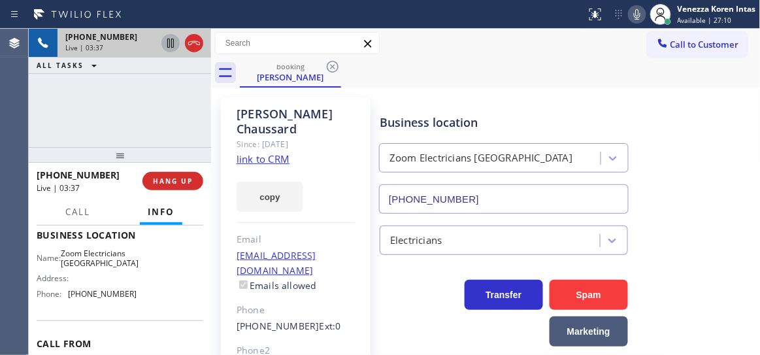
click at [186, 102] on div "+18058699175 Live | 03:37 ALL TASKS ALL TASKS ACTIVE TASKS TASKS IN WRAP UP" at bounding box center [120, 88] width 182 height 118
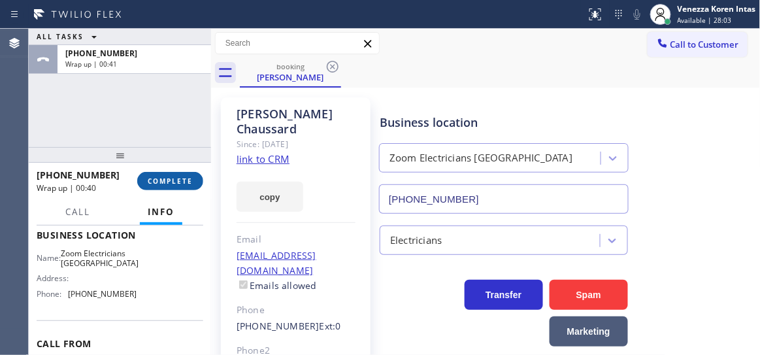
click at [151, 178] on span "COMPLETE" at bounding box center [170, 180] width 45 height 9
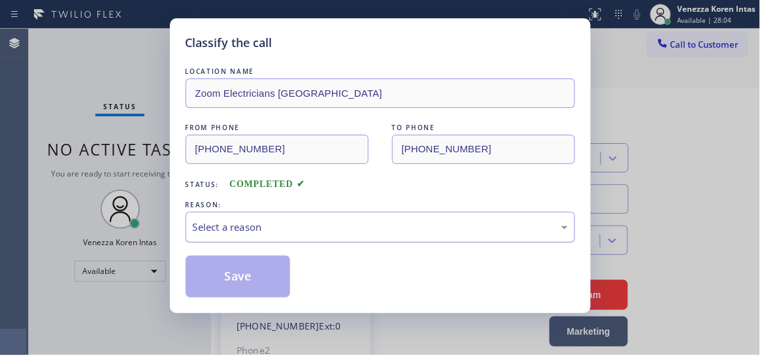
click at [297, 228] on div "Select a reason" at bounding box center [380, 227] width 375 height 15
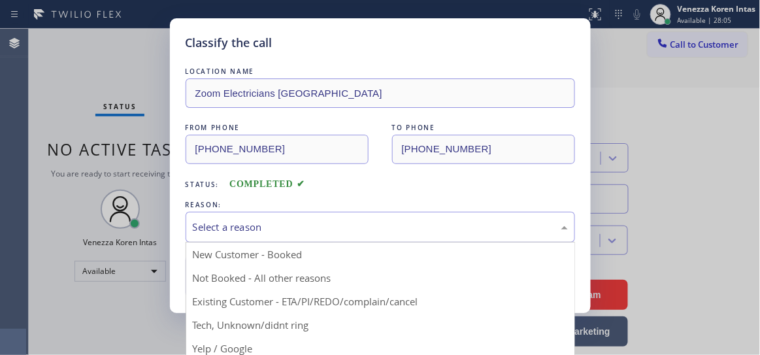
drag, startPoint x: 308, startPoint y: 299, endPoint x: 270, endPoint y: 276, distance: 44.5
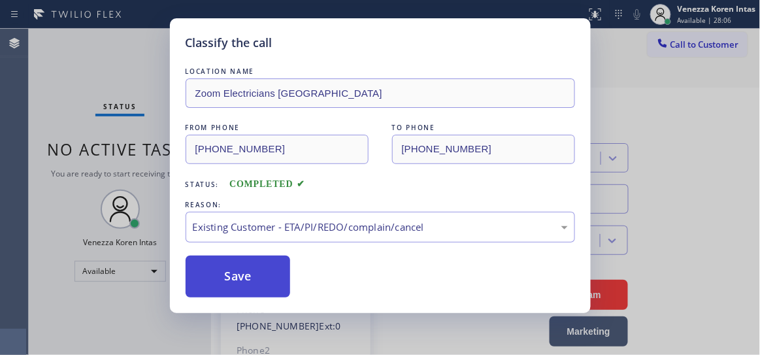
click at [269, 276] on button "Save" at bounding box center [238, 277] width 105 height 42
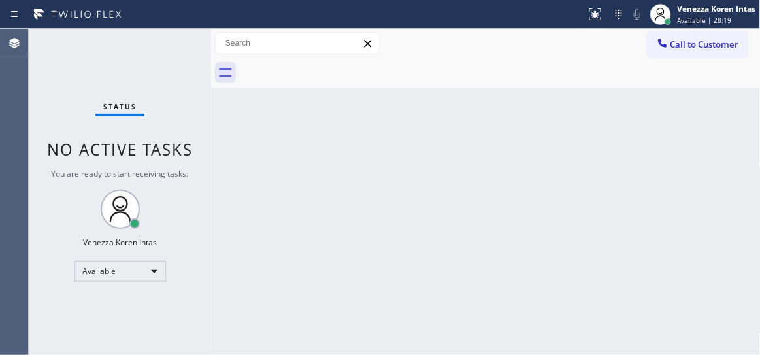
drag, startPoint x: 174, startPoint y: 84, endPoint x: 257, endPoint y: 170, distance: 119.3
click at [174, 84] on div "Status No active tasks You are ready to start receiving tasks. Venezza Koren In…" at bounding box center [120, 192] width 182 height 326
drag, startPoint x: 232, startPoint y: 181, endPoint x: 339, endPoint y: 5, distance: 205.9
click at [232, 181] on div "Back to Dashboard Change Sender ID Customers Technicians Select a contact Outbo…" at bounding box center [486, 192] width 550 height 326
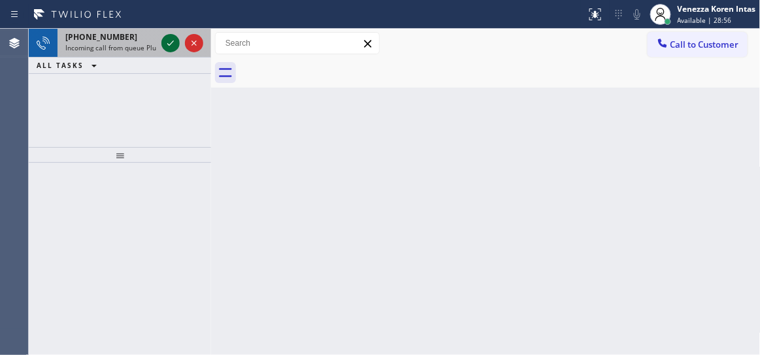
click at [173, 39] on icon at bounding box center [171, 43] width 16 height 16
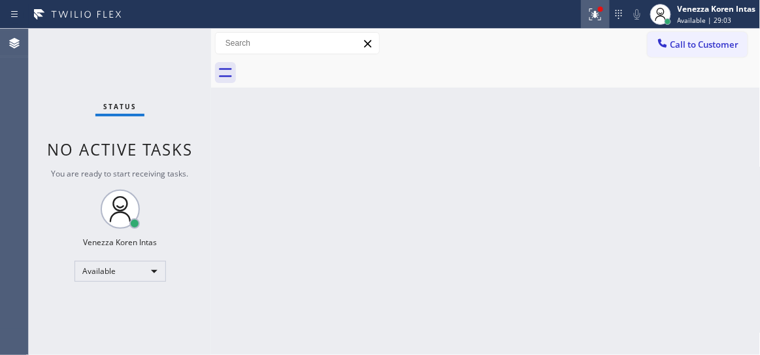
click at [592, 14] on icon at bounding box center [596, 15] width 16 height 16
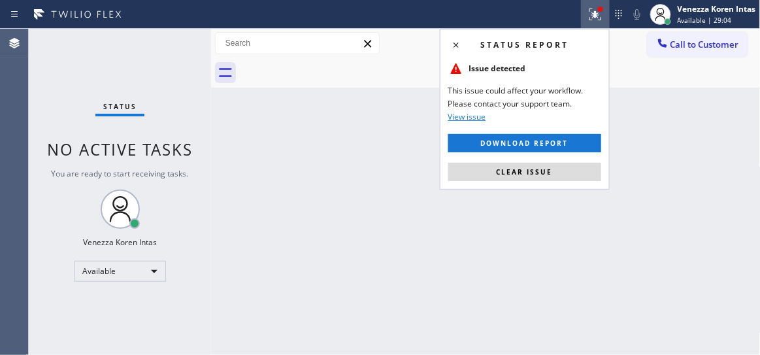
click at [565, 161] on div "Status report Issue detected This issue could affect your workflow. Please cont…" at bounding box center [525, 109] width 170 height 161
click at [565, 166] on button "Clear issue" at bounding box center [524, 172] width 153 height 18
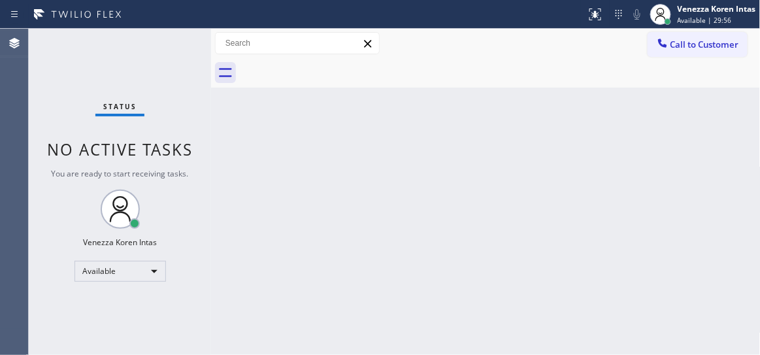
click at [452, 137] on div "Back to Dashboard Change Sender ID Customers Technicians Select a contact Outbo…" at bounding box center [486, 192] width 550 height 326
click at [224, 118] on div "Back to Dashboard Change Sender ID Customers Technicians Select a contact Outbo…" at bounding box center [486, 192] width 550 height 326
click at [408, 64] on div at bounding box center [500, 72] width 521 height 29
click at [470, 39] on div "Call to Customer Outbound call Location Search location Your caller id phone nu…" at bounding box center [486, 43] width 550 height 23
click at [276, 140] on div "Back to Dashboard Change Sender ID Customers Technicians Select a contact Outbo…" at bounding box center [486, 192] width 550 height 326
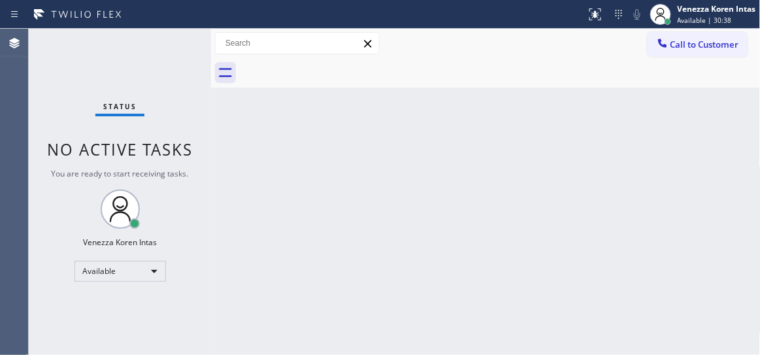
click at [450, 52] on div "Call to Customer Outbound call Location Search location Your caller id phone nu…" at bounding box center [486, 43] width 550 height 23
click at [339, 118] on div "Back to Dashboard Change Sender ID Customers Technicians Select a contact Outbo…" at bounding box center [486, 192] width 550 height 326
click at [423, 82] on div at bounding box center [500, 72] width 521 height 29
drag, startPoint x: 237, startPoint y: 128, endPoint x: 255, endPoint y: 149, distance: 27.4
click at [237, 128] on div "Back to Dashboard Change Sender ID Customers Technicians Select a contact Outbo…" at bounding box center [486, 192] width 550 height 326
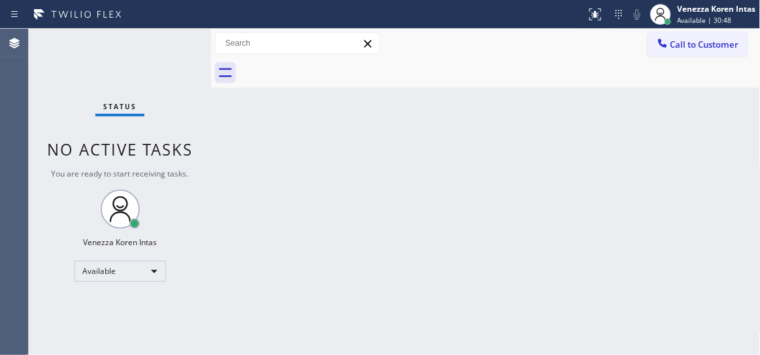
click at [385, 163] on div "Back to Dashboard Change Sender ID Customers Technicians Select a contact Outbo…" at bounding box center [486, 192] width 550 height 326
click at [165, 61] on div "Status No active tasks You are ready to start receiving tasks. Venezza Koren In…" at bounding box center [120, 192] width 182 height 326
click at [383, 179] on div "Back to Dashboard Change Sender ID Customers Technicians Select a contact Outbo…" at bounding box center [486, 192] width 550 height 326
drag, startPoint x: 159, startPoint y: 148, endPoint x: 178, endPoint y: 148, distance: 19.0
click at [159, 147] on span "No active tasks" at bounding box center [120, 150] width 146 height 22
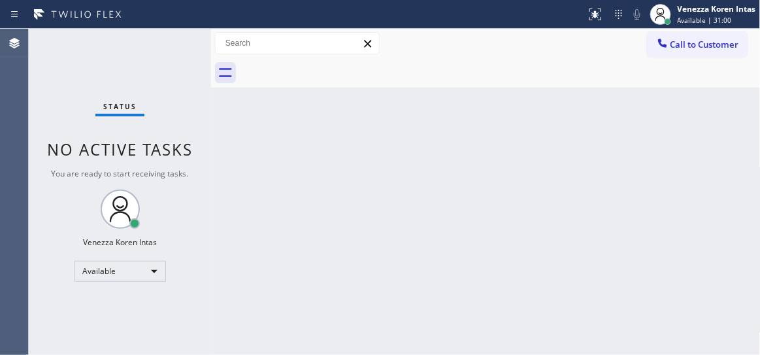
click at [343, 152] on div "Back to Dashboard Change Sender ID Customers Technicians Select a contact Outbo…" at bounding box center [486, 192] width 550 height 326
drag, startPoint x: 252, startPoint y: 122, endPoint x: 395, endPoint y: 16, distance: 177.1
click at [253, 122] on div "Back to Dashboard Change Sender ID Customers Technicians Select a contact Outbo…" at bounding box center [486, 192] width 550 height 326
click at [192, 52] on div "Status No active tasks You are ready to start receiving tasks. Venezza Koren In…" at bounding box center [120, 192] width 182 height 326
click at [150, 61] on div "Status No active tasks You are ready to start receiving tasks. Venezza Koren In…" at bounding box center [120, 192] width 182 height 326
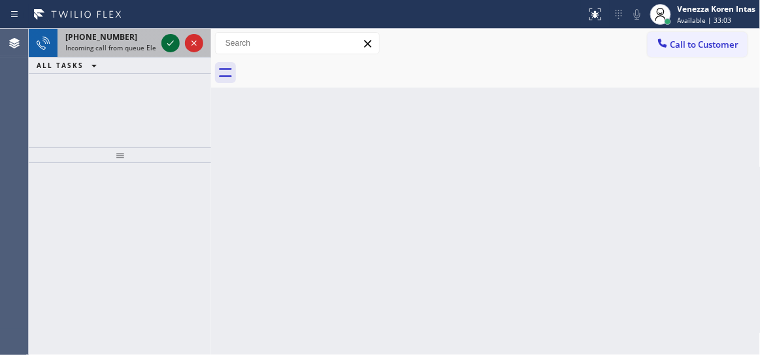
click at [168, 44] on icon at bounding box center [171, 43] width 16 height 16
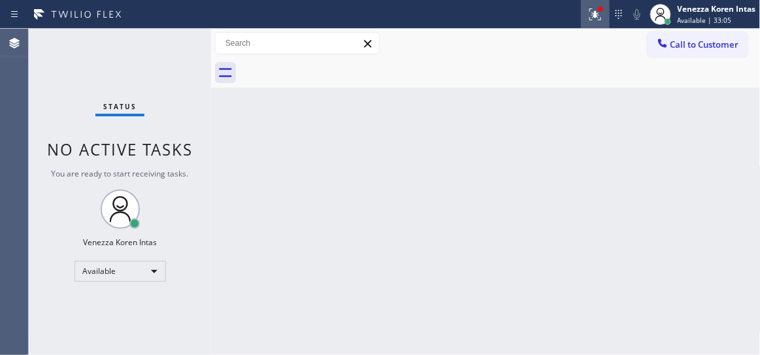
click at [592, 10] on icon at bounding box center [596, 15] width 16 height 16
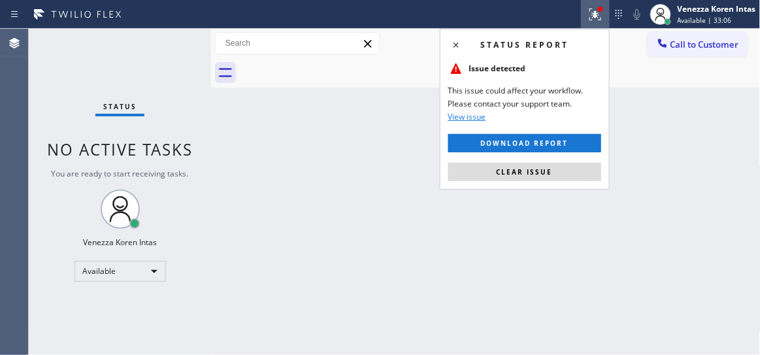
click at [572, 170] on button "Clear issue" at bounding box center [524, 172] width 153 height 18
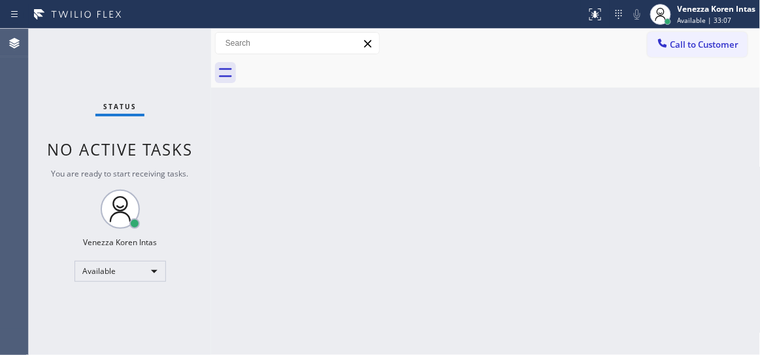
click at [152, 73] on div "Status No active tasks You are ready to start receiving tasks. Venezza Koren In…" at bounding box center [120, 192] width 182 height 326
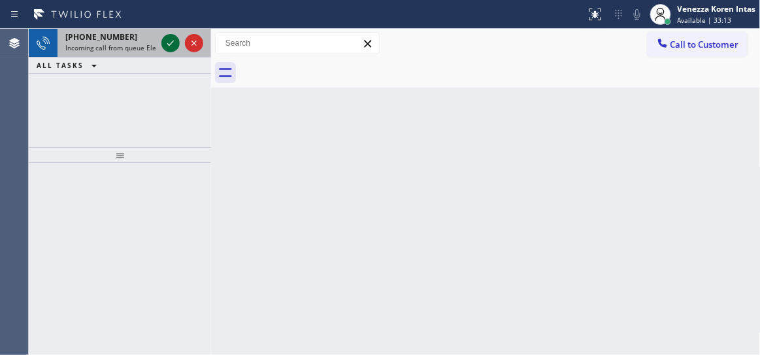
click at [171, 38] on icon at bounding box center [171, 43] width 16 height 16
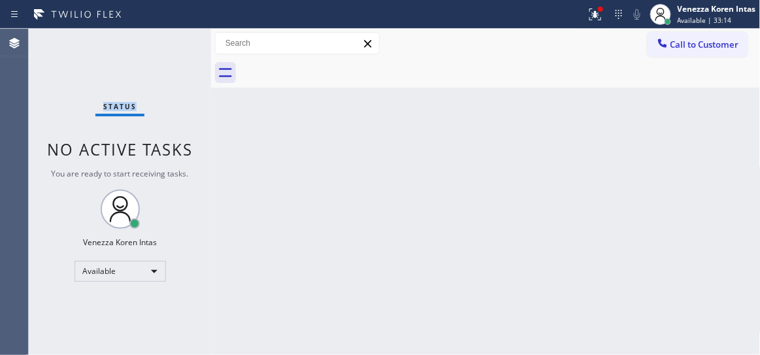
click at [171, 44] on div "Status No active tasks You are ready to start receiving tasks. Venezza Koren In…" at bounding box center [120, 192] width 182 height 326
click at [599, 15] on icon at bounding box center [596, 15] width 16 height 16
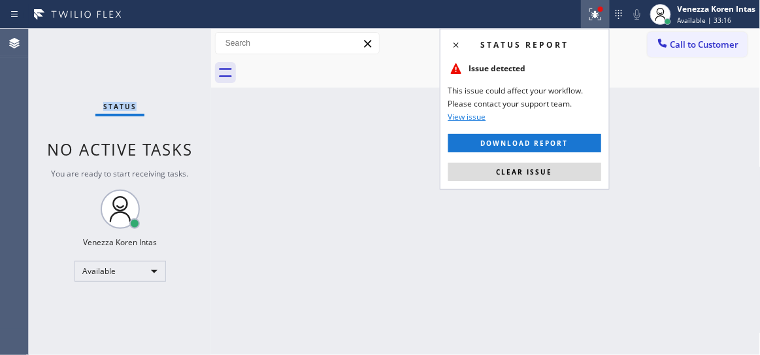
click at [577, 180] on button "Clear issue" at bounding box center [524, 172] width 153 height 18
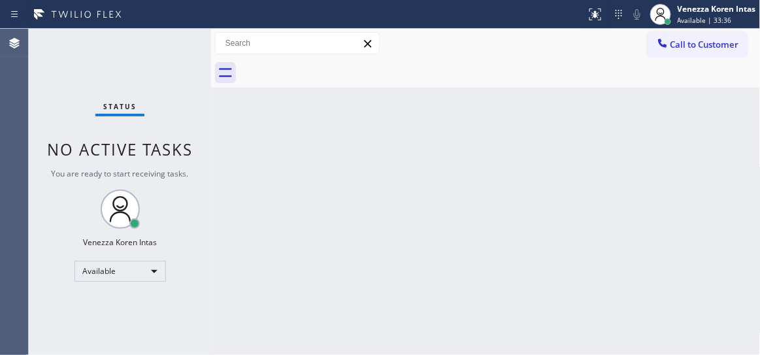
drag, startPoint x: 404, startPoint y: 157, endPoint x: 247, endPoint y: 183, distance: 159.0
click at [403, 158] on div "Back to Dashboard Change Sender ID Customers Technicians Select a contact Outbo…" at bounding box center [486, 192] width 550 height 326
click at [19, 150] on div "Agent Desktop" at bounding box center [14, 192] width 28 height 326
click at [163, 65] on div "Status No active tasks You are ready to start receiving tasks. Venezza Koren In…" at bounding box center [120, 192] width 182 height 326
drag, startPoint x: 178, startPoint y: 52, endPoint x: 183, endPoint y: 58, distance: 7.9
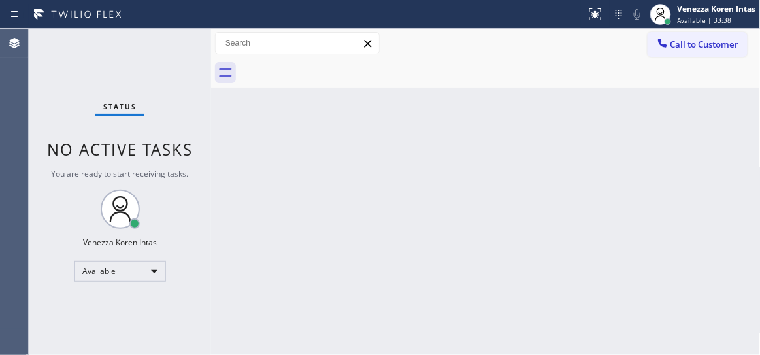
click at [178, 52] on div "Status No active tasks You are ready to start receiving tasks. Venezza Koren In…" at bounding box center [120, 192] width 182 height 326
drag, startPoint x: 191, startPoint y: 88, endPoint x: 190, endPoint y: 63, distance: 24.2
click at [191, 88] on div "Status No active tasks You are ready to start receiving tasks. Venezza Koren In…" at bounding box center [120, 192] width 182 height 326
drag, startPoint x: 403, startPoint y: 220, endPoint x: 30, endPoint y: 179, distance: 374.8
click at [395, 221] on div "Back to Dashboard Change Sender ID Customers Technicians Select a contact Outbo…" at bounding box center [486, 192] width 550 height 326
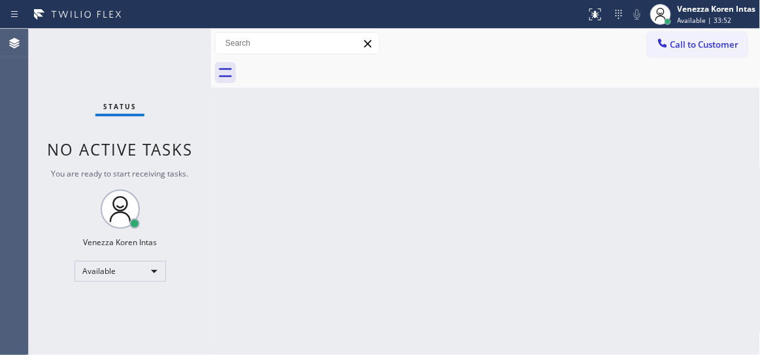
drag, startPoint x: 335, startPoint y: 142, endPoint x: 339, endPoint y: 155, distance: 13.5
click at [335, 142] on div "Back to Dashboard Change Sender ID Customers Technicians Select a contact Outbo…" at bounding box center [486, 192] width 550 height 326
drag, startPoint x: 203, startPoint y: 154, endPoint x: 128, endPoint y: 110, distance: 86.4
click at [200, 153] on div "Status No active tasks You are ready to start receiving tasks. Venezza Koren In…" at bounding box center [120, 192] width 182 height 326
drag, startPoint x: 128, startPoint y: 110, endPoint x: 156, endPoint y: 70, distance: 48.8
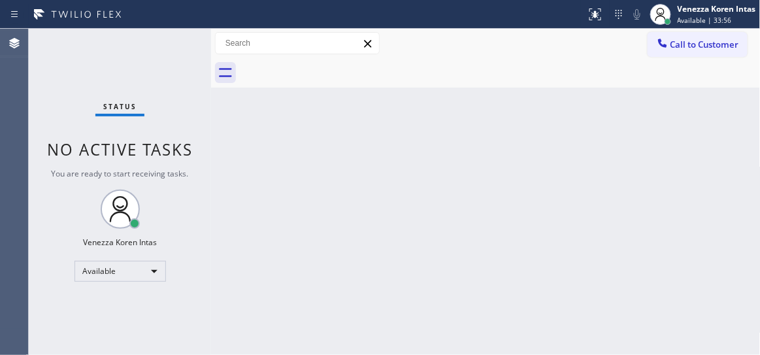
click at [127, 109] on span "Status" at bounding box center [119, 106] width 33 height 9
drag, startPoint x: 176, startPoint y: 56, endPoint x: 25, endPoint y: 89, distance: 155.3
click at [172, 57] on div "Status No active tasks You are ready to start receiving tasks. Venezza Koren In…" at bounding box center [120, 192] width 182 height 326
click at [156, 46] on div "Status No active tasks You are ready to start receiving tasks. Venezza Koren In…" at bounding box center [120, 192] width 182 height 326
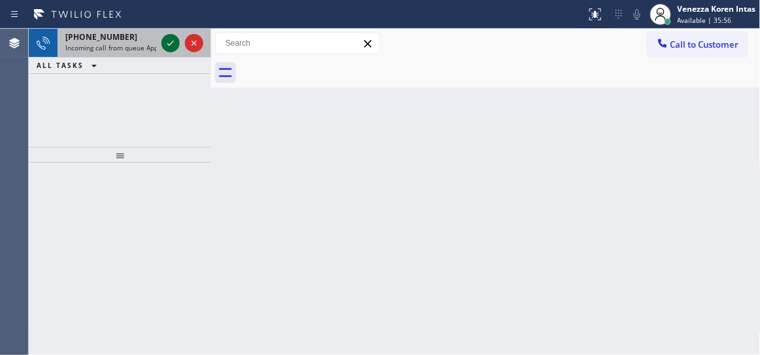
click at [167, 45] on icon at bounding box center [171, 43] width 16 height 16
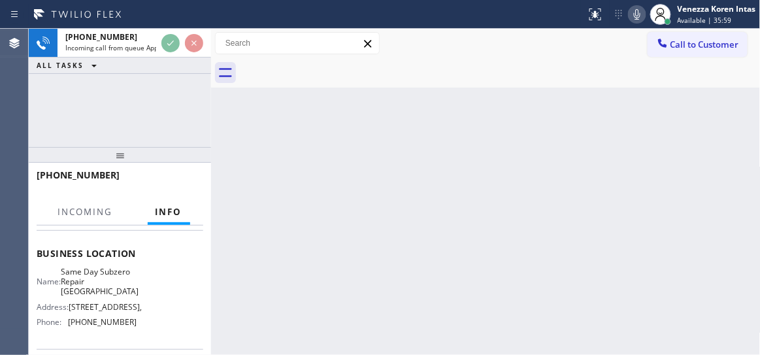
scroll to position [178, 0]
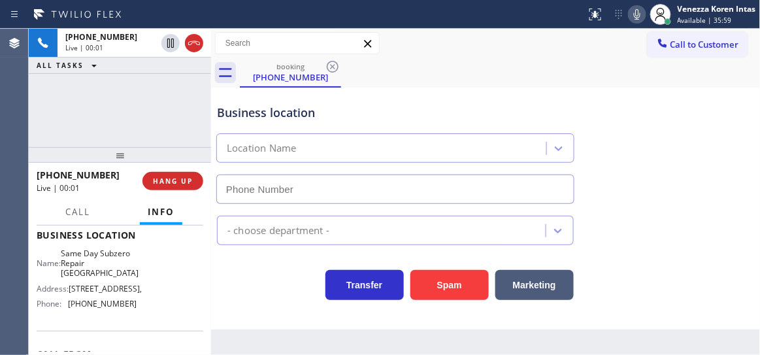
type input "(425) 406-3545"
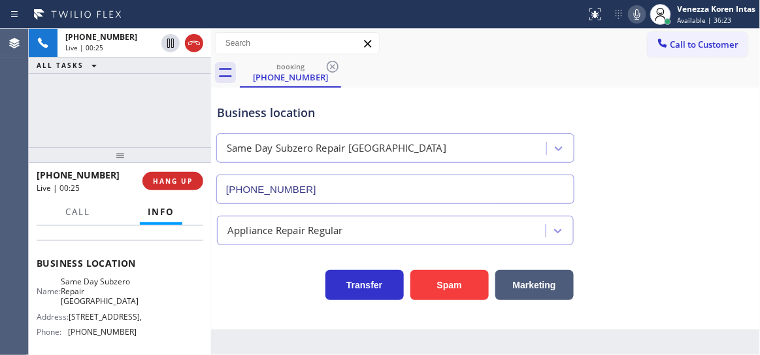
scroll to position [90, 0]
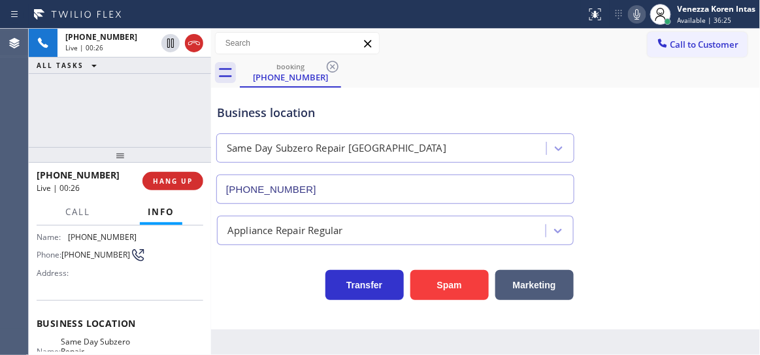
click at [484, 82] on div "booking (206) 621-7012" at bounding box center [500, 72] width 521 height 29
click at [165, 105] on div "+12066217012 Live | 00:26 ALL TASKS ALL TASKS ACTIVE TASKS TASKS IN WRAP UP" at bounding box center [120, 88] width 182 height 118
click at [129, 59] on div "ALL TASKS ALL TASKS ACTIVE TASKS TASKS IN WRAP UP" at bounding box center [120, 66] width 182 height 16
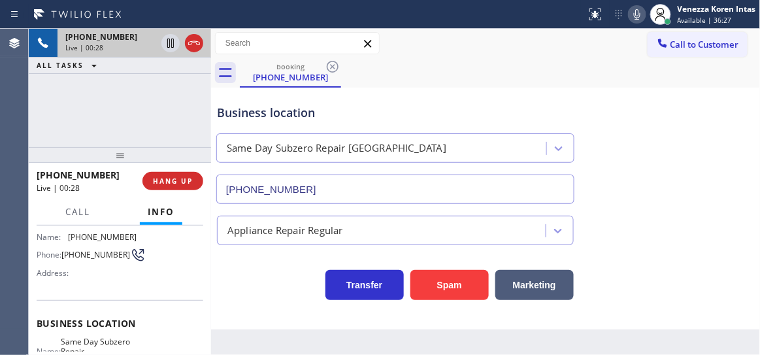
click at [127, 48] on div "Live | 00:28" at bounding box center [110, 47] width 91 height 9
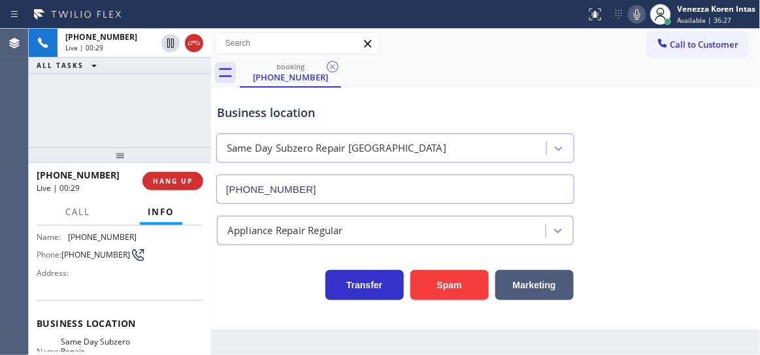
click at [453, 42] on div "Call to Customer Outbound call Location Search location Your caller id phone nu…" at bounding box center [486, 43] width 550 height 23
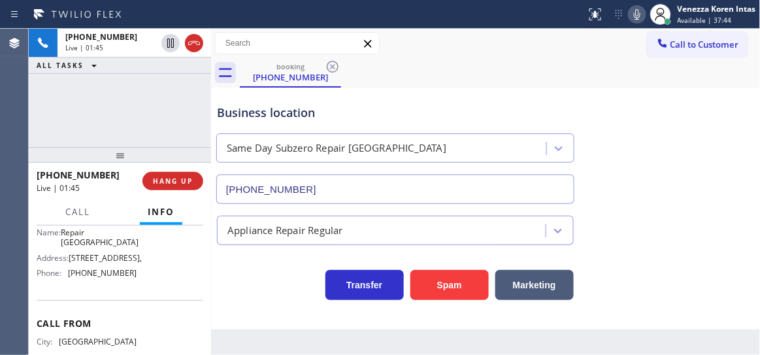
scroll to position [149, 0]
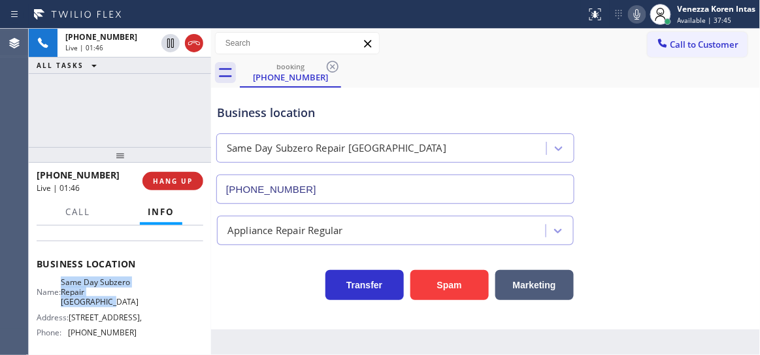
drag, startPoint x: 69, startPoint y: 280, endPoint x: 122, endPoint y: 301, distance: 56.9
click at [122, 301] on span "Same Day Subzero Repair Yarrow Point" at bounding box center [100, 292] width 78 height 30
copy span "Same Day Subzero Repair Yarrow Point"
drag, startPoint x: 292, startPoint y: 33, endPoint x: 427, endPoint y: 33, distance: 135.3
click at [291, 33] on input "text" at bounding box center [297, 43] width 163 height 21
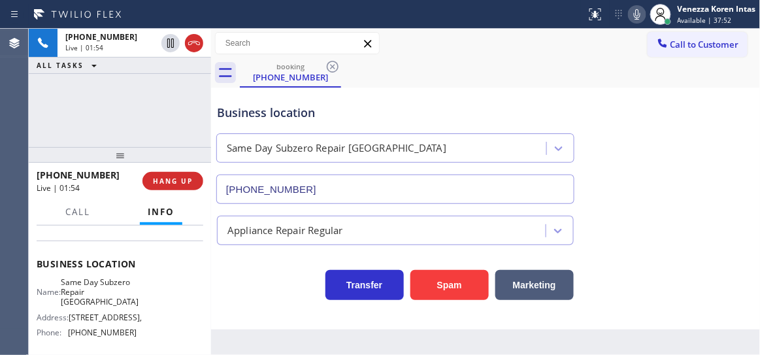
click at [635, 11] on icon at bounding box center [637, 14] width 7 height 10
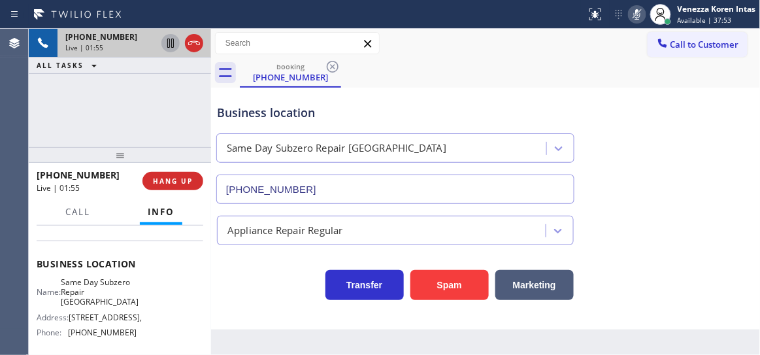
click at [170, 44] on icon at bounding box center [171, 43] width 16 height 16
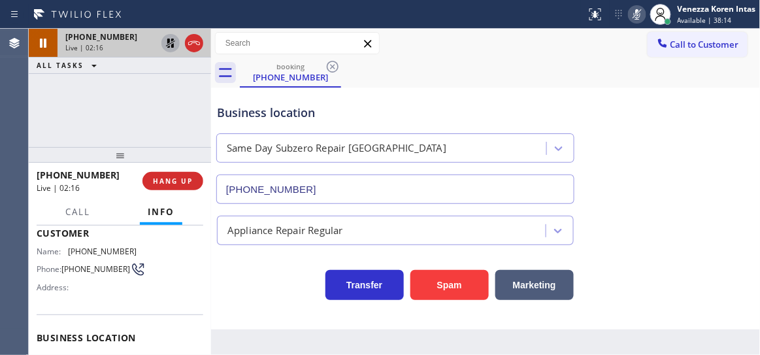
scroll to position [30, 0]
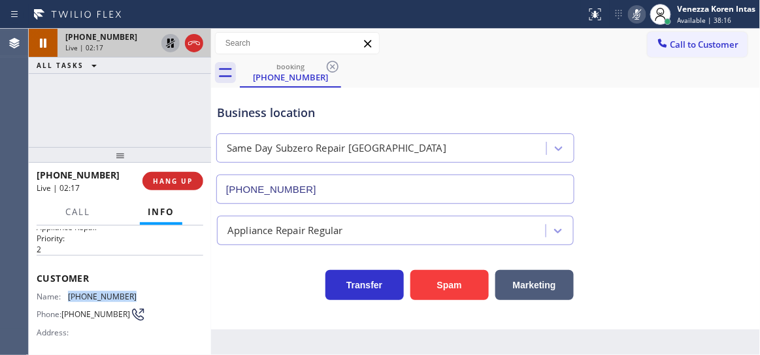
drag, startPoint x: 146, startPoint y: 291, endPoint x: 70, endPoint y: 293, distance: 76.5
click at [70, 293] on div "Name: (206) 621-7012 Phone: (206) 621-7012 Address:" at bounding box center [120, 318] width 167 height 52
copy span "(206) 621-7012"
click at [639, 11] on icon at bounding box center [637, 15] width 16 height 16
click at [169, 46] on icon at bounding box center [171, 43] width 16 height 16
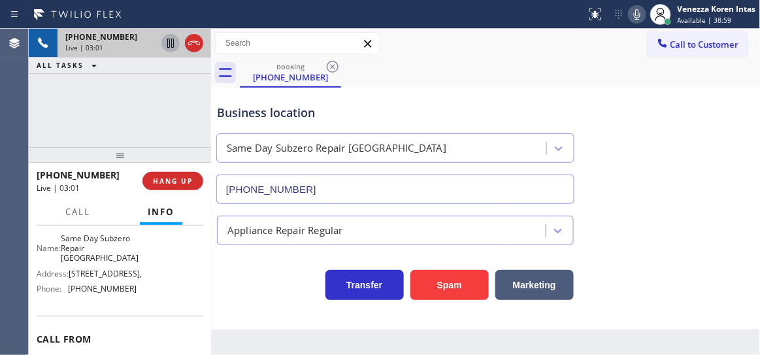
scroll to position [208, 0]
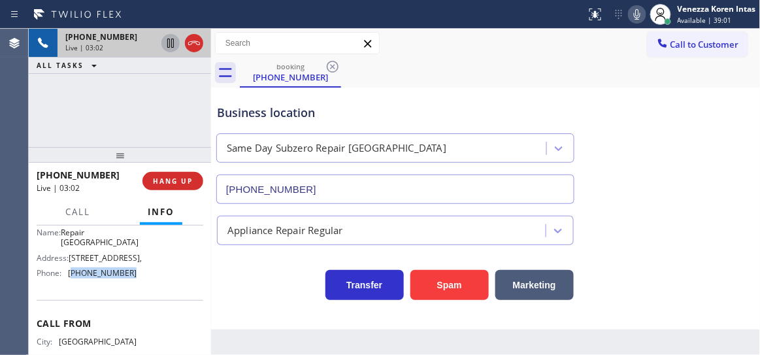
drag, startPoint x: 132, startPoint y: 285, endPoint x: 72, endPoint y: 288, distance: 60.2
click at [72, 284] on div "Name: Same Day Subzero Repair Yarrow Point Address: 520 112th Ave NE, Phone: (4…" at bounding box center [120, 251] width 167 height 66
copy span "425) 406-3545"
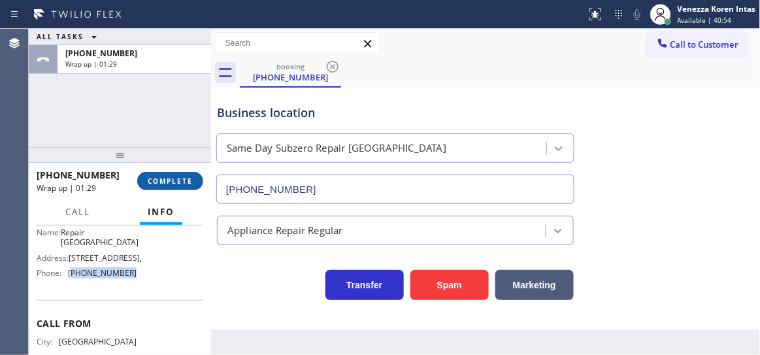
drag, startPoint x: 186, startPoint y: 173, endPoint x: 247, endPoint y: 154, distance: 64.3
click at [186, 173] on button "COMPLETE" at bounding box center [170, 181] width 66 height 18
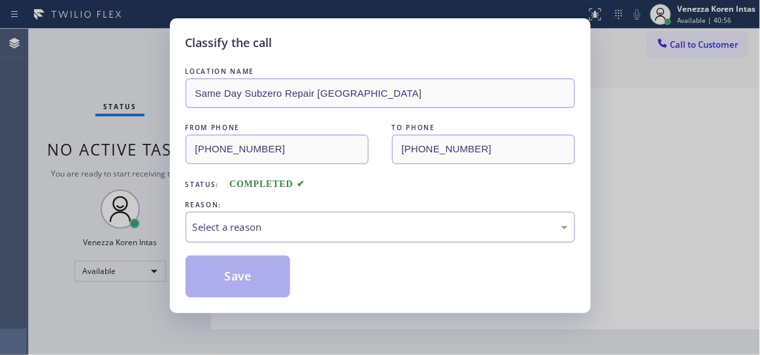
click at [329, 219] on div "Select a reason" at bounding box center [381, 227] width 390 height 31
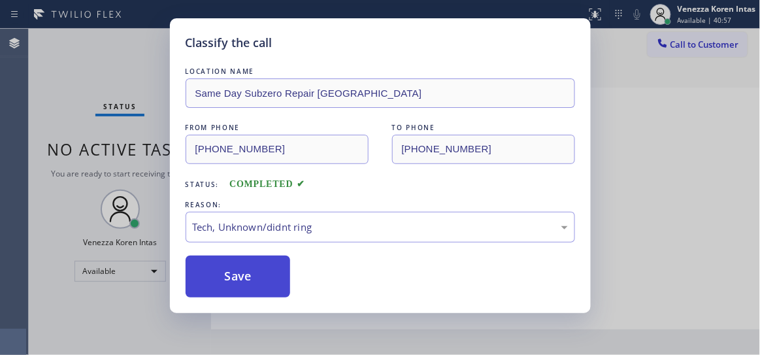
click at [282, 275] on button "Save" at bounding box center [238, 277] width 105 height 42
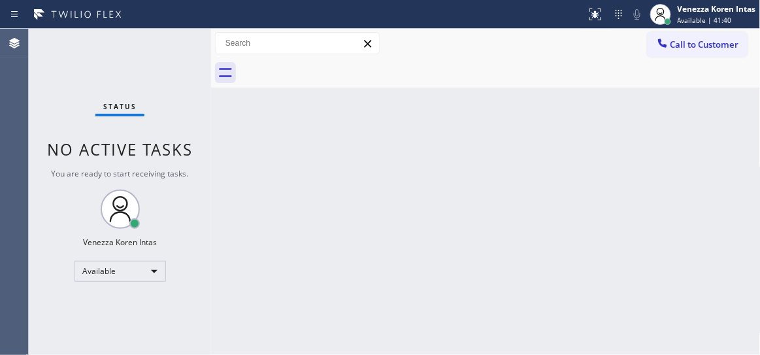
click at [401, 135] on div "Back to Dashboard Change Sender ID Customers Technicians Select a contact Outbo…" at bounding box center [486, 192] width 550 height 326
drag, startPoint x: 335, startPoint y: 178, endPoint x: 342, endPoint y: 214, distance: 36.8
click at [335, 178] on div "Back to Dashboard Change Sender ID Customers Technicians Select a contact Outbo…" at bounding box center [486, 192] width 550 height 326
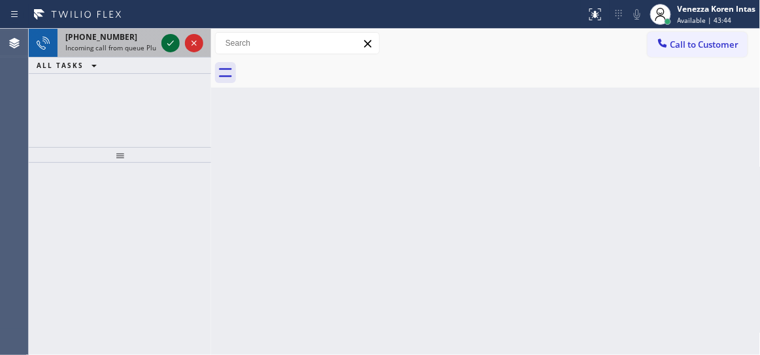
click at [169, 44] on icon at bounding box center [171, 43] width 16 height 16
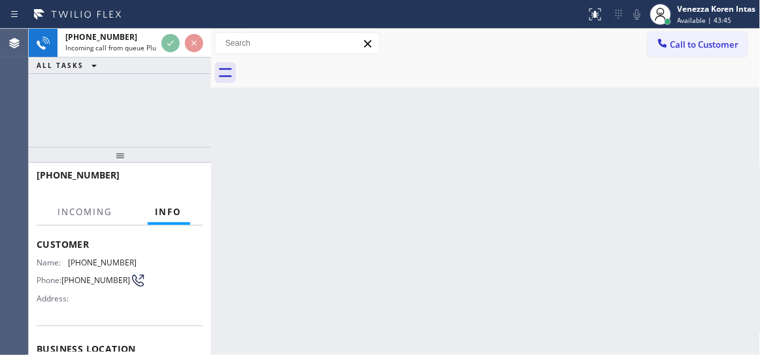
scroll to position [118, 0]
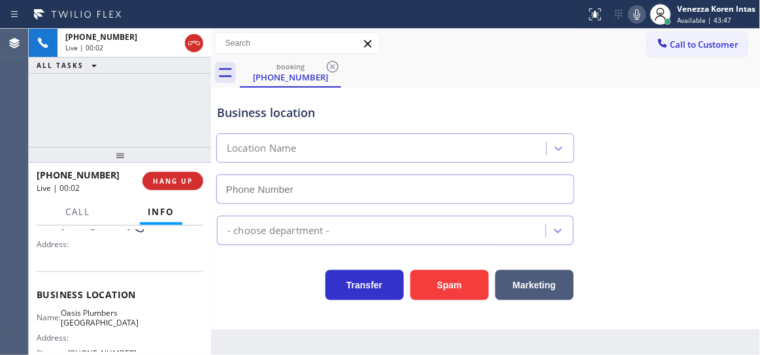
type input "[PHONE_NUMBER]"
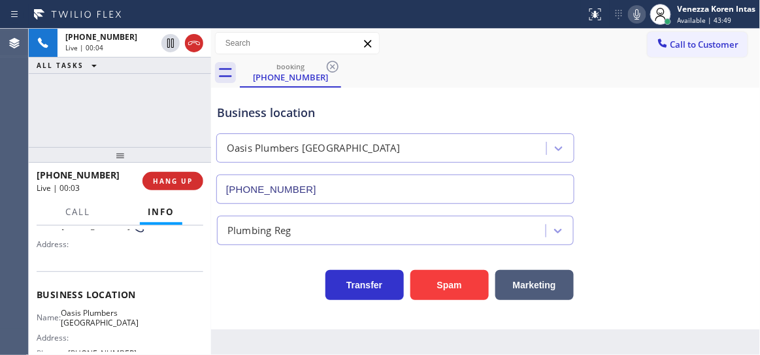
drag, startPoint x: 329, startPoint y: 112, endPoint x: 341, endPoint y: 122, distance: 15.3
click at [329, 112] on div "Business location" at bounding box center [395, 113] width 357 height 18
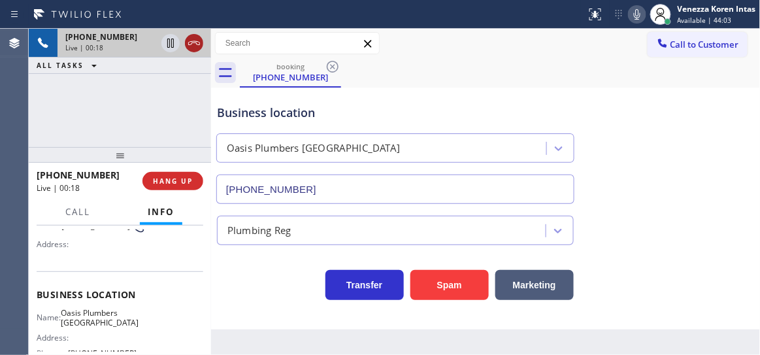
click at [193, 46] on icon at bounding box center [194, 43] width 16 height 16
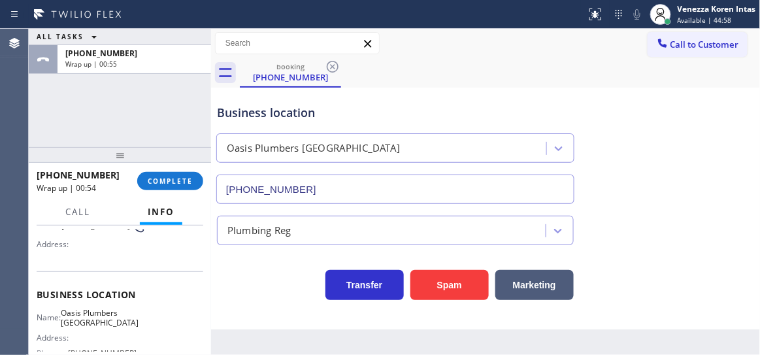
click at [220, 95] on div "Business location Oasis Plumbers Daly City (650) 731-0725" at bounding box center [395, 147] width 362 height 113
drag, startPoint x: 592, startPoint y: 18, endPoint x: 581, endPoint y: 70, distance: 52.8
click at [593, 20] on icon at bounding box center [596, 15] width 16 height 16
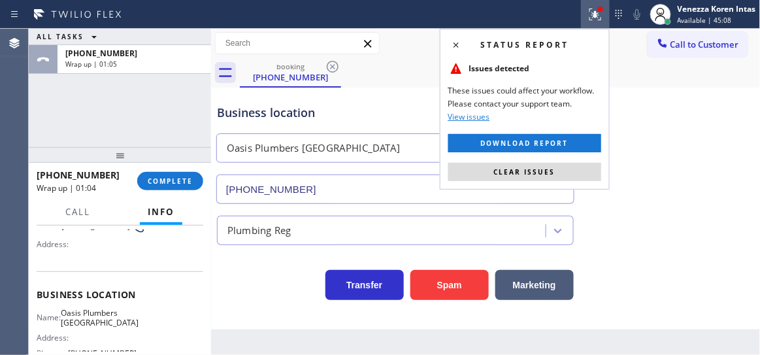
click at [545, 158] on div "Status report Issues detected These issues could affect your workflow. Please c…" at bounding box center [525, 109] width 170 height 161
click at [544, 164] on button "Clear issues" at bounding box center [524, 172] width 153 height 18
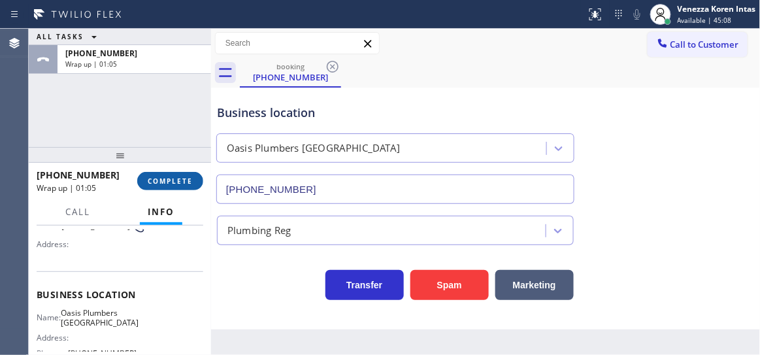
click at [156, 176] on span "COMPLETE" at bounding box center [170, 180] width 45 height 9
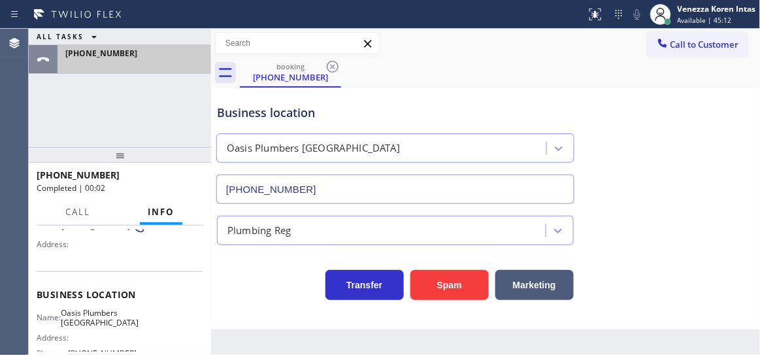
click at [176, 49] on div "+15102583146" at bounding box center [134, 53] width 138 height 11
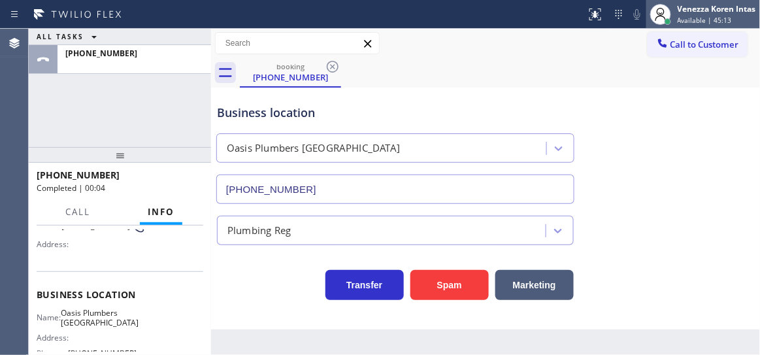
click at [707, 19] on span "Available | 45:13" at bounding box center [705, 20] width 54 height 9
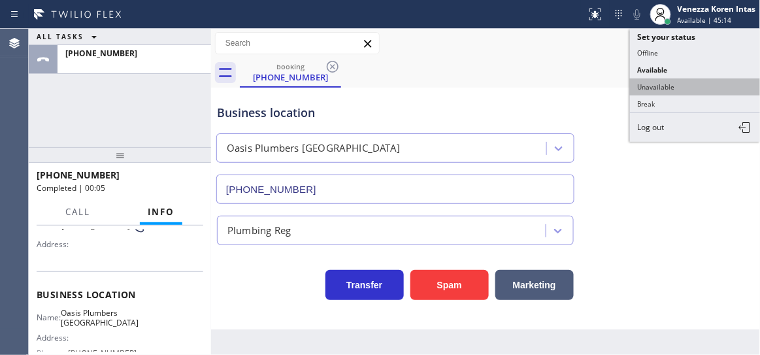
click at [686, 82] on button "Unavailable" at bounding box center [695, 86] width 131 height 17
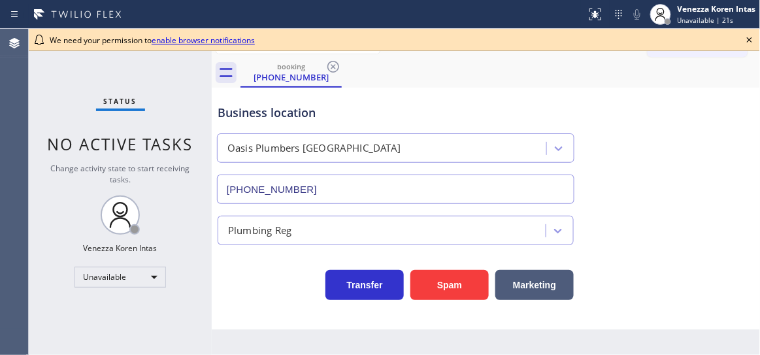
type input "[PHONE_NUMBER]"
drag, startPoint x: 101, startPoint y: 202, endPoint x: 141, endPoint y: 255, distance: 66.3
click at [101, 202] on div "Status No active tasks Change activity state to start receiving tasks. Venezza …" at bounding box center [120, 192] width 183 height 326
click at [144, 273] on div "Unavailable" at bounding box center [121, 277] width 92 height 21
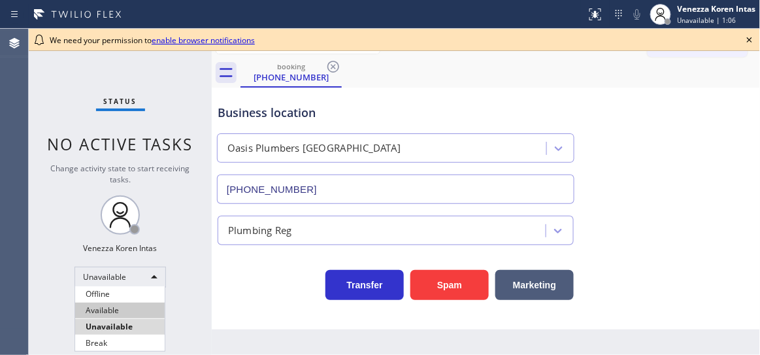
click at [133, 312] on li "Available" at bounding box center [120, 311] width 90 height 16
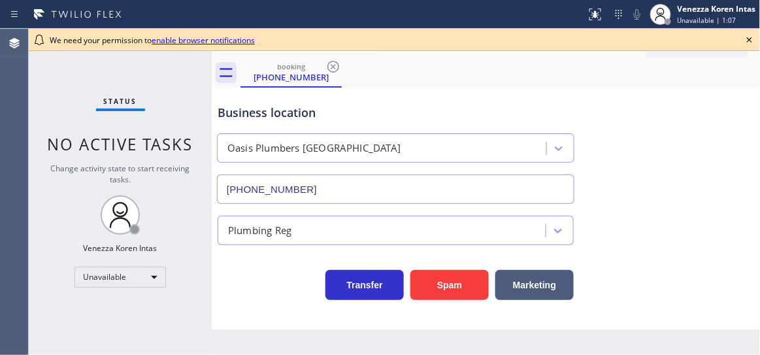
click at [342, 59] on div "booking [PHONE_NUMBER]" at bounding box center [501, 72] width 520 height 29
click at [335, 63] on icon at bounding box center [333, 67] width 16 height 16
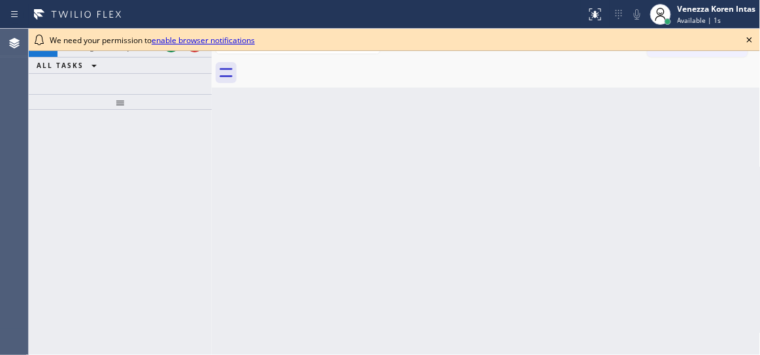
drag, startPoint x: 750, startPoint y: 37, endPoint x: 441, endPoint y: 101, distance: 316.4
click at [750, 37] on icon at bounding box center [750, 40] width 16 height 16
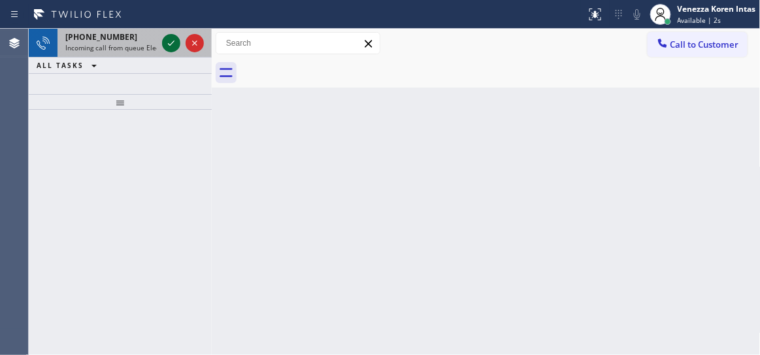
drag, startPoint x: 159, startPoint y: 39, endPoint x: 167, endPoint y: 42, distance: 8.5
click at [159, 40] on div at bounding box center [182, 43] width 47 height 29
click at [163, 42] on icon at bounding box center [171, 43] width 16 height 16
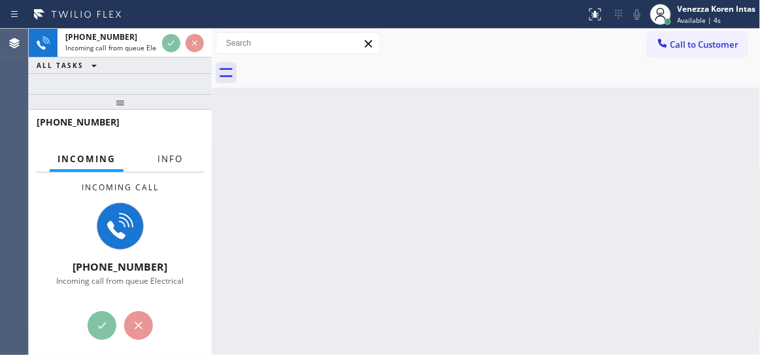
click at [167, 151] on button "Info" at bounding box center [170, 158] width 41 height 25
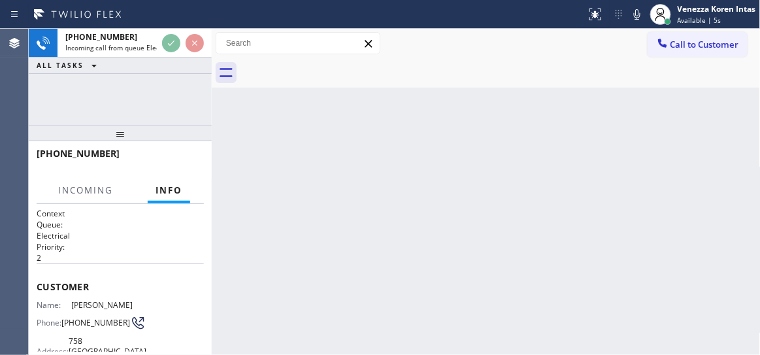
drag, startPoint x: 125, startPoint y: 129, endPoint x: 138, endPoint y: 176, distance: 48.7
click at [125, 141] on div at bounding box center [120, 133] width 183 height 16
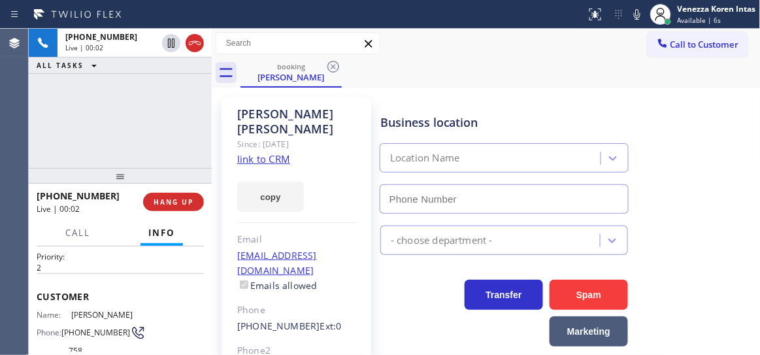
scroll to position [178, 0]
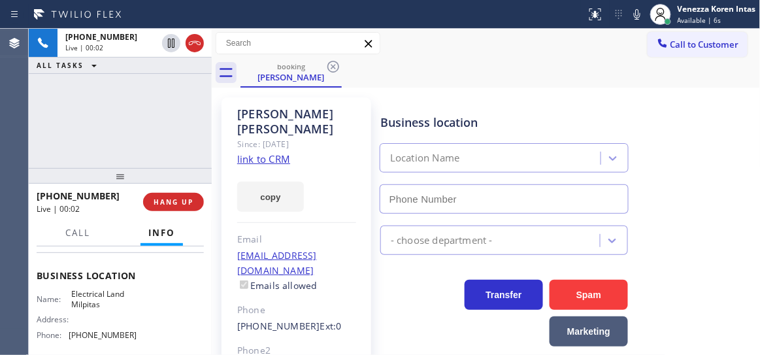
type input "[PHONE_NUMBER]"
click at [275, 164] on link "link to CRM" at bounding box center [263, 158] width 53 height 13
click at [634, 22] on button at bounding box center [637, 14] width 18 height 18
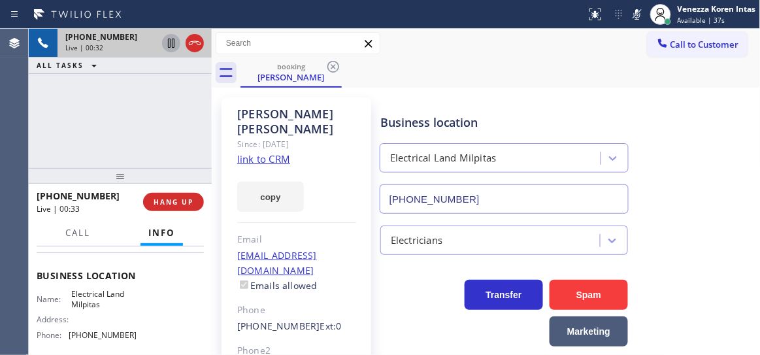
click at [172, 44] on icon at bounding box center [171, 43] width 7 height 9
drag, startPoint x: 172, startPoint y: 119, endPoint x: 494, endPoint y: 137, distance: 322.7
click at [172, 119] on div "[PHONE_NUMBER] Live | 01:31 ALL TASKS ALL TASKS ACTIVE TASKS TASKS IN WRAP UP" at bounding box center [120, 98] width 183 height 139
click at [641, 101] on div "Business location Electrical Land Milpitas [PHONE_NUMBER]" at bounding box center [568, 154] width 380 height 118
click at [640, 18] on icon at bounding box center [637, 15] width 16 height 16
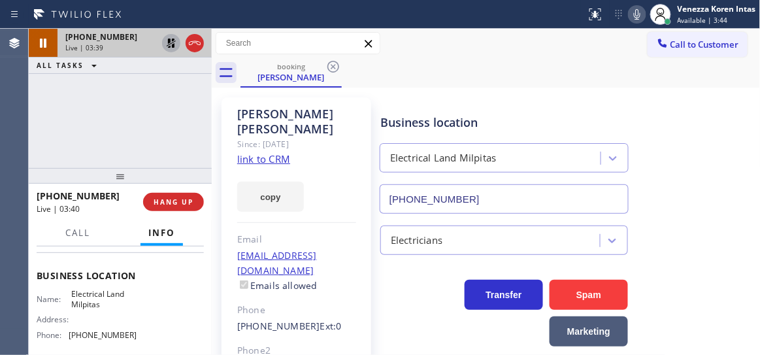
click at [175, 44] on icon at bounding box center [171, 43] width 16 height 16
drag, startPoint x: 79, startPoint y: 82, endPoint x: 573, endPoint y: 97, distance: 494.3
click at [80, 82] on div "[PHONE_NUMBER] Live | 05:18 ALL TASKS ALL TASKS ACTIVE TASKS TASKS IN WRAP UP" at bounding box center [120, 98] width 183 height 139
click at [635, 22] on button at bounding box center [637, 14] width 18 height 18
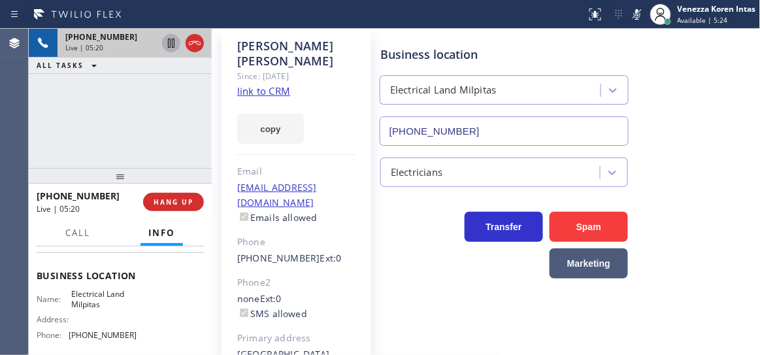
scroll to position [156, 0]
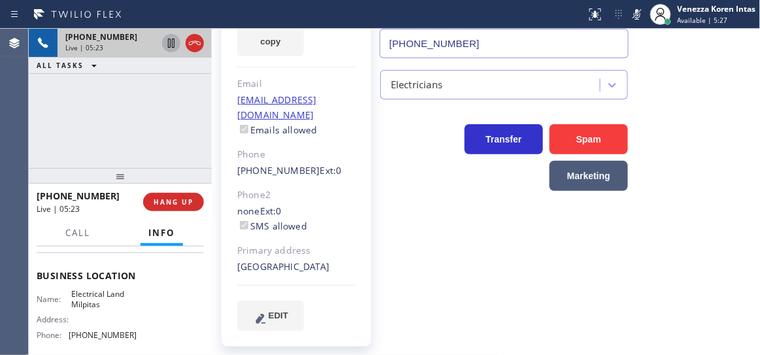
click at [218, 136] on div "[PERSON_NAME] Since: [DATE] link to CRM copy Email [EMAIL_ADDRESS][DOMAIN_NAME]…" at bounding box center [296, 144] width 163 height 418
click at [632, 24] on div "Status report No issues detected If you experience an issue, please download th…" at bounding box center [670, 14] width 179 height 29
click at [637, 12] on icon at bounding box center [637, 15] width 16 height 16
drag, startPoint x: 195, startPoint y: 132, endPoint x: 380, endPoint y: 186, distance: 192.8
click at [195, 132] on div "[PHONE_NUMBER] Live | 05:33 ALL TASKS ALL TASKS ACTIVE TASKS TASKS IN WRAP UP" at bounding box center [120, 98] width 183 height 139
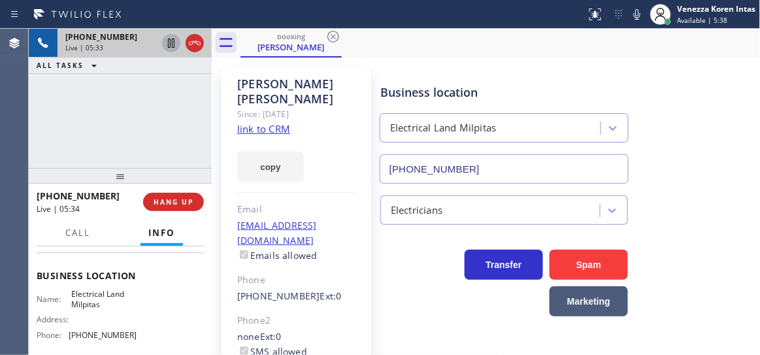
scroll to position [0, 0]
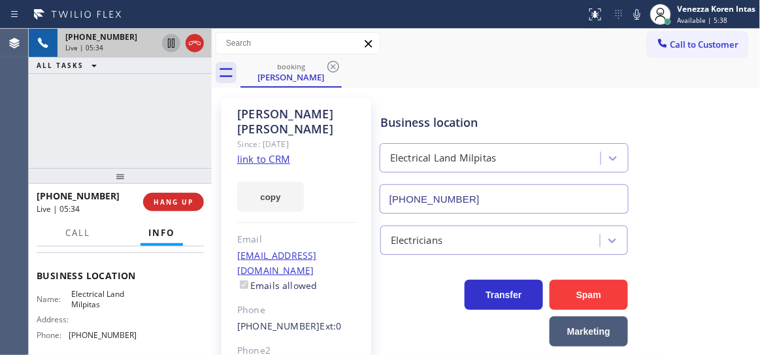
click at [460, 108] on div "Business location Electrical Land Milpitas [PHONE_NUMBER]" at bounding box center [504, 157] width 253 height 113
drag, startPoint x: 146, startPoint y: 110, endPoint x: 385, endPoint y: 83, distance: 240.1
click at [146, 110] on div "[PHONE_NUMBER] Live | 05:38 ALL TASKS ALL TASKS ACTIVE TASKS TASKS IN WRAP UP" at bounding box center [120, 98] width 183 height 139
click at [636, 12] on icon at bounding box center [637, 15] width 16 height 16
click at [174, 45] on icon at bounding box center [171, 43] width 7 height 9
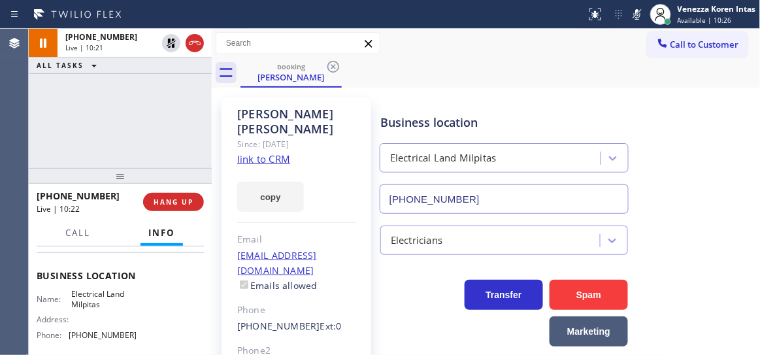
drag, startPoint x: 176, startPoint y: 48, endPoint x: 342, endPoint y: 65, distance: 166.8
click at [176, 48] on icon at bounding box center [171, 43] width 16 height 16
click at [633, 10] on icon at bounding box center [637, 15] width 16 height 16
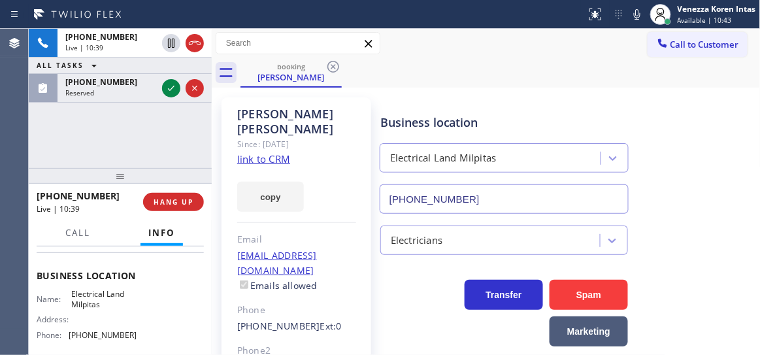
drag, startPoint x: 169, startPoint y: 90, endPoint x: 163, endPoint y: 285, distance: 195.5
click at [169, 90] on icon at bounding box center [171, 88] width 16 height 16
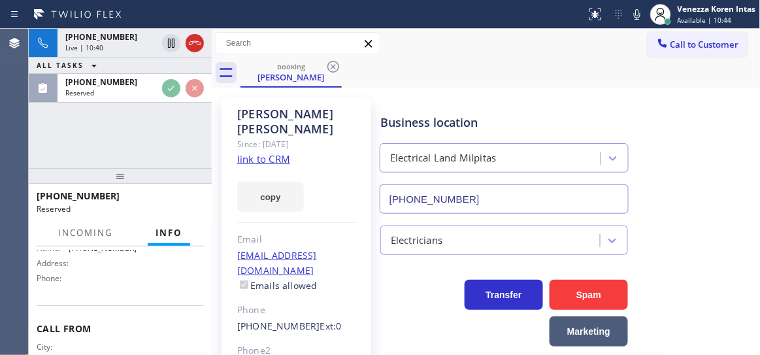
scroll to position [269, 0]
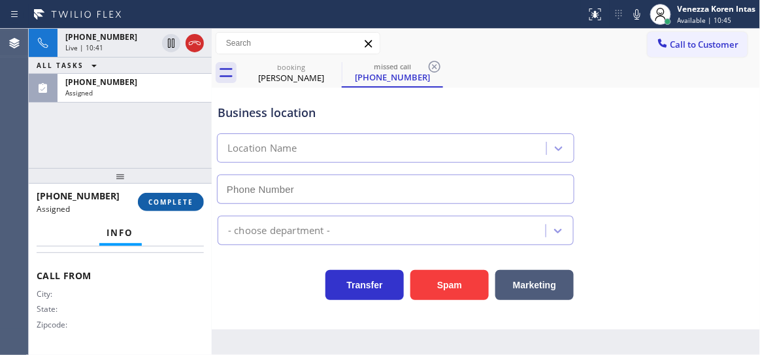
click at [175, 197] on span "COMPLETE" at bounding box center [170, 201] width 45 height 9
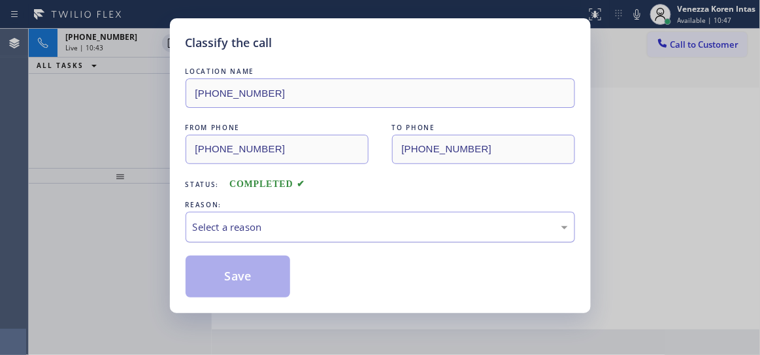
drag, startPoint x: 283, startPoint y: 248, endPoint x: 293, endPoint y: 237, distance: 15.3
click at [285, 246] on div "LOCATION NAME [PHONE_NUMBER] FROM PHONE [PHONE_NUMBER] TO PHONE [PHONE_NUMBER] …" at bounding box center [381, 181] width 390 height 233
click at [293, 237] on div "Select a reason" at bounding box center [381, 227] width 390 height 31
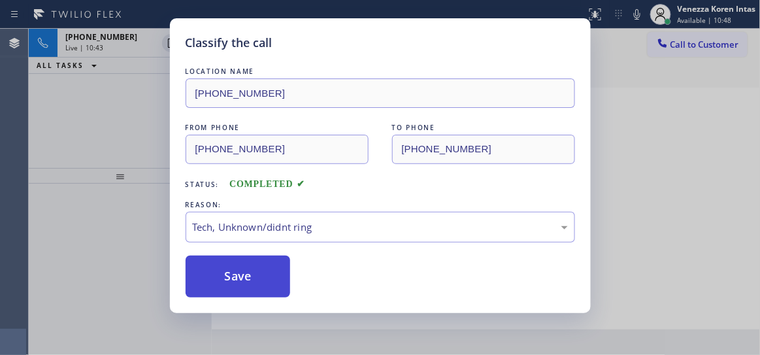
click at [266, 267] on button "Save" at bounding box center [238, 277] width 105 height 42
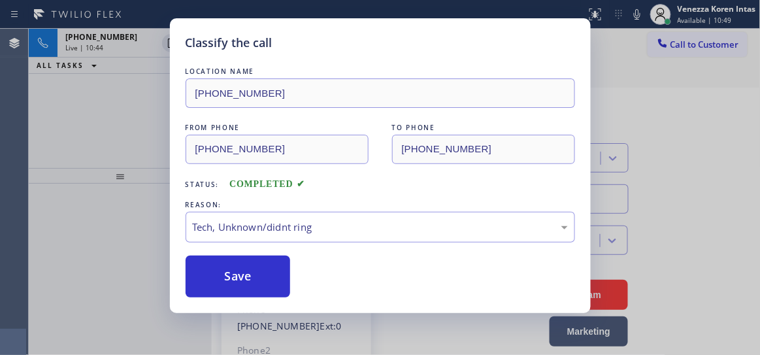
click at [86, 46] on div "Classify the call LOCATION NAME [PHONE_NUMBER] FROM PHONE [PHONE_NUMBER] TO PHO…" at bounding box center [380, 177] width 760 height 355
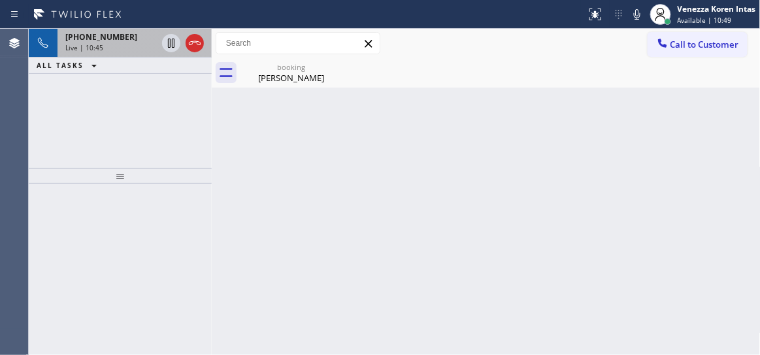
click at [91, 46] on span "Live | 10:45" at bounding box center [84, 47] width 38 height 9
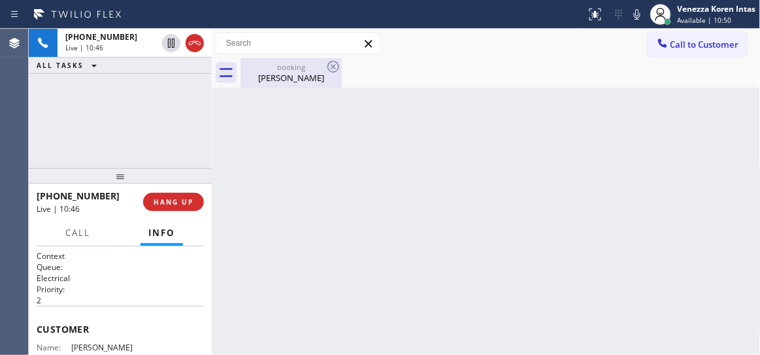
click at [286, 80] on div "[PERSON_NAME]" at bounding box center [291, 78] width 99 height 12
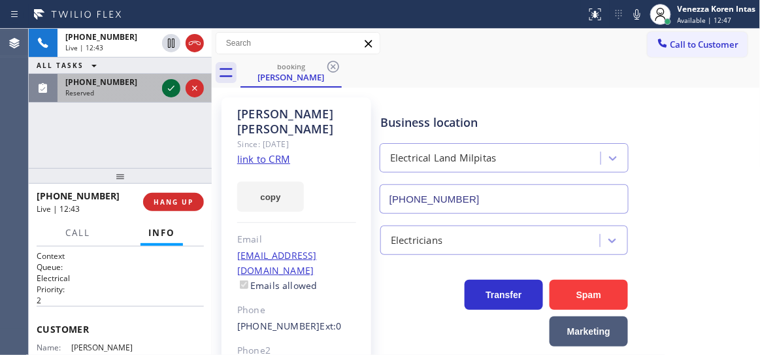
drag, startPoint x: 171, startPoint y: 89, endPoint x: 171, endPoint y: 205, distance: 115.7
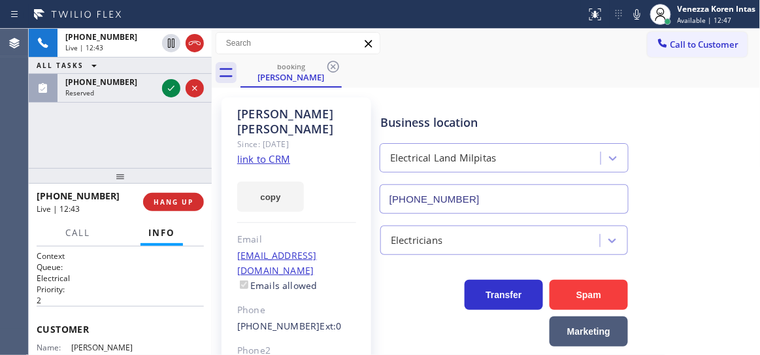
click at [171, 88] on icon at bounding box center [171, 88] width 7 height 5
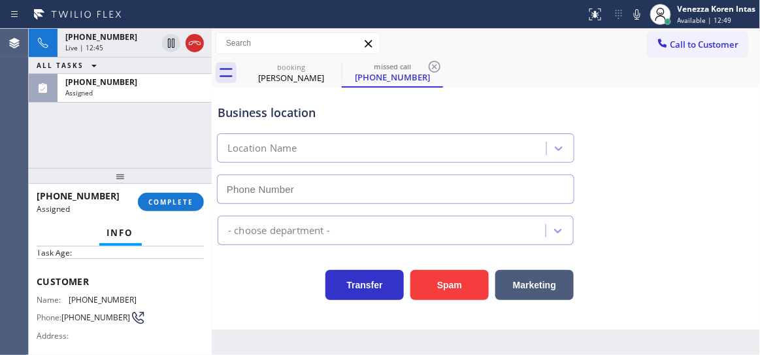
type input "[PHONE_NUMBER]"
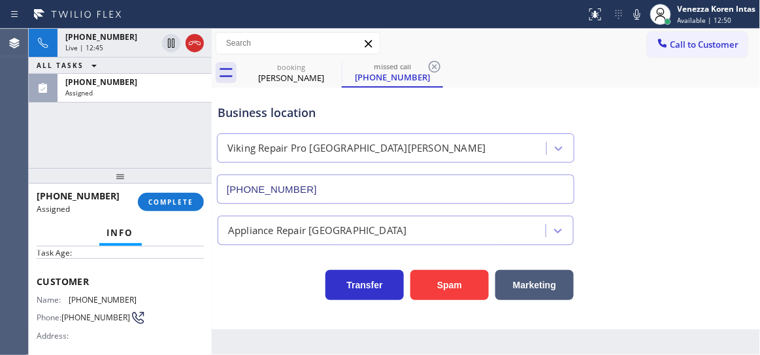
scroll to position [118, 0]
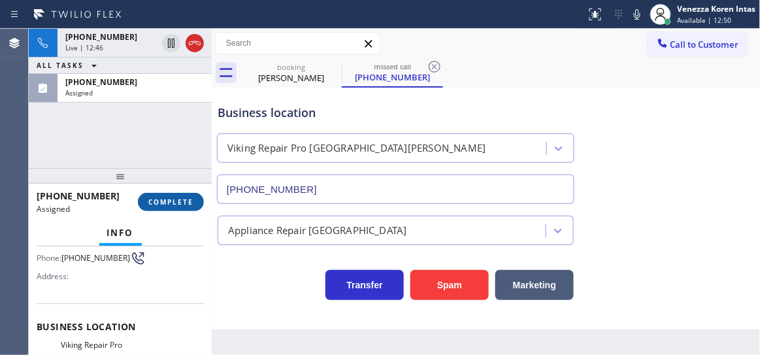
click at [174, 201] on span "COMPLETE" at bounding box center [170, 201] width 45 height 9
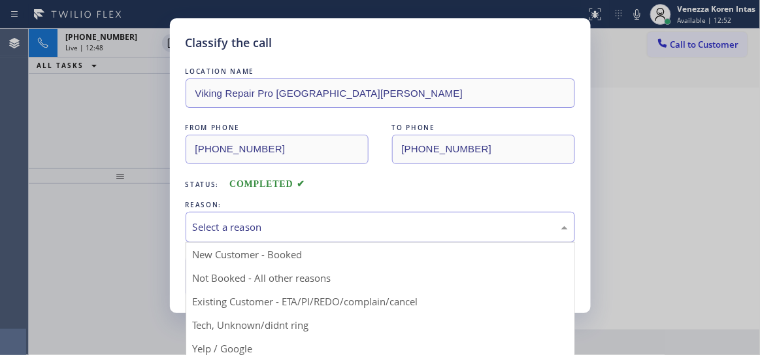
click at [281, 229] on div "Select a reason" at bounding box center [380, 227] width 375 height 15
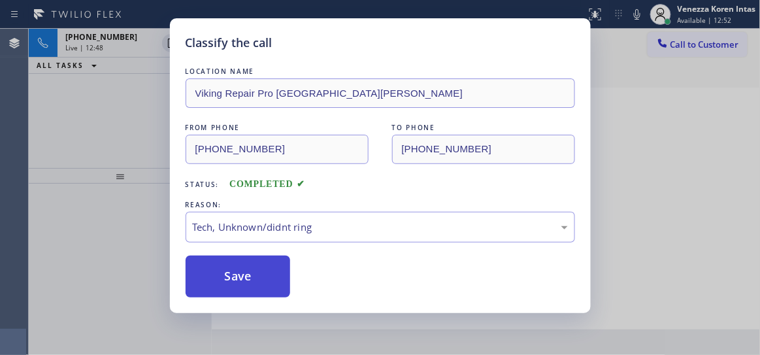
drag, startPoint x: 262, startPoint y: 323, endPoint x: 257, endPoint y: 270, distance: 53.2
click at [257, 269] on button "Save" at bounding box center [238, 277] width 105 height 42
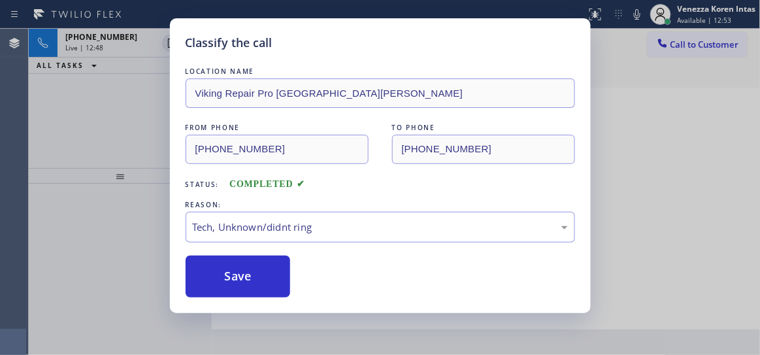
type input "[PHONE_NUMBER]"
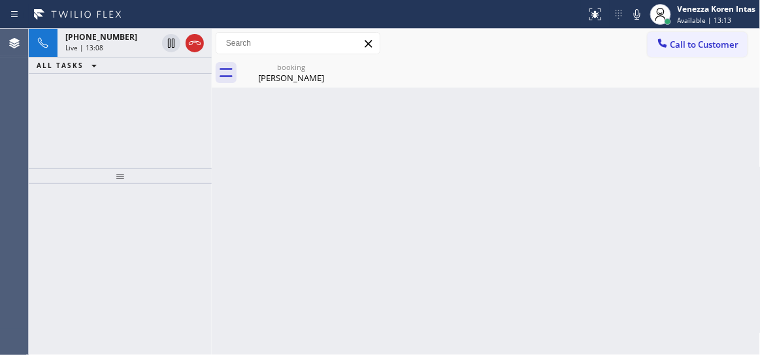
drag, startPoint x: 98, startPoint y: 37, endPoint x: 167, endPoint y: 59, distance: 72.8
click at [98, 37] on span "[PHONE_NUMBER]" at bounding box center [101, 36] width 72 height 11
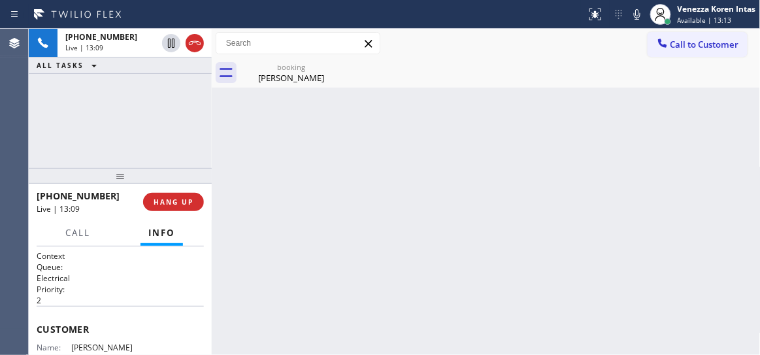
click at [284, 68] on div "booking" at bounding box center [291, 67] width 99 height 10
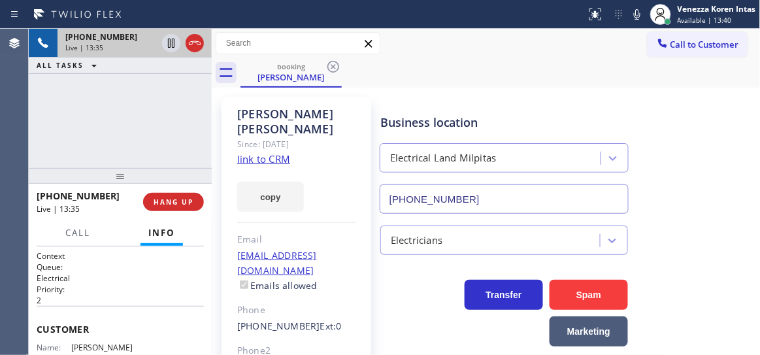
click at [108, 50] on div "Live | 13:35" at bounding box center [111, 47] width 92 height 9
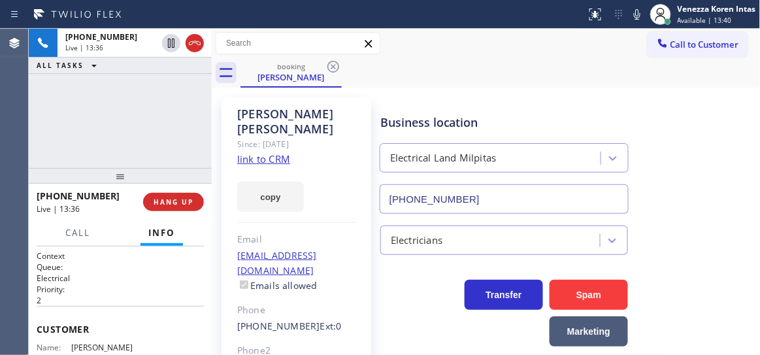
drag, startPoint x: 128, startPoint y: 103, endPoint x: 154, endPoint y: 120, distance: 30.6
click at [128, 103] on div "[PHONE_NUMBER] Live | 13:36 ALL TASKS ALL TASKS ACTIVE TASKS TASKS IN WRAP UP" at bounding box center [120, 98] width 183 height 139
drag, startPoint x: 123, startPoint y: 160, endPoint x: 514, endPoint y: 104, distance: 394.9
click at [123, 160] on div "[PHONE_NUMBER] Live | 13:41 ALL TASKS ALL TASKS ACTIVE TASKS TASKS IN WRAP UP" at bounding box center [120, 98] width 183 height 139
click at [646, 14] on div at bounding box center [660, 14] width 29 height 29
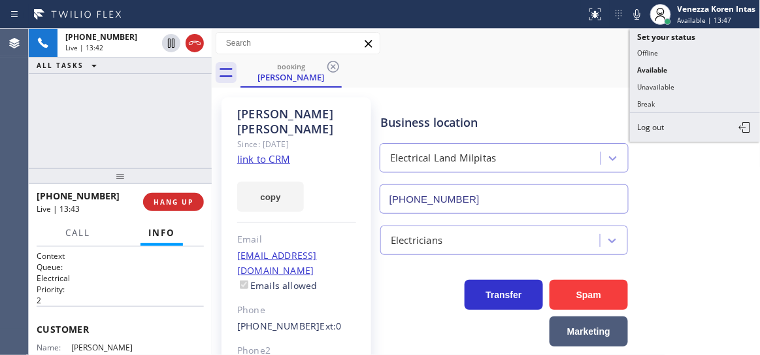
click at [637, 12] on icon at bounding box center [637, 15] width 16 height 16
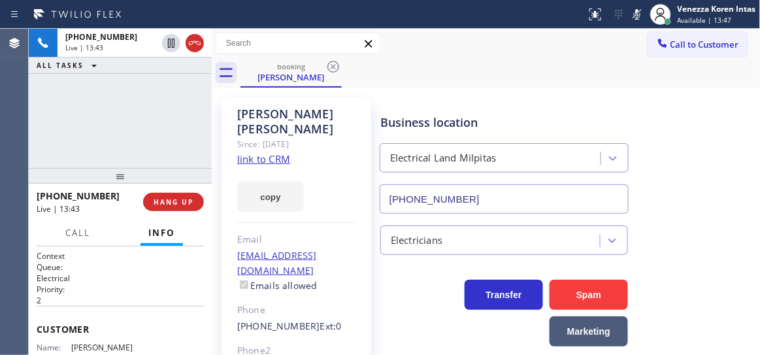
click at [612, 82] on div "booking [PERSON_NAME]" at bounding box center [501, 72] width 520 height 29
drag, startPoint x: 259, startPoint y: 51, endPoint x: 271, endPoint y: 52, distance: 11.8
click at [259, 51] on input "text" at bounding box center [297, 43] width 163 height 21
click at [638, 18] on icon at bounding box center [637, 15] width 16 height 16
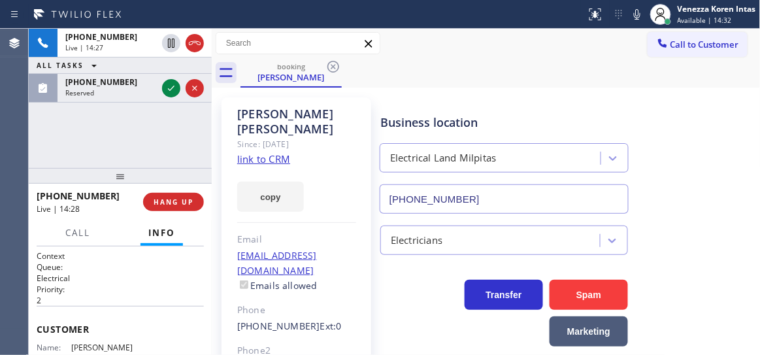
drag, startPoint x: 172, startPoint y: 91, endPoint x: 159, endPoint y: 197, distance: 107.3
click at [172, 91] on icon at bounding box center [171, 88] width 16 height 16
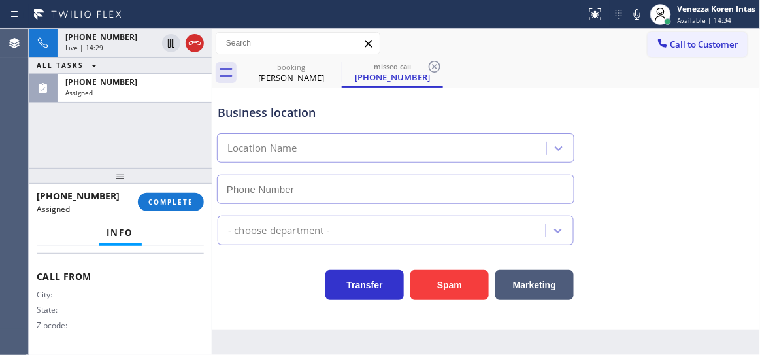
type input "[PHONE_NUMBER]"
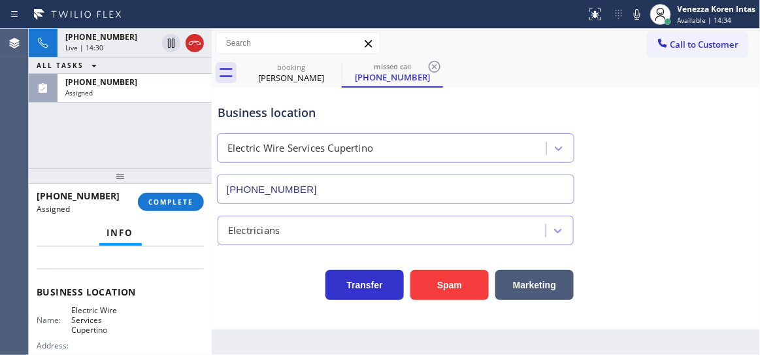
scroll to position [111, 0]
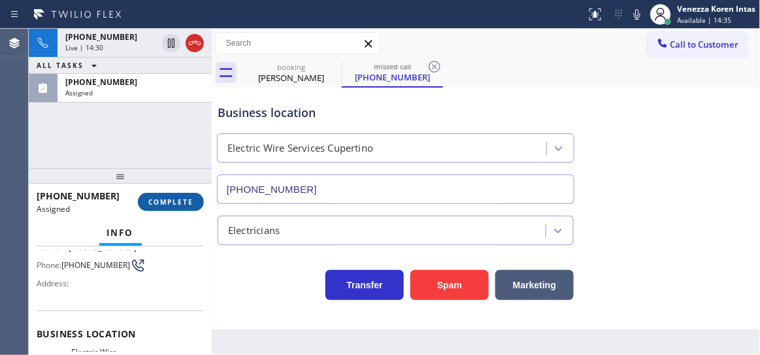
click at [165, 202] on span "COMPLETE" at bounding box center [170, 201] width 45 height 9
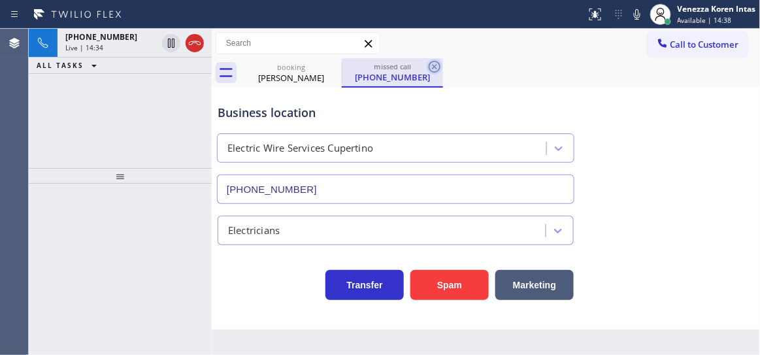
click at [434, 60] on icon at bounding box center [435, 67] width 16 height 16
type input "[PHONE_NUMBER]"
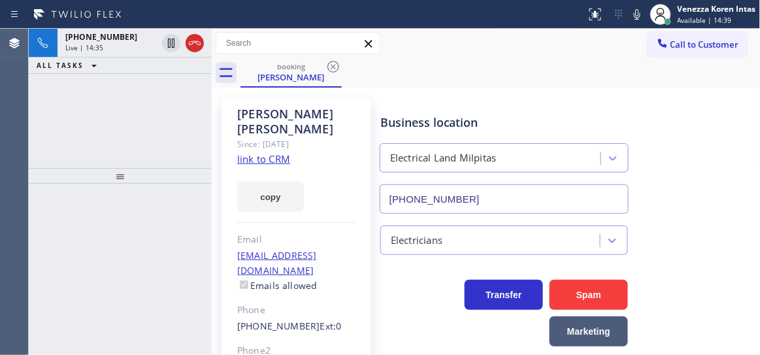
click at [139, 22] on div at bounding box center [293, 14] width 576 height 21
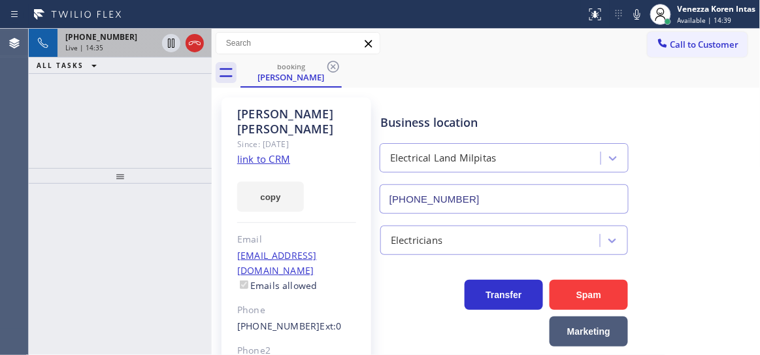
click at [133, 35] on div "[PHONE_NUMBER]" at bounding box center [111, 36] width 92 height 11
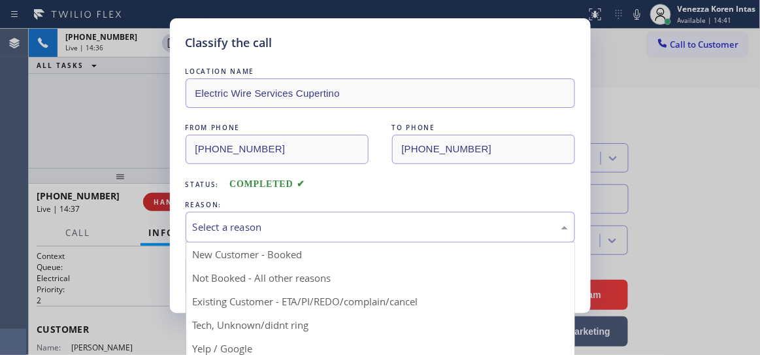
drag, startPoint x: 349, startPoint y: 233, endPoint x: 322, endPoint y: 295, distance: 67.3
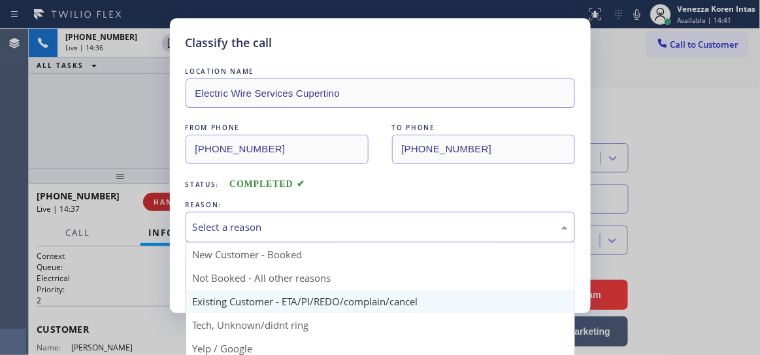
click at [349, 233] on div "Select a reason" at bounding box center [380, 227] width 375 height 15
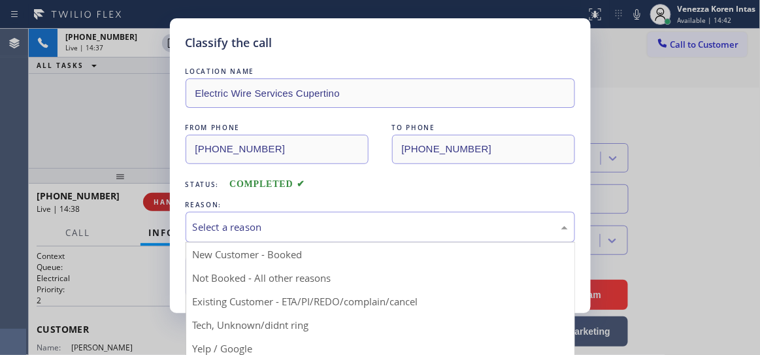
drag, startPoint x: 297, startPoint y: 326, endPoint x: 288, endPoint y: 312, distance: 17.0
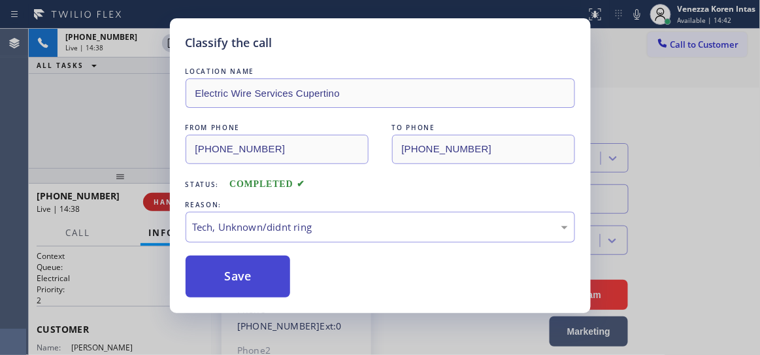
click at [279, 279] on button "Save" at bounding box center [238, 277] width 105 height 42
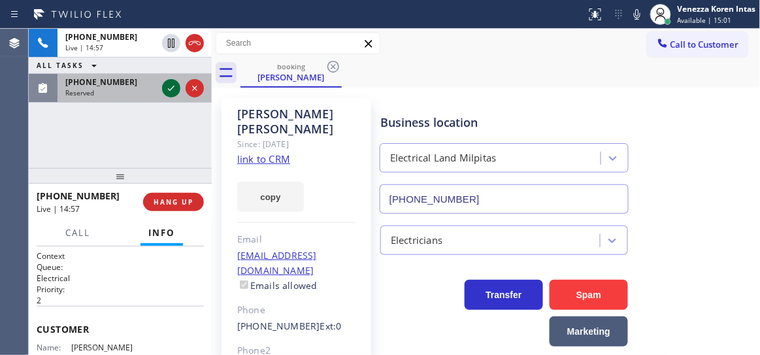
click at [167, 82] on icon at bounding box center [171, 88] width 16 height 16
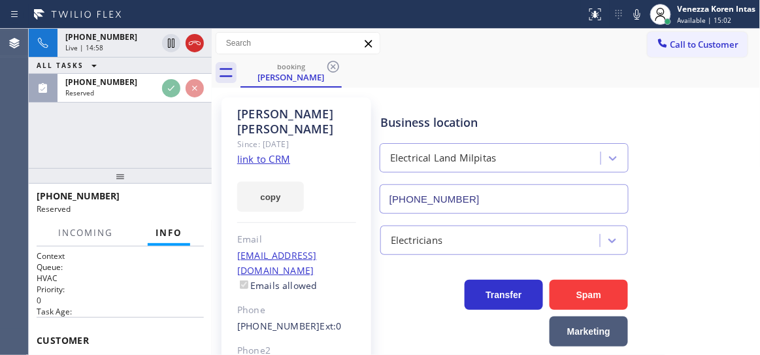
scroll to position [178, 0]
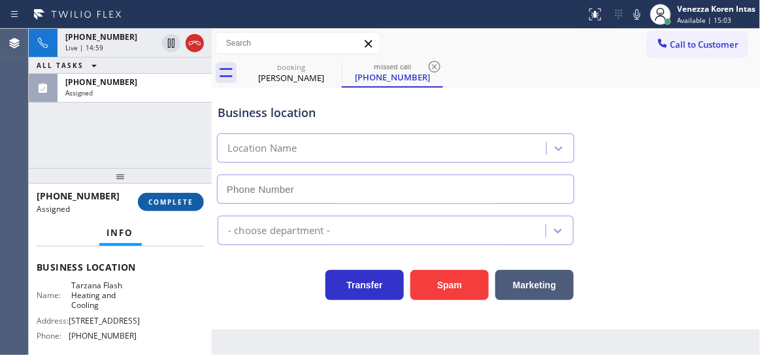
type input "[PHONE_NUMBER]"
click at [180, 202] on span "COMPLETE" at bounding box center [170, 201] width 45 height 9
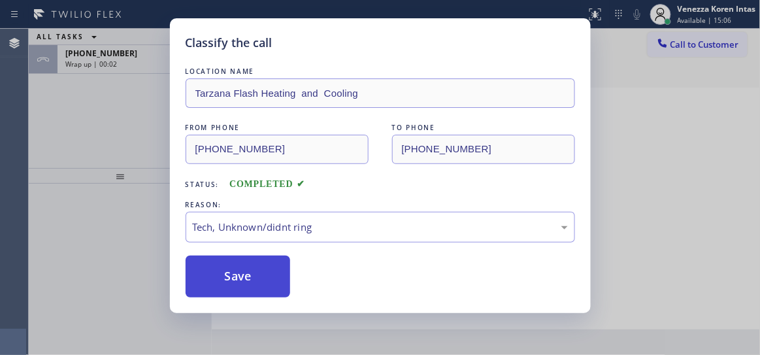
drag, startPoint x: 301, startPoint y: 322, endPoint x: 261, endPoint y: 289, distance: 52.0
click at [261, 289] on button "Save" at bounding box center [238, 277] width 105 height 42
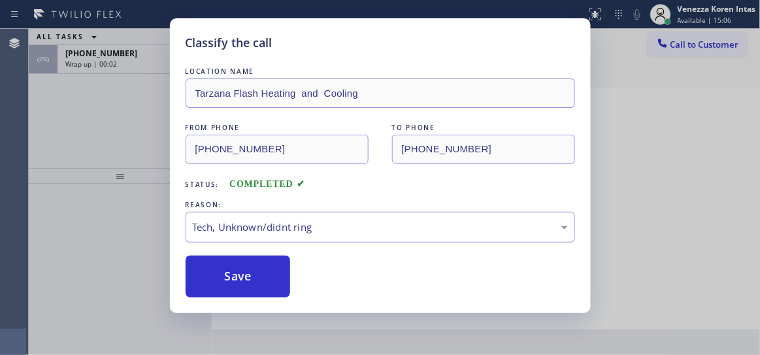
type input "[PHONE_NUMBER]"
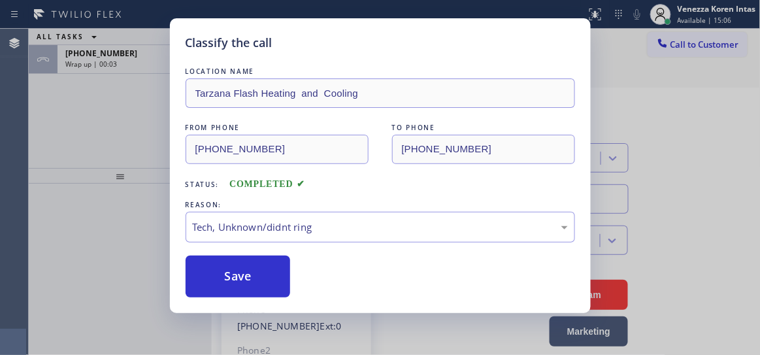
click at [20, 174] on div "Classify the call LOCATION NAME Tarzana Flash Heating and Cooling FROM PHONE [P…" at bounding box center [380, 177] width 760 height 355
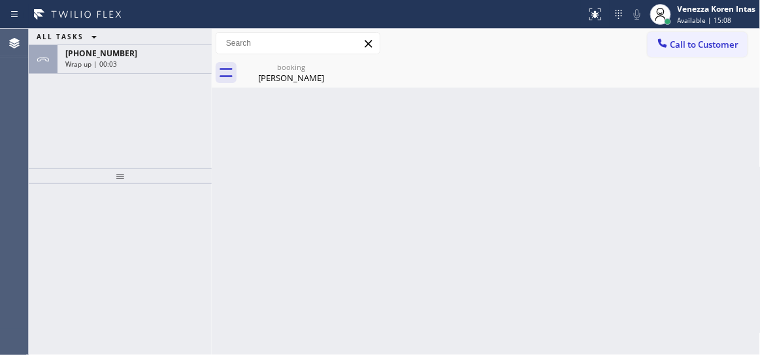
click at [135, 64] on div "Wrap up | 00:03" at bounding box center [134, 63] width 139 height 9
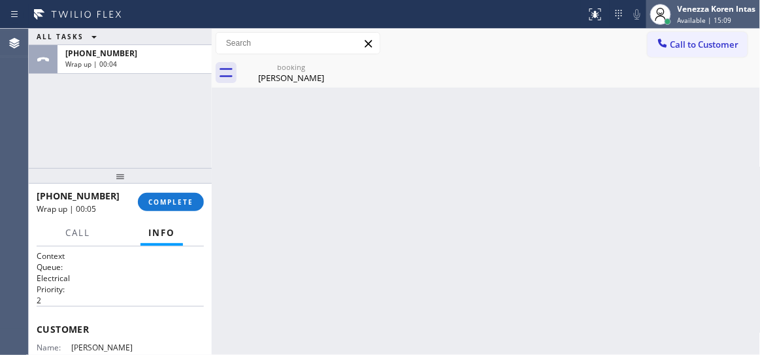
click at [754, 19] on div "Available | 15:09" at bounding box center [717, 20] width 78 height 9
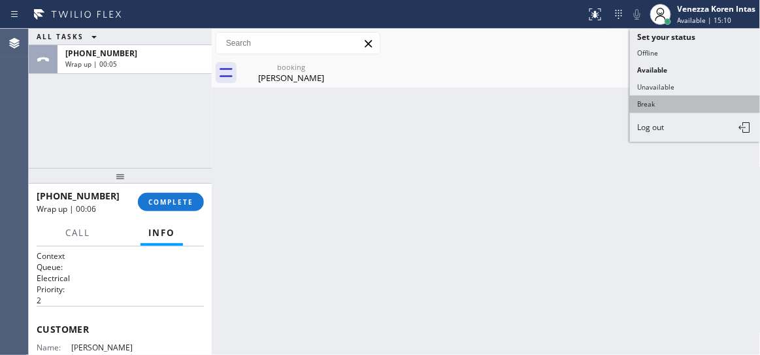
click at [699, 95] on button "Break" at bounding box center [695, 103] width 131 height 17
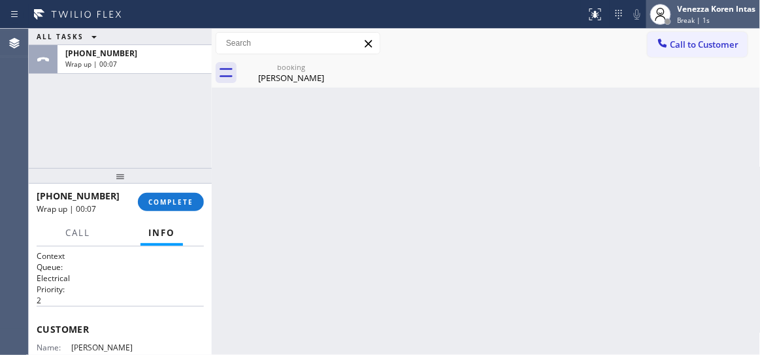
click at [697, 18] on span "Break | 1s" at bounding box center [694, 20] width 33 height 9
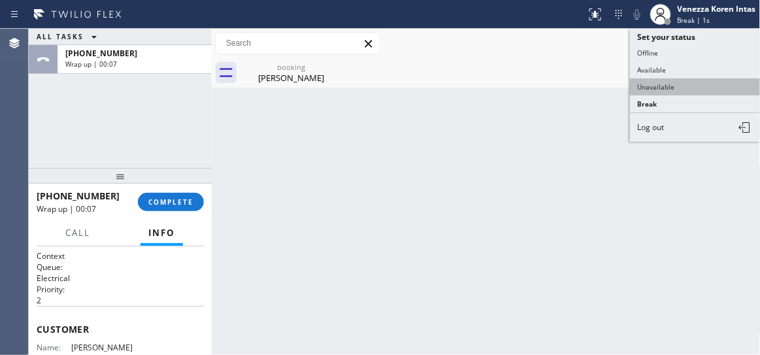
click at [671, 86] on button "Unavailable" at bounding box center [695, 86] width 131 height 17
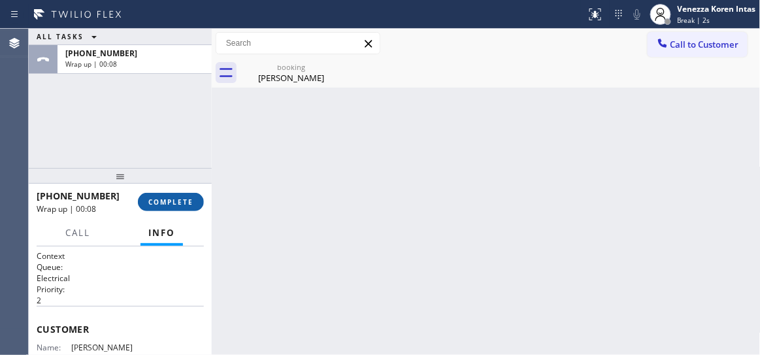
click at [170, 202] on span "COMPLETE" at bounding box center [170, 201] width 45 height 9
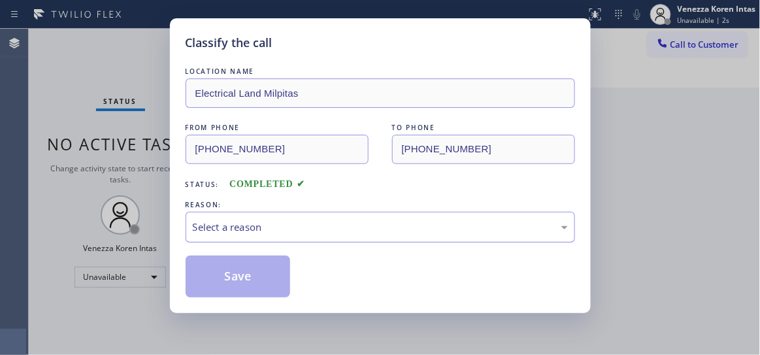
click at [326, 236] on div "Select a reason" at bounding box center [381, 227] width 390 height 31
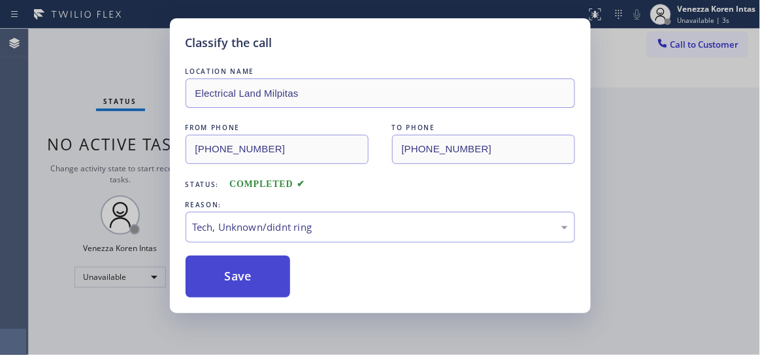
click at [284, 283] on button "Save" at bounding box center [238, 277] width 105 height 42
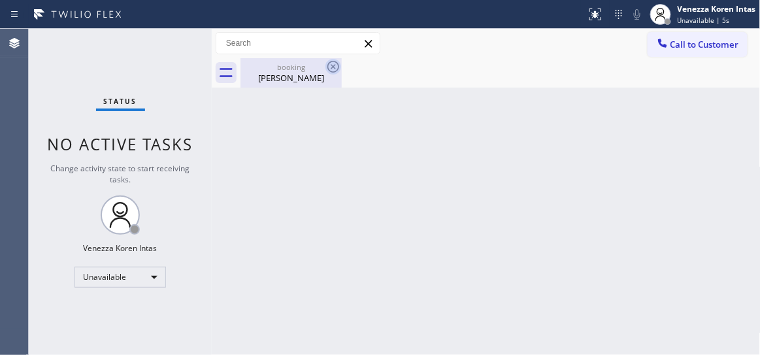
click at [333, 65] on icon at bounding box center [333, 67] width 12 height 12
click at [322, 79] on div "[PERSON_NAME]" at bounding box center [291, 78] width 99 height 12
click at [440, 136] on div "Back to Dashboard Change Sender ID Customers Technicians Select a contact Outbo…" at bounding box center [486, 192] width 549 height 326
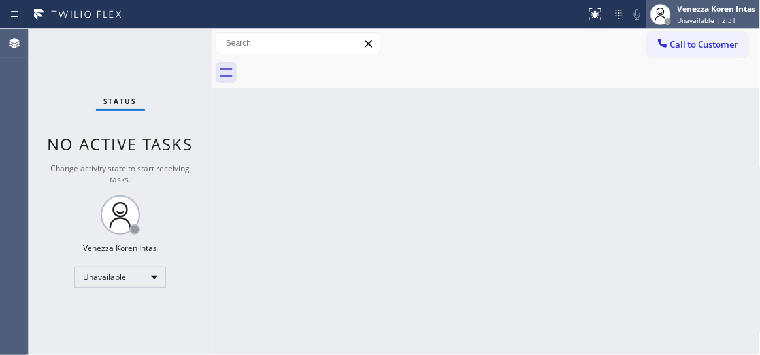
click at [681, 25] on div "Venezza Koren Intas Unavailable | 2:31" at bounding box center [717, 14] width 85 height 23
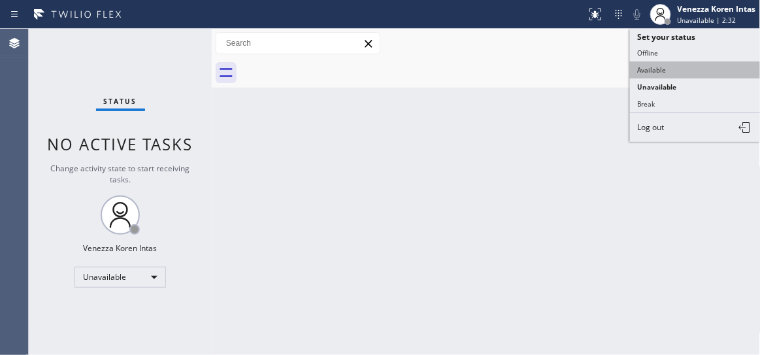
click at [639, 65] on button "Available" at bounding box center [695, 69] width 131 height 17
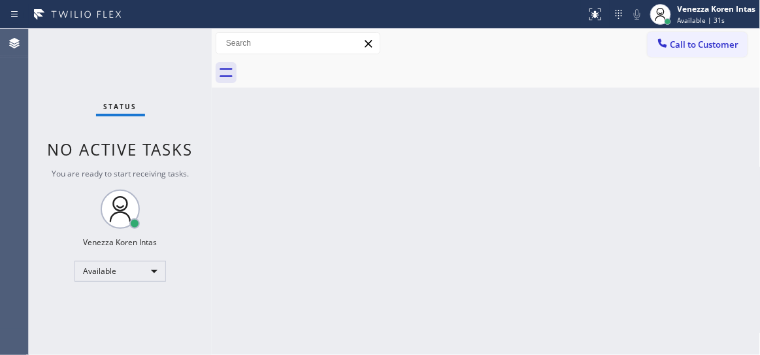
drag, startPoint x: 191, startPoint y: 167, endPoint x: 212, endPoint y: 158, distance: 23.7
click at [191, 167] on div "Status No active tasks You are ready to start receiving tasks. Venezza Koren In…" at bounding box center [120, 192] width 183 height 326
drag, startPoint x: 222, startPoint y: 171, endPoint x: 236, endPoint y: 199, distance: 31.0
click at [222, 171] on div "Back to Dashboard Change Sender ID Customers Technicians Select a contact Outbo…" at bounding box center [486, 192] width 549 height 326
drag, startPoint x: 182, startPoint y: 67, endPoint x: 25, endPoint y: 97, distance: 159.0
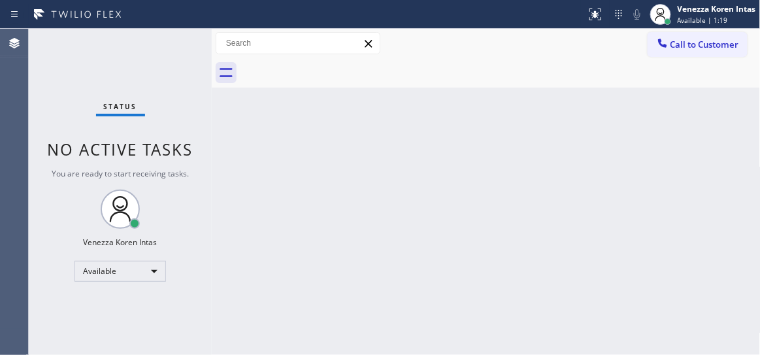
click at [182, 67] on div "Status No active tasks You are ready to start receiving tasks. Venezza Koren In…" at bounding box center [120, 192] width 183 height 326
click at [169, 59] on div "Status No active tasks You are ready to start receiving tasks. Venezza Koren In…" at bounding box center [120, 192] width 183 height 326
drag, startPoint x: 191, startPoint y: 50, endPoint x: 229, endPoint y: 106, distance: 67.8
click at [191, 48] on div "Status No active tasks You are ready to start receiving tasks. Venezza Koren In…" at bounding box center [120, 192] width 183 height 326
click at [310, 147] on div "Back to Dashboard Change Sender ID Customers Technicians Select a contact Outbo…" at bounding box center [486, 192] width 549 height 326
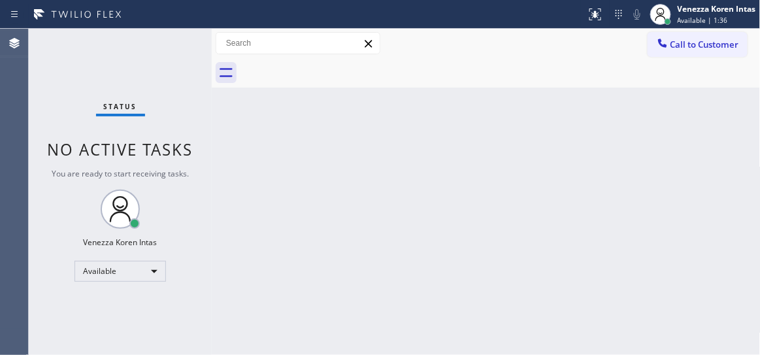
click at [316, 151] on div "Back to Dashboard Change Sender ID Customers Technicians Select a contact Outbo…" at bounding box center [486, 192] width 549 height 326
click at [700, 17] on span "Available | 1:44" at bounding box center [703, 20] width 50 height 9
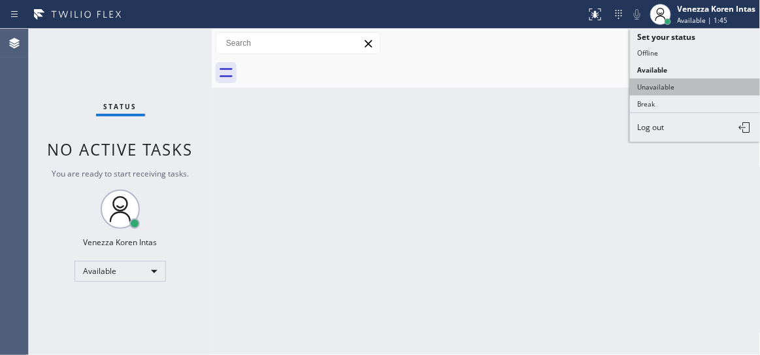
click at [676, 82] on button "Unavailable" at bounding box center [695, 86] width 131 height 17
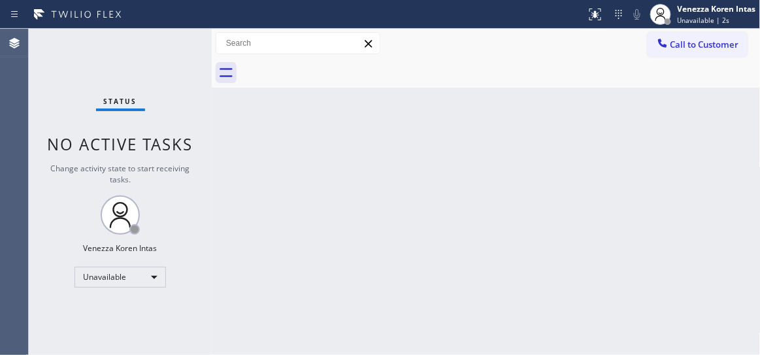
click at [676, 83] on div at bounding box center [501, 72] width 520 height 29
click at [725, 16] on span "Unavailable | 1:16" at bounding box center [707, 20] width 59 height 9
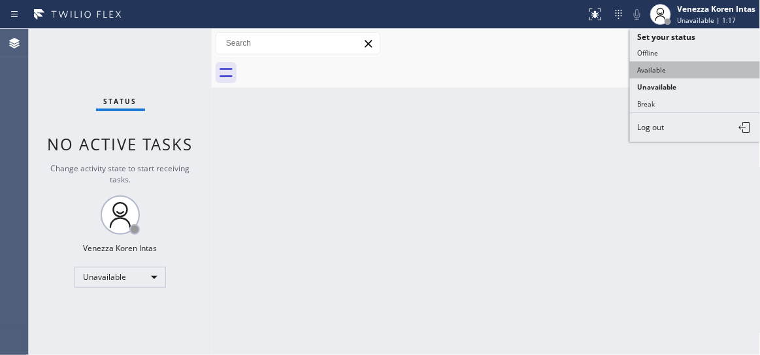
click at [666, 73] on button "Available" at bounding box center [695, 69] width 131 height 17
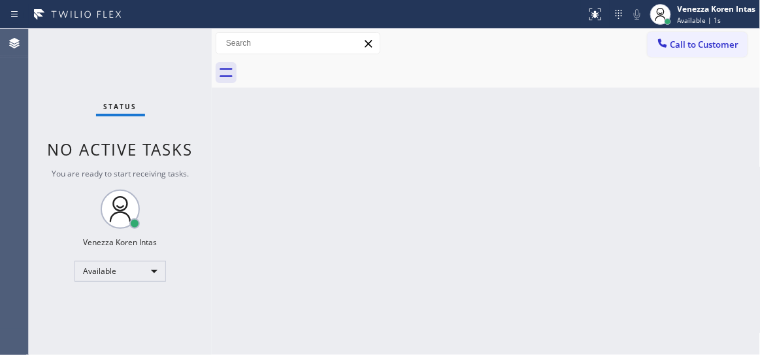
click at [325, 154] on div "Back to Dashboard Change Sender ID Customers Technicians Select a contact Outbo…" at bounding box center [486, 192] width 549 height 326
click at [329, 165] on div "Back to Dashboard Change Sender ID Customers Technicians Select a contact Outbo…" at bounding box center [486, 192] width 549 height 326
click at [171, 107] on div "Status No active tasks You are ready to start receiving tasks. Venezza Koren In…" at bounding box center [120, 192] width 183 height 326
drag, startPoint x: 217, startPoint y: 51, endPoint x: 193, endPoint y: 54, distance: 23.7
click at [217, 51] on input "text" at bounding box center [297, 43] width 163 height 21
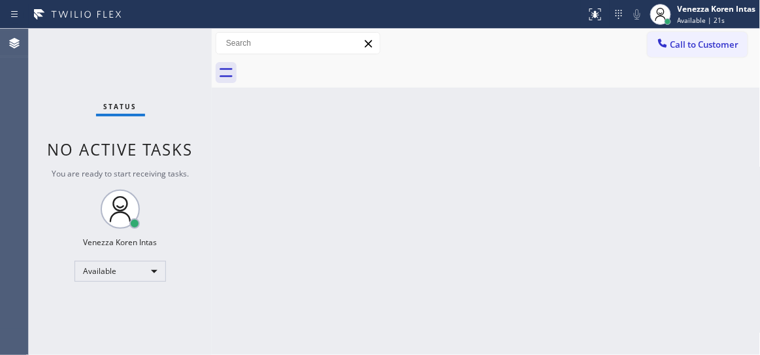
click at [192, 54] on div "Status No active tasks You are ready to start receiving tasks. Venezza Koren In…" at bounding box center [120, 192] width 183 height 326
click at [180, 42] on div "Status No active tasks You are ready to start receiving tasks. Venezza Koren In…" at bounding box center [120, 192] width 183 height 326
drag, startPoint x: 180, startPoint y: 42, endPoint x: 171, endPoint y: 50, distance: 12.2
click at [176, 44] on div "Status No active tasks You are ready to start receiving tasks. Venezza Koren In…" at bounding box center [120, 192] width 183 height 326
drag, startPoint x: 165, startPoint y: 47, endPoint x: 196, endPoint y: 110, distance: 70.2
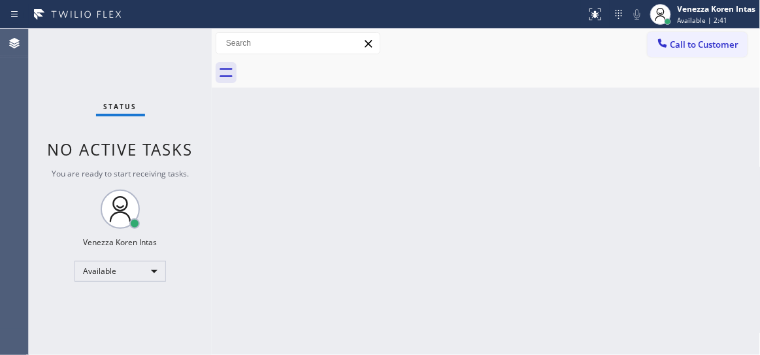
click at [165, 46] on div "Status No active tasks You are ready to start receiving tasks. Venezza Koren In…" at bounding box center [120, 192] width 183 height 326
click at [167, 61] on div "Status No active tasks You are ready to start receiving tasks. Venezza Koren In…" at bounding box center [120, 192] width 183 height 326
click at [171, 54] on div "Status No active tasks You are ready to start receiving tasks. Venezza Koren In…" at bounding box center [120, 192] width 183 height 326
click at [178, 52] on div "Status No active tasks You are ready to start receiving tasks. Venezza Koren In…" at bounding box center [120, 192] width 183 height 326
click at [178, 54] on div "Status No active tasks You are ready to start receiving tasks. Venezza Koren In…" at bounding box center [120, 192] width 183 height 326
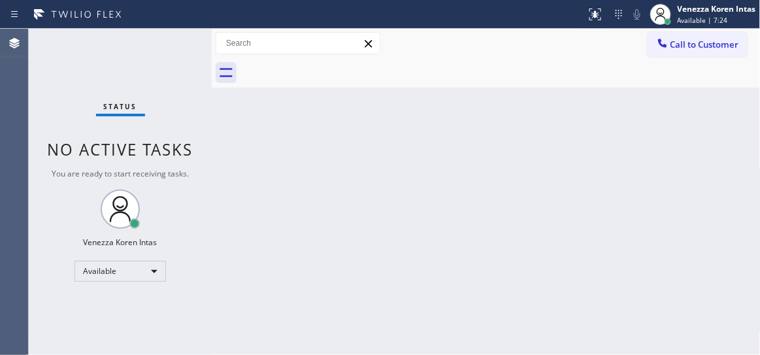
click at [178, 54] on div "Status No active tasks You are ready to start receiving tasks. Venezza Koren In…" at bounding box center [120, 192] width 183 height 326
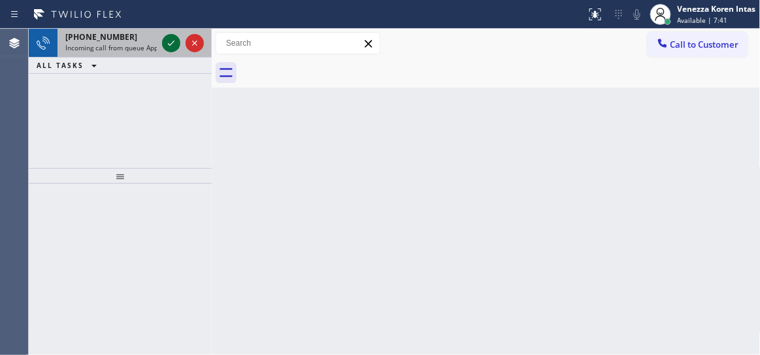
click at [174, 43] on icon at bounding box center [171, 43] width 16 height 16
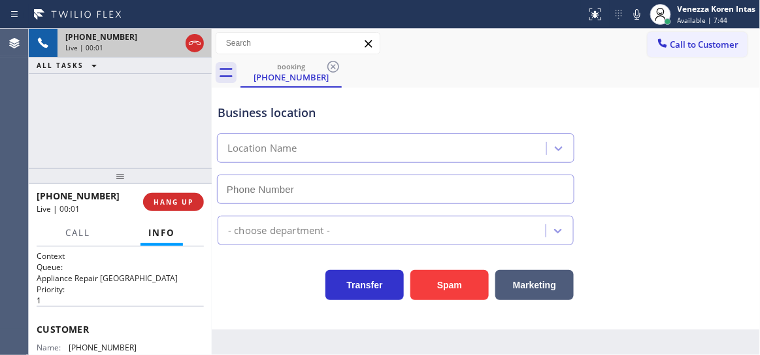
type input "[PHONE_NUMBER]"
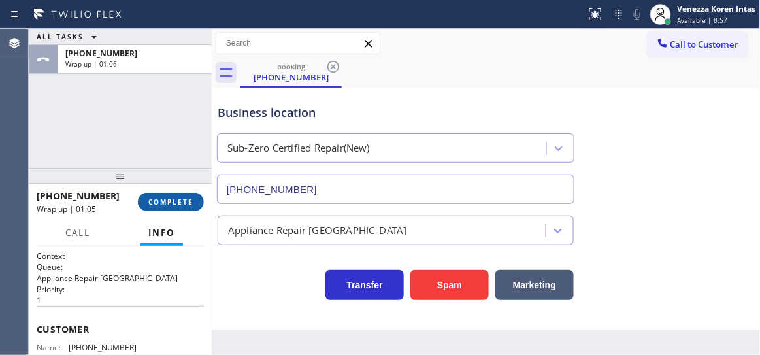
click at [177, 204] on span "COMPLETE" at bounding box center [170, 201] width 45 height 9
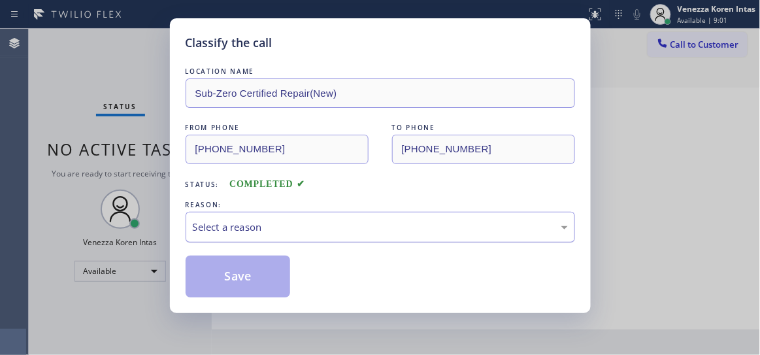
click at [257, 224] on div "Select a reason" at bounding box center [380, 227] width 375 height 15
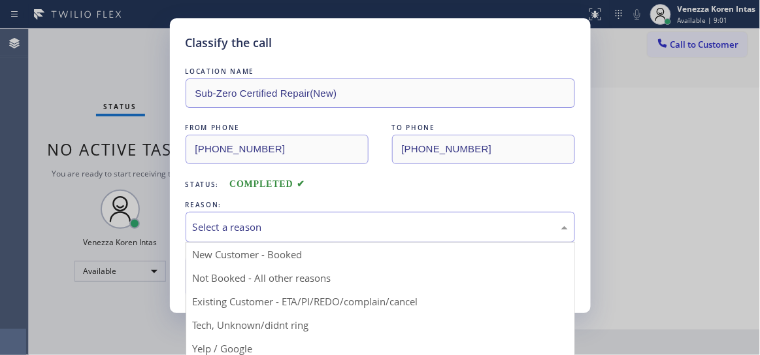
drag, startPoint x: 271, startPoint y: 324, endPoint x: 267, endPoint y: 311, distance: 13.5
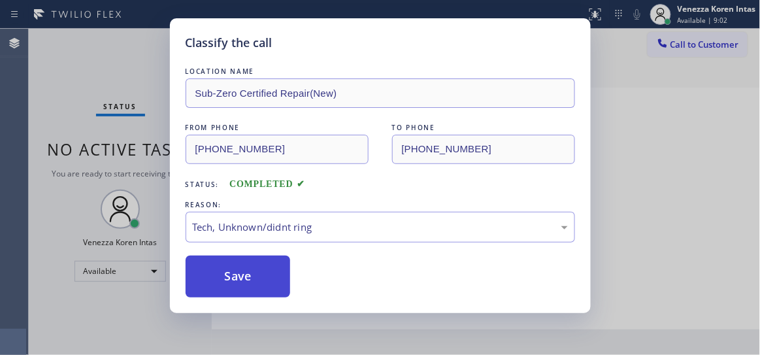
click at [262, 280] on button "Save" at bounding box center [238, 277] width 105 height 42
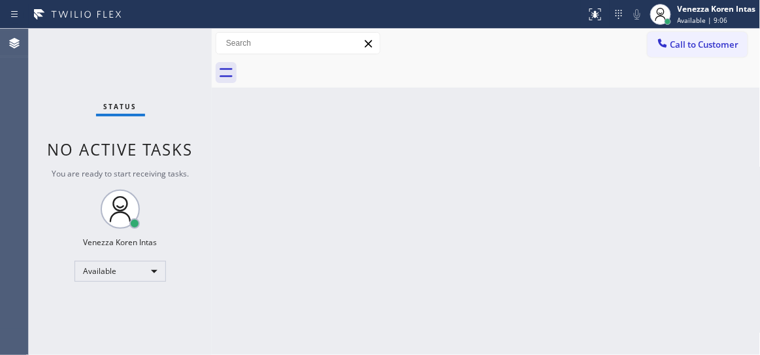
click at [162, 59] on div "Status No active tasks You are ready to start receiving tasks. Venezza Koren In…" at bounding box center [120, 192] width 183 height 326
click at [165, 59] on div "Status No active tasks You are ready to start receiving tasks. Venezza Koren In…" at bounding box center [120, 192] width 183 height 326
drag, startPoint x: 165, startPoint y: 59, endPoint x: 154, endPoint y: 46, distance: 16.7
click at [154, 46] on div "Status No active tasks You are ready to start receiving tasks. Venezza Koren In…" at bounding box center [120, 192] width 183 height 326
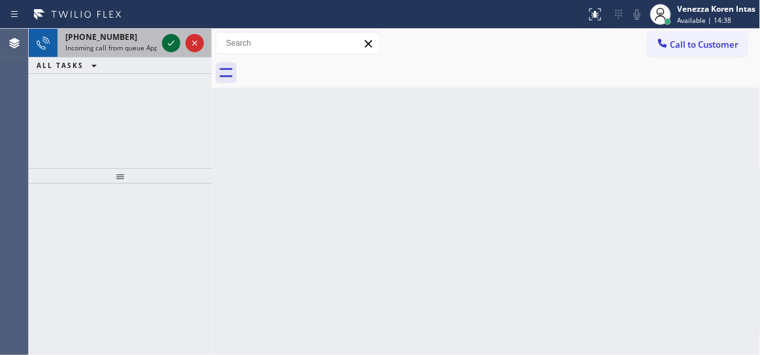
click at [172, 39] on icon at bounding box center [171, 43] width 16 height 16
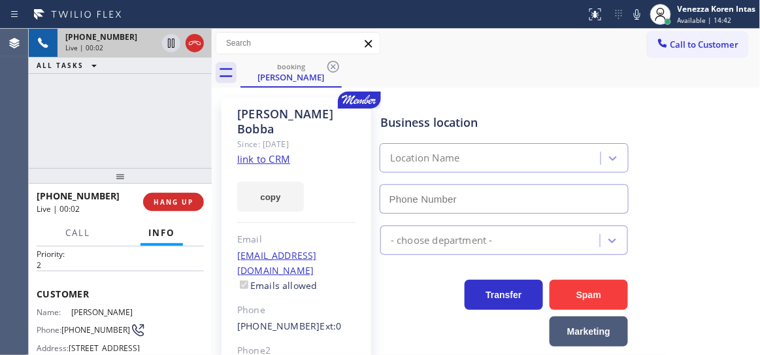
scroll to position [59, 0]
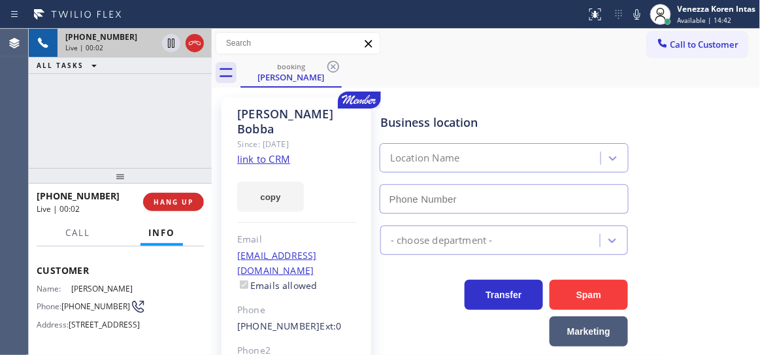
type input "[PHONE_NUMBER]"
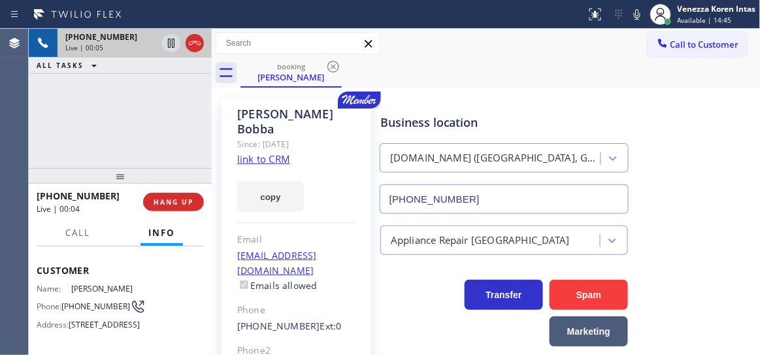
click at [265, 152] on link "link to CRM" at bounding box center [263, 158] width 53 height 13
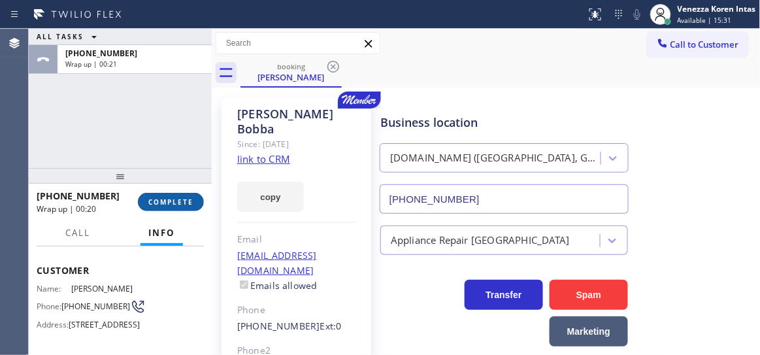
click at [195, 197] on button "COMPLETE" at bounding box center [171, 202] width 66 height 18
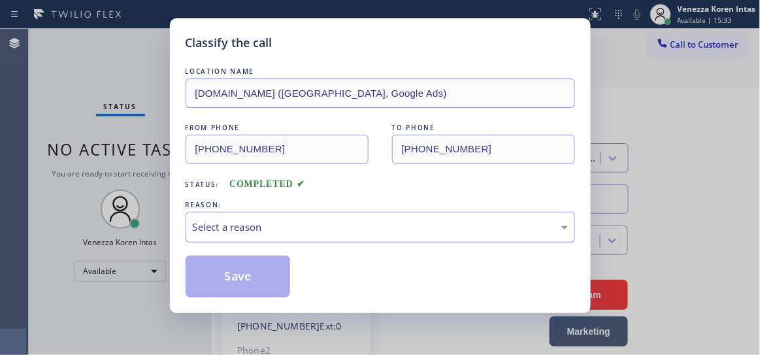
click at [316, 231] on div "Select a reason" at bounding box center [380, 227] width 375 height 15
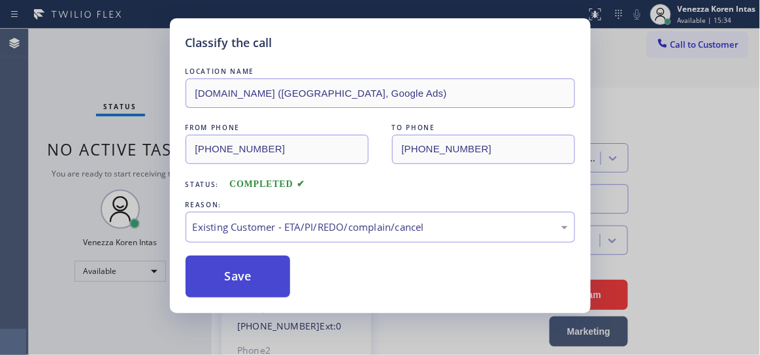
drag, startPoint x: 333, startPoint y: 305, endPoint x: 286, endPoint y: 286, distance: 50.7
click at [286, 286] on button "Save" at bounding box center [238, 277] width 105 height 42
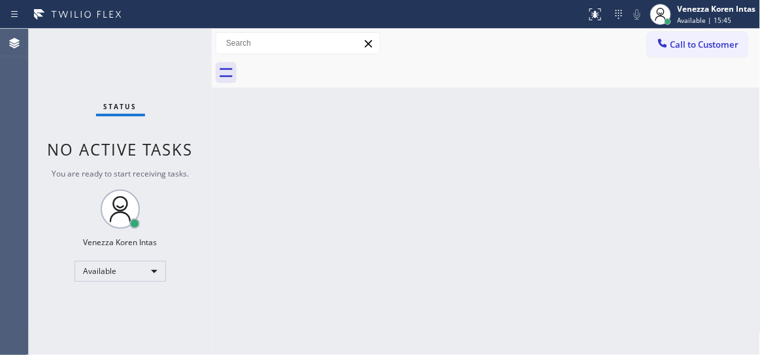
click at [178, 44] on div "Status No active tasks You are ready to start receiving tasks. Venezza Koren In…" at bounding box center [120, 192] width 183 height 326
drag, startPoint x: 176, startPoint y: 53, endPoint x: 620, endPoint y: 277, distance: 497.2
click at [176, 52] on div "Status No active tasks You are ready to start receiving tasks. Venezza Koren In…" at bounding box center [120, 192] width 183 height 326
click at [187, 53] on div "Status No active tasks You are ready to start receiving tasks. Venezza Koren In…" at bounding box center [120, 192] width 183 height 326
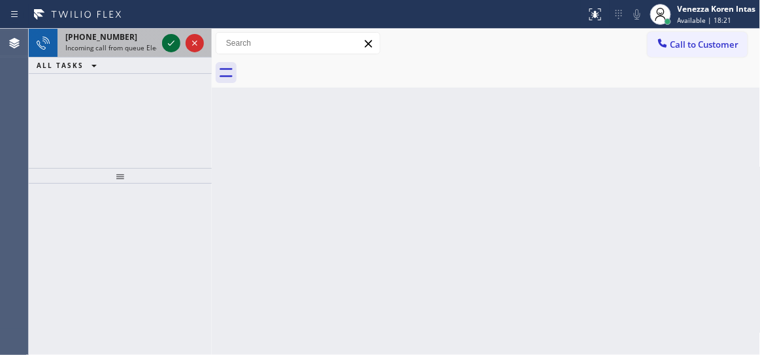
click at [167, 48] on icon at bounding box center [171, 43] width 16 height 16
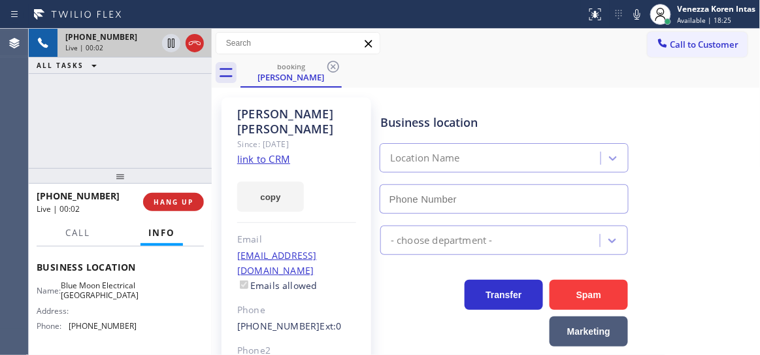
scroll to position [178, 0]
type input "[PHONE_NUMBER]"
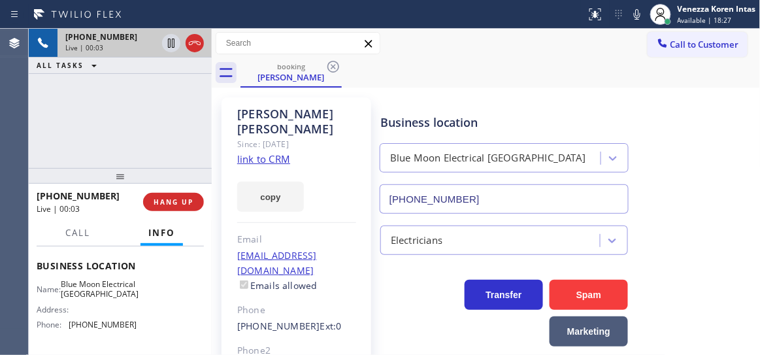
click at [258, 152] on link "link to CRM" at bounding box center [263, 158] width 53 height 13
drag, startPoint x: 150, startPoint y: 104, endPoint x: 581, endPoint y: 88, distance: 431.7
click at [150, 104] on div "[PHONE_NUMBER] Live | 00:41 ALL TASKS ALL TASKS ACTIVE TASKS TASKS IN WRAP UP" at bounding box center [120, 98] width 183 height 139
click at [637, 7] on icon at bounding box center [637, 15] width 16 height 16
click at [173, 47] on icon at bounding box center [171, 43] width 7 height 9
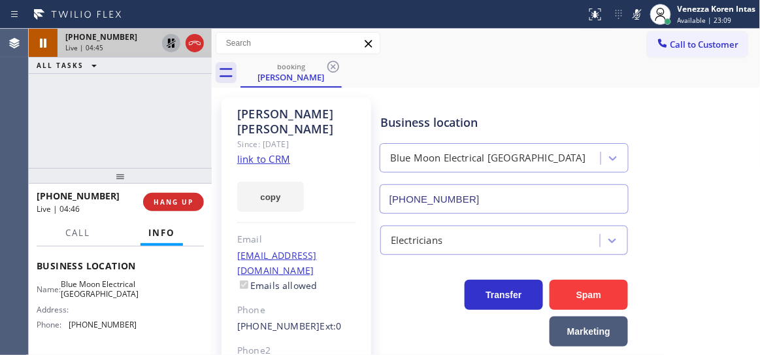
drag, startPoint x: 161, startPoint y: 97, endPoint x: 161, endPoint y: 86, distance: 10.5
click at [161, 97] on div "[PHONE_NUMBER] Live | 04:45 ALL TASKS ALL TASKS ACTIVE TASKS TASKS IN WRAP UP" at bounding box center [120, 98] width 183 height 139
click at [170, 45] on icon at bounding box center [171, 43] width 9 height 9
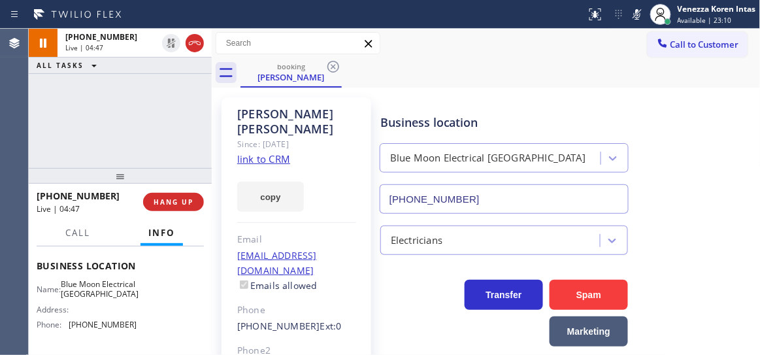
click at [633, 13] on icon at bounding box center [637, 15] width 16 height 16
drag, startPoint x: 182, startPoint y: 108, endPoint x: 331, endPoint y: 57, distance: 158.3
click at [182, 108] on div "[PHONE_NUMBER] Live | 05:19 ALL TASKS ALL TASKS ACTIVE TASKS TASKS IN WRAP UP" at bounding box center [120, 98] width 183 height 139
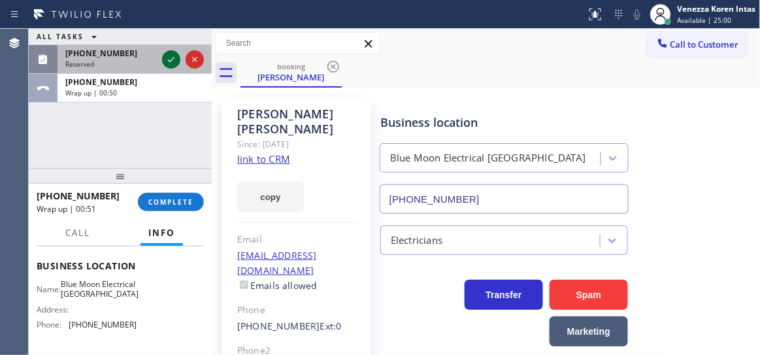
click at [169, 62] on icon at bounding box center [171, 60] width 16 height 16
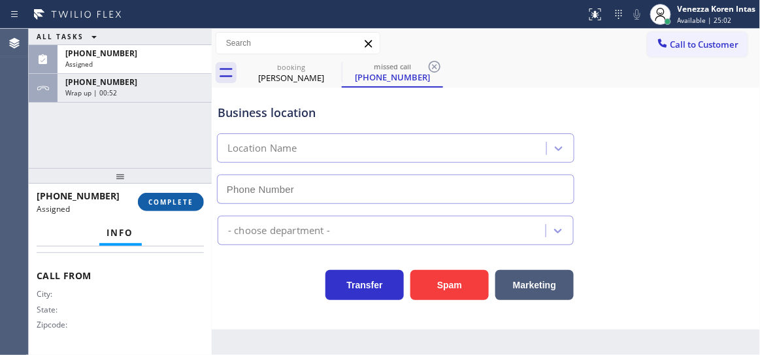
click at [194, 199] on button "COMPLETE" at bounding box center [171, 202] width 66 height 18
type input "[PHONE_NUMBER]"
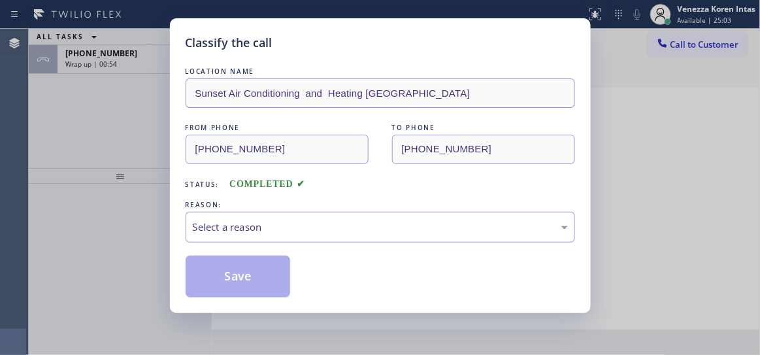
click at [312, 233] on div "Select a reason" at bounding box center [380, 227] width 375 height 15
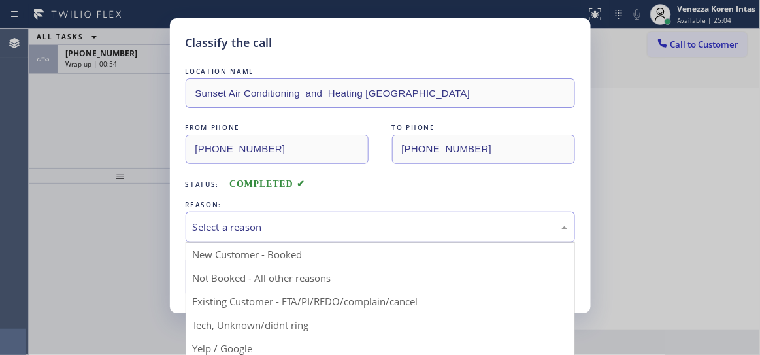
drag, startPoint x: 326, startPoint y: 297, endPoint x: 236, endPoint y: 258, distance: 98.1
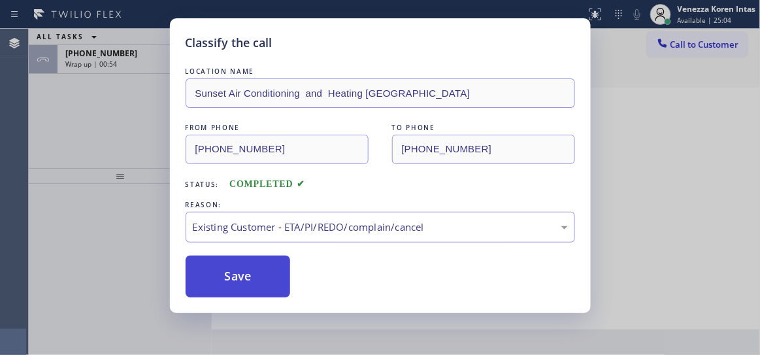
click at [235, 258] on button "Save" at bounding box center [238, 277] width 105 height 42
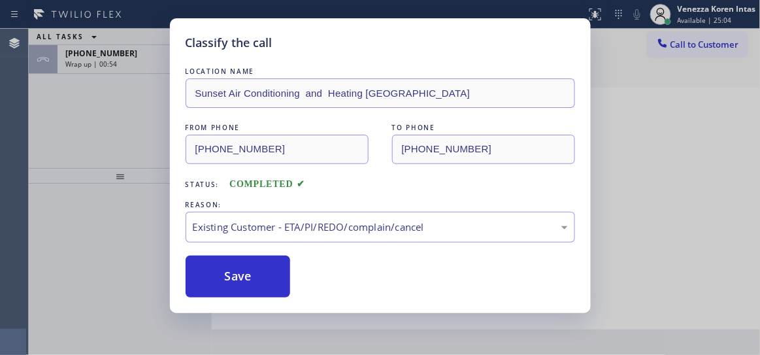
type input "[PHONE_NUMBER]"
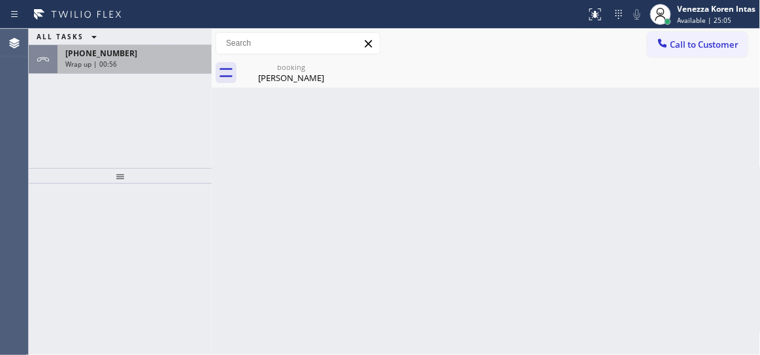
click at [125, 69] on div "[PHONE_NUMBER] Wrap up | 00:56" at bounding box center [132, 59] width 149 height 29
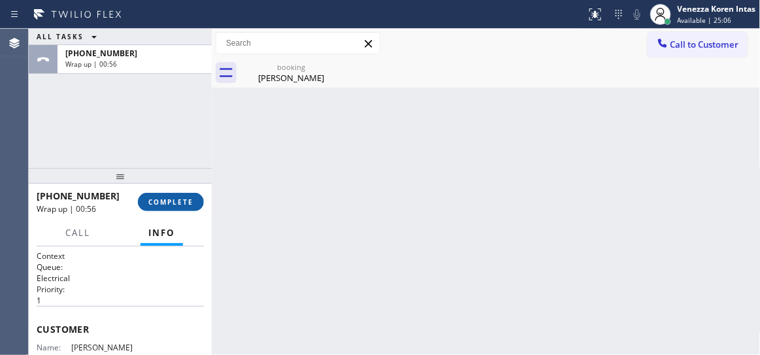
click at [165, 197] on span "COMPLETE" at bounding box center [170, 201] width 45 height 9
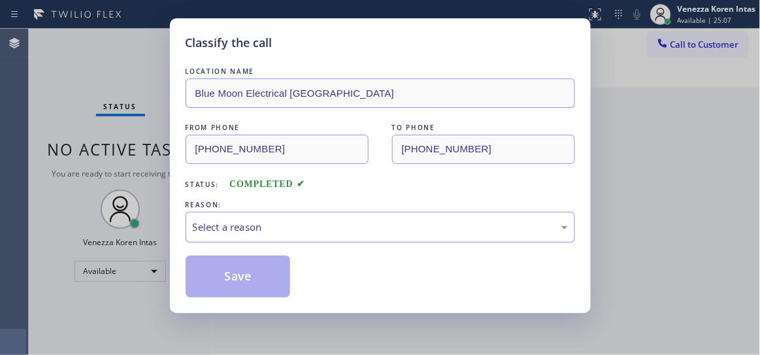
drag, startPoint x: 307, startPoint y: 233, endPoint x: 307, endPoint y: 241, distance: 7.8
click at [307, 233] on div "Select a reason" at bounding box center [380, 227] width 375 height 15
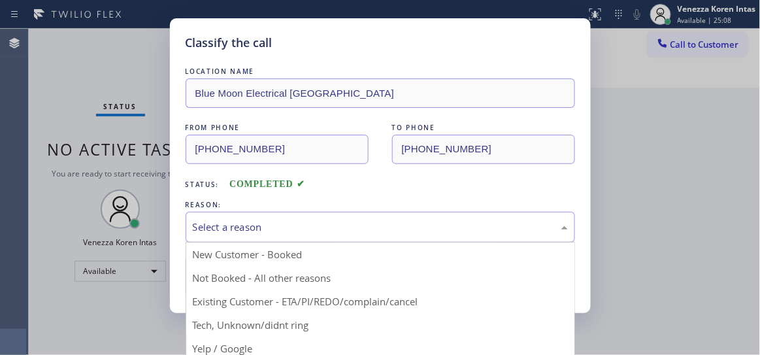
drag, startPoint x: 312, startPoint y: 314, endPoint x: 283, endPoint y: 296, distance: 33.7
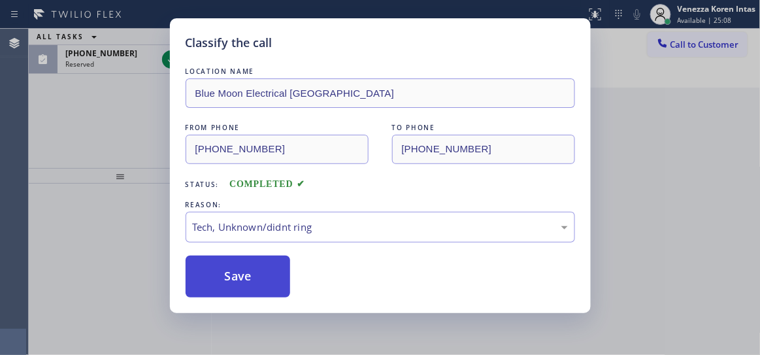
click at [244, 269] on button "Save" at bounding box center [238, 277] width 105 height 42
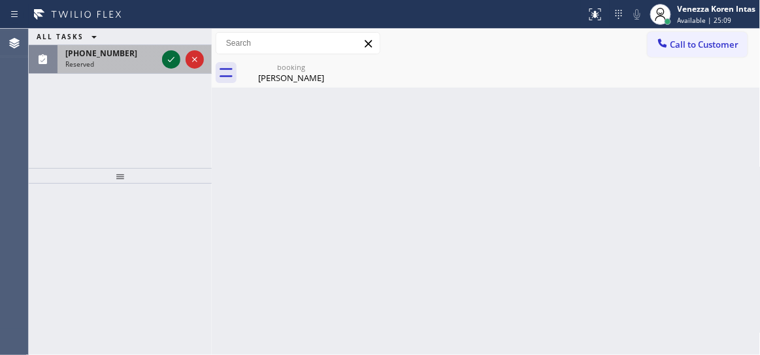
click at [169, 61] on icon at bounding box center [171, 60] width 16 height 16
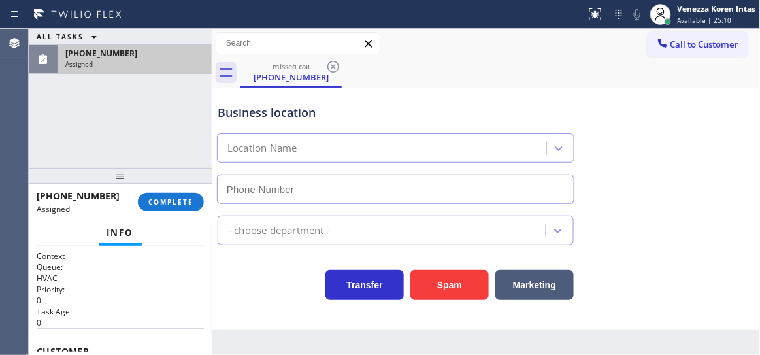
type input "[PHONE_NUMBER]"
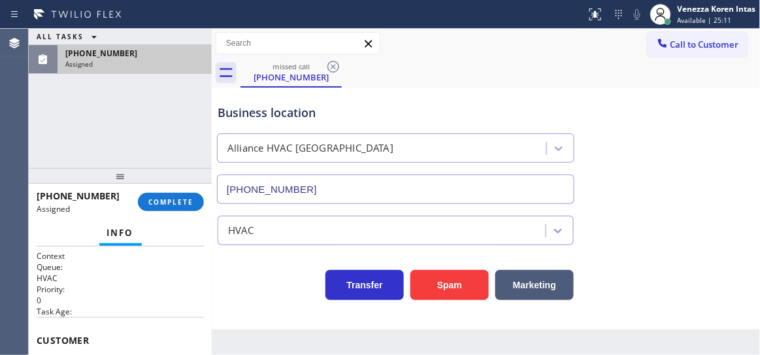
drag, startPoint x: 174, startPoint y: 194, endPoint x: 244, endPoint y: 207, distance: 71.1
click at [176, 194] on button "COMPLETE" at bounding box center [171, 202] width 66 height 18
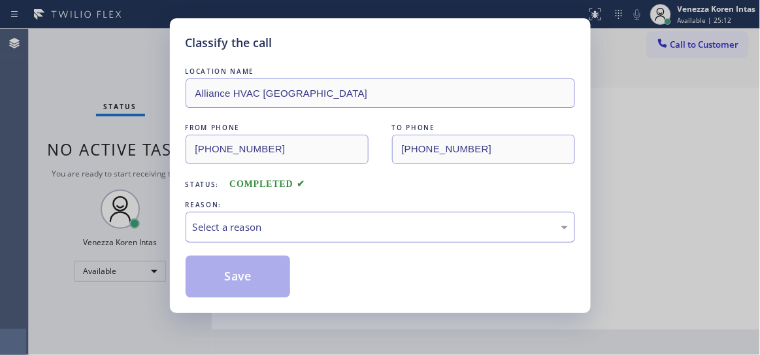
click at [332, 235] on div "Select a reason" at bounding box center [381, 227] width 390 height 31
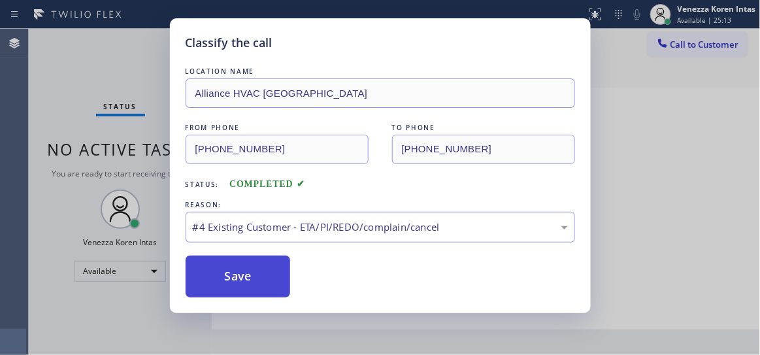
click at [282, 292] on button "Save" at bounding box center [238, 277] width 105 height 42
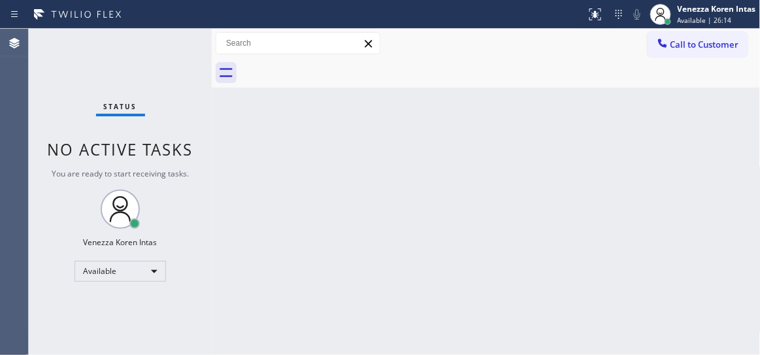
drag, startPoint x: 204, startPoint y: 56, endPoint x: 190, endPoint y: 56, distance: 14.4
click at [195, 57] on div "Status No active tasks You are ready to start receiving tasks. Venezza Koren In…" at bounding box center [120, 192] width 183 height 326
click at [182, 56] on div "Status No active tasks You are ready to start receiving tasks. Venezza Koren In…" at bounding box center [120, 192] width 183 height 326
drag, startPoint x: 146, startPoint y: 59, endPoint x: 58, endPoint y: 114, distance: 104.3
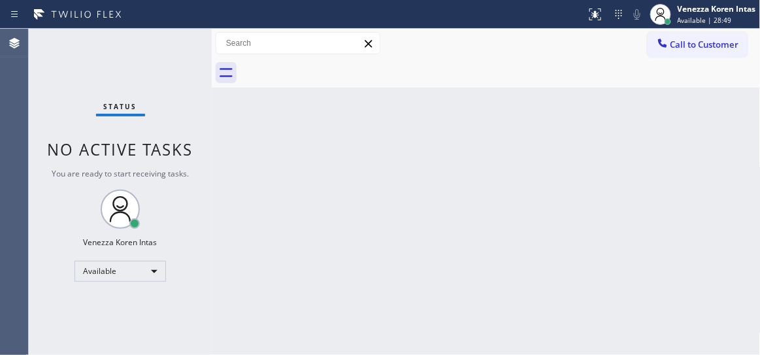
click at [146, 58] on div "Status No active tasks You are ready to start receiving tasks. Venezza Koren In…" at bounding box center [120, 192] width 183 height 326
click at [178, 39] on div "Status No active tasks You are ready to start receiving tasks. Venezza Koren In…" at bounding box center [120, 192] width 183 height 326
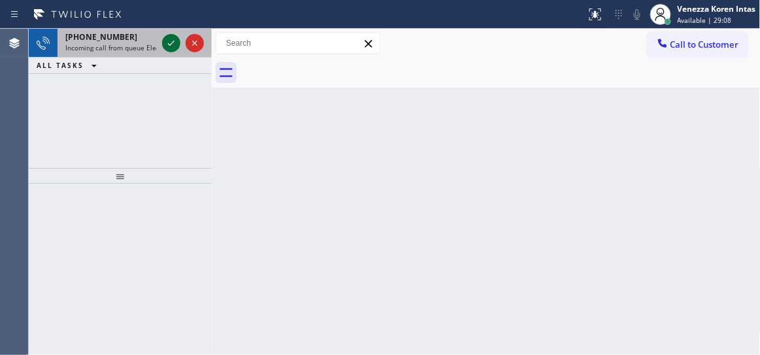
click at [167, 41] on icon at bounding box center [171, 43] width 16 height 16
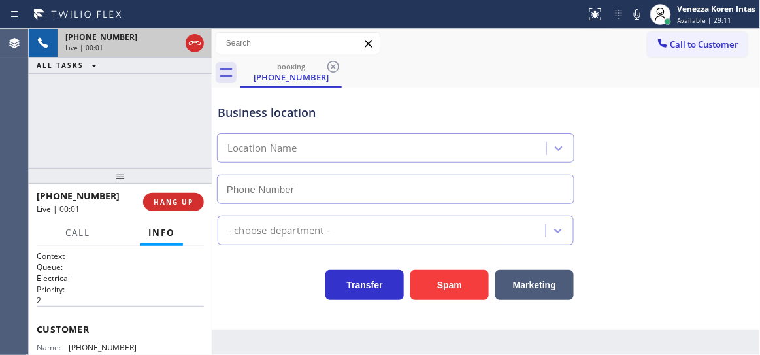
type input "[PHONE_NUMBER]"
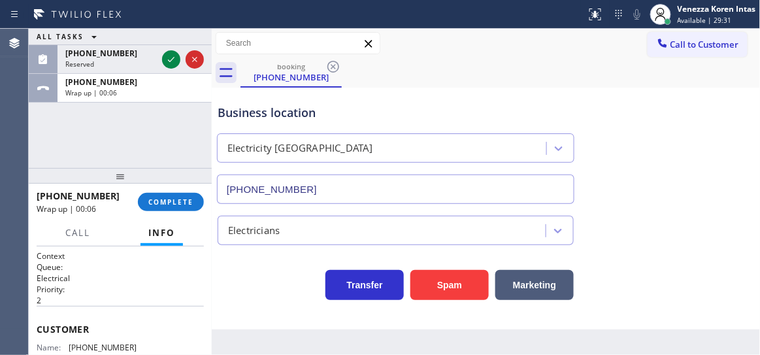
click at [164, 105] on div "ALL TASKS ALL TASKS ACTIVE TASKS TASKS IN WRAP UP [PHONE_NUMBER] Reserved [PHON…" at bounding box center [120, 98] width 183 height 139
click at [173, 212] on div "[PHONE_NUMBER] Wrap up | 00:07 COMPLETE" at bounding box center [120, 202] width 167 height 34
drag, startPoint x: 187, startPoint y: 200, endPoint x: 303, endPoint y: 239, distance: 122.2
click at [186, 200] on span "COMPLETE" at bounding box center [170, 201] width 45 height 9
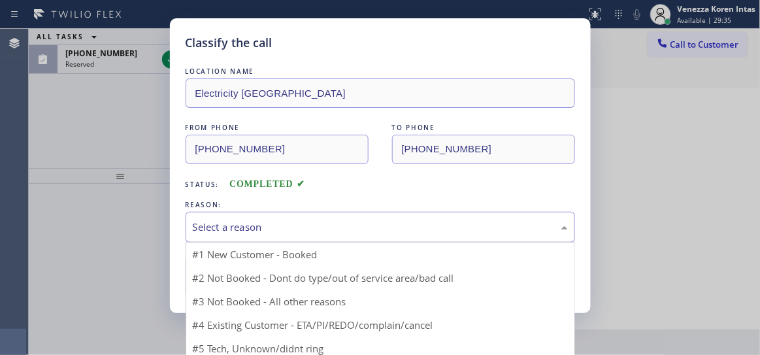
click at [299, 239] on div "Select a reason" at bounding box center [381, 227] width 390 height 31
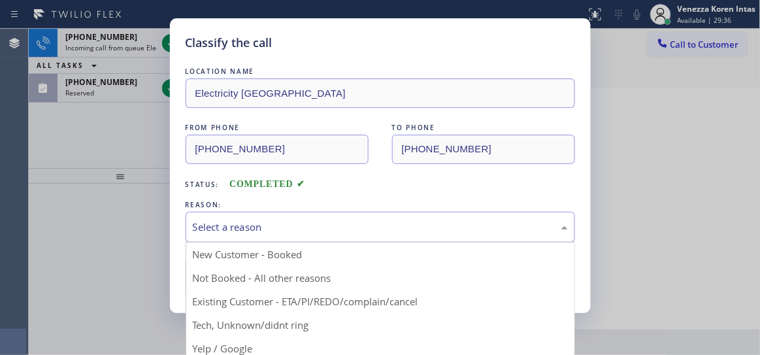
drag, startPoint x: 295, startPoint y: 322, endPoint x: 257, endPoint y: 292, distance: 49.3
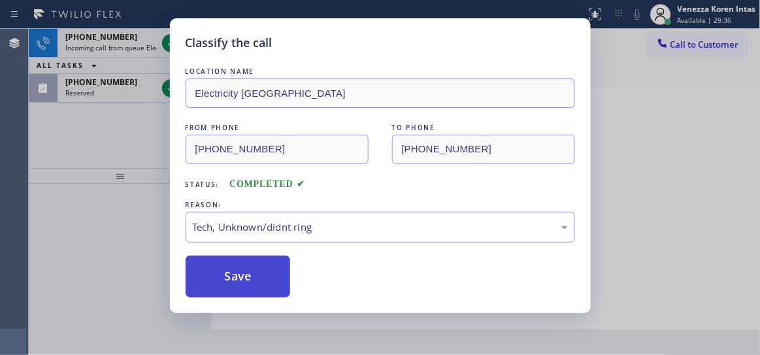
click at [257, 292] on button "Save" at bounding box center [238, 277] width 105 height 42
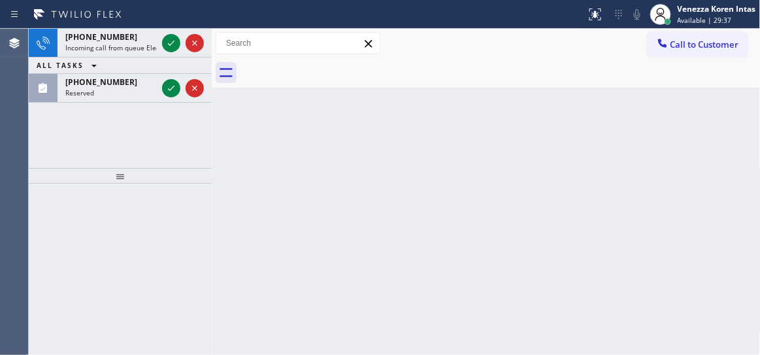
click at [169, 90] on icon at bounding box center [171, 88] width 16 height 16
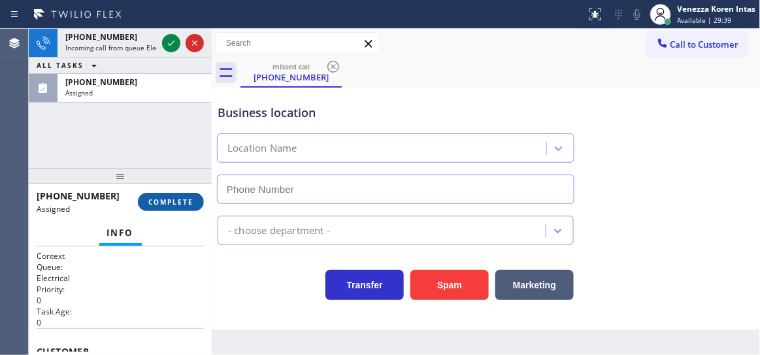
type input "[PHONE_NUMBER]"
click at [188, 201] on span "COMPLETE" at bounding box center [170, 201] width 45 height 9
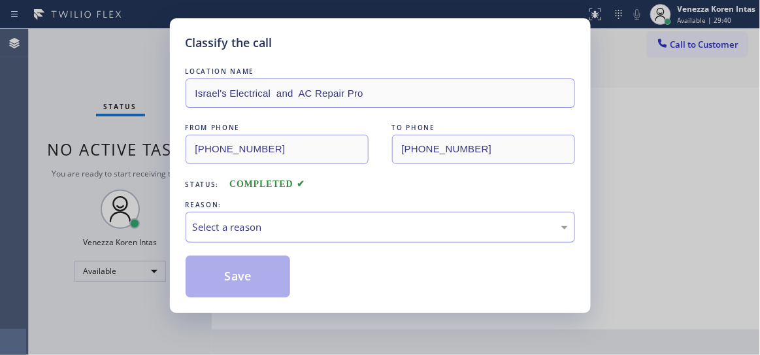
click at [313, 239] on div "Select a reason" at bounding box center [381, 227] width 390 height 31
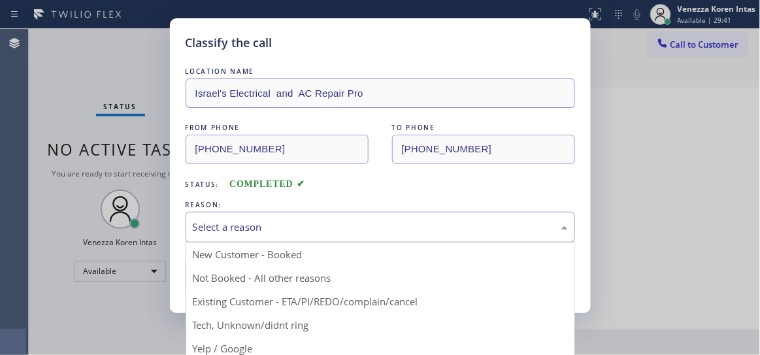
drag, startPoint x: 293, startPoint y: 329, endPoint x: 264, endPoint y: 295, distance: 44.5
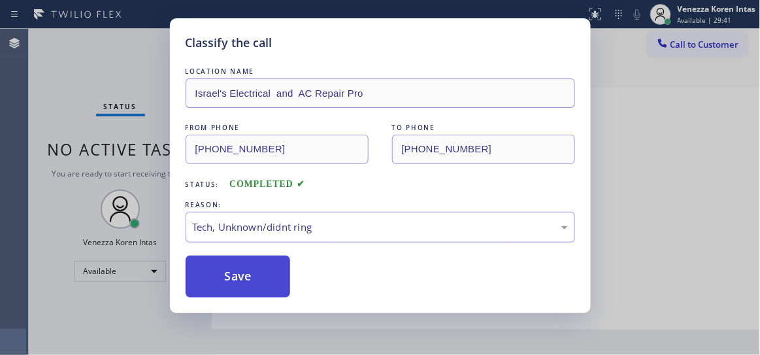
click at [253, 285] on button "Save" at bounding box center [238, 277] width 105 height 42
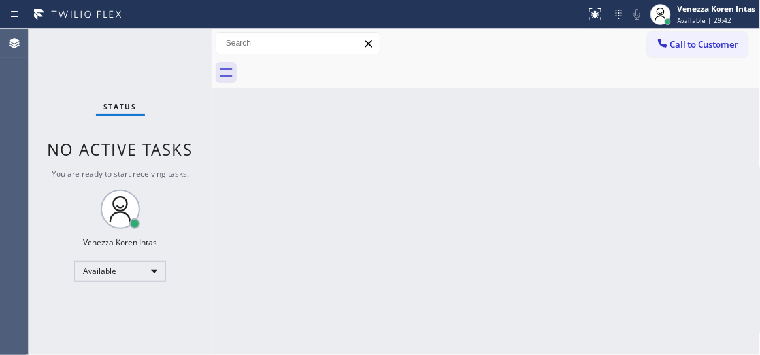
click at [659, 181] on div "Back to Dashboard Change Sender ID Customers Technicians Select a contact Outbo…" at bounding box center [486, 192] width 549 height 326
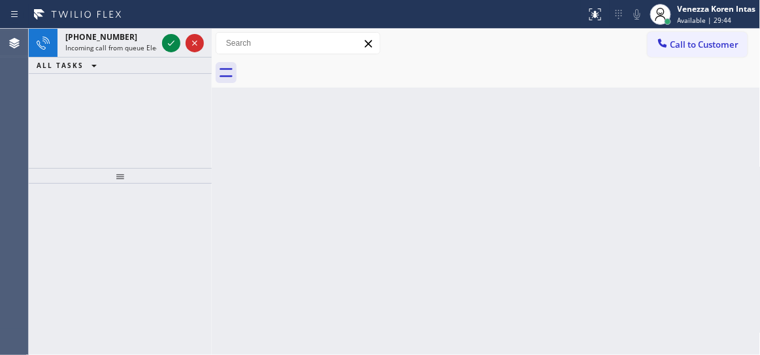
click at [218, 103] on div "Back to Dashboard Change Sender ID Customers Technicians Select a contact Outbo…" at bounding box center [486, 192] width 549 height 326
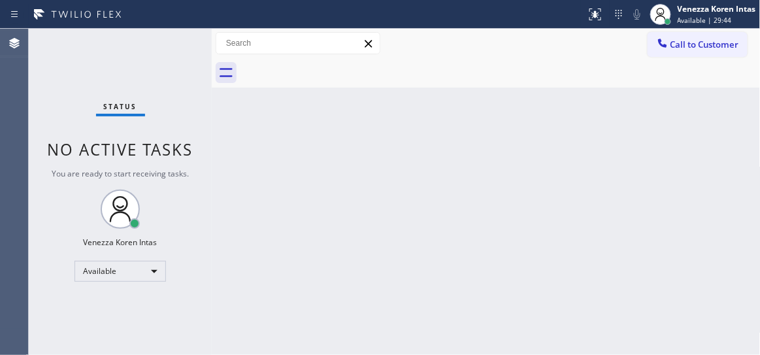
click at [166, 48] on div "Status No active tasks You are ready to start receiving tasks. Venezza Koren In…" at bounding box center [120, 192] width 183 height 326
drag, startPoint x: 198, startPoint y: 89, endPoint x: 185, endPoint y: 86, distance: 13.3
click at [190, 88] on div "Status No active tasks You are ready to start receiving tasks. Venezza Koren In…" at bounding box center [120, 192] width 183 height 326
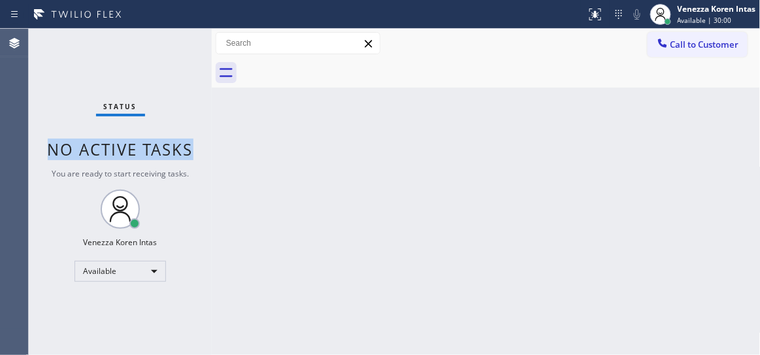
click at [125, 48] on div "Status No active tasks You are ready to start receiving tasks. Venezza Koren In…" at bounding box center [120, 192] width 183 height 326
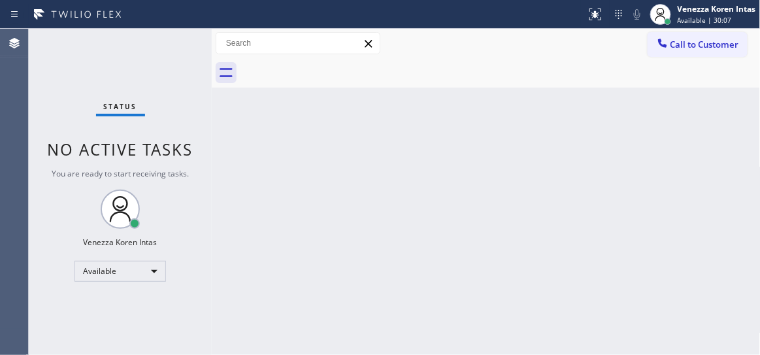
click at [177, 54] on div "Status No active tasks You are ready to start receiving tasks. Venezza Koren In…" at bounding box center [120, 192] width 183 height 326
click at [193, 58] on div "Status No active tasks You are ready to start receiving tasks. Venezza Koren In…" at bounding box center [120, 192] width 183 height 326
drag, startPoint x: 154, startPoint y: 54, endPoint x: 44, endPoint y: 95, distance: 117.3
click at [154, 55] on div "Status No active tasks You are ready to start receiving tasks. Venezza Koren In…" at bounding box center [120, 192] width 183 height 326
click at [199, 56] on div "Status No active tasks You are ready to start receiving tasks. Venezza Koren In…" at bounding box center [120, 192] width 183 height 326
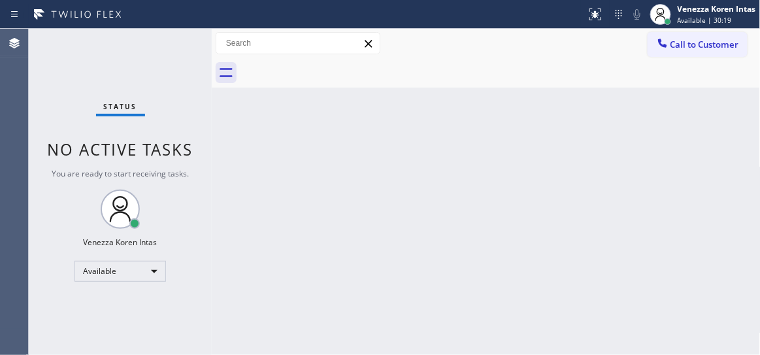
drag, startPoint x: 228, startPoint y: 183, endPoint x: 242, endPoint y: 287, distance: 104.9
click at [228, 187] on div "Back to Dashboard Change Sender ID Customers Technicians Select a contact Outbo…" at bounding box center [486, 192] width 549 height 326
drag, startPoint x: 186, startPoint y: 61, endPoint x: 284, endPoint y: 351, distance: 306.3
click at [186, 61] on div "Status No active tasks You are ready to start receiving tasks. Venezza Koren In…" at bounding box center [120, 192] width 183 height 326
drag, startPoint x: 186, startPoint y: 60, endPoint x: 24, endPoint y: 80, distance: 164.0
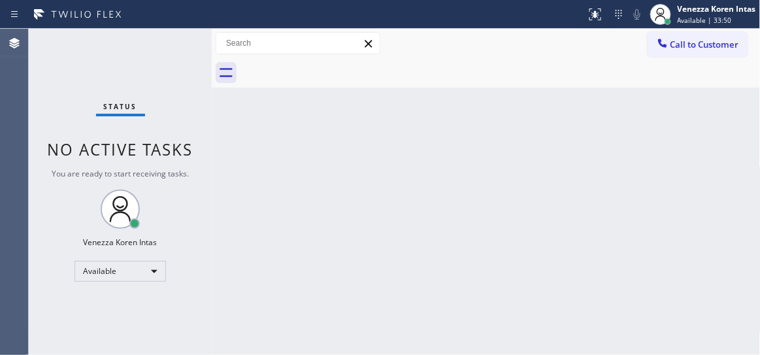
click at [182, 59] on div "Status No active tasks You are ready to start receiving tasks. Venezza Koren In…" at bounding box center [120, 192] width 183 height 326
click at [182, 42] on div "Status No active tasks You are ready to start receiving tasks. Venezza Koren In…" at bounding box center [120, 192] width 183 height 326
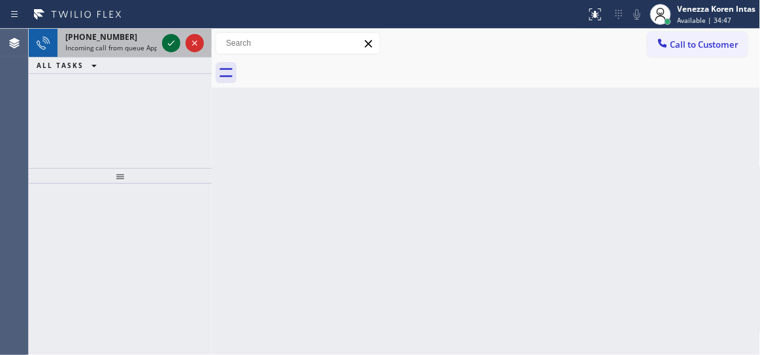
click at [167, 44] on icon at bounding box center [171, 43] width 16 height 16
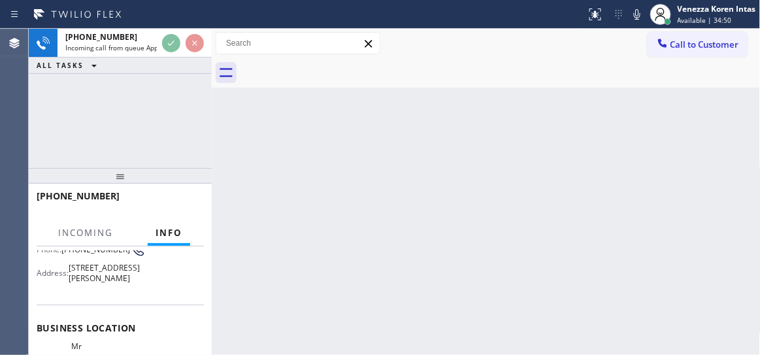
scroll to position [118, 0]
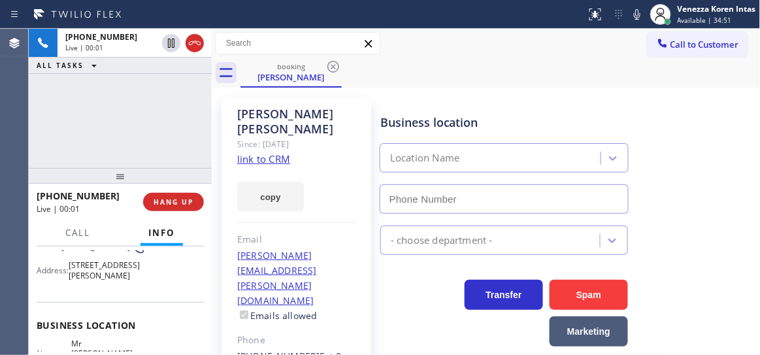
type input "[PHONE_NUMBER]"
click at [271, 152] on link "link to CRM" at bounding box center [263, 158] width 53 height 13
click at [639, 16] on icon at bounding box center [637, 14] width 7 height 10
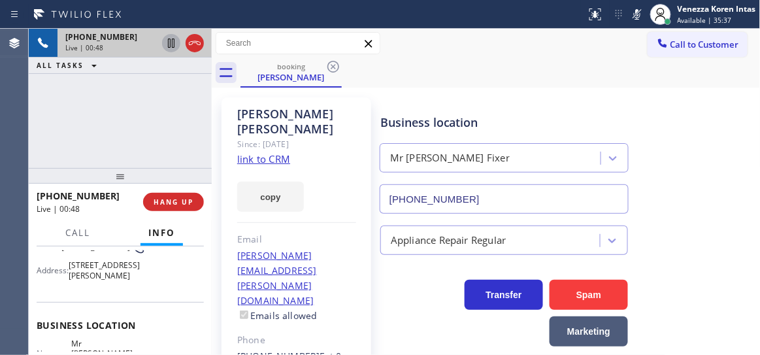
click at [172, 42] on icon at bounding box center [171, 43] width 7 height 9
click at [224, 76] on icon at bounding box center [226, 72] width 13 height 9
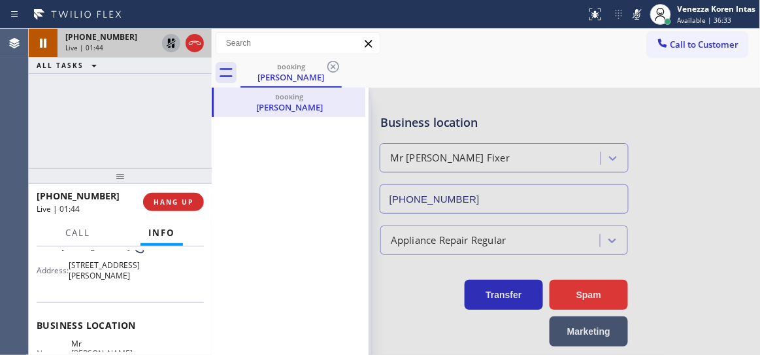
click at [0, 0] on icon at bounding box center [0, 0] width 0 height 0
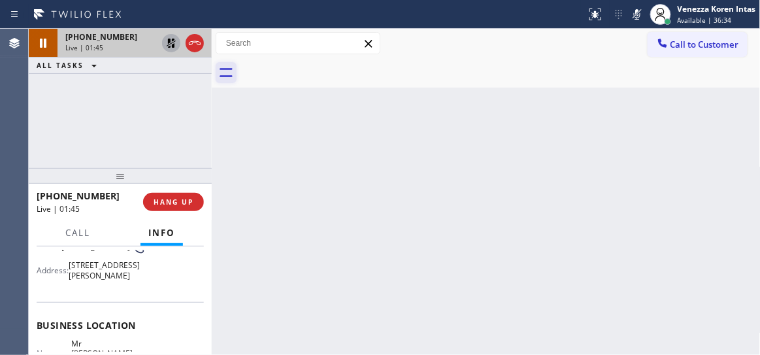
click at [228, 78] on icon at bounding box center [226, 72] width 21 height 21
drag, startPoint x: 632, startPoint y: 16, endPoint x: 351, endPoint y: 106, distance: 295.0
click at [632, 17] on icon at bounding box center [637, 15] width 16 height 16
click at [178, 44] on icon at bounding box center [171, 43] width 16 height 16
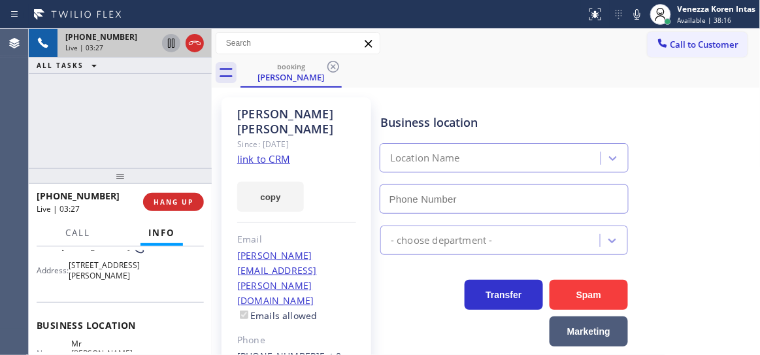
type input "[PHONE_NUMBER]"
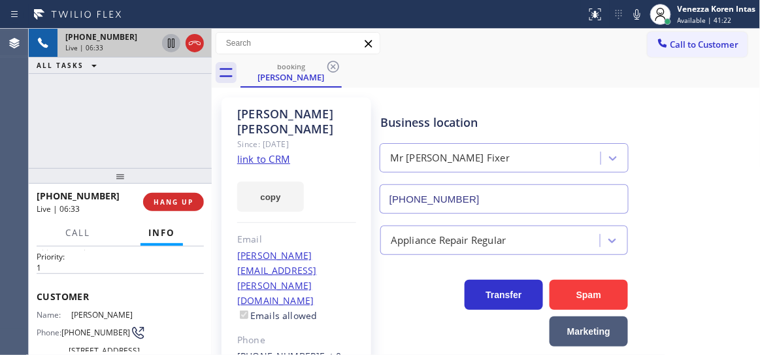
scroll to position [59, 0]
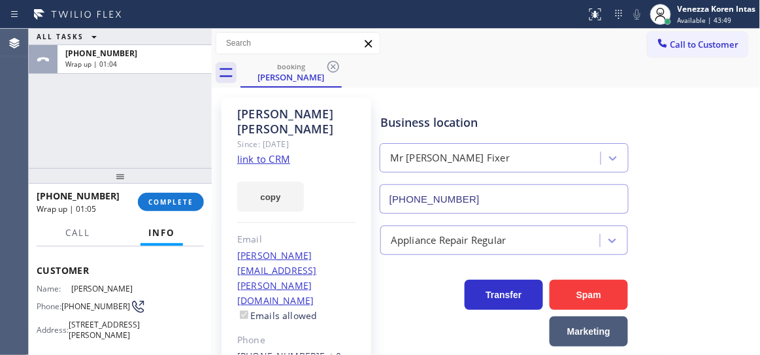
drag, startPoint x: 174, startPoint y: 206, endPoint x: 232, endPoint y: 205, distance: 58.2
click at [173, 207] on button "COMPLETE" at bounding box center [171, 202] width 66 height 18
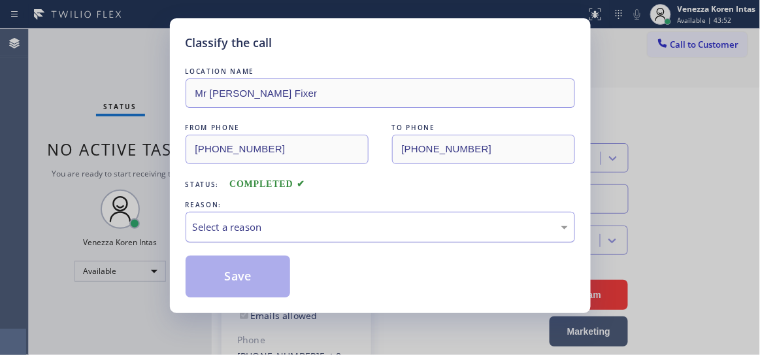
click at [270, 241] on div "Select a reason" at bounding box center [381, 227] width 390 height 31
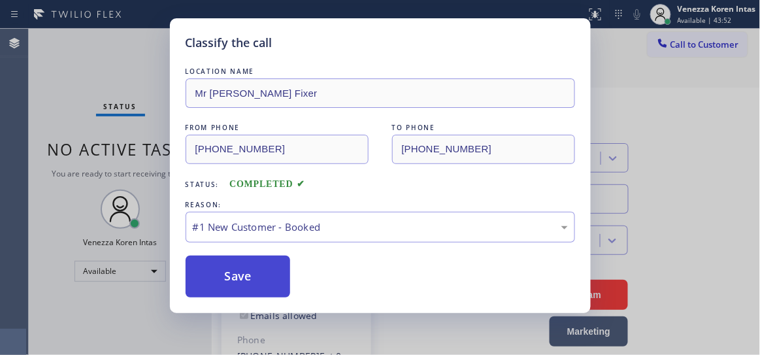
click at [262, 268] on button "Save" at bounding box center [238, 277] width 105 height 42
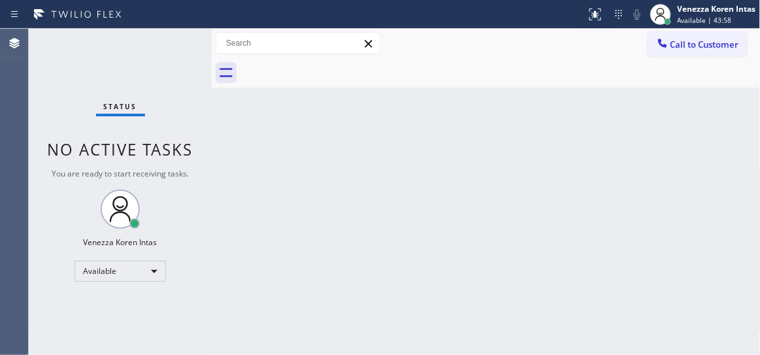
click at [151, 20] on div at bounding box center [293, 14] width 576 height 21
click at [158, 53] on div "Status No active tasks You are ready to start receiving tasks. Venezza Koren In…" at bounding box center [120, 192] width 183 height 326
click at [171, 56] on div "Status No active tasks You are ready to start receiving tasks. Venezza Koren In…" at bounding box center [120, 192] width 183 height 326
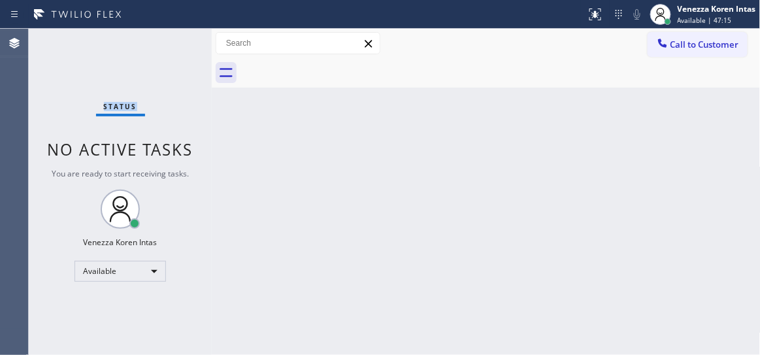
click at [171, 56] on div "Status No active tasks You are ready to start receiving tasks. Venezza Koren In…" at bounding box center [120, 192] width 183 height 326
click at [146, 52] on div "Status No active tasks You are ready to start receiving tasks. Venezza Koren In…" at bounding box center [120, 192] width 183 height 326
click at [148, 52] on div "Status No active tasks You are ready to start receiving tasks. Venezza Koren In…" at bounding box center [120, 192] width 183 height 326
drag, startPoint x: 137, startPoint y: 66, endPoint x: 173, endPoint y: 52, distance: 38.5
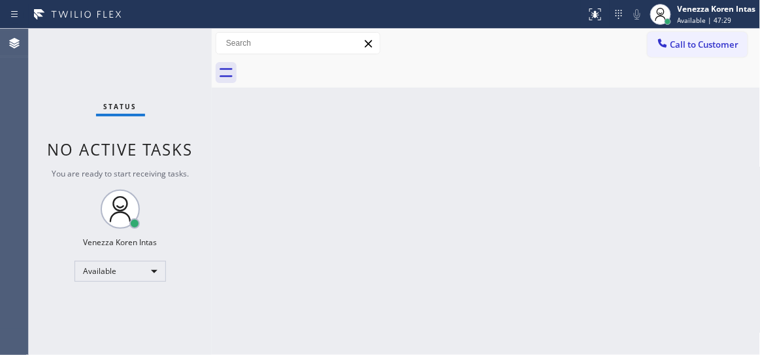
click at [137, 66] on div "Status No active tasks You are ready to start receiving tasks. Venezza Koren In…" at bounding box center [120, 192] width 183 height 326
click at [173, 52] on div "Status No active tasks You are ready to start receiving tasks. Venezza Koren In…" at bounding box center [120, 192] width 183 height 326
click at [191, 44] on div "Status No active tasks You are ready to start receiving tasks. Venezza Koren In…" at bounding box center [120, 192] width 183 height 326
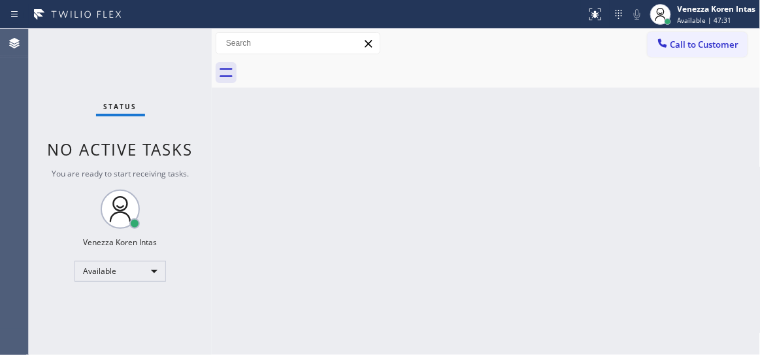
click at [156, 52] on div "Status No active tasks You are ready to start receiving tasks. Venezza Koren In…" at bounding box center [120, 192] width 183 height 326
drag, startPoint x: 225, startPoint y: 48, endPoint x: 156, endPoint y: 50, distance: 68.6
click at [220, 50] on input "text" at bounding box center [297, 43] width 163 height 21
click at [156, 50] on div "Status No active tasks You are ready to start receiving tasks. Venezza Koren In…" at bounding box center [120, 192] width 183 height 326
click at [19, 132] on div "Agent Desktop" at bounding box center [14, 192] width 28 height 326
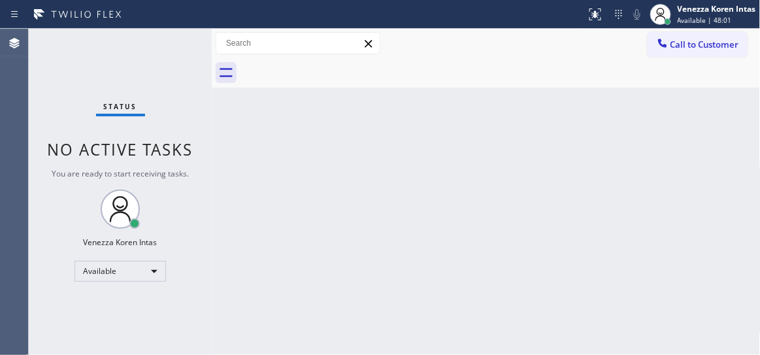
click at [146, 67] on div "Status No active tasks You are ready to start receiving tasks. Venezza Koren In…" at bounding box center [120, 192] width 183 height 326
drag, startPoint x: 192, startPoint y: 54, endPoint x: 56, endPoint y: 91, distance: 140.3
click at [192, 53] on div "Status No active tasks You are ready to start receiving tasks. Venezza Koren In…" at bounding box center [120, 192] width 183 height 326
click at [167, 41] on div "Status No active tasks You are ready to start receiving tasks. Venezza Koren In…" at bounding box center [120, 192] width 183 height 326
click at [247, 220] on div "Back to Dashboard Change Sender ID Customers Technicians Select a contact Outbo…" at bounding box center [486, 192] width 549 height 326
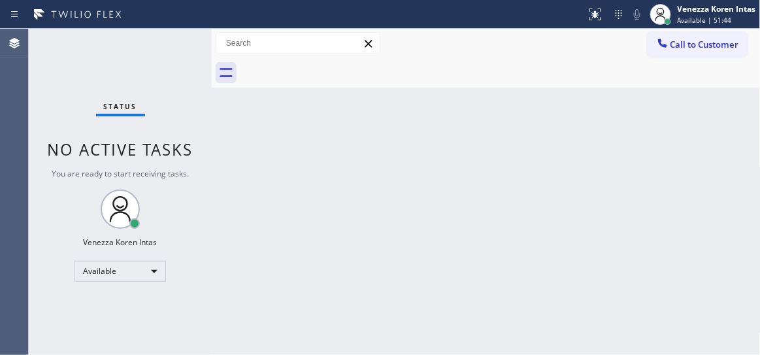
drag, startPoint x: 345, startPoint y: 248, endPoint x: 341, endPoint y: 291, distance: 42.7
click at [344, 248] on div "Back to Dashboard Change Sender ID Customers Technicians Select a contact Outbo…" at bounding box center [486, 192] width 549 height 326
drag, startPoint x: 143, startPoint y: 58, endPoint x: 182, endPoint y: 52, distance: 39.6
click at [143, 58] on div "Status No active tasks You are ready to start receiving tasks. Venezza Koren In…" at bounding box center [120, 192] width 183 height 326
drag, startPoint x: 201, startPoint y: 45, endPoint x: 185, endPoint y: 47, distance: 16.5
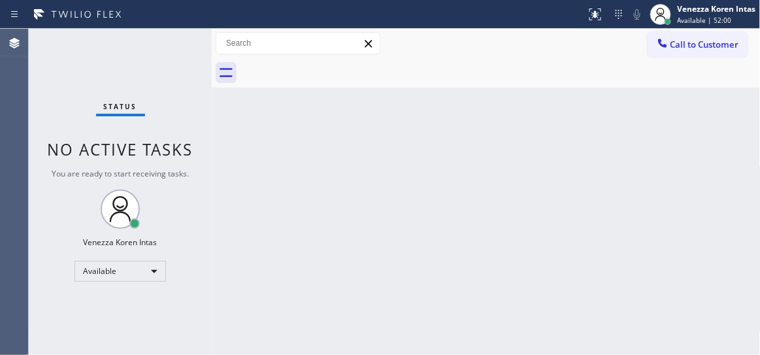
click at [199, 44] on div "Status No active tasks You are ready to start receiving tasks. Venezza Koren In…" at bounding box center [120, 192] width 183 height 326
click at [180, 48] on div "Status No active tasks You are ready to start receiving tasks. Venezza Koren In…" at bounding box center [120, 192] width 183 height 326
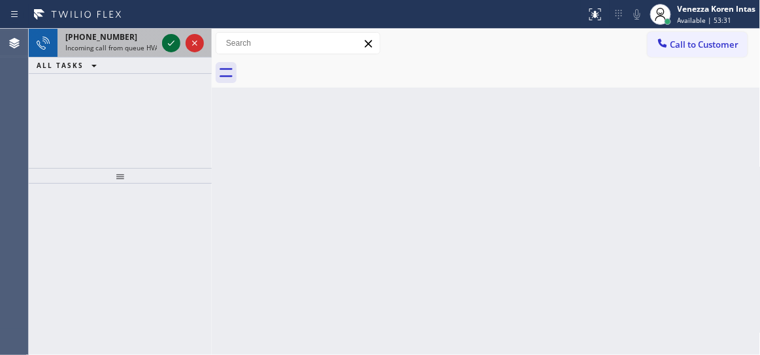
click at [165, 42] on icon at bounding box center [171, 43] width 16 height 16
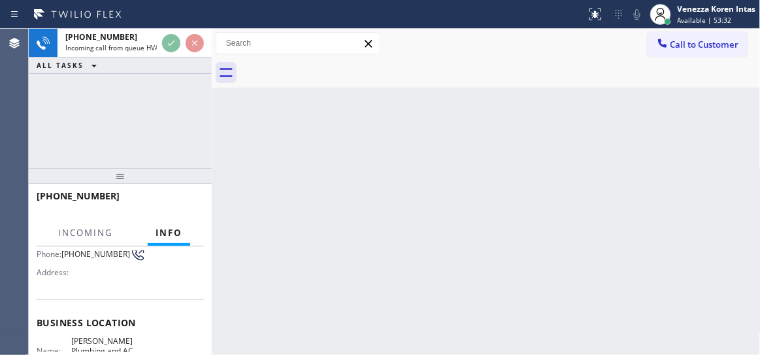
scroll to position [178, 0]
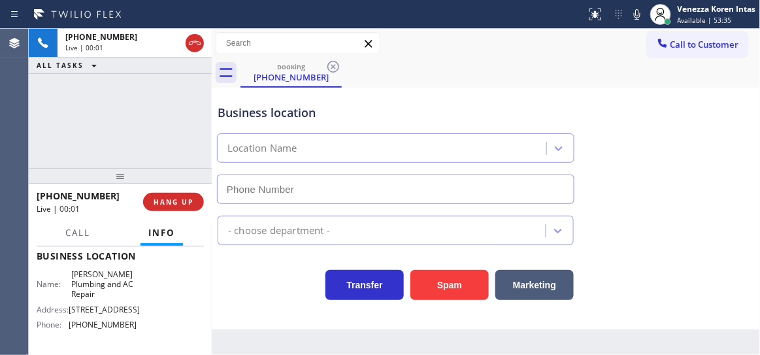
type input "[PHONE_NUMBER]"
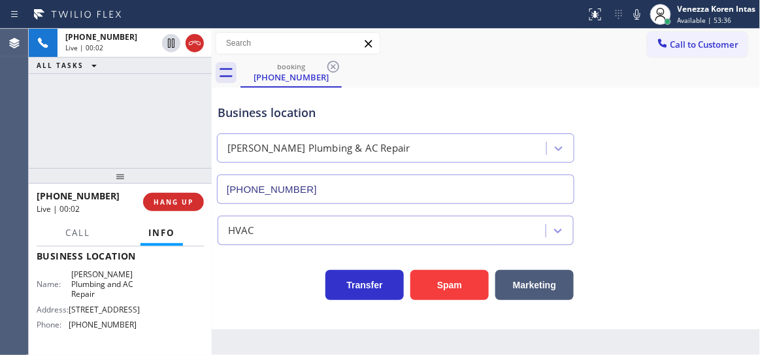
click at [151, 119] on div "[PHONE_NUMBER] Live | 00:02 ALL TASKS ALL TASKS ACTIVE TASKS TASKS IN WRAP UP" at bounding box center [120, 98] width 183 height 139
drag, startPoint x: 113, startPoint y: 123, endPoint x: 148, endPoint y: 149, distance: 43.4
click at [113, 123] on div "[PHONE_NUMBER] Live | 00:03 ALL TASKS ALL TASKS ACTIVE TASKS TASKS IN WRAP UP" at bounding box center [120, 98] width 183 height 139
click at [230, 143] on div "[PERSON_NAME] Plumbing & AC Repair" at bounding box center [318, 148] width 183 height 15
drag, startPoint x: 182, startPoint y: 130, endPoint x: 196, endPoint y: 133, distance: 14.7
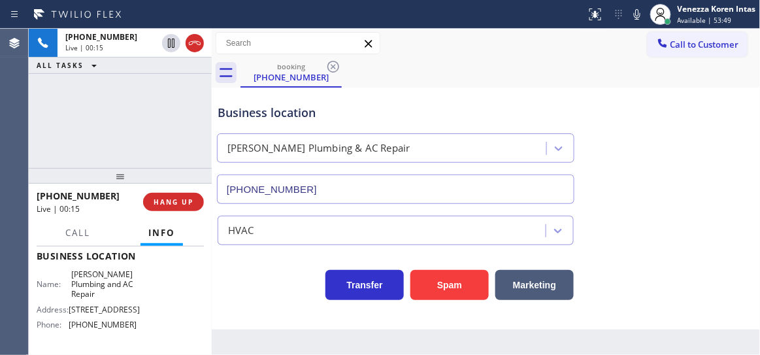
click at [182, 130] on div "[PHONE_NUMBER] Live | 00:15 ALL TASKS ALL TASKS ACTIVE TASKS TASKS IN WRAP UP" at bounding box center [120, 98] width 183 height 139
click at [272, 120] on div "Business location" at bounding box center [396, 113] width 356 height 18
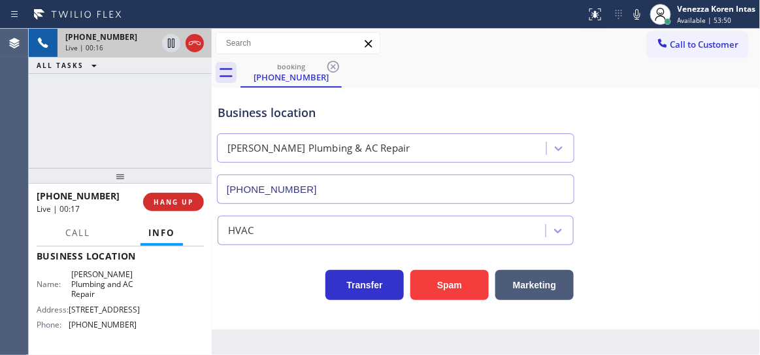
click at [103, 42] on div "[PHONE_NUMBER] Live | 00:16" at bounding box center [109, 43] width 102 height 29
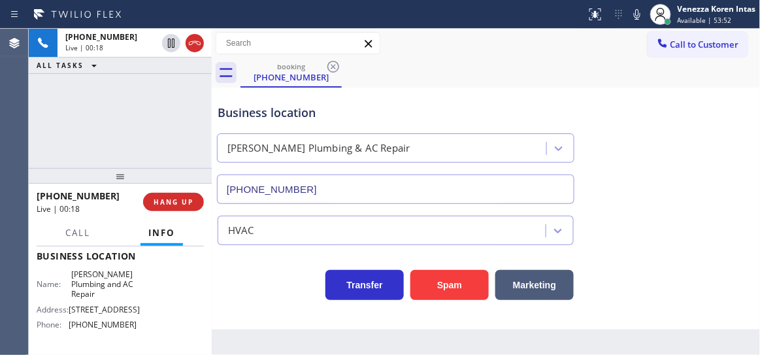
click at [132, 88] on div "[PHONE_NUMBER] Live | 00:18 ALL TASKS ALL TASKS ACTIVE TASKS TASKS IN WRAP UP" at bounding box center [120, 98] width 183 height 139
click at [182, 118] on div "[PHONE_NUMBER] Live | 00:22 ALL TASKS ALL TASKS ACTIVE TASKS TASKS IN WRAP UP" at bounding box center [120, 98] width 183 height 139
drag, startPoint x: 141, startPoint y: 129, endPoint x: 350, endPoint y: 5, distance: 243.8
click at [141, 129] on div "[PHONE_NUMBER] Live | 00:37 ALL TASKS ALL TASKS ACTIVE TASKS TASKS IN WRAP UP" at bounding box center [120, 98] width 183 height 139
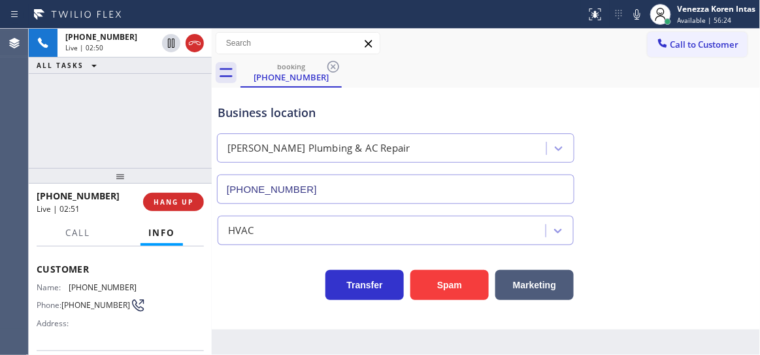
scroll to position [59, 0]
drag, startPoint x: 137, startPoint y: 284, endPoint x: 60, endPoint y: 287, distance: 77.2
click at [60, 287] on div "Name: [PHONE_NUMBER] Phone: [PHONE_NUMBER] Address:" at bounding box center [120, 310] width 167 height 52
copy div "[PHONE_NUMBER]"
click at [389, 106] on div "Business location" at bounding box center [396, 113] width 356 height 18
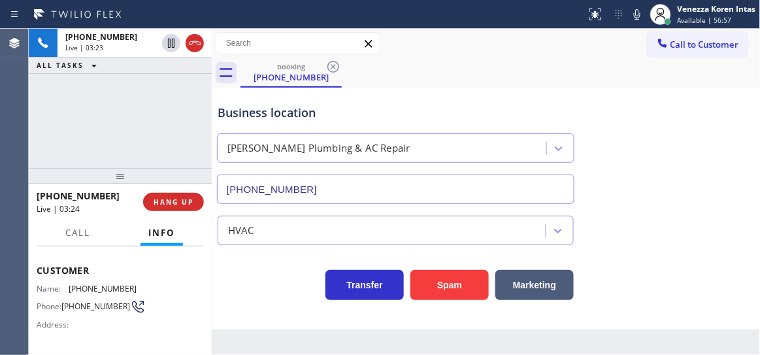
drag, startPoint x: 443, startPoint y: 53, endPoint x: 401, endPoint y: 96, distance: 60.1
click at [440, 54] on div "Call to Customer Outbound call Location Search location Your caller id phone nu…" at bounding box center [486, 43] width 549 height 23
click at [122, 95] on div "[PHONE_NUMBER] Live | 03:24 ALL TASKS ALL TASKS ACTIVE TASKS TASKS IN WRAP UP" at bounding box center [120, 98] width 183 height 139
drag, startPoint x: 127, startPoint y: 286, endPoint x: 69, endPoint y: 283, distance: 57.6
click at [69, 284] on span "[PHONE_NUMBER]" at bounding box center [103, 289] width 69 height 10
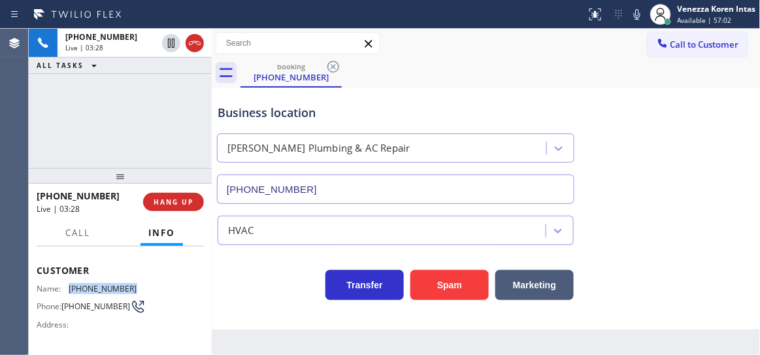
click at [133, 284] on div "Name: [PHONE_NUMBER] Phone: [PHONE_NUMBER] Address:" at bounding box center [120, 310] width 167 height 52
copy span "[PHONE_NUMBER]"
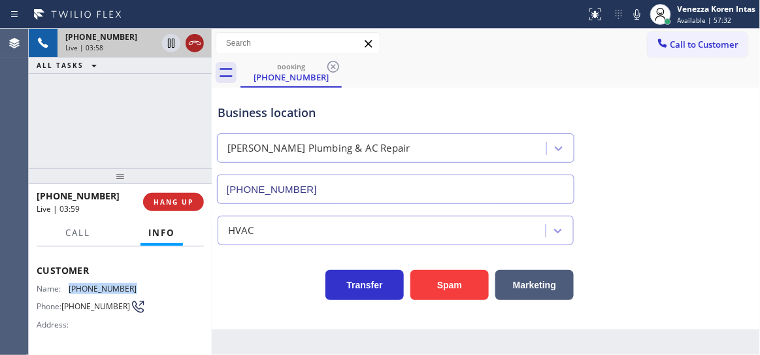
click at [193, 43] on icon at bounding box center [195, 43] width 16 height 16
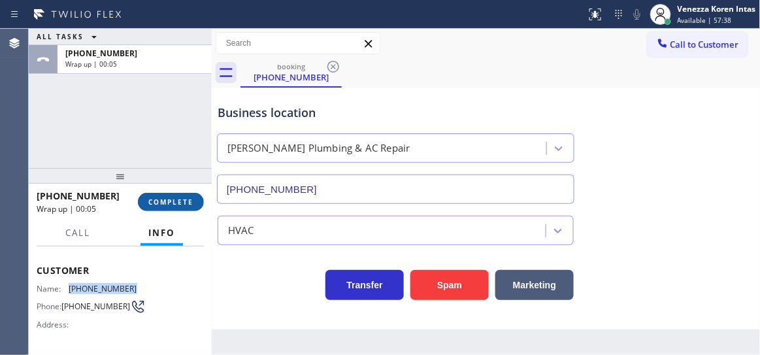
click at [190, 198] on span "COMPLETE" at bounding box center [170, 201] width 45 height 9
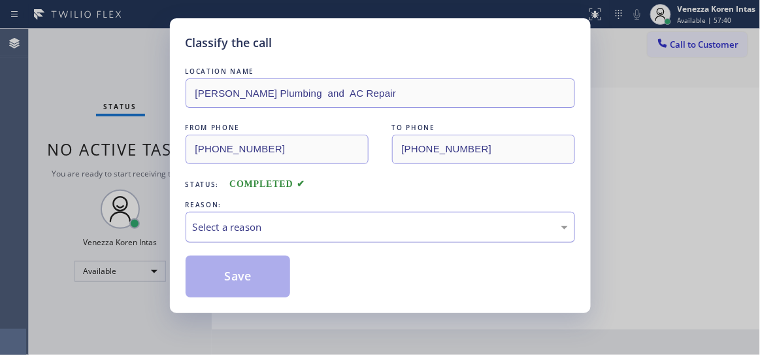
click at [323, 235] on div "Select a reason" at bounding box center [380, 227] width 375 height 15
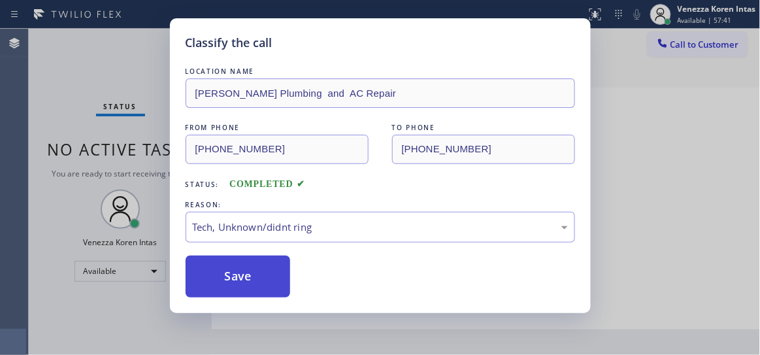
drag, startPoint x: 257, startPoint y: 295, endPoint x: 256, endPoint y: 278, distance: 17.0
click at [257, 295] on button "Save" at bounding box center [238, 277] width 105 height 42
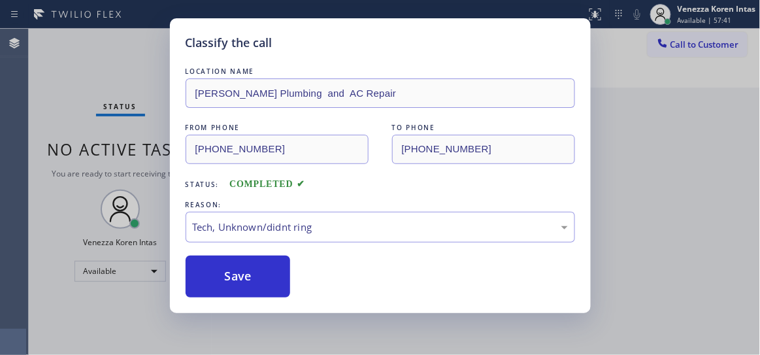
click at [128, 30] on div "Classify the call LOCATION NAME [PERSON_NAME] and AC Repair FROM PHONE [PHONE_N…" at bounding box center [380, 177] width 760 height 355
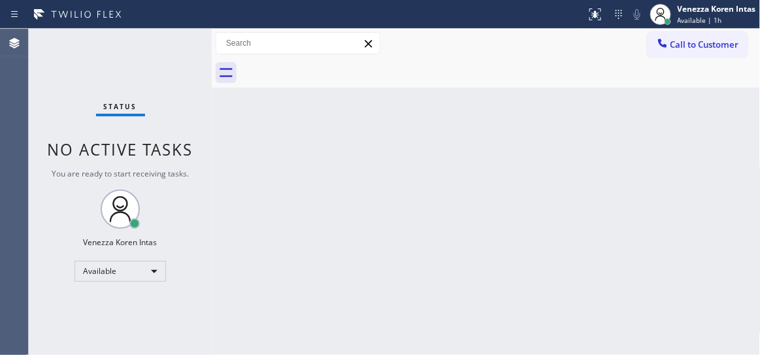
click at [171, 45] on div "Status No active tasks You are ready to start receiving tasks. Venezza Koren In…" at bounding box center [120, 192] width 183 height 326
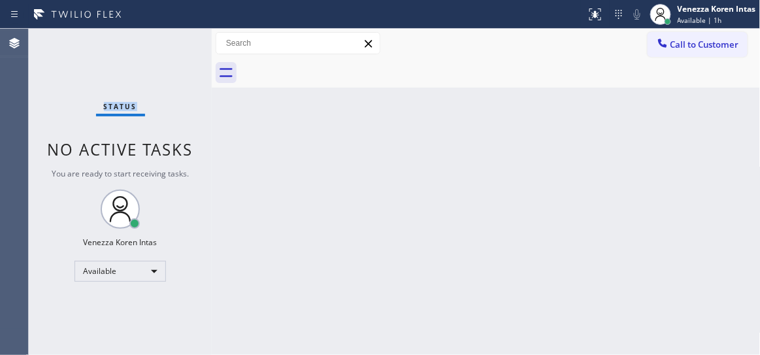
drag, startPoint x: 137, startPoint y: 59, endPoint x: 146, endPoint y: 78, distance: 20.5
click at [137, 59] on div "Status No active tasks You are ready to start receiving tasks. Venezza Koren In…" at bounding box center [120, 192] width 183 height 326
drag, startPoint x: 182, startPoint y: 54, endPoint x: 155, endPoint y: 58, distance: 27.1
click at [182, 54] on div "Status No active tasks You are ready to start receiving tasks. Venezza Koren In…" at bounding box center [120, 192] width 183 height 326
click at [155, 50] on div "Status No active tasks You are ready to start receiving tasks. Venezza Koren In…" at bounding box center [120, 192] width 183 height 326
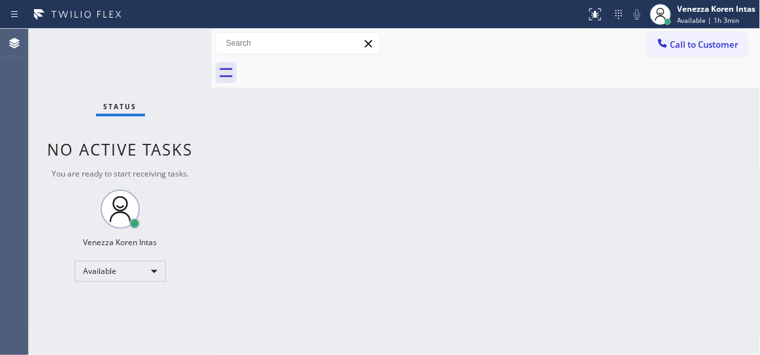
click at [142, 59] on div "Status No active tasks You are ready to start receiving tasks. Venezza Koren In…" at bounding box center [120, 192] width 183 height 326
click at [169, 44] on div "Status No active tasks You are ready to start receiving tasks. Venezza Koren In…" at bounding box center [120, 192] width 183 height 326
click at [185, 41] on div "Status No active tasks You are ready to start receiving tasks. Venezza Koren In…" at bounding box center [120, 192] width 183 height 326
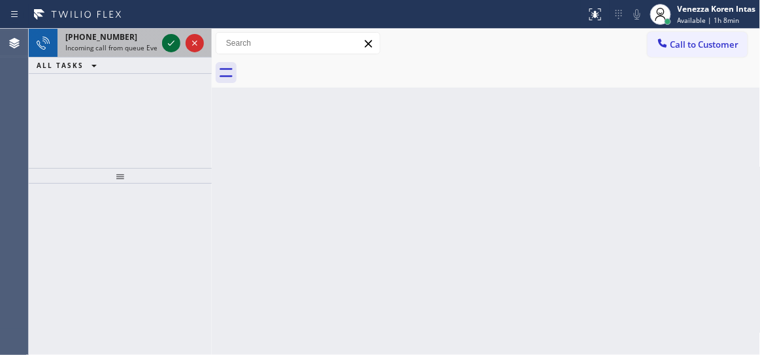
click at [167, 39] on icon at bounding box center [171, 43] width 16 height 16
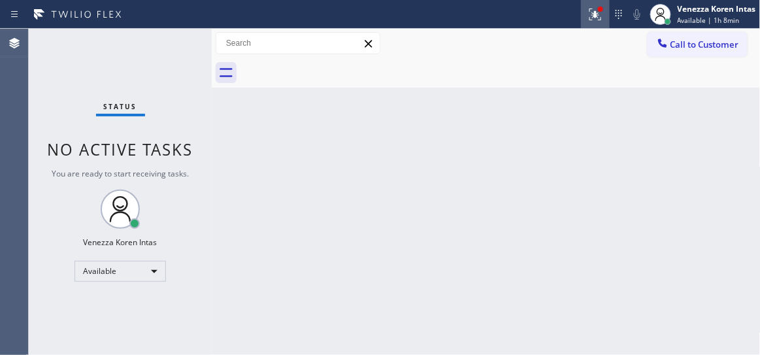
click at [597, 14] on icon at bounding box center [596, 15] width 16 height 16
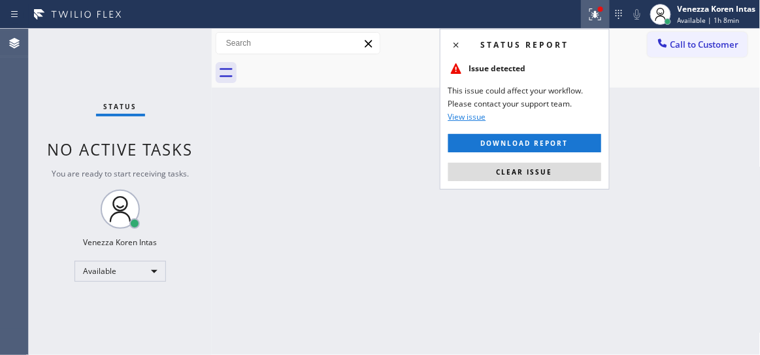
click at [556, 167] on button "Clear issue" at bounding box center [524, 172] width 153 height 18
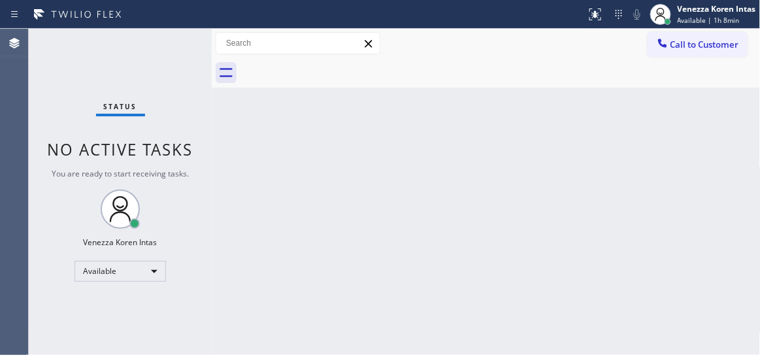
click at [192, 44] on div "Status No active tasks You are ready to start receiving tasks. Venezza Koren In…" at bounding box center [120, 192] width 183 height 326
click at [193, 44] on div "Status No active tasks You are ready to start receiving tasks. Venezza Koren In…" at bounding box center [120, 192] width 183 height 326
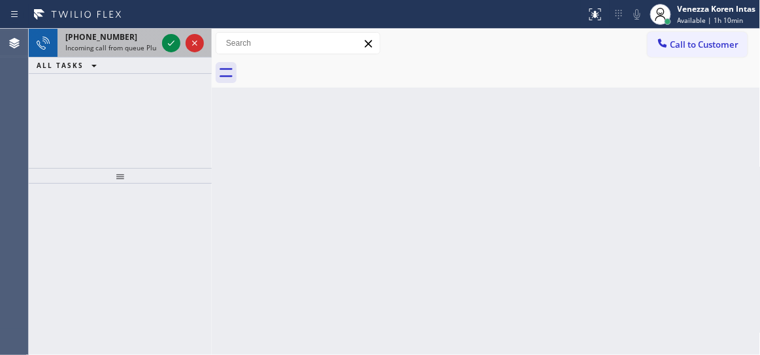
click at [152, 39] on div "[PHONE_NUMBER]" at bounding box center [111, 36] width 92 height 11
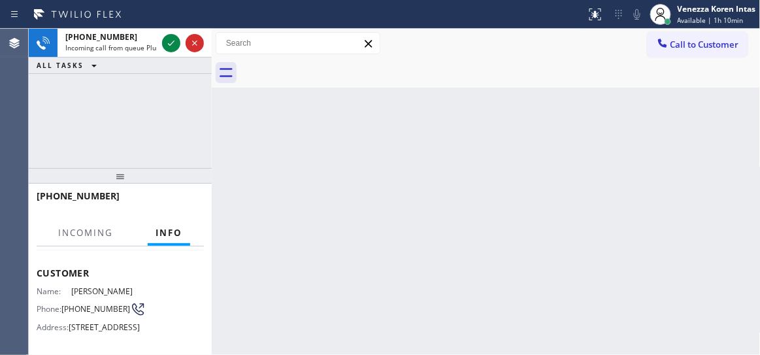
scroll to position [118, 0]
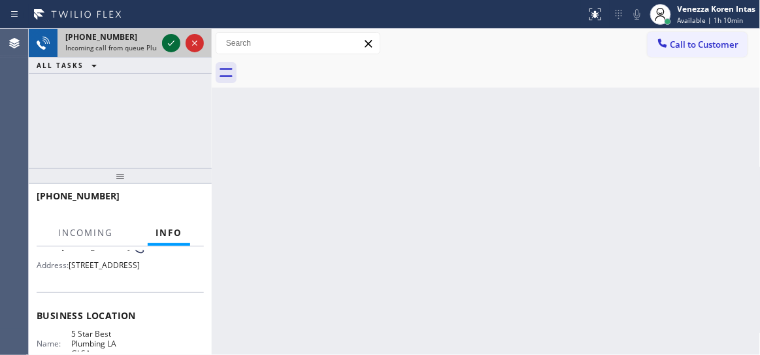
click at [171, 41] on icon at bounding box center [171, 43] width 16 height 16
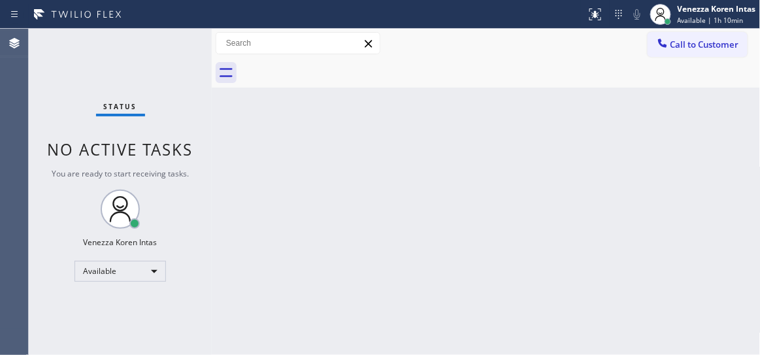
click at [171, 41] on div "Status No active tasks You are ready to start receiving tasks. Venezza Koren In…" at bounding box center [120, 192] width 183 height 326
click at [599, 10] on div at bounding box center [600, 9] width 5 height 5
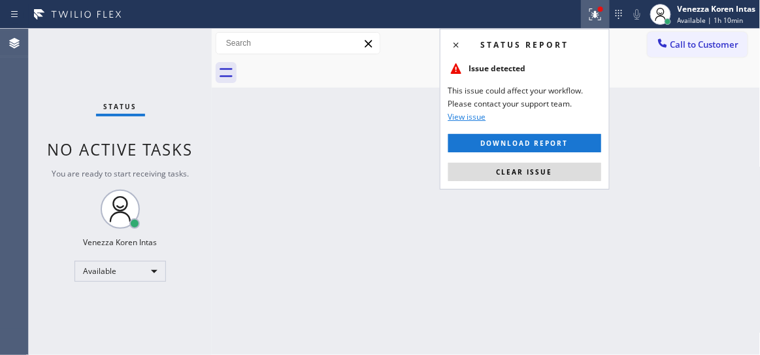
drag, startPoint x: 561, startPoint y: 179, endPoint x: 321, endPoint y: 123, distance: 247.0
click at [559, 178] on button "Clear issue" at bounding box center [524, 172] width 153 height 18
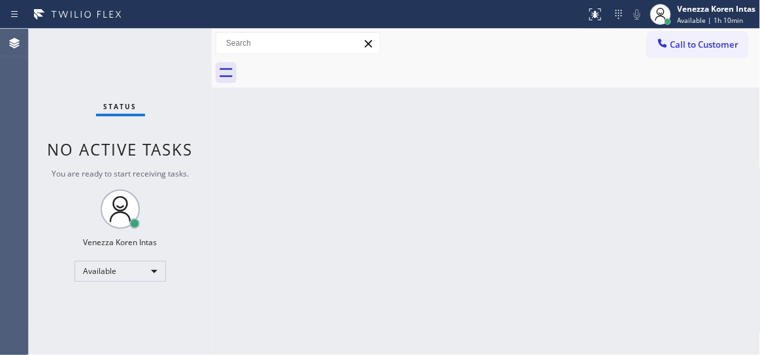
click at [177, 58] on div "Status No active tasks You are ready to start receiving tasks. Venezza Koren In…" at bounding box center [120, 192] width 183 height 326
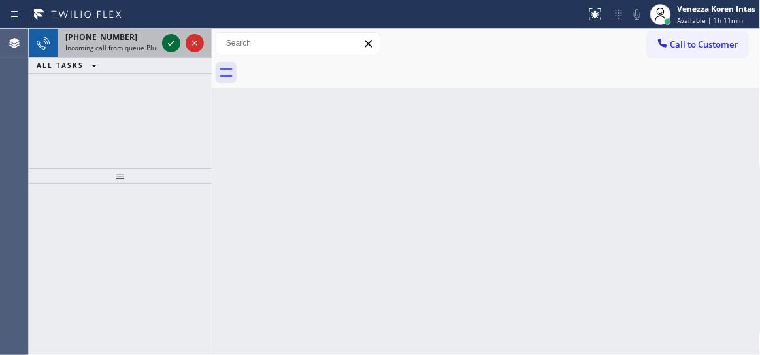
click at [163, 46] on div at bounding box center [171, 43] width 18 height 16
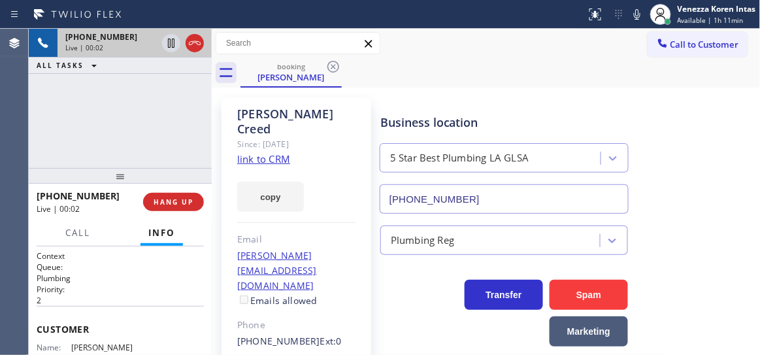
type input "[PHONE_NUMBER]"
click at [261, 152] on link "link to CRM" at bounding box center [263, 158] width 53 height 13
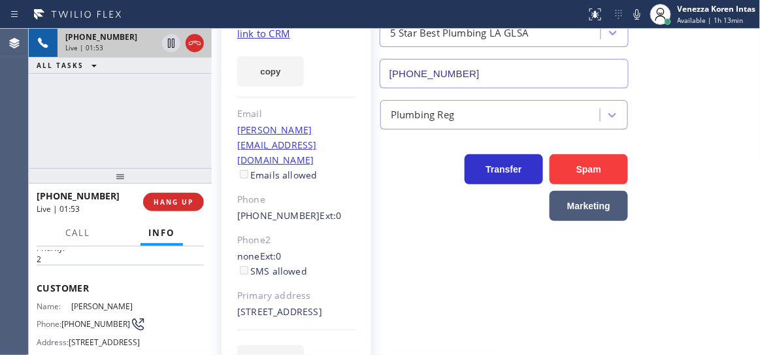
scroll to position [59, 0]
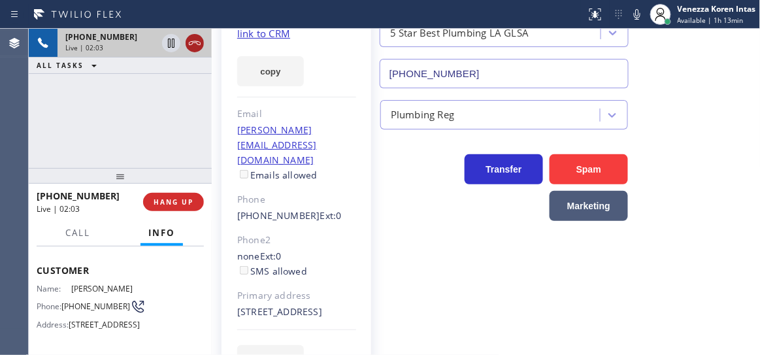
click at [193, 44] on icon at bounding box center [195, 43] width 16 height 16
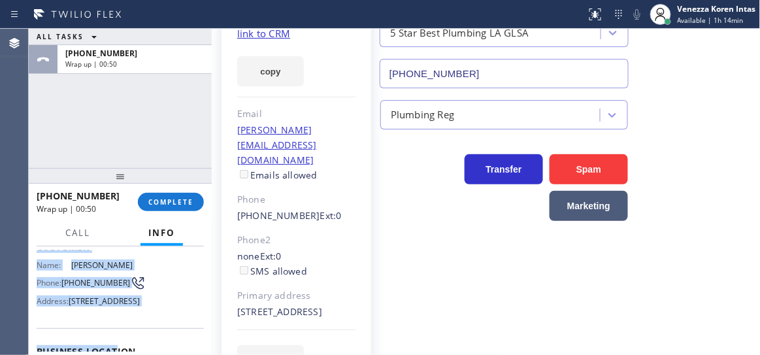
scroll to position [227, 0]
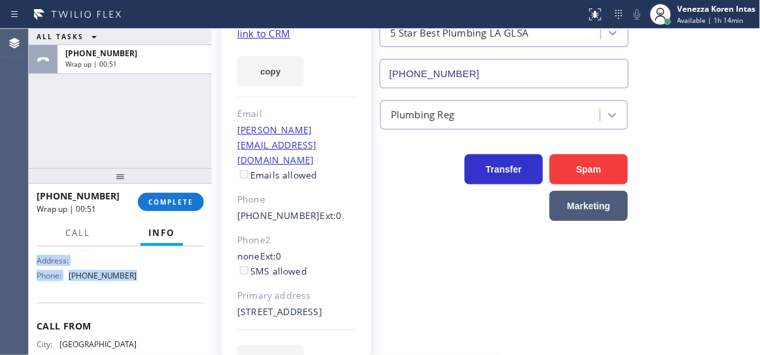
drag, startPoint x: 36, startPoint y: 268, endPoint x: 152, endPoint y: 318, distance: 125.9
click at [152, 318] on div "Context Queue: Plumbing Priority: 2 Customer Name: [PERSON_NAME] Phone: [PHONE_…" at bounding box center [120, 213] width 167 height 378
copy div "Customer Name: [PERSON_NAME] Phone: [PHONE_NUMBER] Address: [STREET_ADDRESS] Bu…"
drag, startPoint x: 131, startPoint y: 97, endPoint x: 182, endPoint y: 159, distance: 79.4
click at [131, 97] on div "ALL TASKS ALL TASKS ACTIVE TASKS TASKS IN WRAP UP [PHONE_NUMBER] Wrap up | 00:55" at bounding box center [120, 98] width 183 height 139
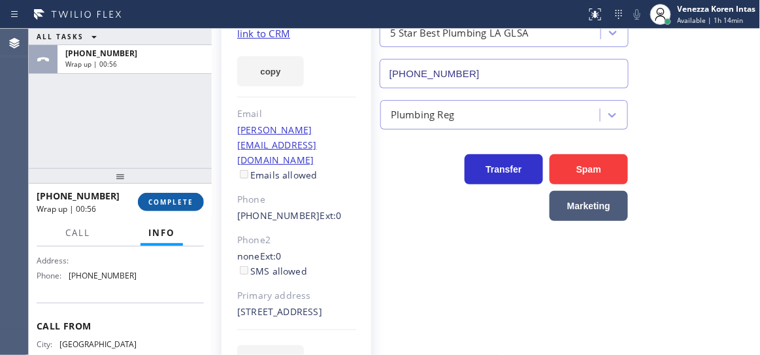
click at [185, 207] on button "COMPLETE" at bounding box center [171, 202] width 66 height 18
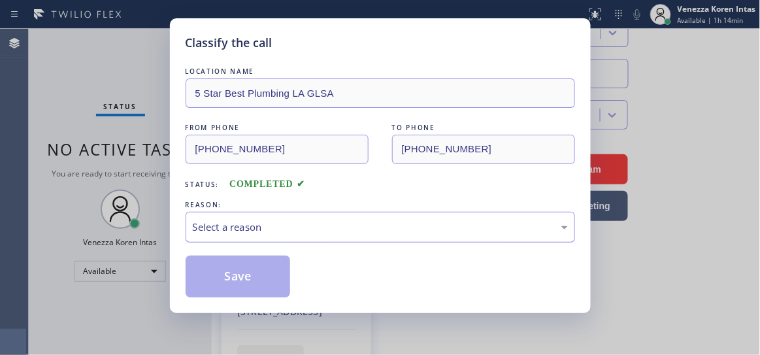
click at [338, 236] on div "Select a reason" at bounding box center [381, 227] width 390 height 31
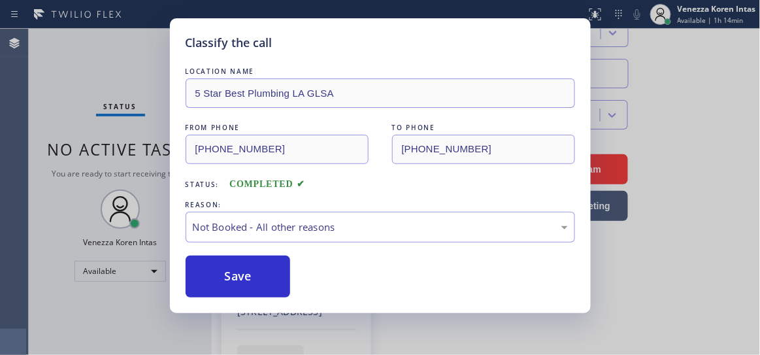
drag, startPoint x: 253, startPoint y: 278, endPoint x: 488, endPoint y: 196, distance: 249.3
click at [254, 278] on button "Save" at bounding box center [238, 277] width 105 height 42
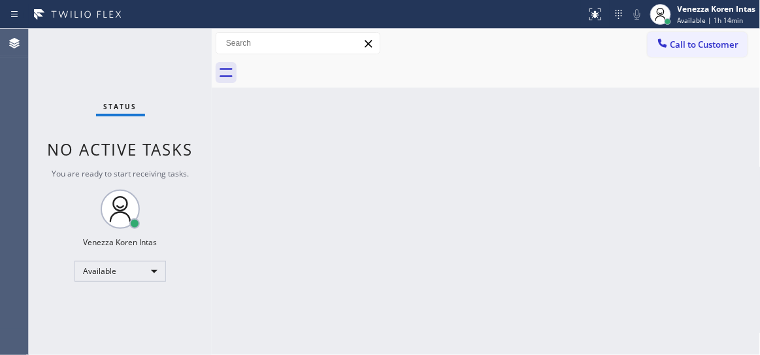
click at [671, 20] on div at bounding box center [667, 21] width 9 height 9
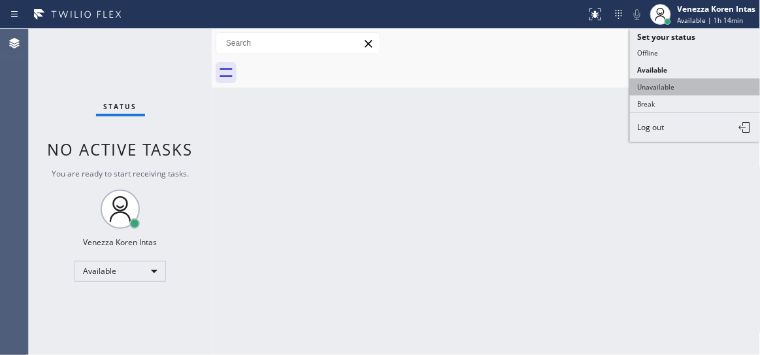
click at [666, 84] on button "Unavailable" at bounding box center [695, 86] width 131 height 17
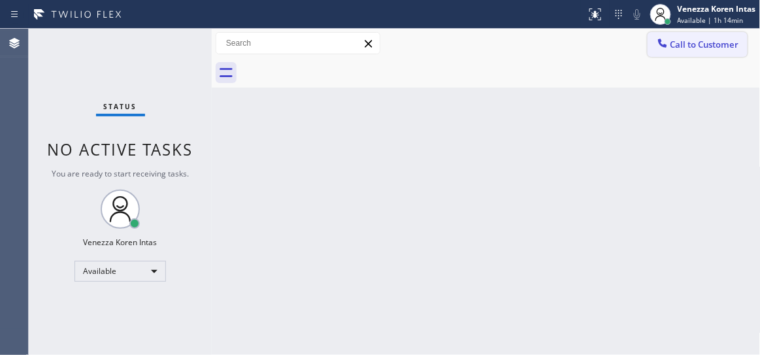
click at [695, 44] on span "Call to Customer" at bounding box center [705, 45] width 69 height 12
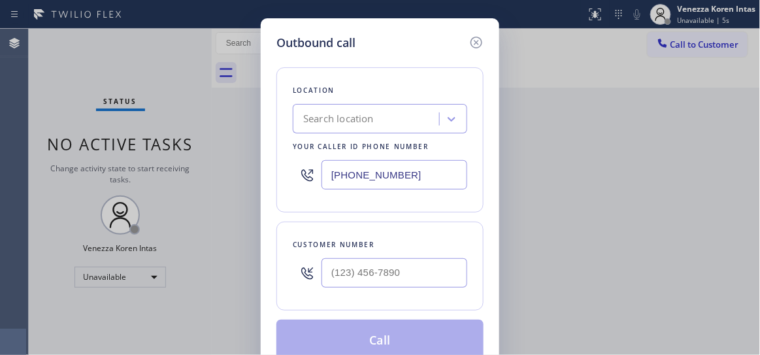
drag, startPoint x: 296, startPoint y: 187, endPoint x: 320, endPoint y: 183, distance: 24.5
click at [295, 187] on div at bounding box center [307, 175] width 29 height 42
click at [387, 173] on input "[PHONE_NUMBER]" at bounding box center [395, 174] width 146 height 29
drag, startPoint x: 318, startPoint y: 177, endPoint x: 302, endPoint y: 168, distance: 18.7
click at [308, 173] on div "[PHONE_NUMBER]" at bounding box center [380, 175] width 175 height 42
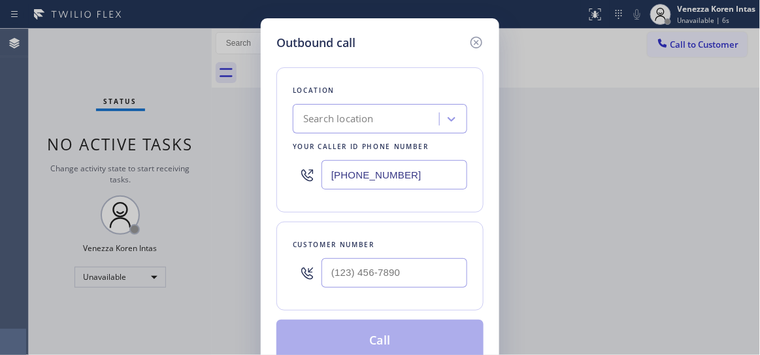
paste input "213) 444-7988"
type input "[PHONE_NUMBER]"
drag, startPoint x: 307, startPoint y: 203, endPoint x: 348, endPoint y: 235, distance: 51.8
click at [307, 203] on div "Location 4B1.Paid 5 Star Best Plumbing LA GLSA Your caller id phone number [PHO…" at bounding box center [379, 139] width 207 height 145
click at [373, 270] on input "(___) ___-____" at bounding box center [395, 272] width 146 height 29
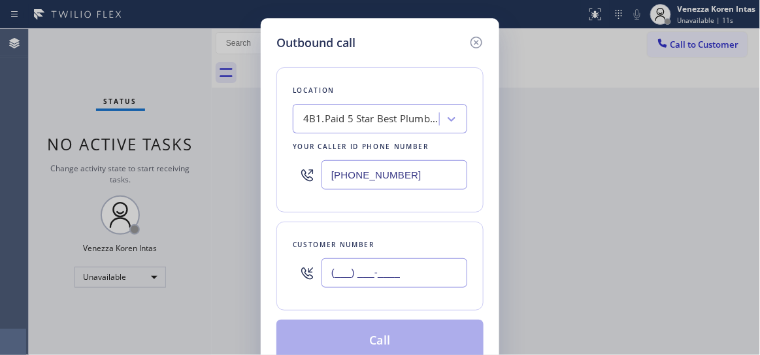
paste input "310) 309-7181"
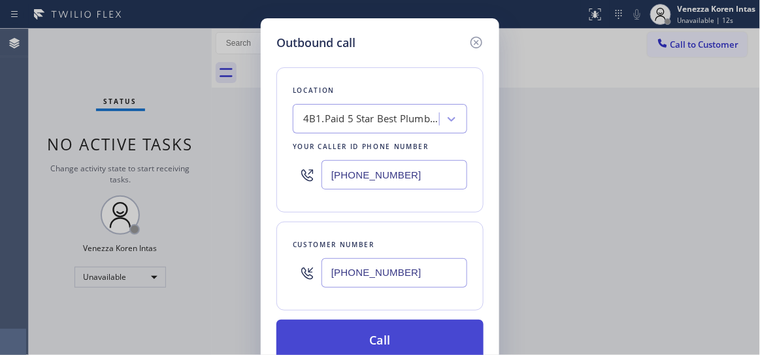
type input "[PHONE_NUMBER]"
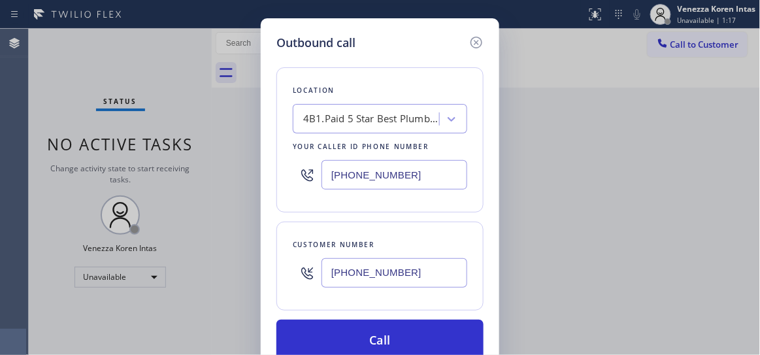
drag, startPoint x: 260, startPoint y: 174, endPoint x: 282, endPoint y: 184, distance: 24.6
click at [261, 174] on div "Outbound call Location 4B1.Paid 5 Star Best Plumbing LA GLSA Your caller id pho…" at bounding box center [380, 197] width 239 height 359
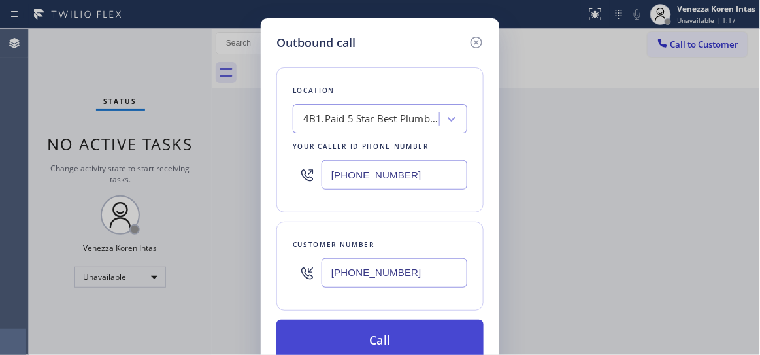
click at [379, 331] on button "Call" at bounding box center [379, 341] width 207 height 42
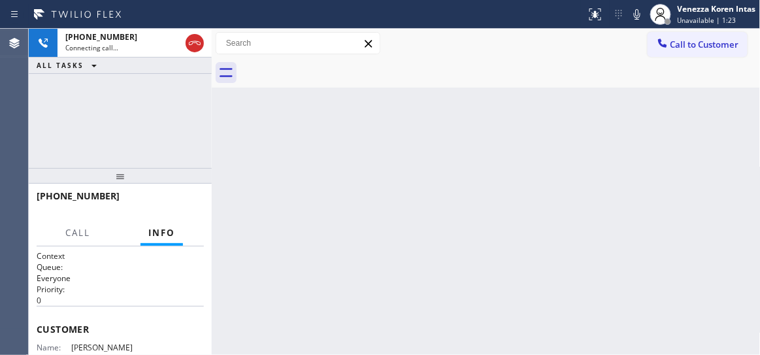
drag, startPoint x: 252, startPoint y: 12, endPoint x: 268, endPoint y: 23, distance: 19.2
click at [252, 12] on div at bounding box center [293, 14] width 576 height 21
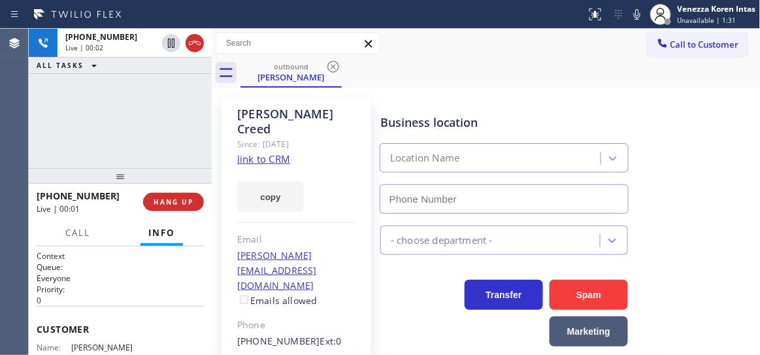
type input "[PHONE_NUMBER]"
click at [290, 120] on div "[PERSON_NAME]" at bounding box center [296, 122] width 119 height 30
click at [184, 133] on div "[PHONE_NUMBER] Live | 00:18 ALL TASKS ALL TASKS ACTIVE TASKS TASKS IN WRAP UP" at bounding box center [120, 98] width 183 height 139
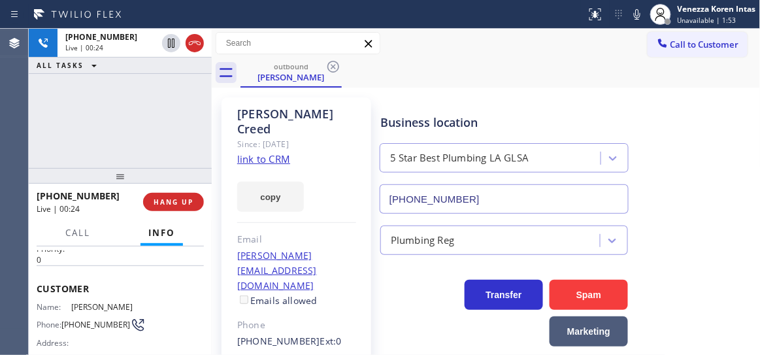
scroll to position [59, 0]
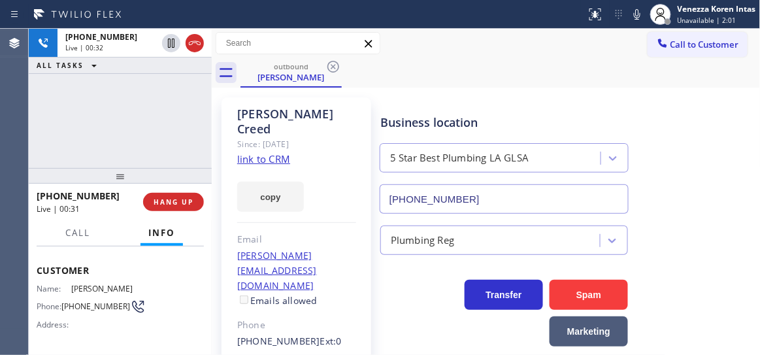
click at [355, 196] on div "[PERSON_NAME] Since: [DATE] link to CRM copy Email [PERSON_NAME][EMAIL_ADDRESS]…" at bounding box center [297, 306] width 150 height 419
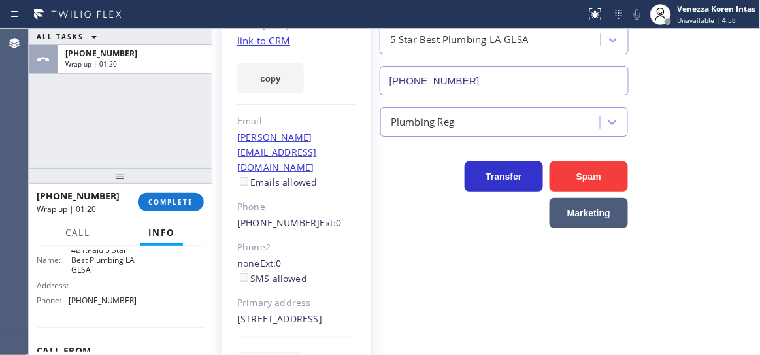
scroll to position [237, 0]
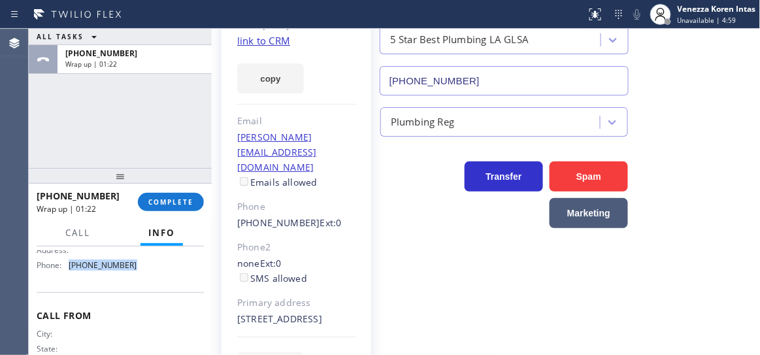
drag, startPoint x: 98, startPoint y: 272, endPoint x: 68, endPoint y: 271, distance: 30.1
click at [68, 271] on div "Name: 4B1.Paid 5 Star Best Plumbing LA GLSA Address: Phone: [PHONE_NUMBER]" at bounding box center [120, 243] width 167 height 66
copy div "[PHONE_NUMBER]"
click at [175, 197] on span "COMPLETE" at bounding box center [170, 201] width 45 height 9
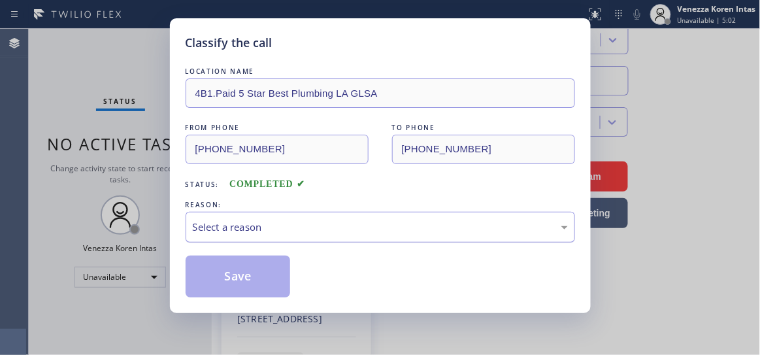
drag, startPoint x: 268, startPoint y: 227, endPoint x: 267, endPoint y: 235, distance: 8.0
click at [268, 227] on div "Select a reason" at bounding box center [380, 227] width 375 height 15
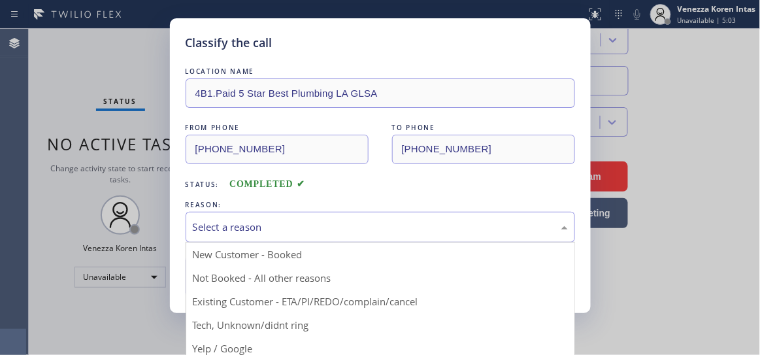
drag, startPoint x: 267, startPoint y: 235, endPoint x: 261, endPoint y: 257, distance: 22.8
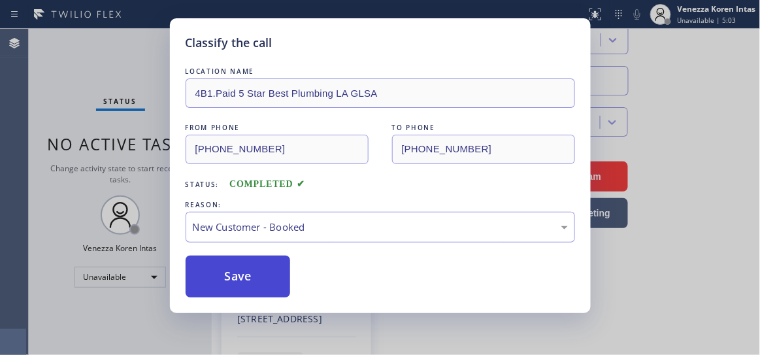
click at [259, 275] on button "Save" at bounding box center [238, 277] width 105 height 42
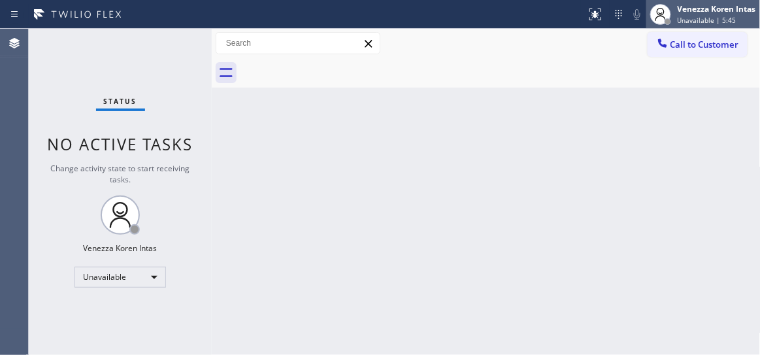
drag, startPoint x: 713, startPoint y: 16, endPoint x: 708, endPoint y: 27, distance: 11.7
click at [713, 16] on span "Unavailable | 5:45" at bounding box center [707, 20] width 59 height 9
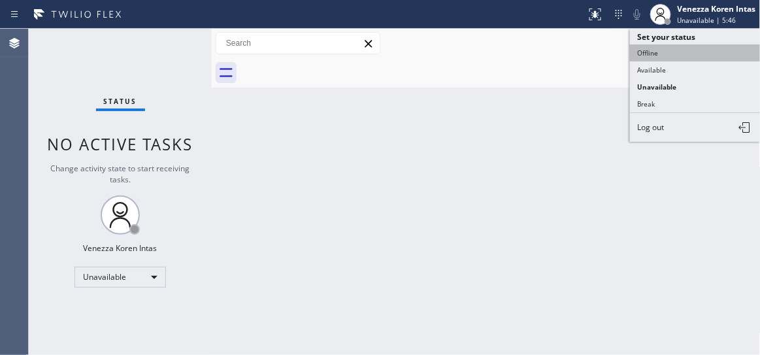
click at [682, 58] on button "Offline" at bounding box center [695, 52] width 131 height 17
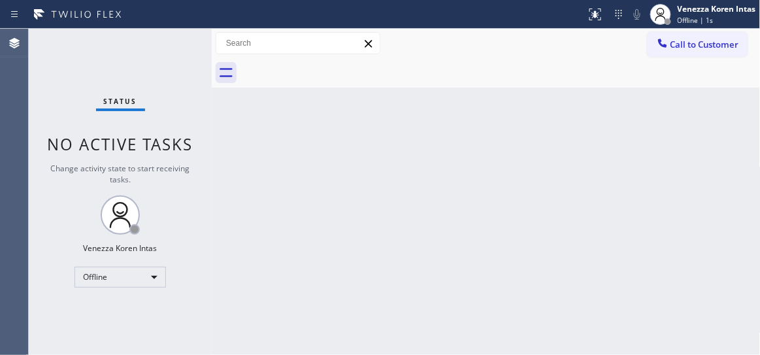
drag, startPoint x: 748, startPoint y: 11, endPoint x: 701, endPoint y: 89, distance: 90.6
click at [748, 11] on div "Venezza Koren Intas" at bounding box center [717, 8] width 78 height 11
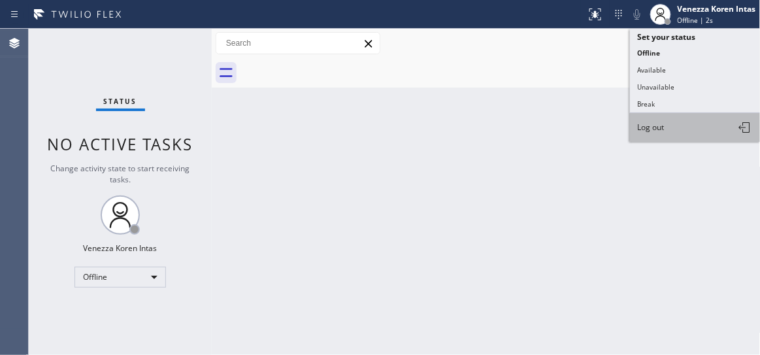
click at [682, 127] on button "Log out" at bounding box center [695, 127] width 131 height 29
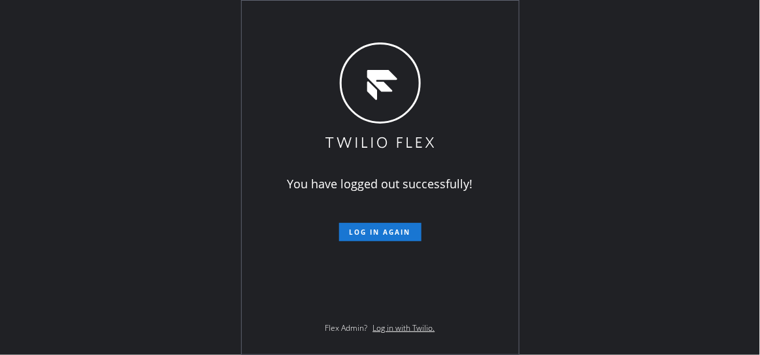
drag, startPoint x: 154, startPoint y: 143, endPoint x: 375, endPoint y: 85, distance: 229.1
click at [154, 143] on div "You have logged out successfully! Log in again Flex Admin? Log in with Twilio." at bounding box center [380, 177] width 760 height 355
click at [548, 67] on div "You have logged out successfully! Log in again Flex Admin? Log in with Twilio." at bounding box center [380, 177] width 760 height 355
